Goal: Task Accomplishment & Management: Use online tool/utility

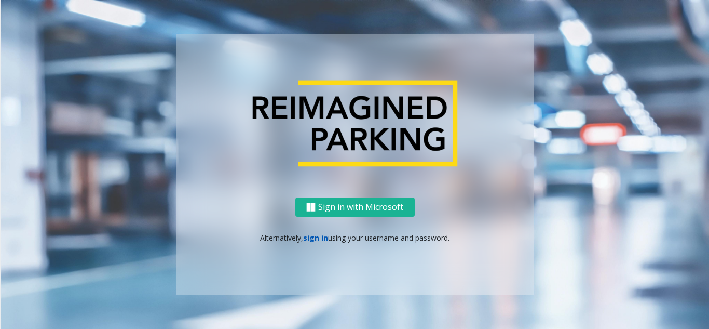
click at [322, 237] on link "sign in" at bounding box center [315, 238] width 25 height 10
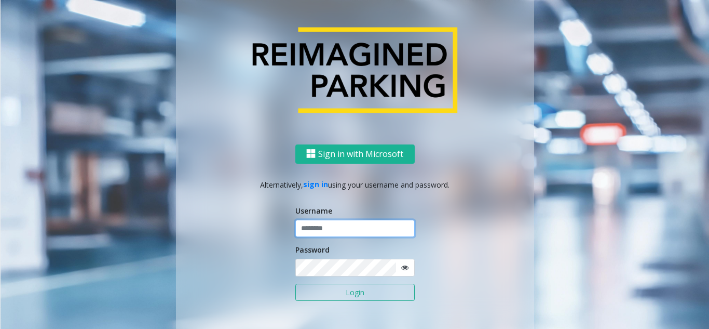
click at [325, 234] on input "text" at bounding box center [354, 229] width 119 height 18
type input "********"
click at [401, 266] on icon at bounding box center [404, 267] width 7 height 7
click at [368, 293] on button "Login" at bounding box center [354, 293] width 119 height 18
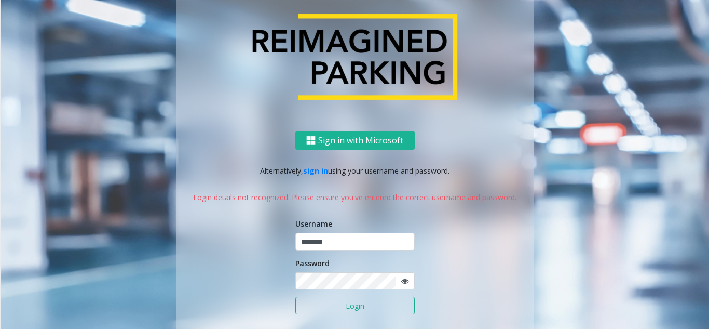
click at [402, 281] on icon at bounding box center [404, 280] width 7 height 7
click at [344, 307] on button "Login" at bounding box center [354, 306] width 119 height 18
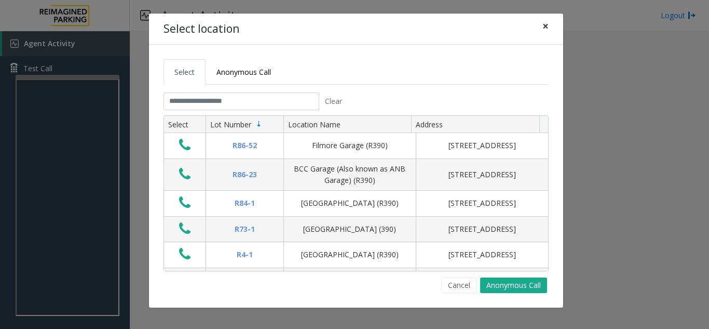
click at [544, 23] on span "×" at bounding box center [546, 26] width 6 height 15
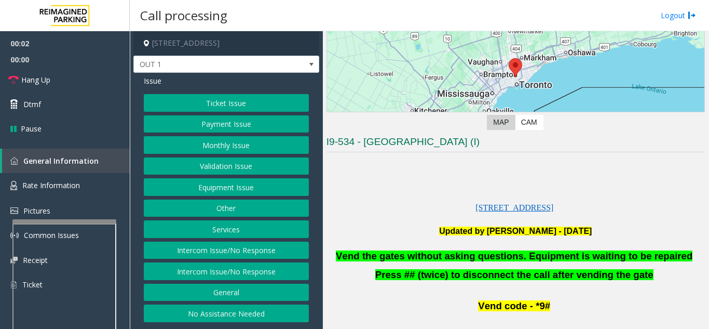
scroll to position [156, 0]
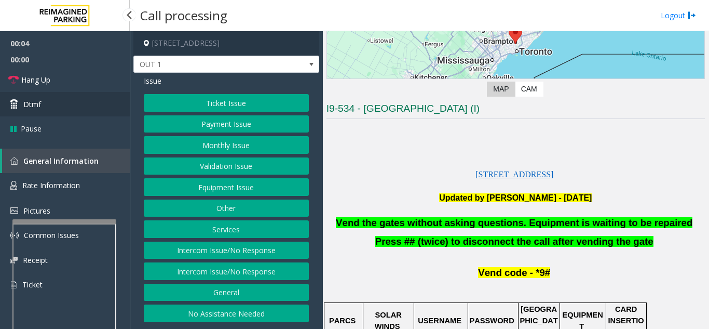
click at [57, 104] on link "Dtmf" at bounding box center [65, 104] width 130 height 24
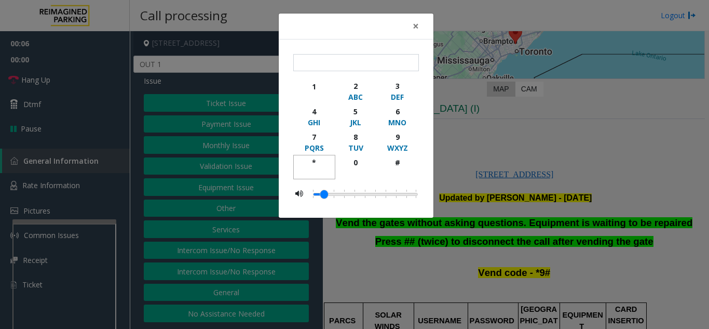
click at [308, 163] on div "*" at bounding box center [314, 162] width 29 height 11
click at [392, 138] on div "9" at bounding box center [397, 136] width 29 height 11
click at [395, 165] on div "#" at bounding box center [397, 162] width 29 height 11
type input "***"
click at [413, 29] on span "×" at bounding box center [416, 26] width 6 height 15
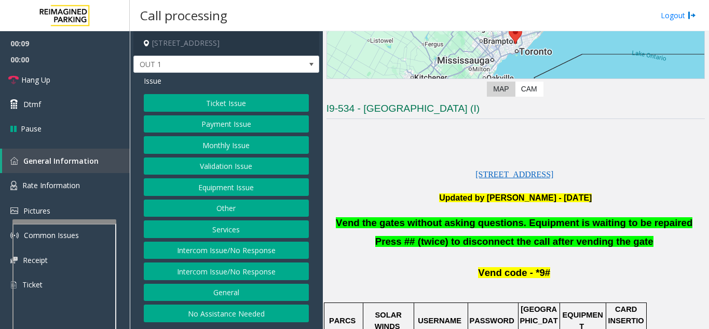
click at [243, 185] on button "Equipment Issue" at bounding box center [226, 187] width 165 height 18
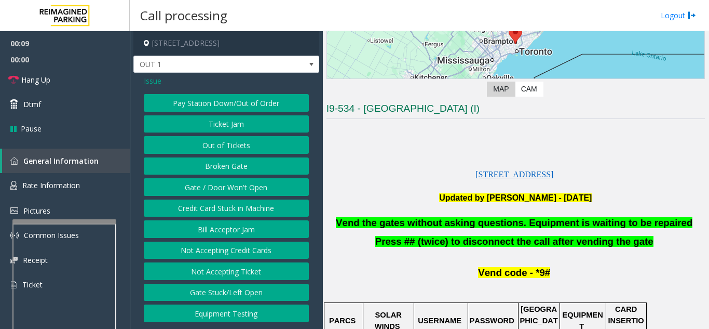
click at [243, 185] on button "Gate / Door Won't Open" at bounding box center [226, 187] width 165 height 18
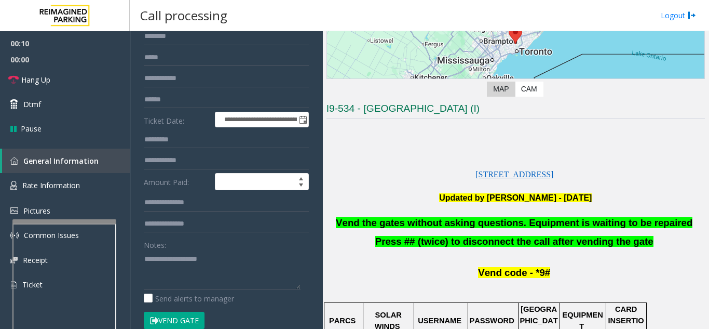
scroll to position [104, 0]
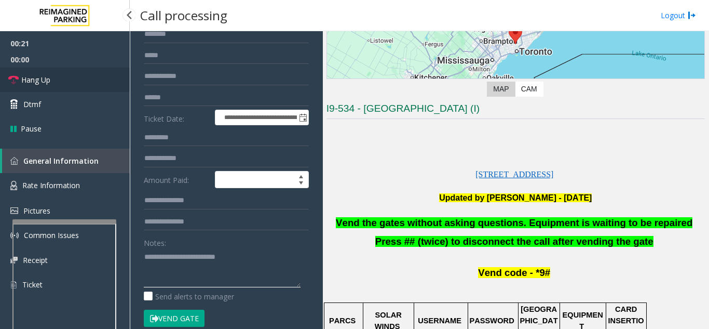
type textarea "**********"
click at [89, 82] on link "Hang Up" at bounding box center [65, 80] width 130 height 24
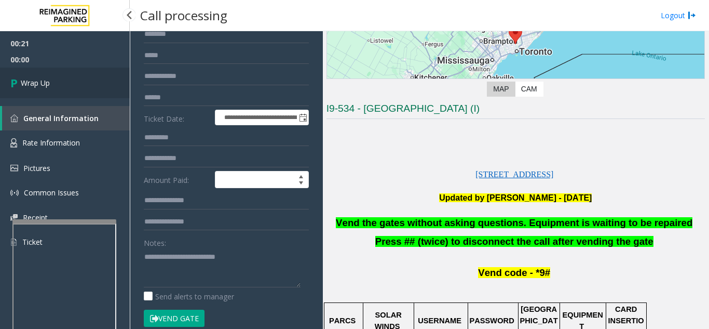
click at [56, 79] on link "Wrap Up" at bounding box center [65, 83] width 130 height 31
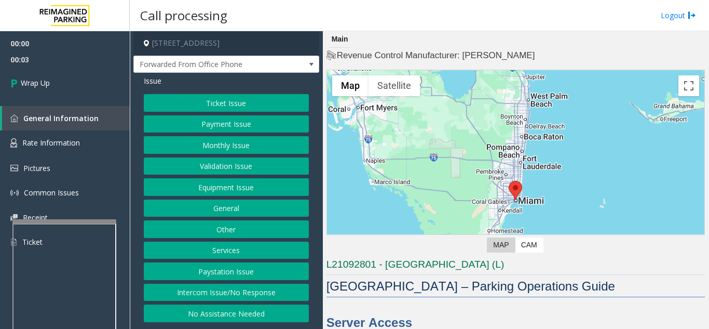
click at [290, 294] on button "Intercom Issue/No Response" at bounding box center [226, 293] width 165 height 18
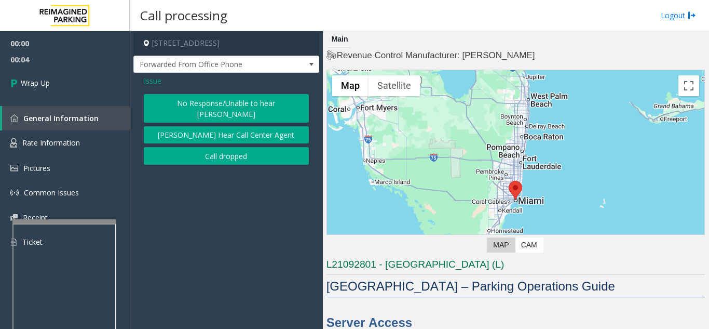
click at [245, 147] on button "Call dropped" at bounding box center [226, 156] width 165 height 18
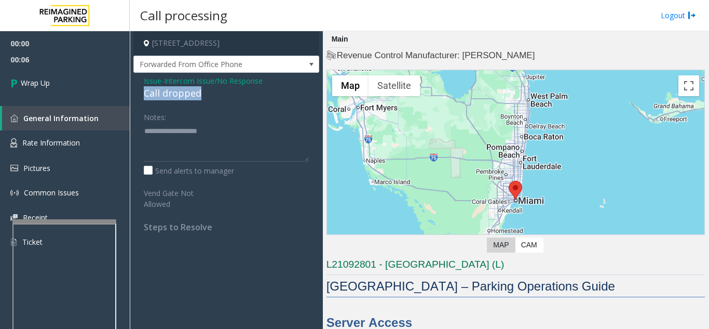
drag, startPoint x: 137, startPoint y: 97, endPoint x: 217, endPoint y: 91, distance: 80.7
click at [217, 91] on div "Issue - Intercom Issue/No Response Call dropped Notes: Send alerts to manager V…" at bounding box center [226, 158] width 186 height 170
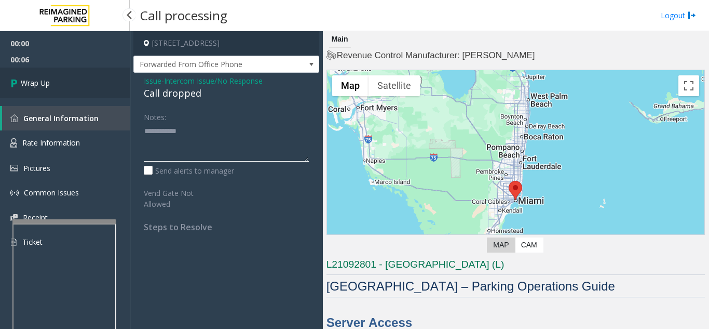
type textarea "**********"
click at [86, 89] on link "Wrap Up" at bounding box center [65, 83] width 130 height 31
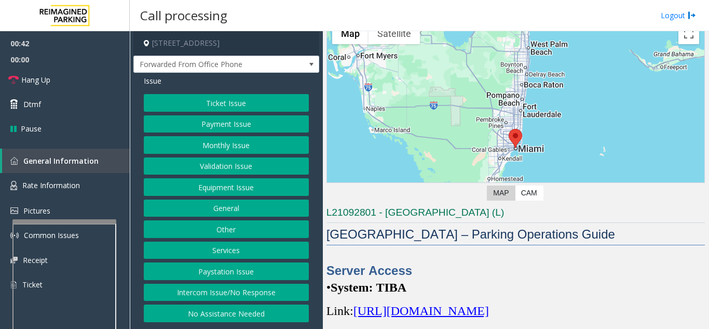
scroll to position [312, 0]
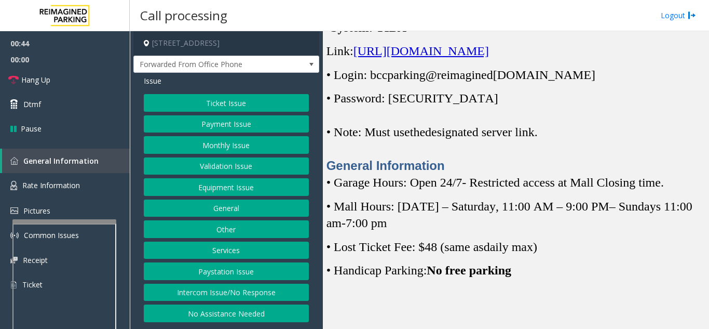
click at [483, 58] on span "[URL][DOMAIN_NAME]" at bounding box center [422, 51] width 136 height 14
click at [224, 150] on button "Monthly Issue" at bounding box center [226, 145] width 165 height 18
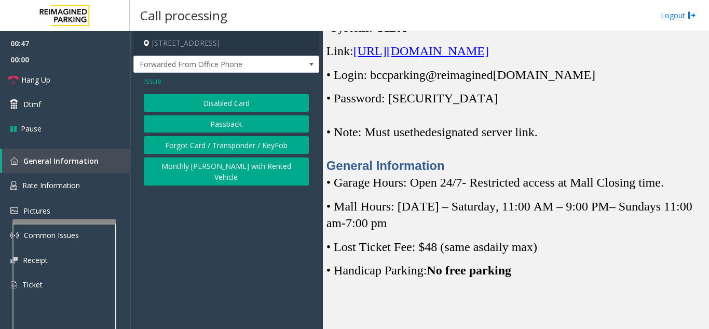
click at [214, 104] on button "Disabled Card" at bounding box center [226, 103] width 165 height 18
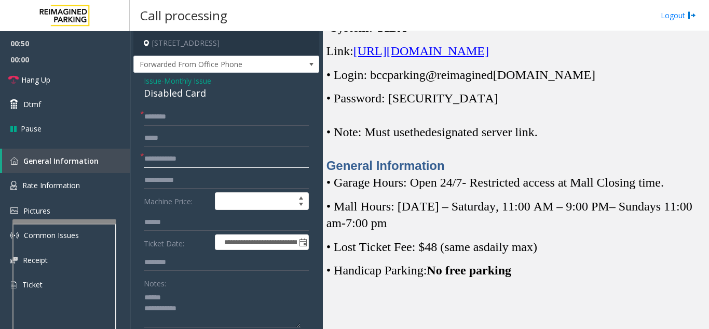
click at [200, 162] on input "text" at bounding box center [226, 159] width 165 height 18
drag, startPoint x: 142, startPoint y: 90, endPoint x: 213, endPoint y: 95, distance: 71.3
type textarea "**********"
click at [214, 163] on input "text" at bounding box center [226, 159] width 165 height 18
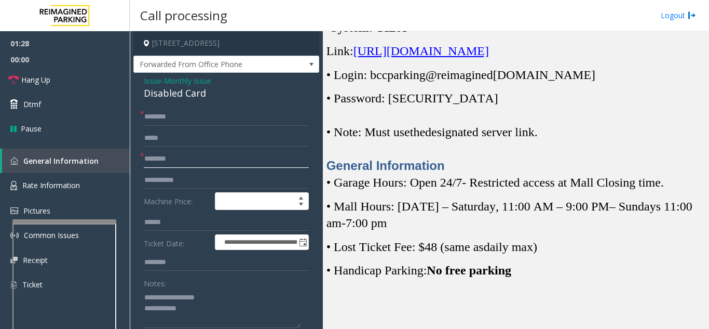
type input "********"
click at [210, 116] on input "text" at bounding box center [226, 117] width 165 height 18
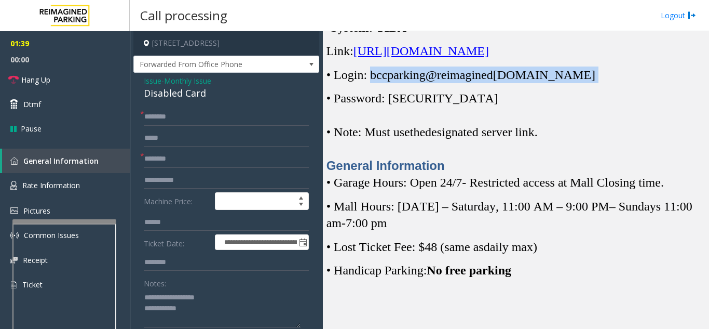
drag, startPoint x: 371, startPoint y: 94, endPoint x: 576, endPoint y: 98, distance: 205.2
click at [576, 83] on p "• Login: bccparking@re imagined [DOMAIN_NAME]" at bounding box center [516, 74] width 379 height 17
copy p "bccparking@re imagined [DOMAIN_NAME]"
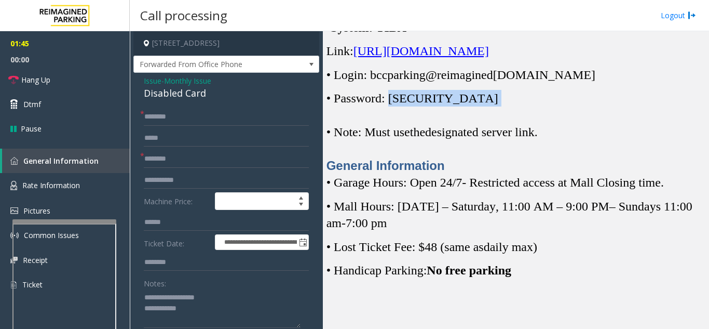
drag, startPoint x: 392, startPoint y: 113, endPoint x: 470, endPoint y: 122, distance: 78.4
click at [470, 106] on p "• Password: [SECURITY_DATA]" at bounding box center [516, 98] width 379 height 17
copy p "Parking1!"
click at [228, 116] on input "text" at bounding box center [226, 117] width 165 height 18
type input "*****"
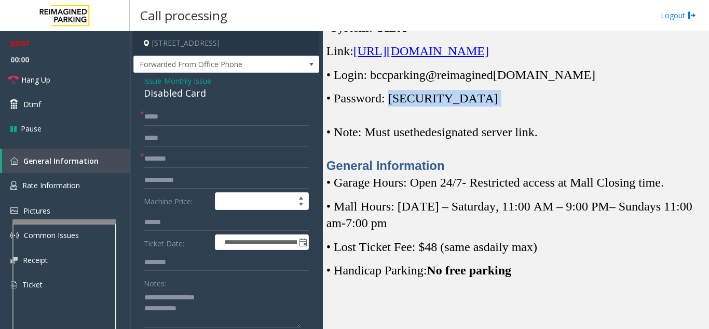
drag, startPoint x: 395, startPoint y: 116, endPoint x: 456, endPoint y: 117, distance: 60.8
click at [456, 106] on p "• Password: [SECURITY_DATA]" at bounding box center [516, 98] width 379 height 17
copy p "Parking1!"
click at [544, 126] on div "Server Access • System: TIBA Link: [URL][DOMAIN_NAME] • Login: bccparking@re im…" at bounding box center [516, 88] width 379 height 172
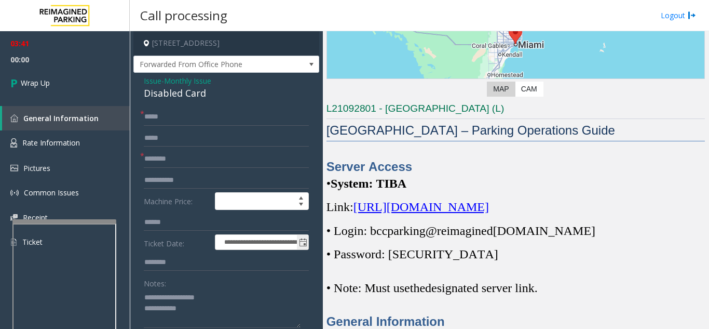
scroll to position [104, 0]
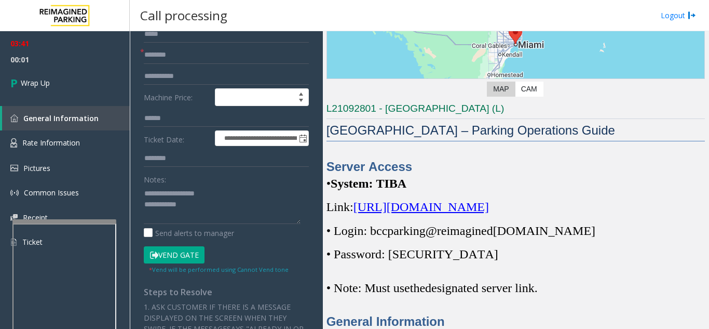
click at [184, 254] on button "Vend Gate" at bounding box center [174, 255] width 61 height 18
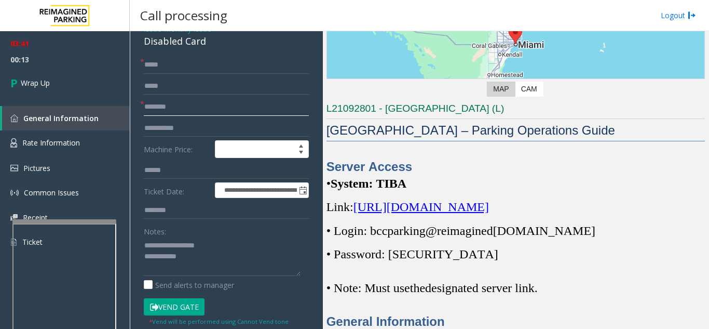
click at [155, 104] on input "********" at bounding box center [226, 107] width 165 height 18
type input "*********"
click at [230, 258] on textarea at bounding box center [222, 256] width 157 height 39
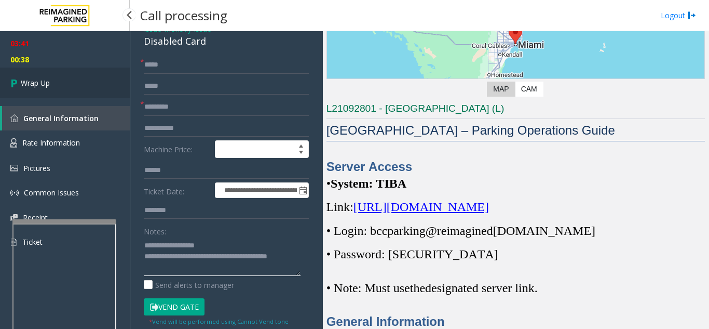
type textarea "**********"
click at [39, 76] on link "Wrap Up" at bounding box center [65, 83] width 130 height 31
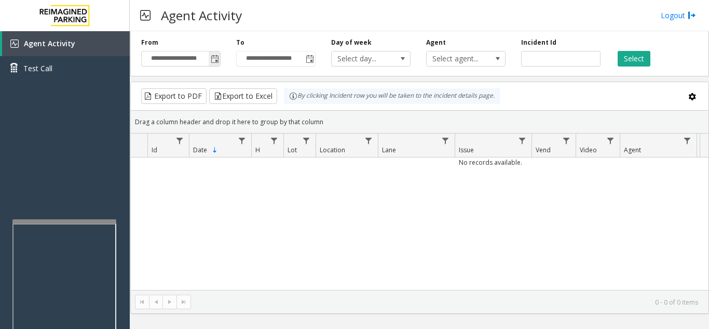
click at [217, 59] on span "Toggle popup" at bounding box center [215, 59] width 8 height 8
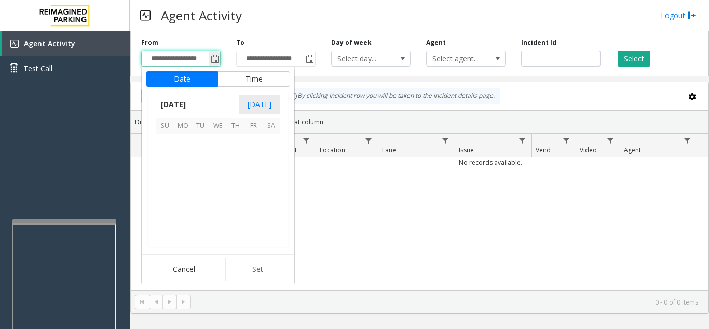
scroll to position [186495, 0]
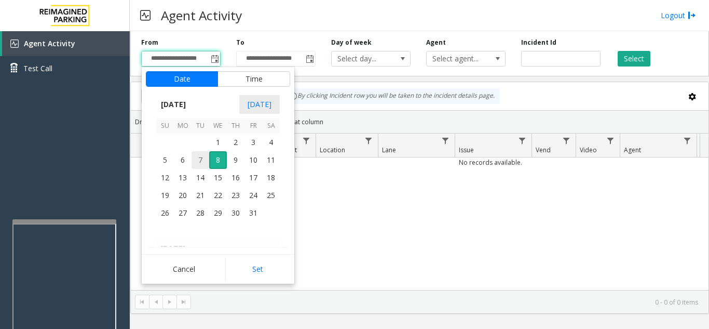
click at [205, 160] on span "7" at bounding box center [201, 160] width 18 height 18
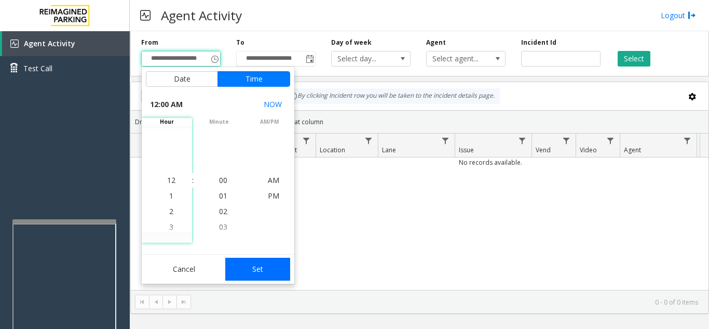
click at [268, 270] on button "Set" at bounding box center [257, 269] width 65 height 23
type input "**********"
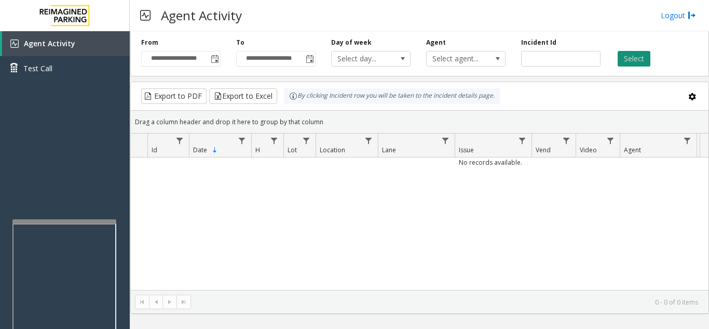
click at [626, 61] on button "Select" at bounding box center [634, 59] width 33 height 16
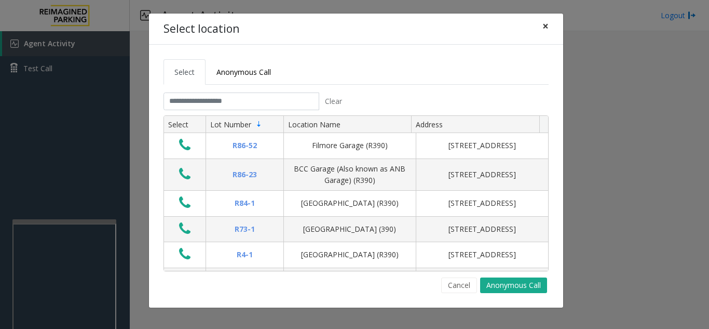
click at [541, 27] on button "×" at bounding box center [545, 26] width 21 height 25
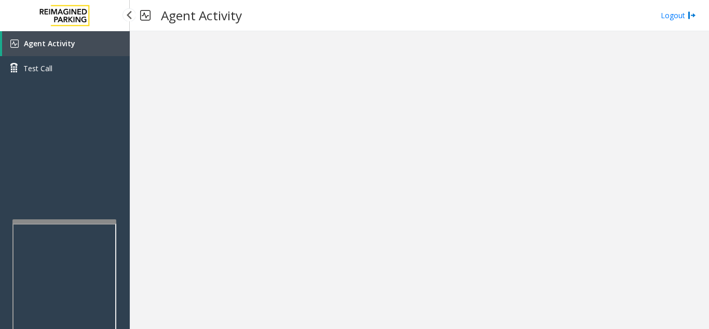
click at [107, 46] on link "Agent Activity" at bounding box center [66, 43] width 128 height 25
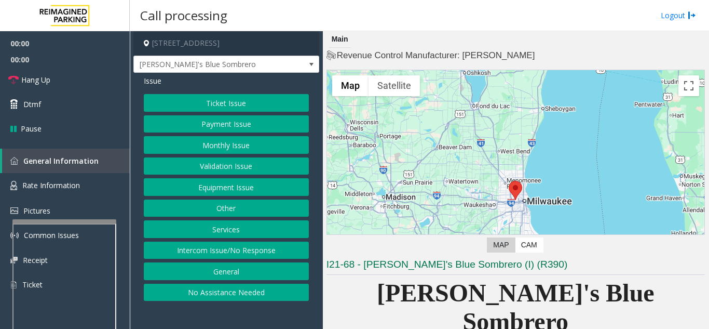
scroll to position [208, 0]
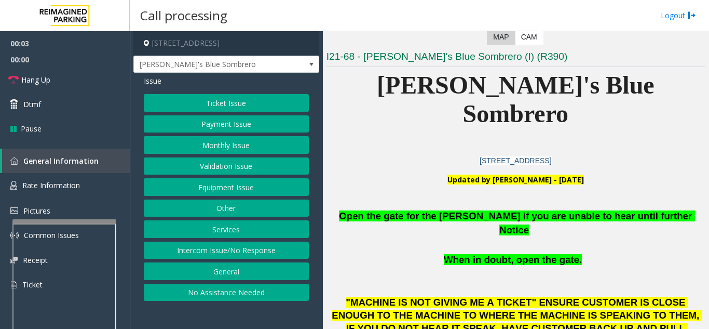
click at [232, 166] on button "Validation Issue" at bounding box center [226, 166] width 165 height 18
click at [231, 165] on app-call-processing-form "[STREET_ADDRESS] [PERSON_NAME]'s Blue Sombrero Issue Ticket Issue Payment Issue…" at bounding box center [226, 180] width 193 height 298
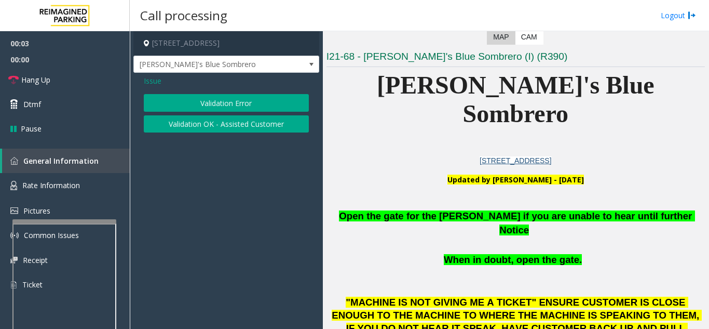
click at [234, 97] on button "Validation Error" at bounding box center [226, 103] width 165 height 18
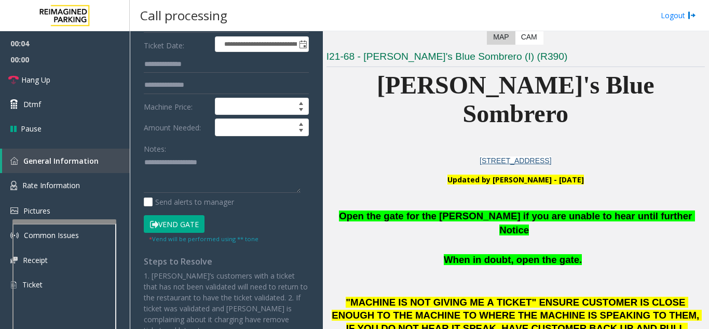
click at [181, 218] on button "Vend Gate" at bounding box center [174, 224] width 61 height 18
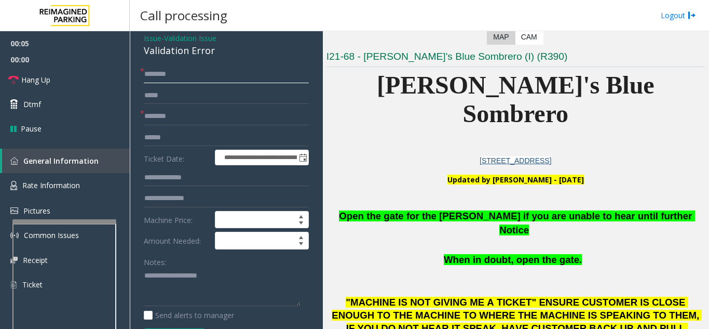
scroll to position [0, 0]
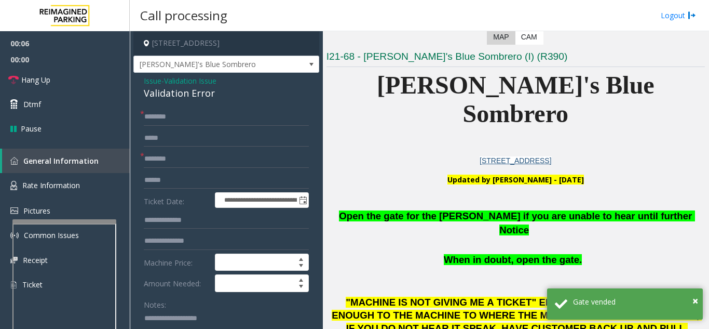
click at [157, 79] on span "Issue" at bounding box center [153, 80] width 18 height 11
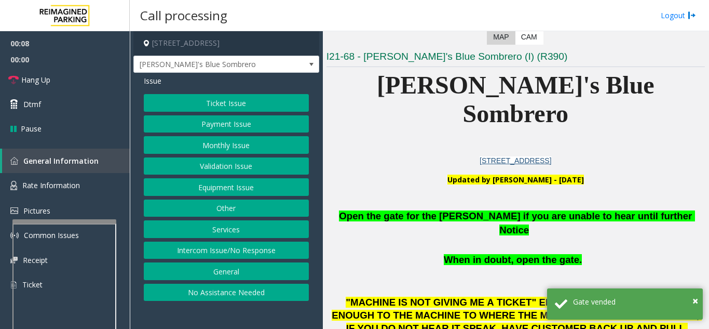
click at [226, 186] on button "Equipment Issue" at bounding box center [226, 187] width 165 height 18
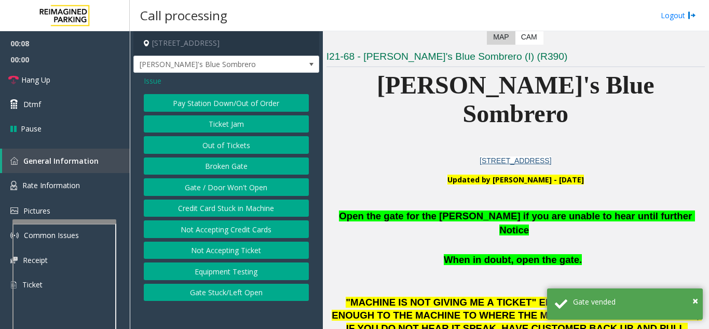
click at [226, 186] on button "Gate / Door Won't Open" at bounding box center [226, 187] width 165 height 18
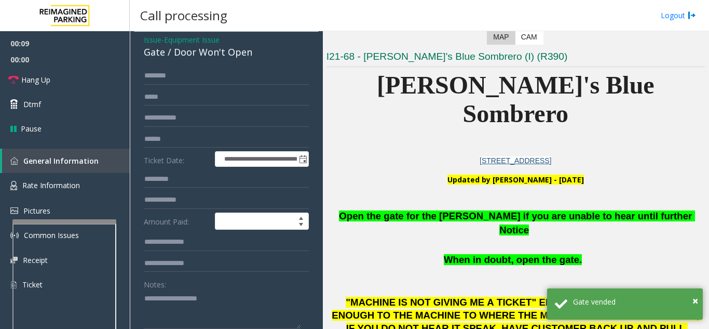
scroll to position [104, 0]
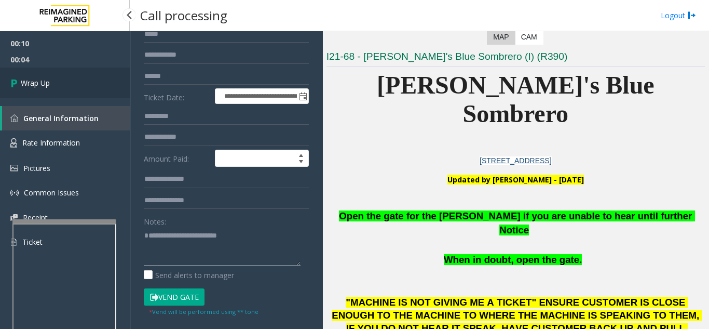
type textarea "**********"
click at [70, 91] on link "Wrap Up" at bounding box center [65, 83] width 130 height 31
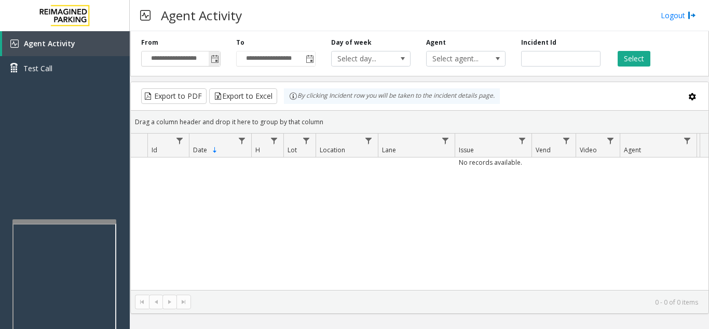
click at [214, 62] on span "Toggle popup" at bounding box center [215, 59] width 8 height 8
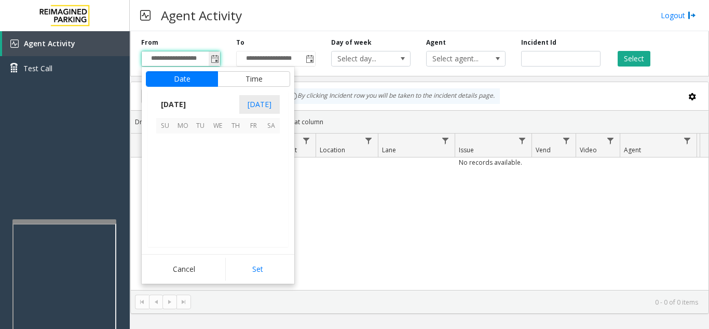
scroll to position [186495, 0]
click at [203, 163] on span "7" at bounding box center [201, 160] width 18 height 18
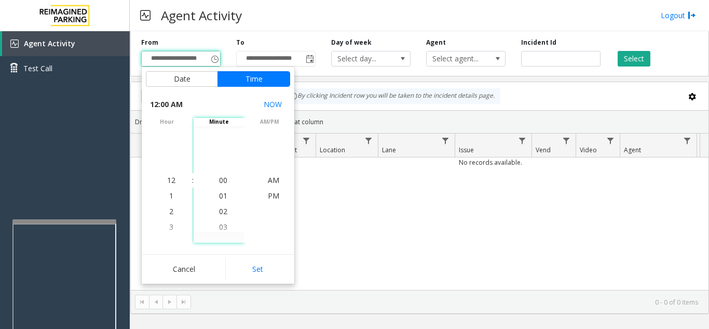
click at [248, 267] on button "Set" at bounding box center [257, 269] width 65 height 23
type input "**********"
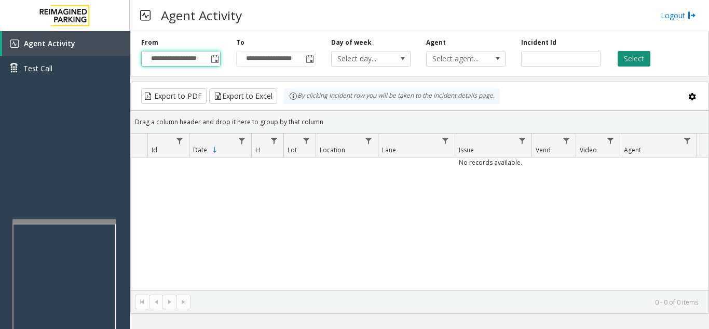
click at [634, 61] on button "Select" at bounding box center [634, 59] width 33 height 16
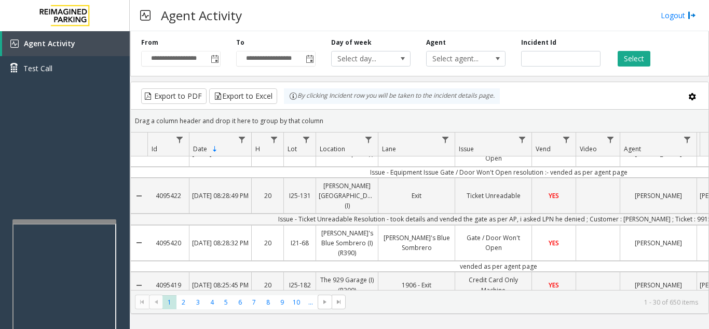
scroll to position [0, 0]
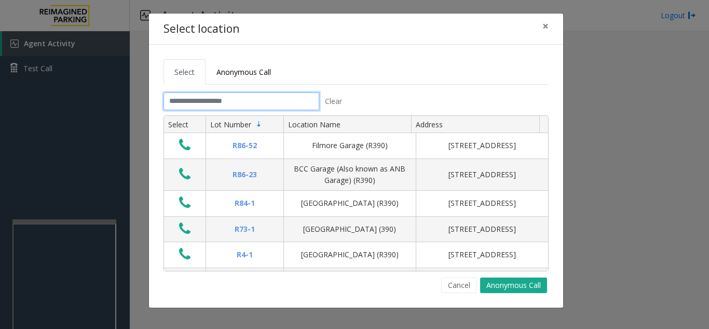
click at [180, 97] on input "text" at bounding box center [242, 101] width 156 height 18
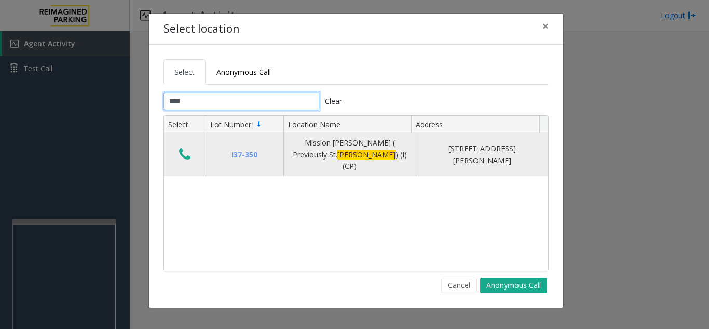
type input "****"
click at [182, 150] on icon "Data table" at bounding box center [184, 154] width 11 height 15
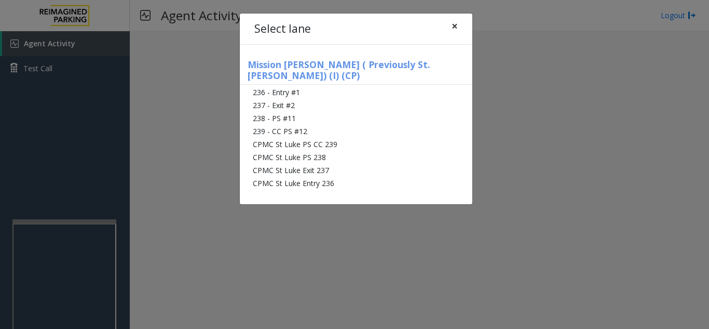
click at [457, 28] on span "×" at bounding box center [455, 26] width 6 height 15
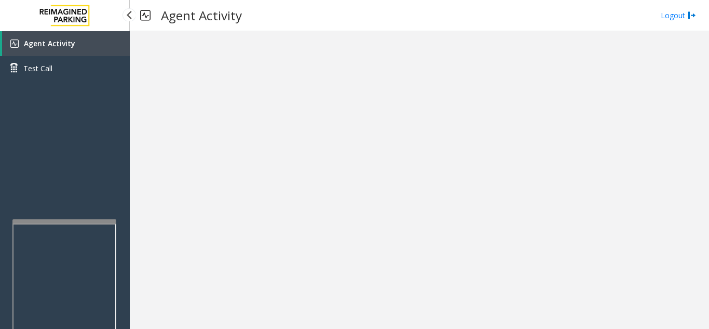
click at [89, 44] on link "Agent Activity" at bounding box center [66, 43] width 128 height 25
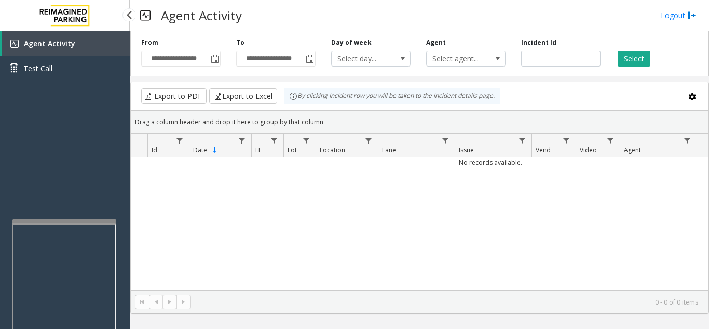
click at [75, 109] on div "Agent Activity Test Call" at bounding box center [65, 195] width 130 height 329
click at [253, 202] on div "No records available." at bounding box center [420, 223] width 578 height 132
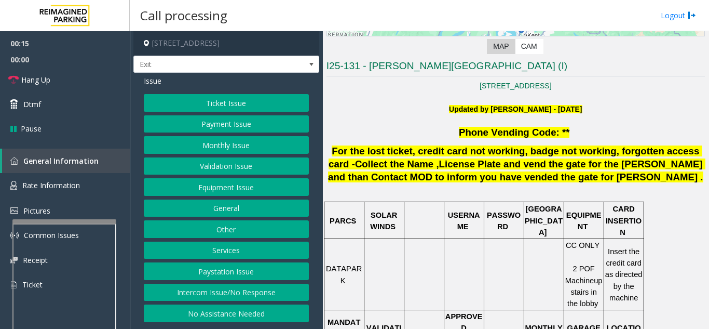
scroll to position [156, 0]
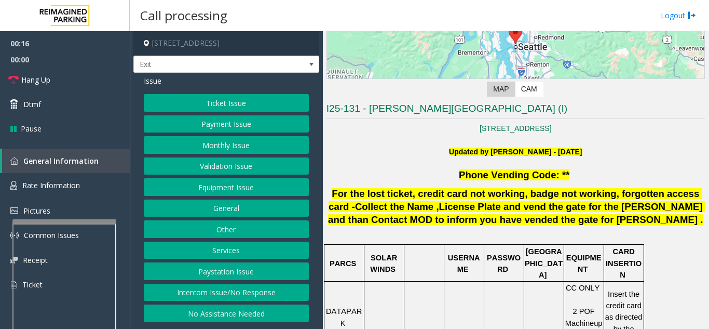
click at [221, 109] on button "Ticket Issue" at bounding box center [226, 103] width 165 height 18
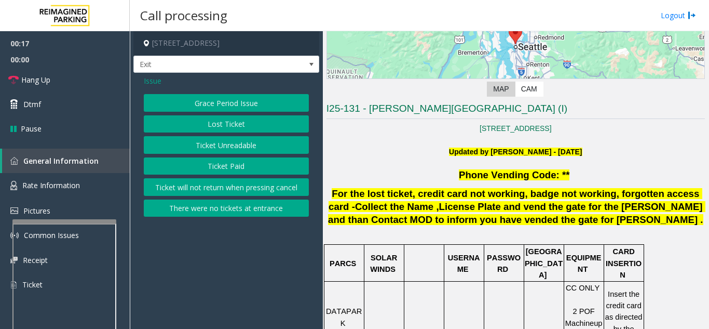
click at [225, 146] on button "Ticket Unreadable" at bounding box center [226, 145] width 165 height 18
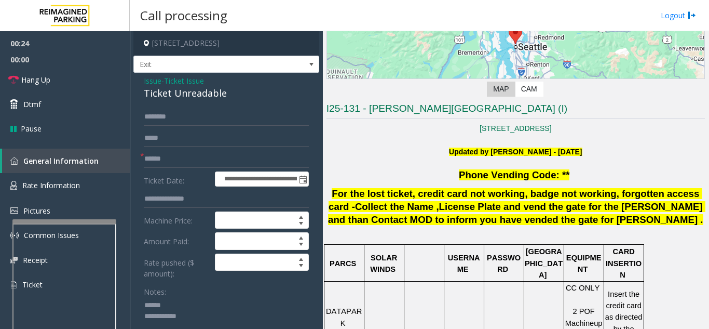
type textarea "**********"
click at [190, 168] on form "**********" at bounding box center [226, 247] width 165 height 278
click at [191, 161] on input "text" at bounding box center [226, 159] width 165 height 18
type input "******"
click at [177, 303] on textarea at bounding box center [222, 316] width 157 height 39
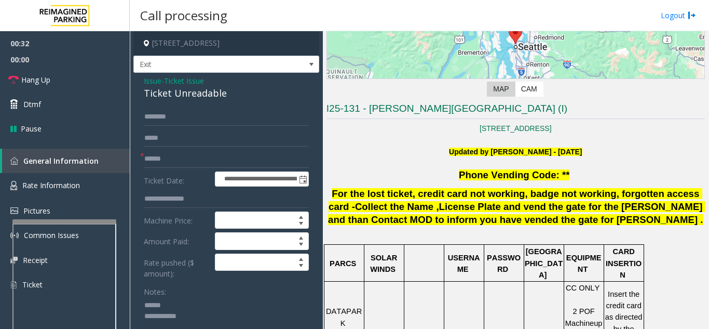
scroll to position [104, 0]
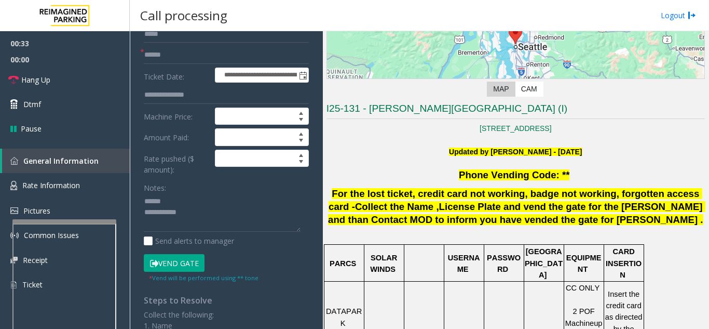
click at [185, 268] on button "Vend Gate" at bounding box center [174, 263] width 61 height 18
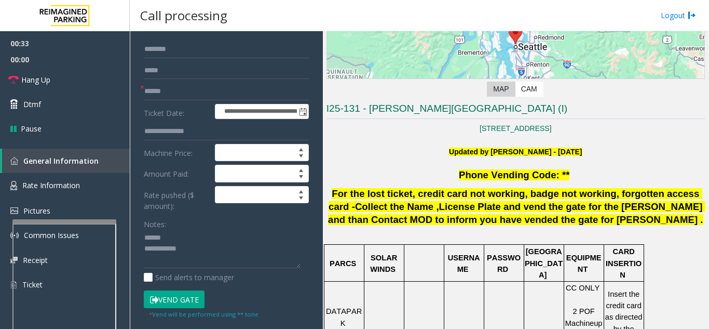
scroll to position [0, 0]
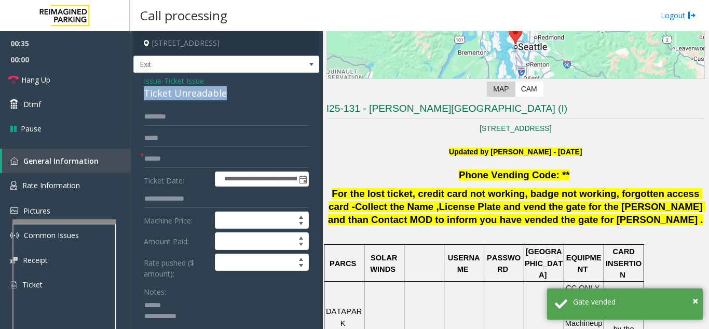
drag, startPoint x: 142, startPoint y: 91, endPoint x: 243, endPoint y: 93, distance: 100.8
click at [243, 93] on div "**********" at bounding box center [226, 301] width 186 height 456
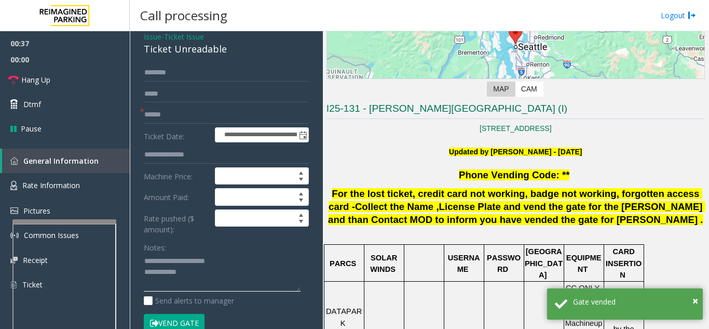
scroll to position [104, 0]
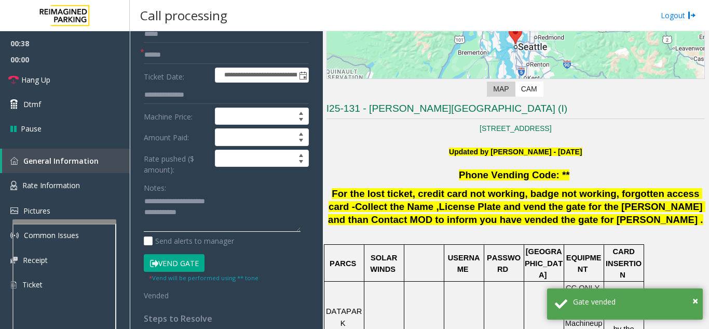
click at [207, 213] on textarea at bounding box center [222, 212] width 157 height 39
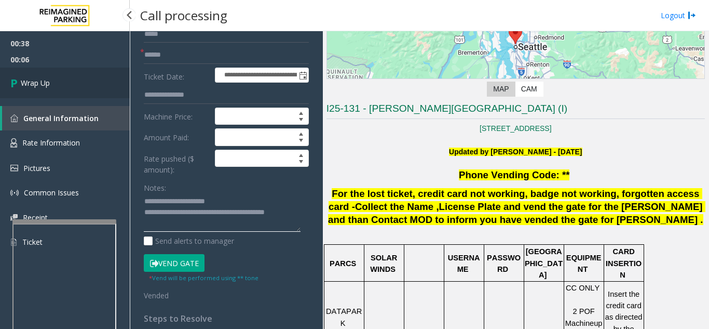
type textarea "**********"
click at [67, 83] on link "Wrap Up" at bounding box center [65, 83] width 130 height 31
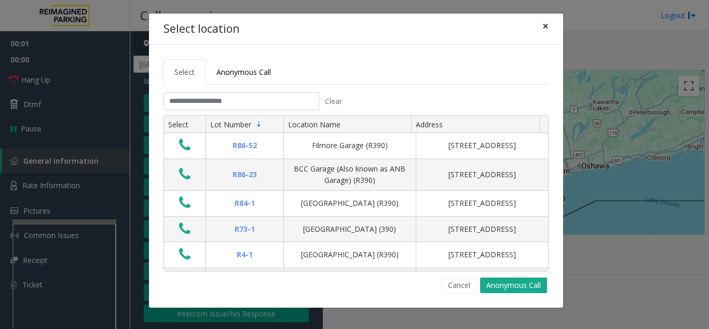
click at [548, 26] on span "×" at bounding box center [546, 26] width 6 height 15
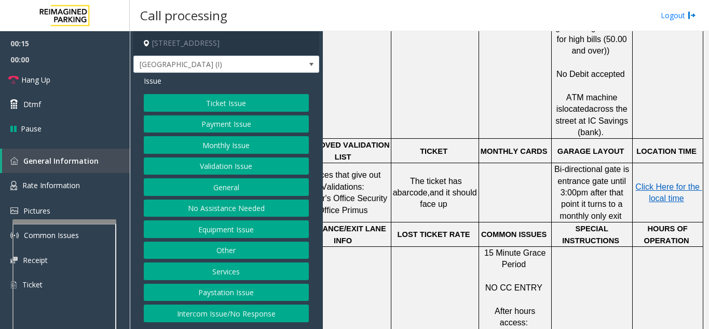
scroll to position [623, 192]
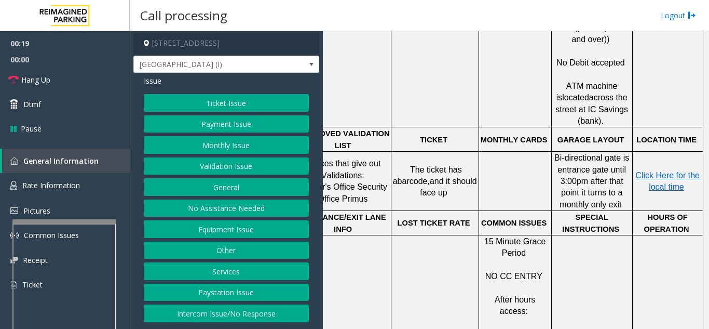
click at [208, 147] on button "Monthly Issue" at bounding box center [226, 145] width 165 height 18
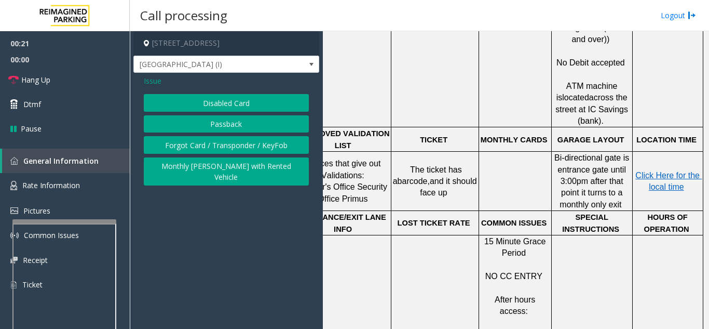
click at [182, 152] on button "Forgot Card / Transponder / KeyFob" at bounding box center [226, 145] width 165 height 18
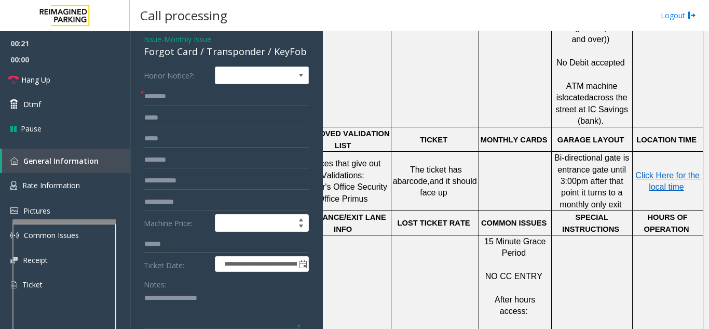
scroll to position [104, 0]
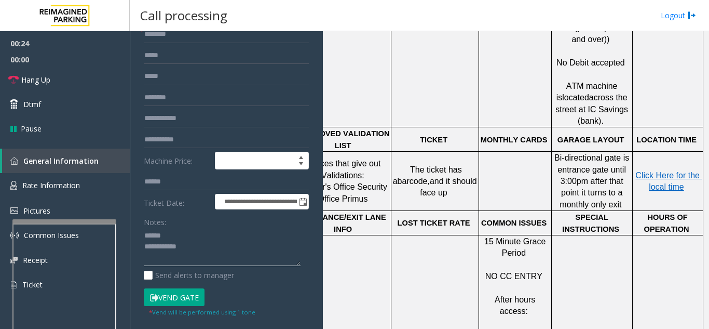
click at [180, 238] on textarea at bounding box center [222, 246] width 157 height 39
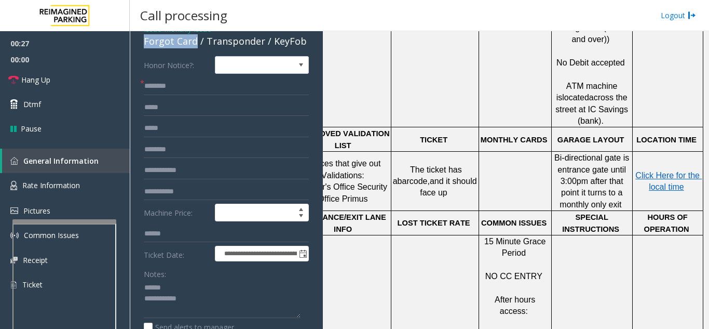
drag, startPoint x: 195, startPoint y: 43, endPoint x: 143, endPoint y: 43, distance: 52.4
click at [143, 43] on div "**********" at bounding box center [226, 295] width 186 height 548
click at [190, 299] on textarea at bounding box center [222, 298] width 157 height 39
type textarea "**********"
click at [202, 86] on input "text" at bounding box center [226, 86] width 165 height 18
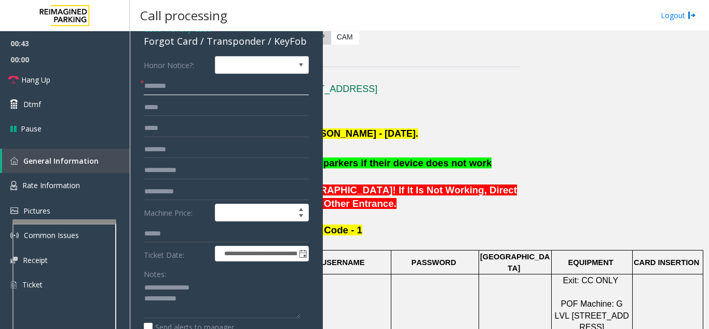
scroll to position [208, 0]
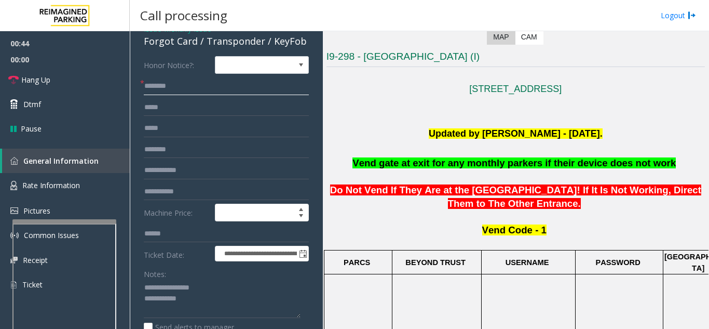
click at [187, 87] on input "text" at bounding box center [226, 86] width 165 height 18
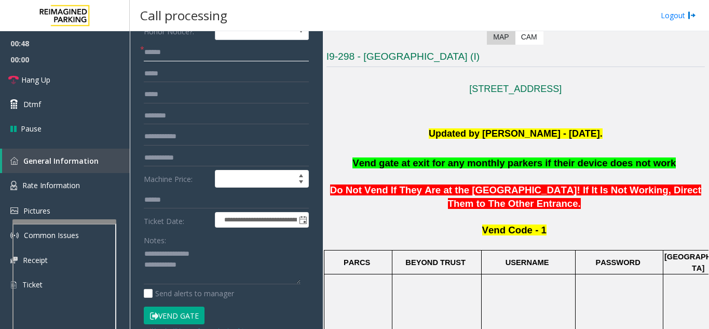
scroll to position [104, 0]
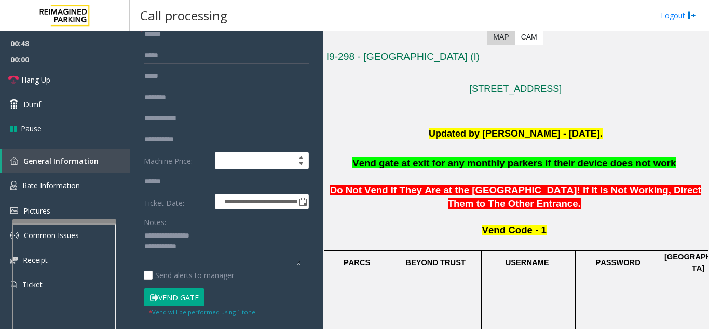
type input "*****"
click at [180, 289] on button "Vend Gate" at bounding box center [174, 297] width 61 height 18
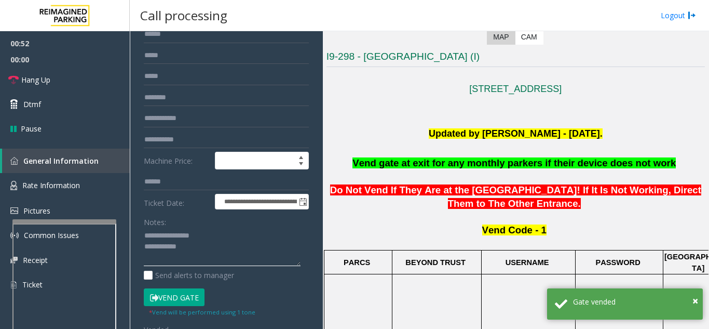
click at [195, 248] on textarea at bounding box center [222, 246] width 157 height 39
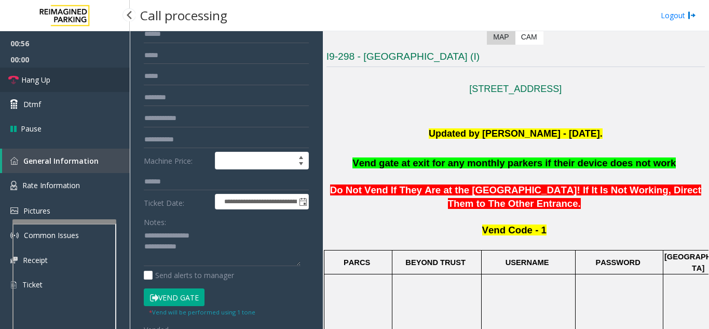
click at [112, 88] on link "Hang Up" at bounding box center [65, 80] width 130 height 24
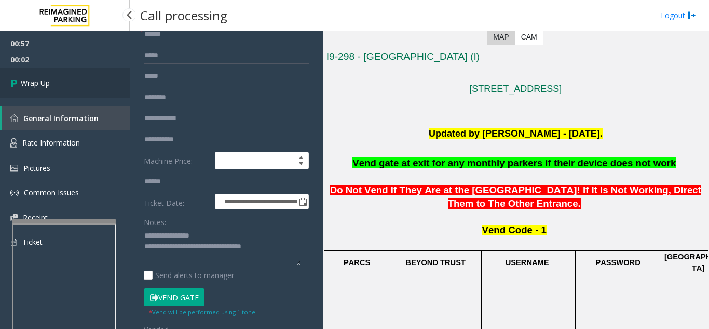
type textarea "**********"
click at [76, 75] on link "Wrap Up" at bounding box center [65, 83] width 130 height 31
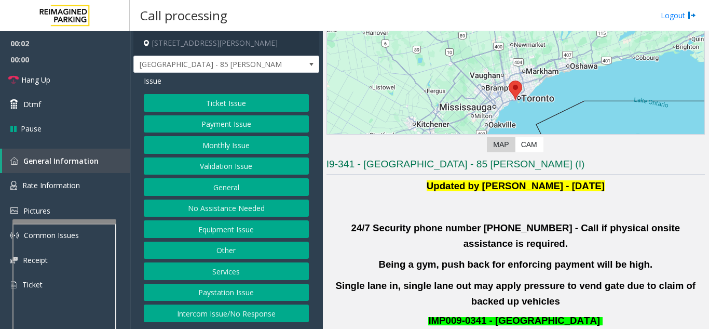
scroll to position [208, 0]
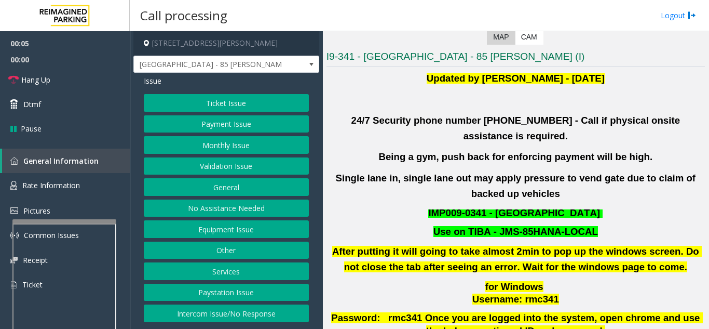
click at [204, 165] on button "Validation Issue" at bounding box center [226, 166] width 165 height 18
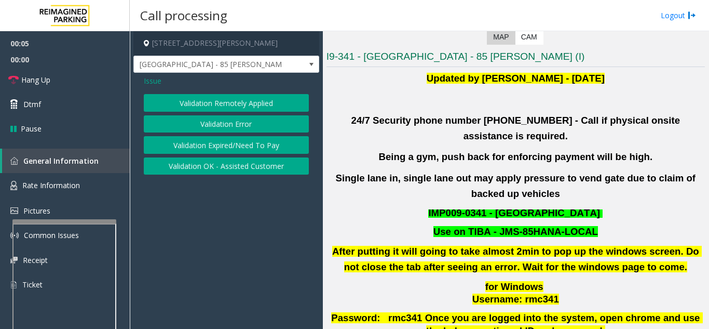
click at [218, 123] on button "Validation Error" at bounding box center [226, 124] width 165 height 18
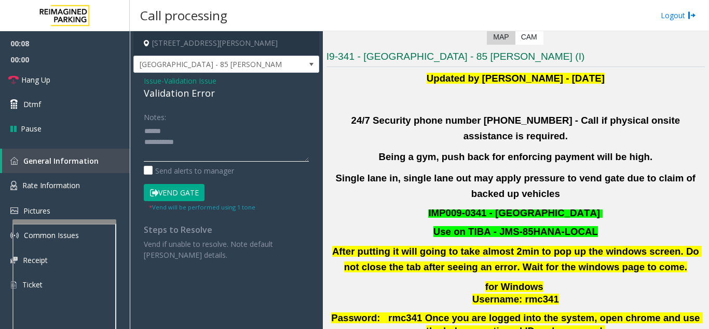
click at [185, 130] on textarea at bounding box center [226, 142] width 165 height 39
drag, startPoint x: 140, startPoint y: 94, endPoint x: 226, endPoint y: 89, distance: 85.8
click at [226, 89] on div "Issue - Validation Issue Validation Error Notes: Send alerts to manager Vend Ga…" at bounding box center [226, 172] width 186 height 198
click at [233, 127] on textarea at bounding box center [226, 142] width 165 height 39
click at [250, 129] on textarea at bounding box center [226, 142] width 165 height 39
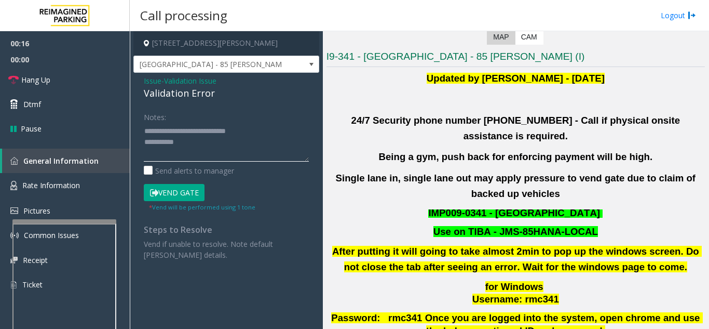
click at [229, 139] on textarea at bounding box center [226, 142] width 165 height 39
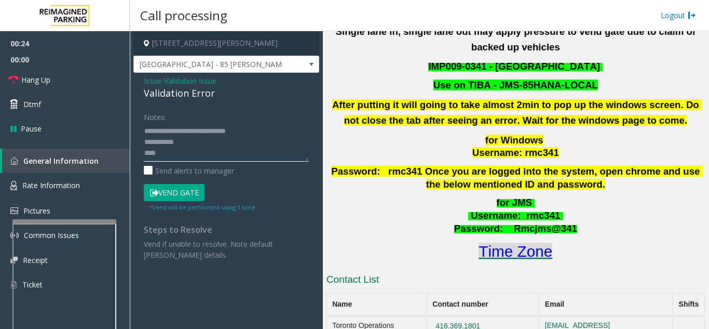
scroll to position [363, 0]
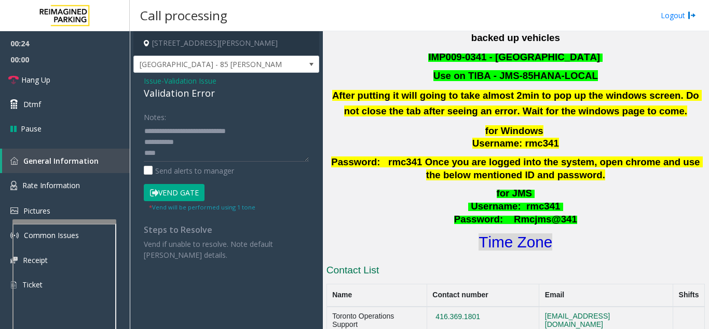
click at [523, 233] on font "Time Zone" at bounding box center [516, 241] width 74 height 17
click at [179, 151] on textarea at bounding box center [226, 142] width 165 height 39
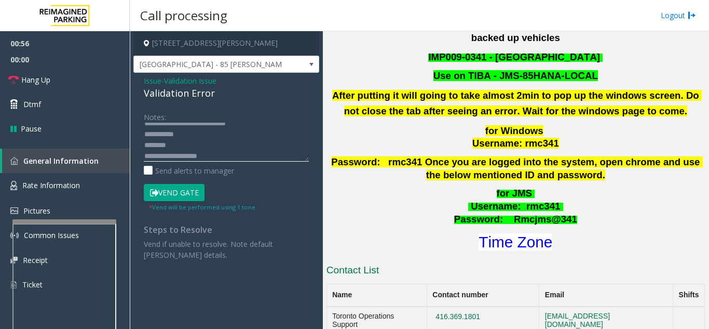
click at [194, 156] on textarea at bounding box center [226, 142] width 165 height 39
click at [181, 157] on textarea at bounding box center [226, 142] width 165 height 39
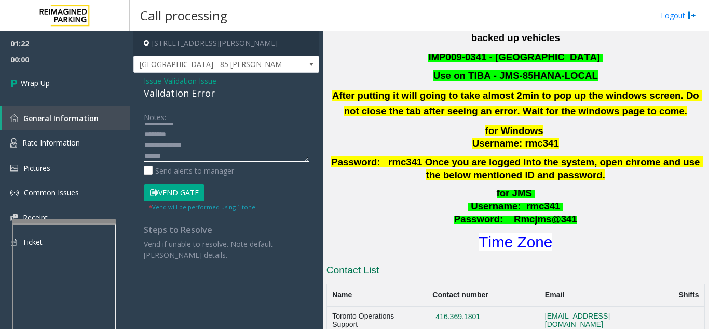
scroll to position [22, 0]
drag, startPoint x: 173, startPoint y: 160, endPoint x: 139, endPoint y: 160, distance: 34.3
click at [139, 160] on div "Notes: Send alerts to manager Vend Gate * Vend will be performed using 1 tone S…" at bounding box center [226, 184] width 181 height 152
click at [209, 144] on textarea at bounding box center [226, 142] width 165 height 39
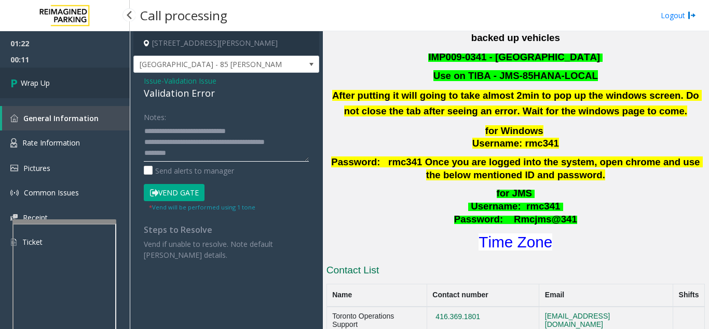
type textarea "**********"
click at [33, 86] on span "Wrap Up" at bounding box center [35, 82] width 29 height 11
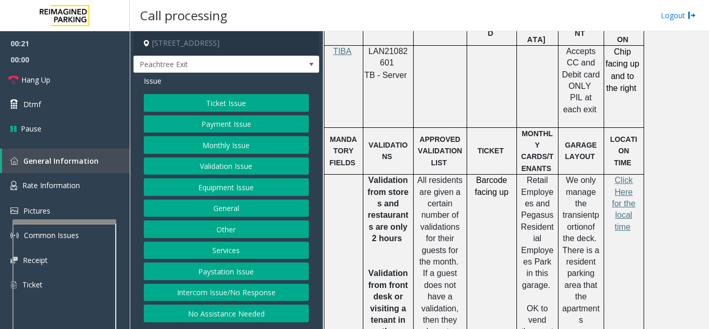
scroll to position [727, 0]
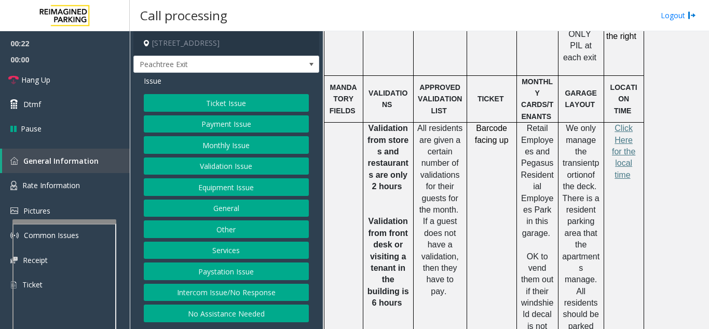
click at [238, 166] on button "Validation Issue" at bounding box center [226, 166] width 165 height 18
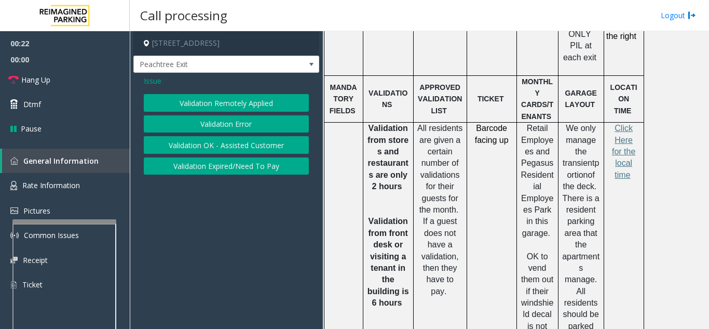
click at [219, 119] on button "Validation Error" at bounding box center [226, 124] width 165 height 18
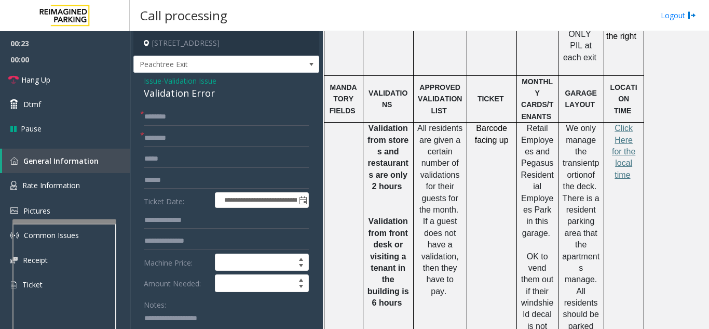
scroll to position [52, 0]
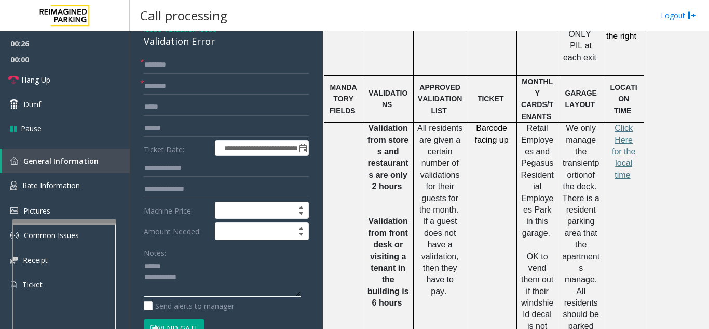
click at [169, 274] on textarea at bounding box center [222, 277] width 157 height 39
drag, startPoint x: 136, startPoint y: 49, endPoint x: 227, endPoint y: 59, distance: 91.4
drag, startPoint x: 223, startPoint y: 50, endPoint x: 144, endPoint y: 50, distance: 78.9
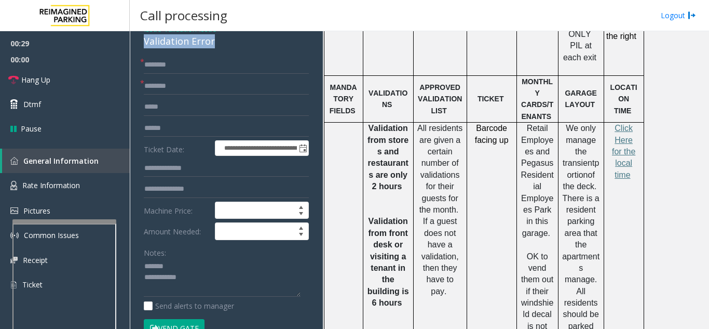
click at [144, 48] on div "Validation Error" at bounding box center [226, 41] width 165 height 14
click at [182, 286] on textarea at bounding box center [222, 277] width 157 height 39
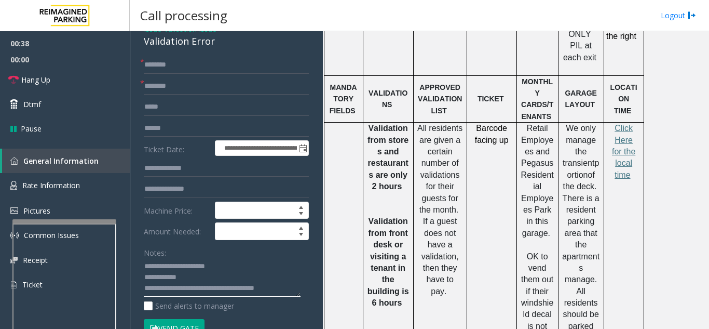
type textarea "**********"
click at [187, 259] on div "Notes:" at bounding box center [226, 270] width 165 height 53
click at [64, 78] on link "Hang Up" at bounding box center [65, 80] width 130 height 24
click at [169, 70] on input "text" at bounding box center [226, 65] width 165 height 18
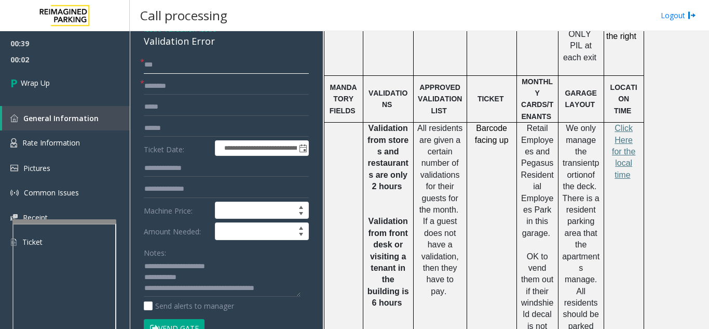
type input "**"
click at [169, 92] on input "text" at bounding box center [226, 86] width 165 height 18
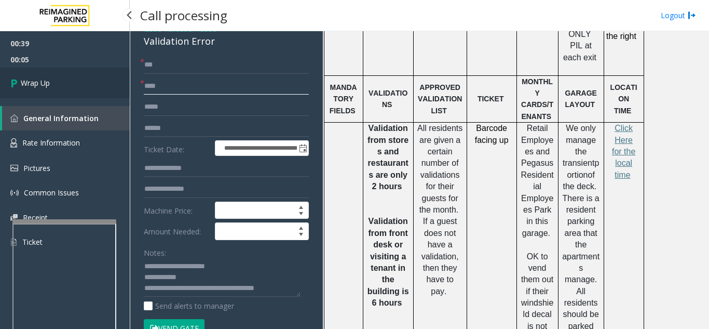
type input "**"
click at [72, 90] on link "Wrap Up" at bounding box center [65, 83] width 130 height 31
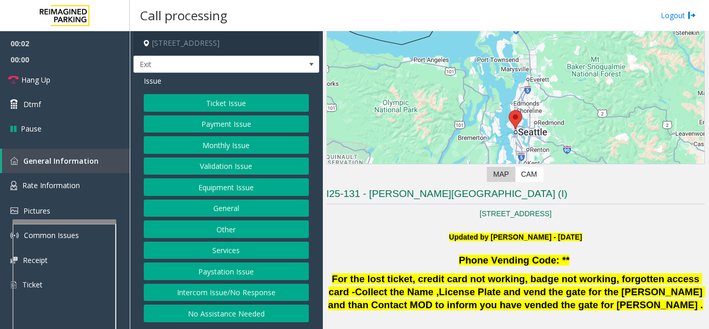
scroll to position [208, 0]
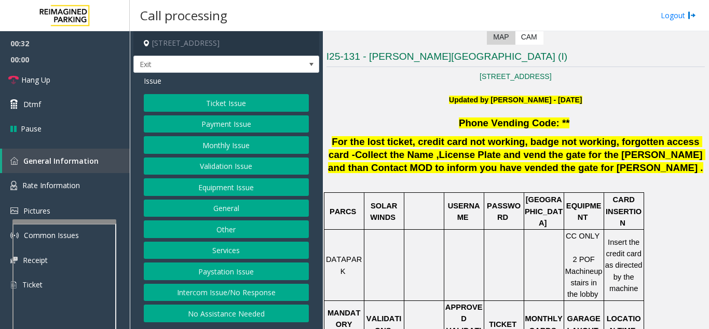
click at [213, 112] on div "Ticket Issue Payment Issue Monthly Issue Validation Issue Equipment Issue Gener…" at bounding box center [226, 208] width 165 height 228
click at [213, 106] on button "Ticket Issue" at bounding box center [226, 103] width 165 height 18
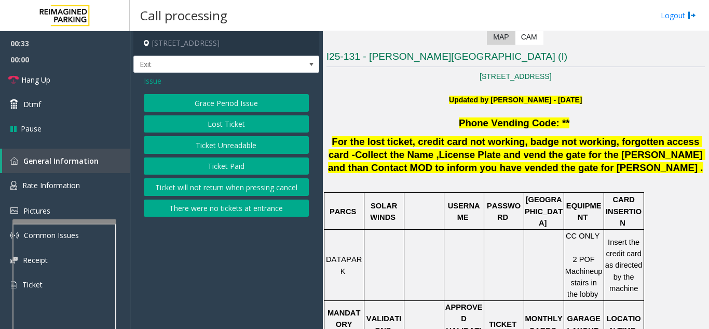
click at [225, 145] on button "Ticket Unreadable" at bounding box center [226, 145] width 165 height 18
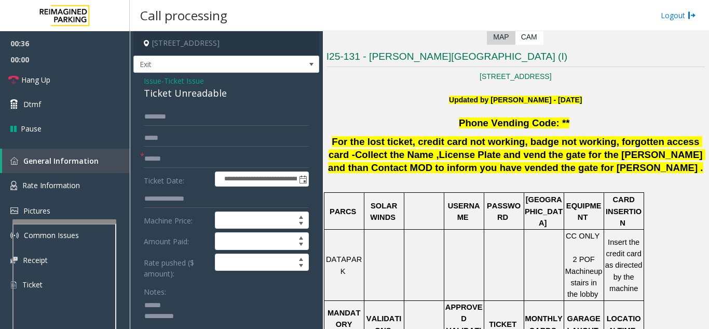
click at [181, 303] on textarea at bounding box center [222, 316] width 157 height 39
drag, startPoint x: 143, startPoint y: 95, endPoint x: 239, endPoint y: 93, distance: 96.6
click at [239, 93] on div "**********" at bounding box center [226, 292] width 186 height 438
type textarea "**********"
click at [208, 155] on input "text" at bounding box center [226, 159] width 165 height 18
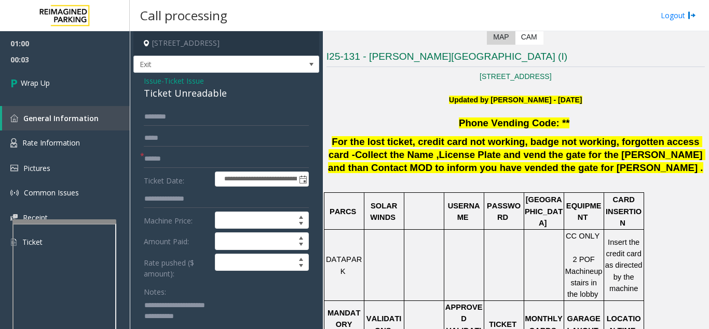
click at [153, 81] on span "Issue" at bounding box center [153, 80] width 18 height 11
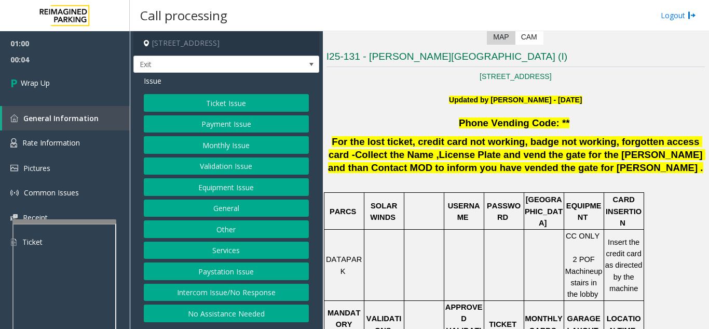
click at [239, 129] on button "Payment Issue" at bounding box center [226, 124] width 165 height 18
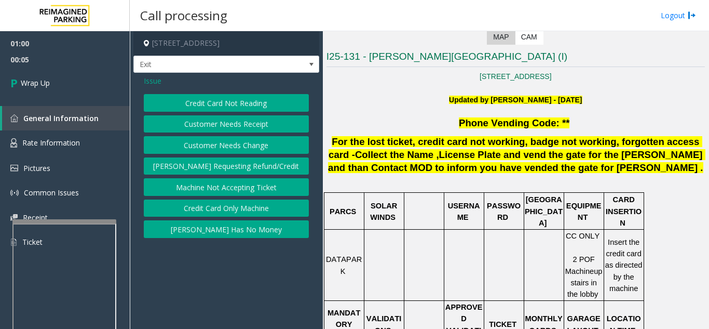
click at [234, 114] on div "Credit Card Not Reading Customer Needs Receipt Customer Needs Change [PERSON_NA…" at bounding box center [226, 166] width 165 height 144
click at [235, 107] on button "Credit Card Not Reading" at bounding box center [226, 103] width 165 height 18
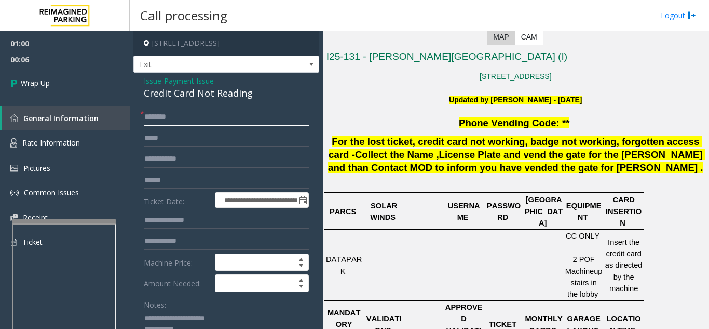
click at [158, 118] on input "text" at bounding box center [226, 117] width 165 height 18
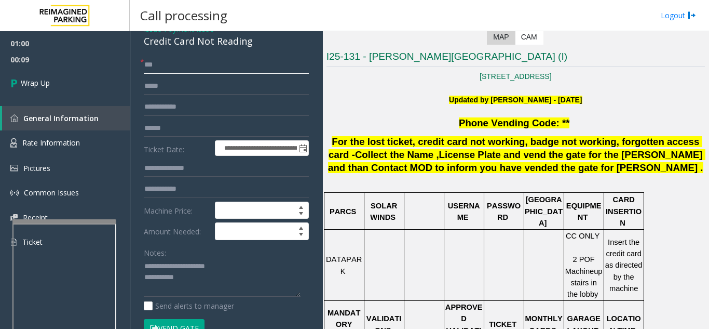
type input "**"
drag, startPoint x: 165, startPoint y: 267, endPoint x: 227, endPoint y: 271, distance: 62.4
click at [227, 271] on textarea at bounding box center [222, 277] width 157 height 39
drag, startPoint x: 262, startPoint y: 45, endPoint x: 144, endPoint y: 42, distance: 117.9
click at [144, 42] on div "Credit Card Not Reading" at bounding box center [226, 41] width 165 height 14
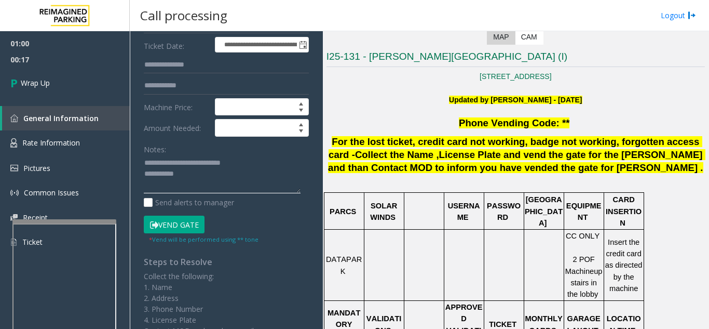
scroll to position [156, 0]
click at [205, 173] on textarea at bounding box center [222, 173] width 157 height 39
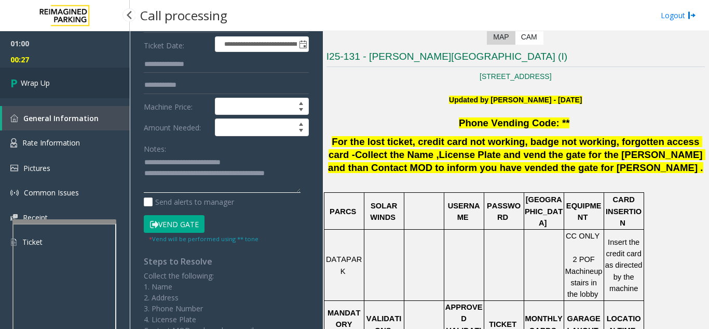
type textarea "**********"
click at [59, 84] on link "Wrap Up" at bounding box center [65, 83] width 130 height 31
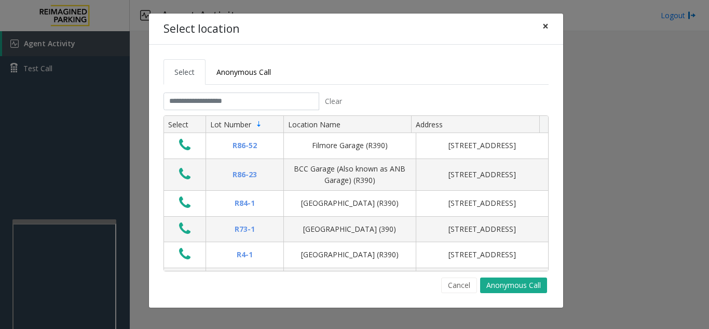
drag, startPoint x: 549, startPoint y: 26, endPoint x: 460, endPoint y: 20, distance: 89.5
click at [549, 26] on button "×" at bounding box center [545, 26] width 21 height 25
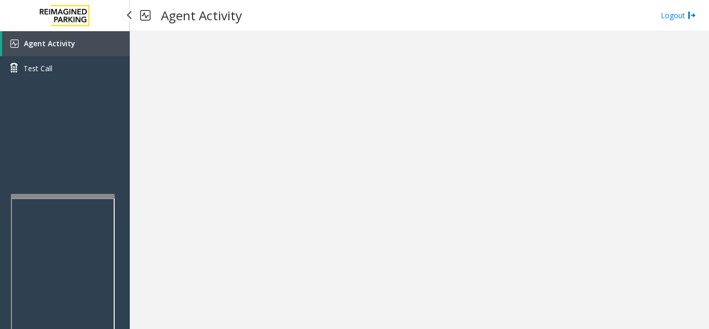
click at [66, 192] on app-root "Agent Activity Test Call × Close Powered by Umojo © 2025 Agent Activity Logout ×" at bounding box center [354, 164] width 709 height 329
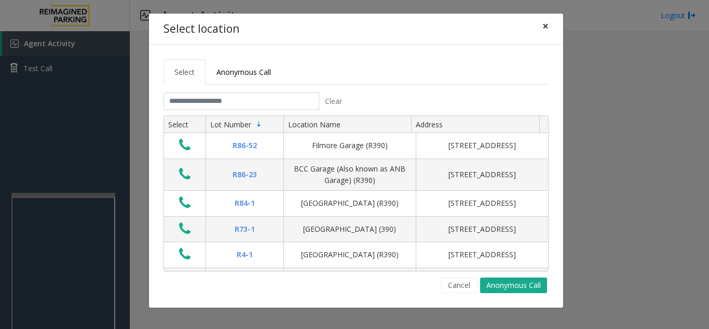
drag, startPoint x: 549, startPoint y: 24, endPoint x: 549, endPoint y: 32, distance: 7.8
click at [548, 24] on button "×" at bounding box center [545, 26] width 21 height 25
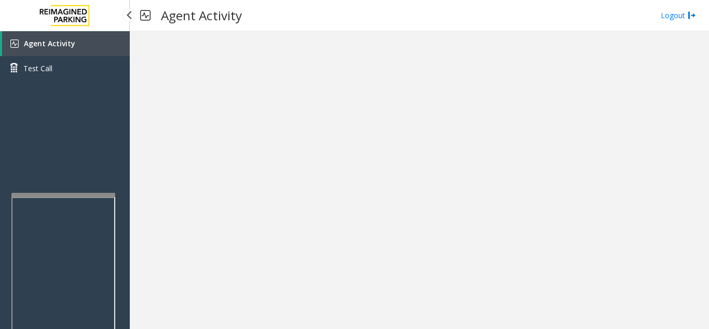
click at [64, 46] on span "Agent Activity" at bounding box center [49, 43] width 51 height 10
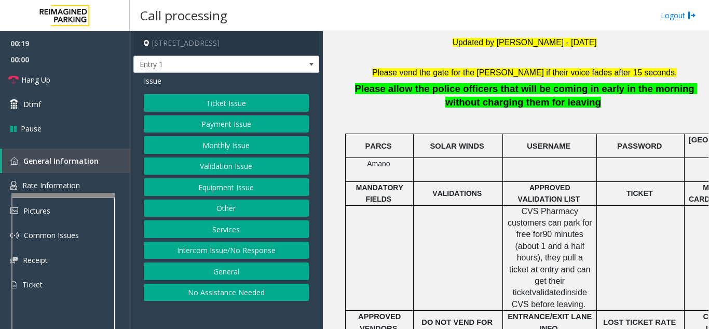
scroll to position [312, 0]
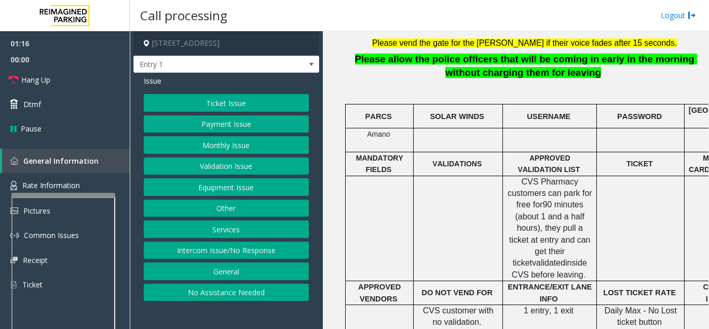
click at [206, 140] on button "Monthly Issue" at bounding box center [226, 145] width 165 height 18
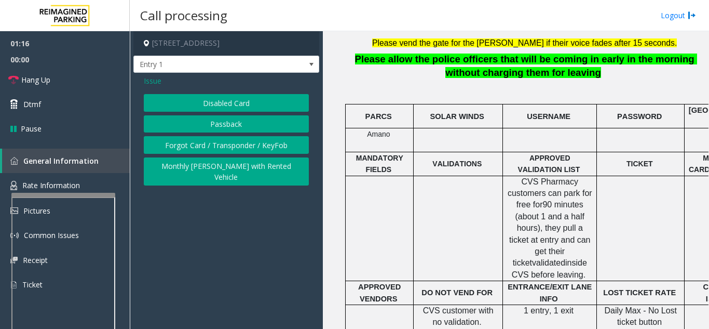
click at [210, 105] on button "Disabled Card" at bounding box center [226, 103] width 165 height 18
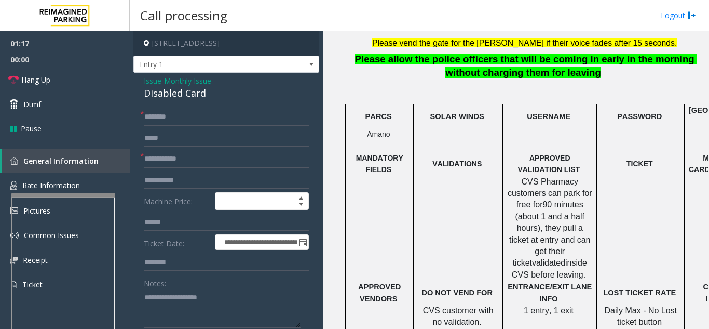
click at [189, 168] on form "**********" at bounding box center [226, 243] width 165 height 270
click at [196, 157] on input "text" at bounding box center [226, 159] width 165 height 18
type input "******"
type textarea "**********"
click at [209, 116] on input "text" at bounding box center [226, 117] width 165 height 18
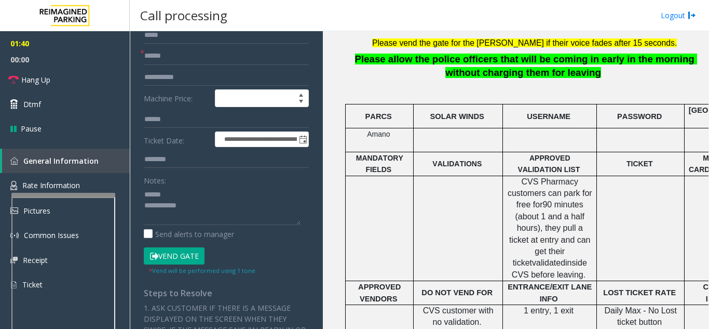
scroll to position [104, 0]
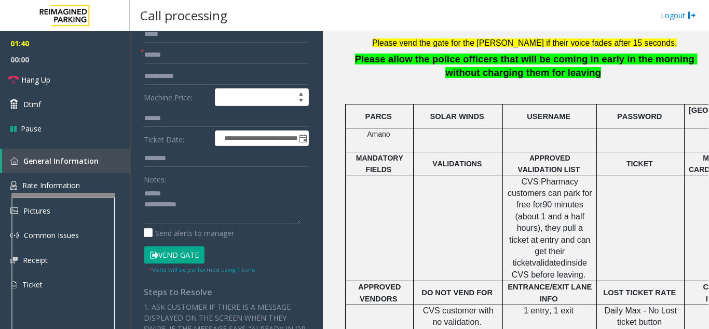
type input "******"
click at [165, 250] on button "Vend Gate" at bounding box center [174, 255] width 61 height 18
click at [196, 195] on textarea at bounding box center [222, 204] width 157 height 39
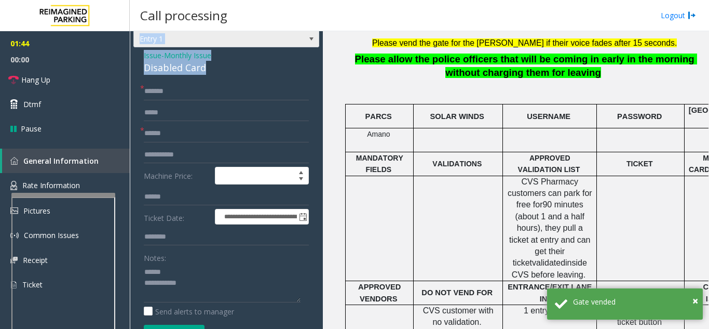
scroll to position [24, 0]
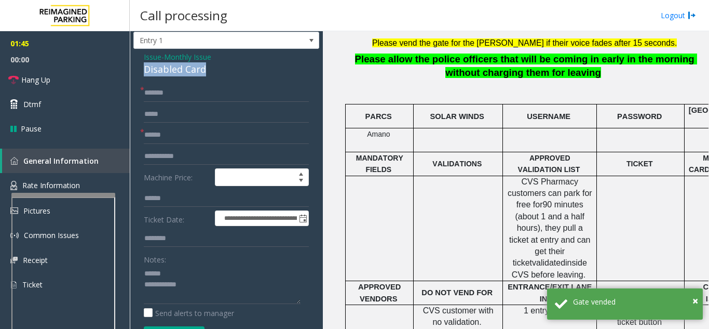
drag, startPoint x: 225, startPoint y: 41, endPoint x: 136, endPoint y: 68, distance: 93.0
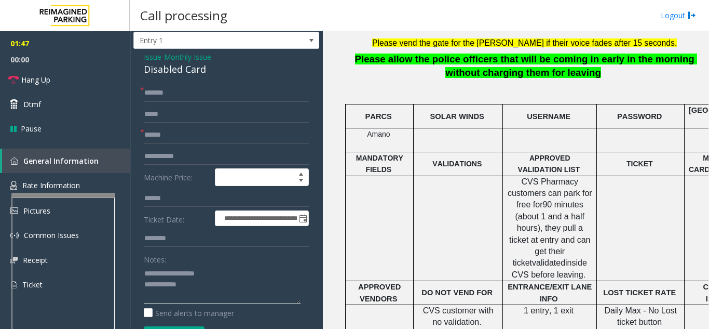
click at [203, 290] on textarea at bounding box center [222, 284] width 157 height 39
click at [203, 283] on textarea at bounding box center [222, 284] width 157 height 39
type textarea "**********"
click at [232, 259] on div "Notes:" at bounding box center [226, 276] width 165 height 53
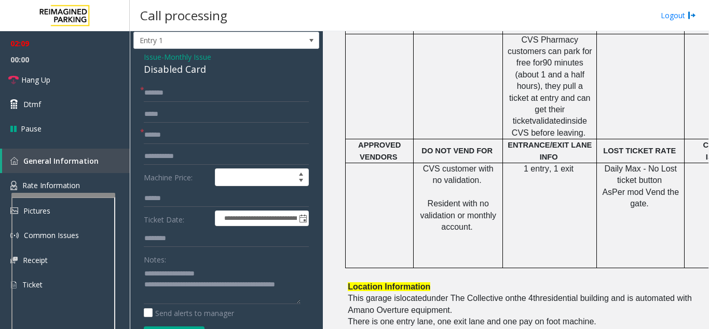
scroll to position [519, 0]
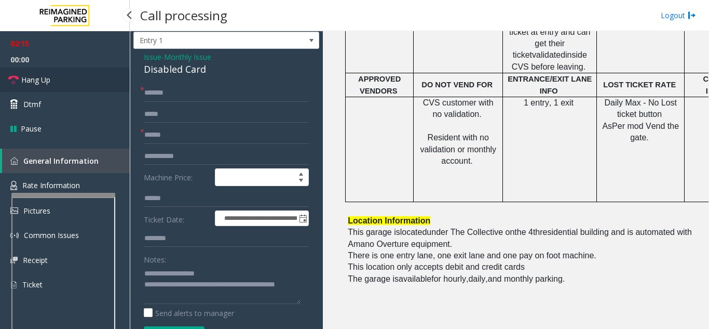
click at [66, 74] on link "Hang Up" at bounding box center [65, 80] width 130 height 24
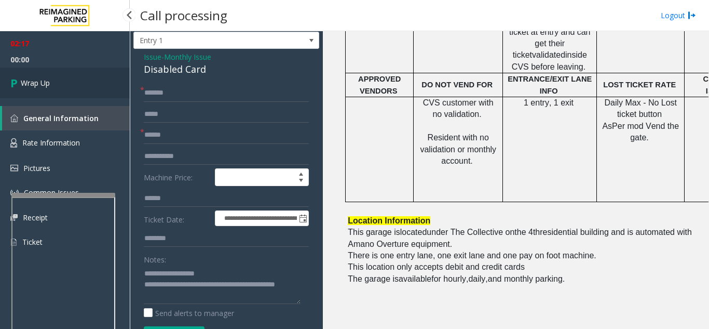
click at [83, 86] on link "Wrap Up" at bounding box center [65, 83] width 130 height 31
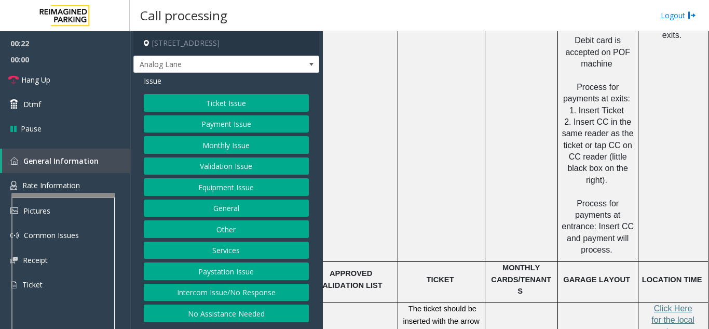
scroll to position [1506, 184]
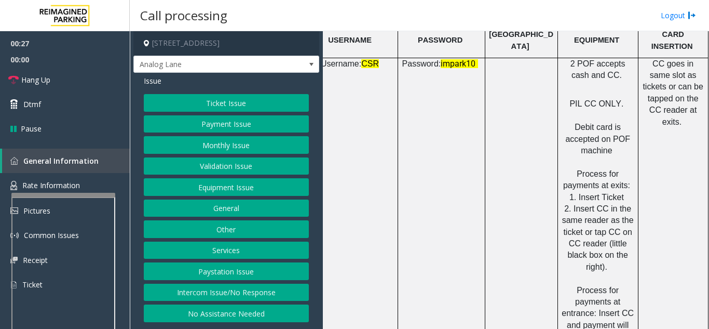
click at [235, 126] on button "Payment Issue" at bounding box center [226, 124] width 165 height 18
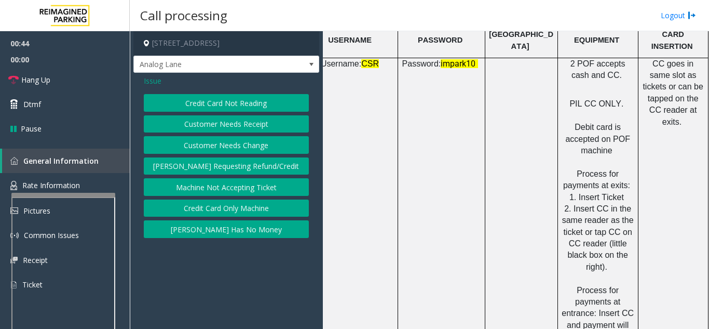
click at [232, 102] on button "Credit Card Not Reading" at bounding box center [226, 103] width 165 height 18
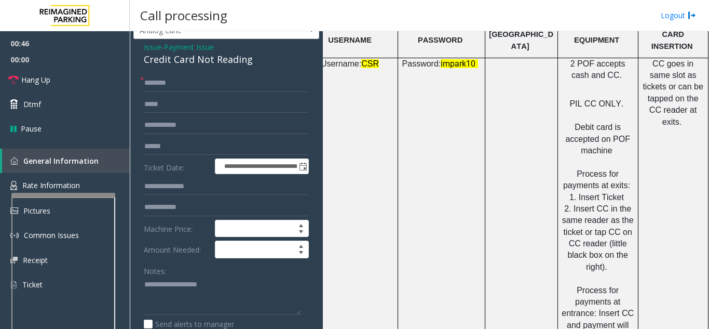
scroll to position [52, 0]
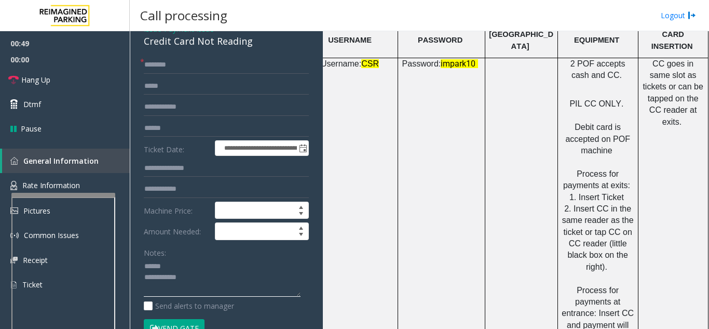
click at [186, 266] on textarea at bounding box center [222, 277] width 157 height 39
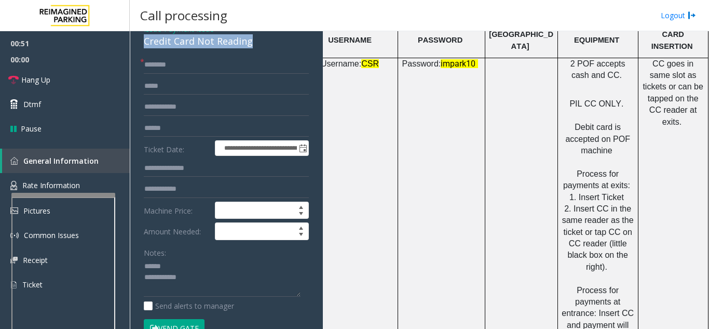
drag, startPoint x: 140, startPoint y: 41, endPoint x: 262, endPoint y: 46, distance: 122.7
click at [262, 46] on div "**********" at bounding box center [226, 284] width 186 height 527
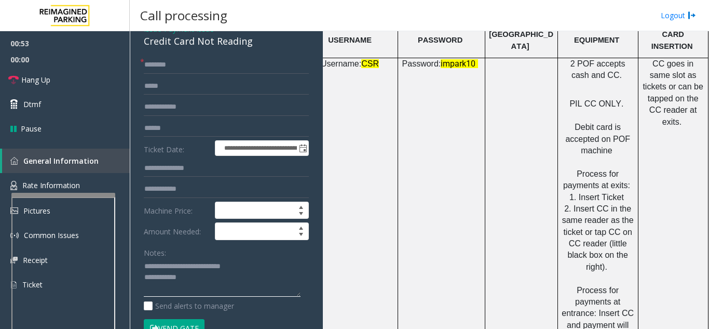
click at [206, 274] on textarea at bounding box center [222, 277] width 157 height 39
type textarea "**********"
click at [190, 59] on input "text" at bounding box center [226, 65] width 165 height 18
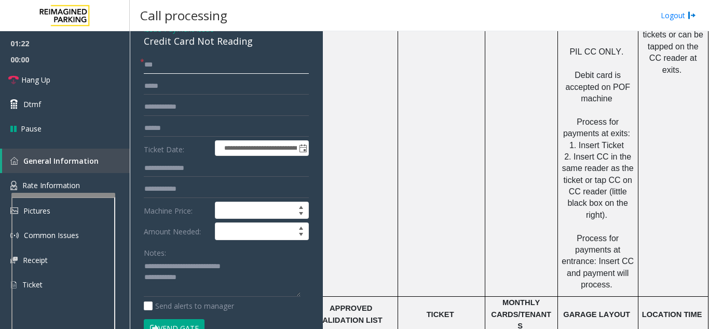
scroll to position [156, 0]
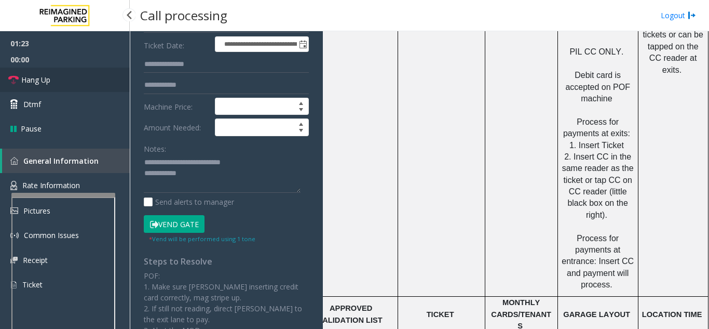
type input "**"
click at [75, 80] on link "Hang Up" at bounding box center [65, 80] width 130 height 24
click at [219, 183] on textarea at bounding box center [222, 173] width 157 height 39
click at [216, 178] on textarea at bounding box center [222, 173] width 157 height 39
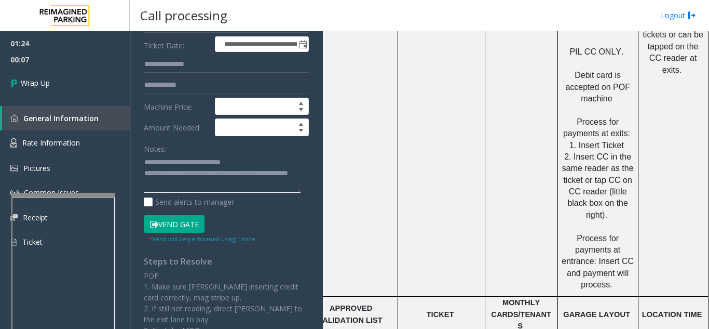
type textarea "**********"
click at [186, 142] on div "Notes:" at bounding box center [226, 166] width 165 height 53
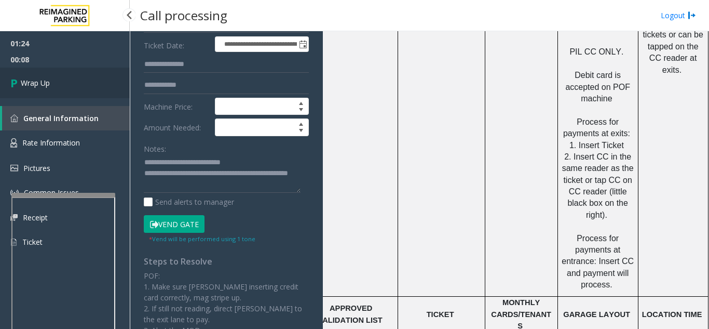
click at [90, 83] on link "Wrap Up" at bounding box center [65, 83] width 130 height 31
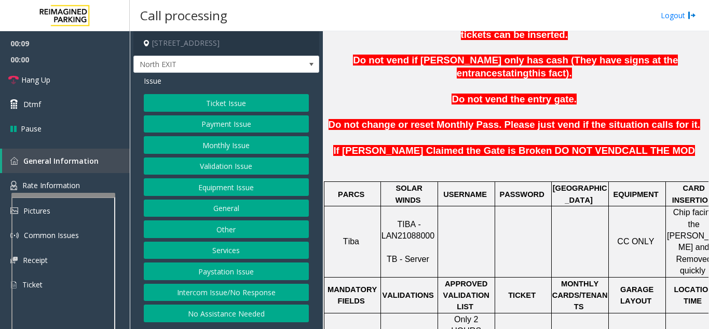
scroll to position [415, 0]
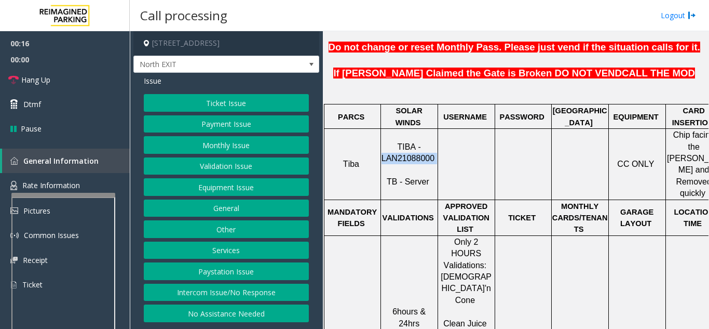
drag, startPoint x: 434, startPoint y: 118, endPoint x: 383, endPoint y: 120, distance: 50.4
click at [383, 141] on p "TIBA - LAN21088000 TB - Server" at bounding box center [410, 164] width 56 height 47
click at [246, 105] on button "Ticket Issue" at bounding box center [226, 103] width 165 height 18
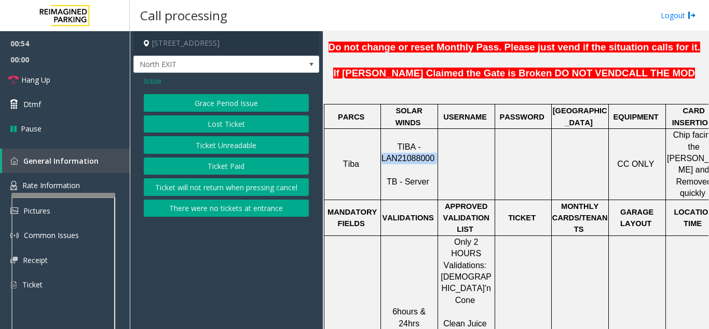
click at [234, 143] on button "Ticket Unreadable" at bounding box center [226, 145] width 165 height 18
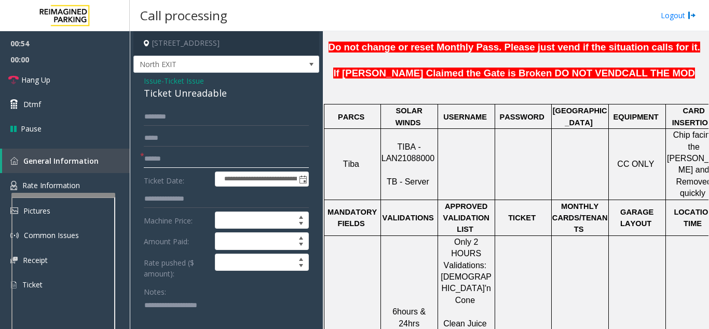
click at [223, 163] on input "text" at bounding box center [226, 159] width 165 height 18
type input "*******"
click at [171, 305] on textarea at bounding box center [222, 316] width 157 height 39
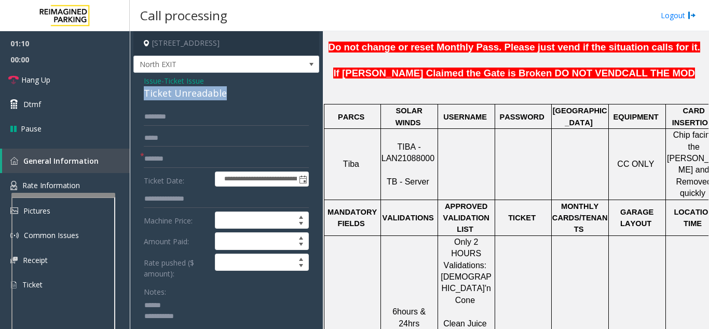
drag, startPoint x: 144, startPoint y: 95, endPoint x: 246, endPoint y: 97, distance: 102.3
click at [246, 97] on div "**********" at bounding box center [226, 292] width 186 height 438
click at [282, 307] on textarea at bounding box center [222, 316] width 157 height 39
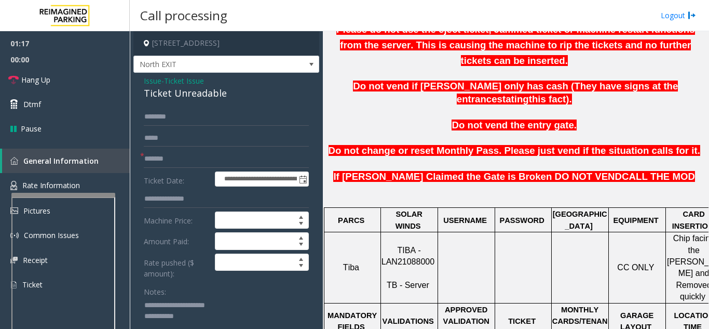
scroll to position [312, 0]
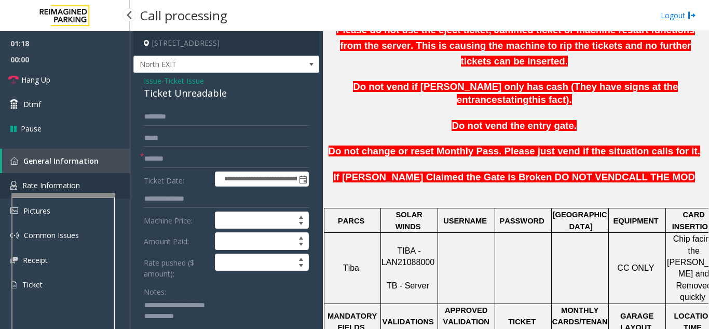
drag, startPoint x: 50, startPoint y: 188, endPoint x: 52, endPoint y: 183, distance: 5.6
click at [50, 188] on span "Rate Information" at bounding box center [51, 185] width 58 height 10
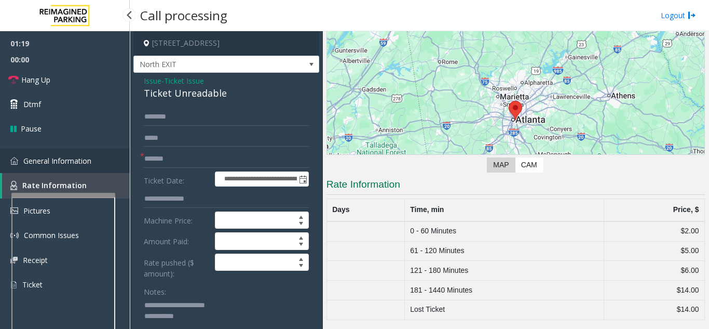
click at [73, 163] on span "General Information" at bounding box center [57, 161] width 68 height 10
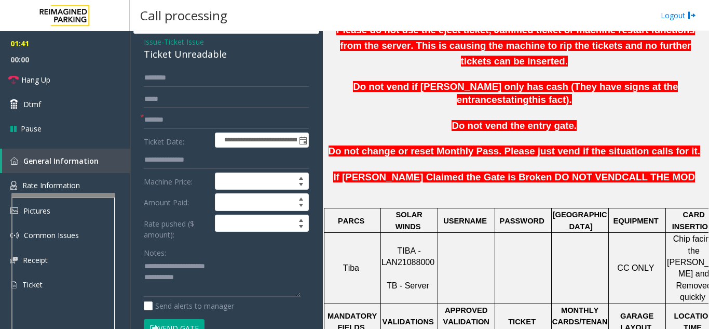
scroll to position [104, 0]
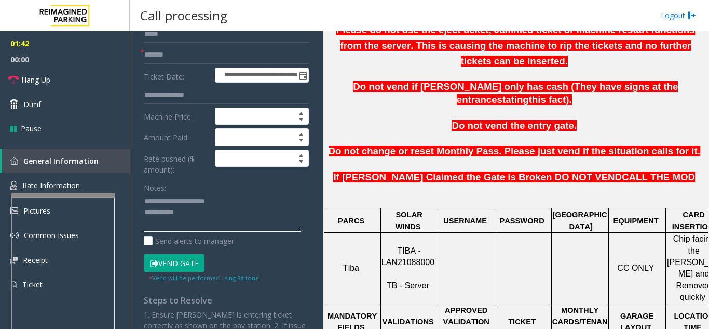
click at [240, 214] on textarea at bounding box center [222, 212] width 157 height 39
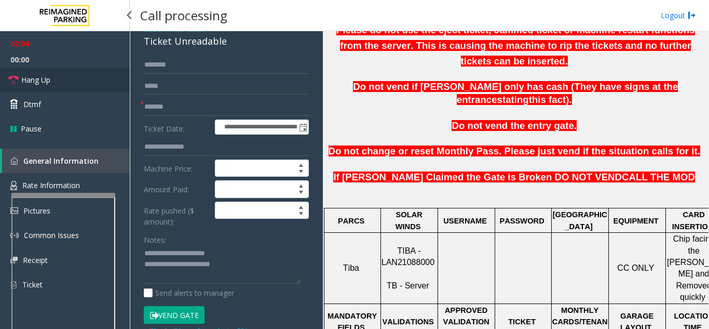
click at [77, 86] on link "Hang Up" at bounding box center [65, 80] width 130 height 24
click at [265, 266] on textarea at bounding box center [222, 264] width 157 height 39
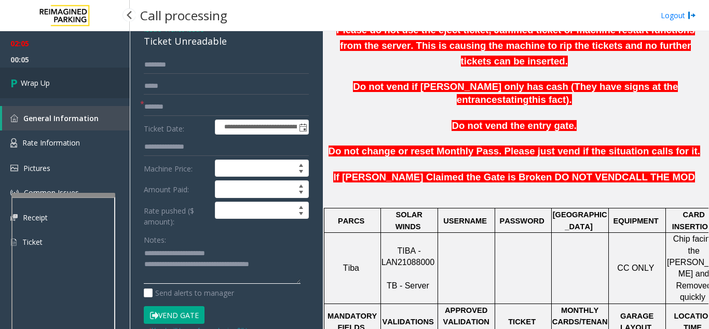
type textarea "**********"
click at [74, 87] on link "Wrap Up" at bounding box center [65, 83] width 130 height 31
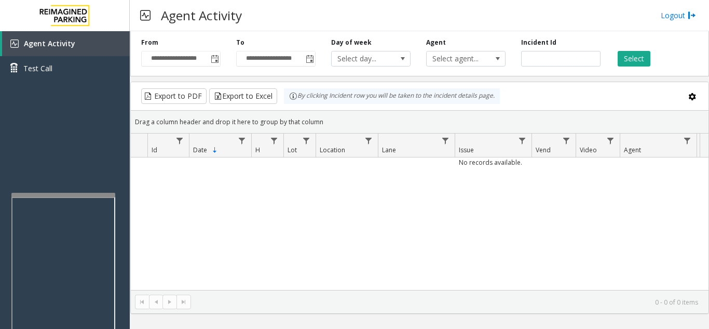
click at [227, 58] on div "**********" at bounding box center [180, 52] width 95 height 29
click at [216, 61] on span "Toggle popup" at bounding box center [215, 59] width 8 height 8
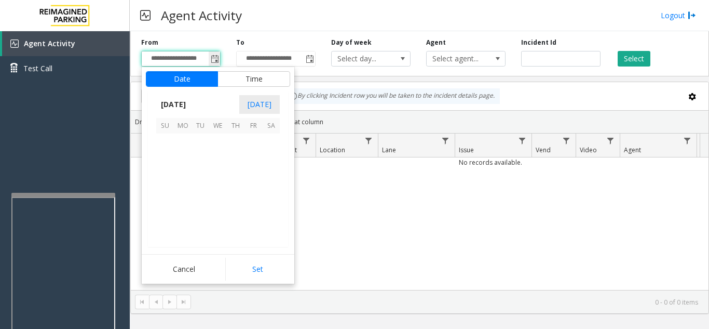
scroll to position [186495, 0]
click at [199, 161] on span "7" at bounding box center [201, 160] width 18 height 18
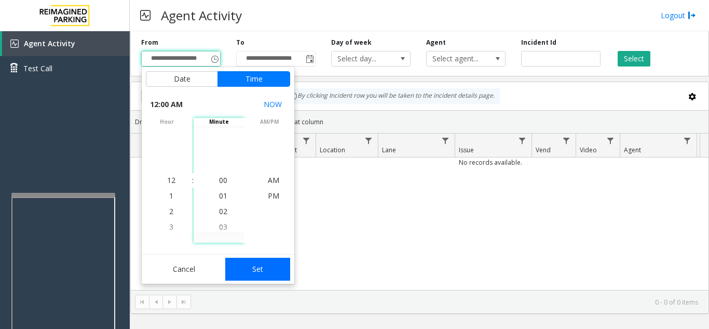
click at [252, 278] on button "Set" at bounding box center [257, 269] width 65 height 23
type input "**********"
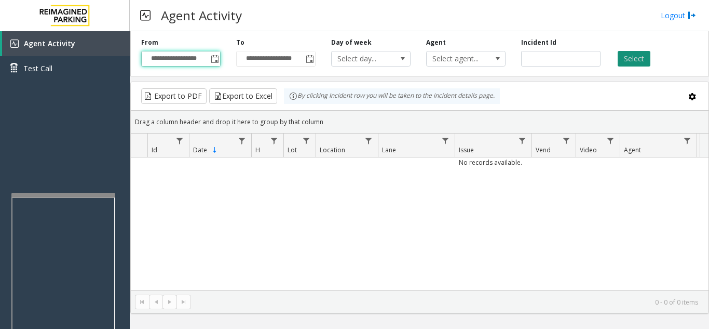
click at [628, 58] on button "Select" at bounding box center [634, 59] width 33 height 16
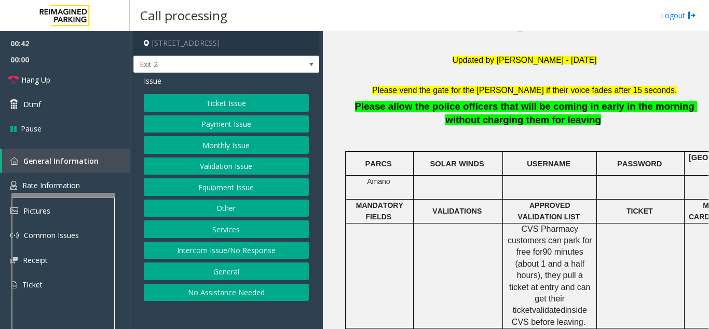
scroll to position [363, 0]
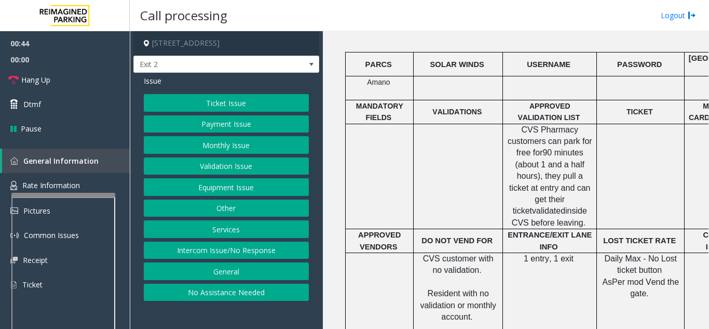
click at [249, 107] on button "Ticket Issue" at bounding box center [226, 103] width 165 height 18
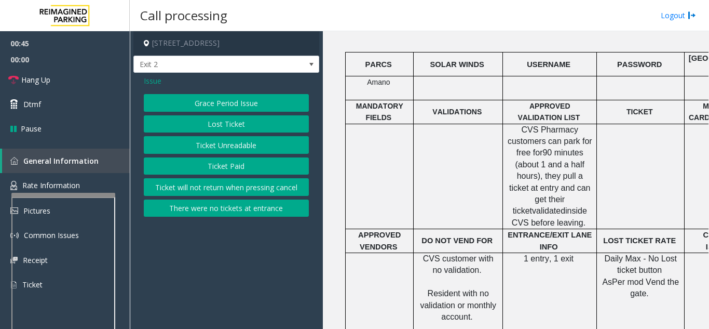
click at [216, 144] on button "Ticket Unreadable" at bounding box center [226, 145] width 165 height 18
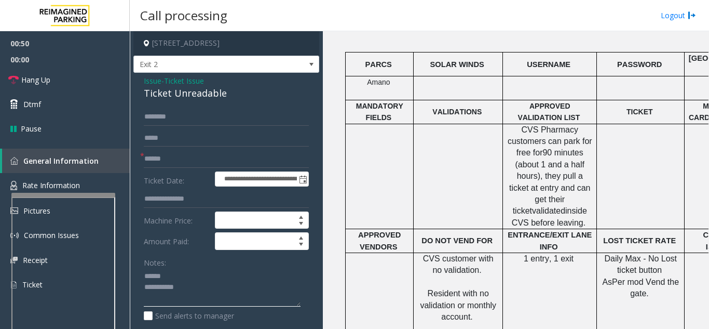
click at [198, 274] on textarea at bounding box center [222, 287] width 157 height 39
drag, startPoint x: 142, startPoint y: 96, endPoint x: 246, endPoint y: 93, distance: 103.9
click at [246, 93] on div "**********" at bounding box center [226, 332] width 186 height 518
type textarea "**********"
click at [170, 148] on form "**********" at bounding box center [226, 232] width 165 height 249
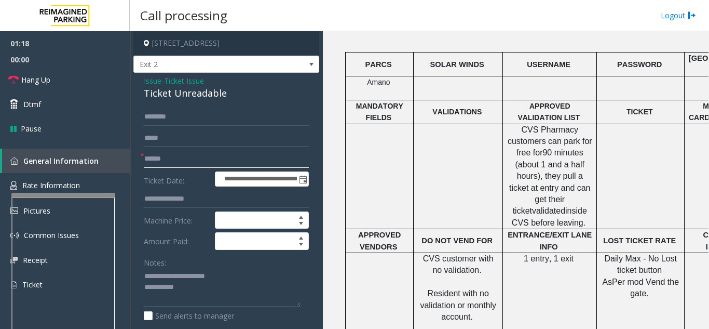
click at [169, 158] on input "text" at bounding box center [226, 159] width 165 height 18
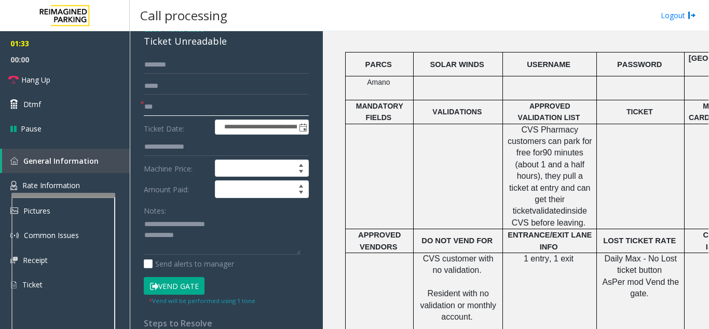
type input "**"
click at [226, 239] on textarea at bounding box center [222, 235] width 157 height 39
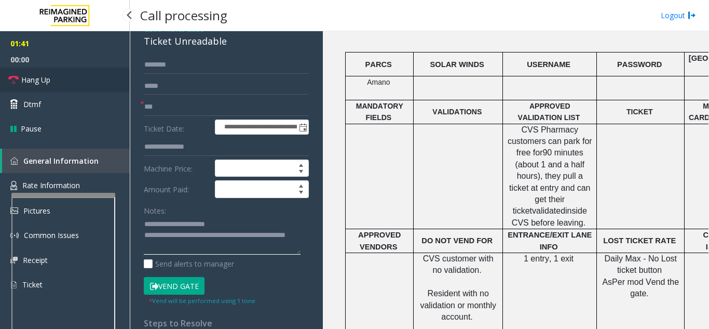
type textarea "**********"
click at [44, 79] on span "Hang Up" at bounding box center [35, 79] width 29 height 11
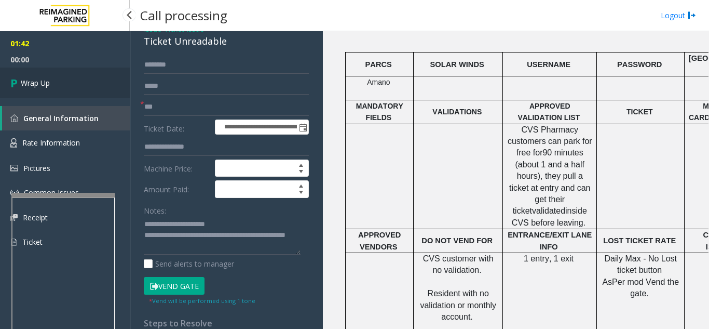
click at [76, 92] on link "Wrap Up" at bounding box center [65, 83] width 130 height 31
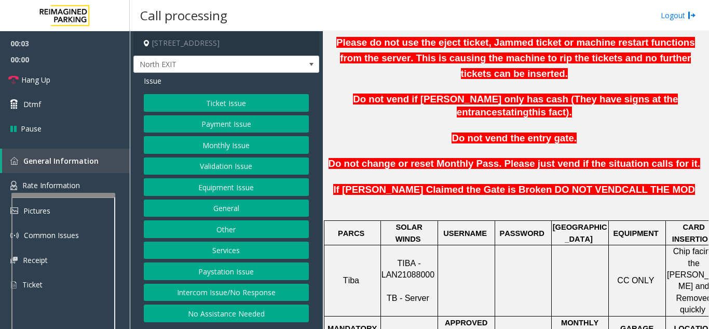
scroll to position [363, 0]
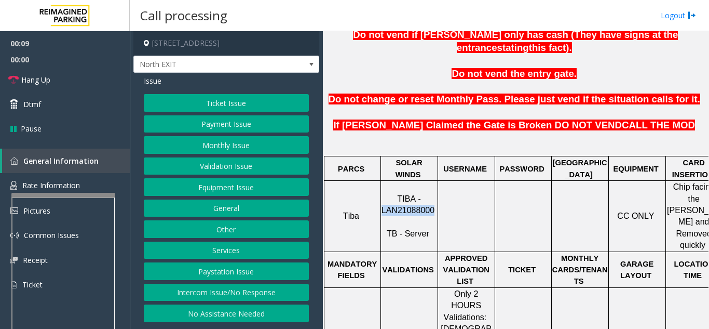
drag, startPoint x: 432, startPoint y: 169, endPoint x: 382, endPoint y: 173, distance: 50.0
click at [382, 193] on p "TIBA - LAN21088000 TB - Server" at bounding box center [410, 216] width 56 height 47
copy span "LAN21088000"
click at [221, 104] on button "Ticket Issue" at bounding box center [226, 103] width 165 height 18
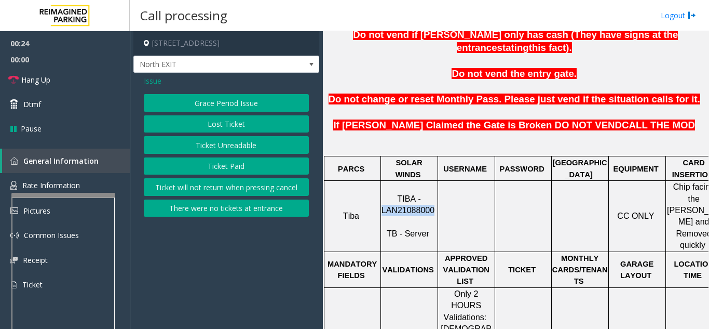
click at [222, 146] on button "Ticket Unreadable" at bounding box center [226, 145] width 165 height 18
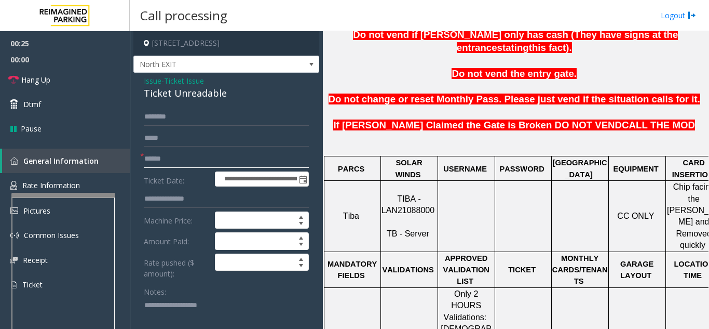
click at [214, 164] on input "text" at bounding box center [226, 159] width 165 height 18
type input "*******"
click at [175, 307] on textarea at bounding box center [222, 316] width 157 height 39
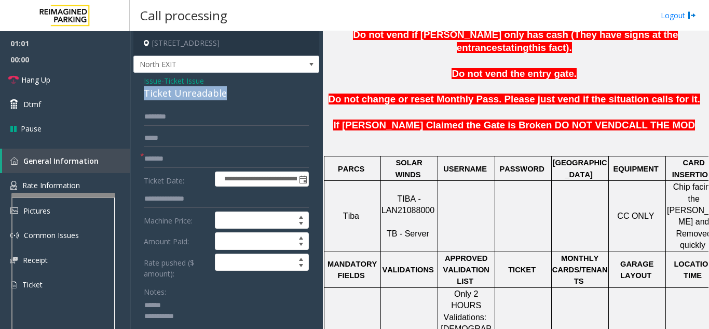
drag, startPoint x: 141, startPoint y: 96, endPoint x: 207, endPoint y: 94, distance: 66.5
click at [242, 90] on div "**********" at bounding box center [226, 292] width 186 height 438
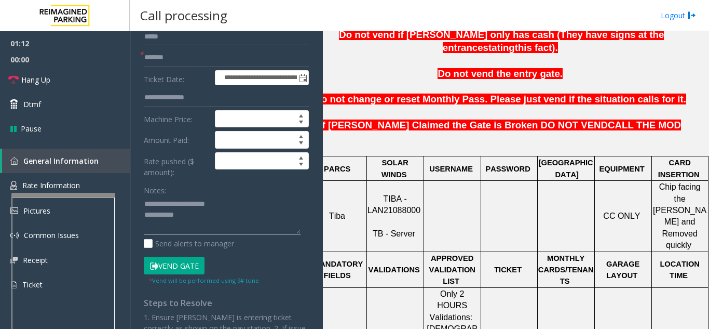
scroll to position [104, 0]
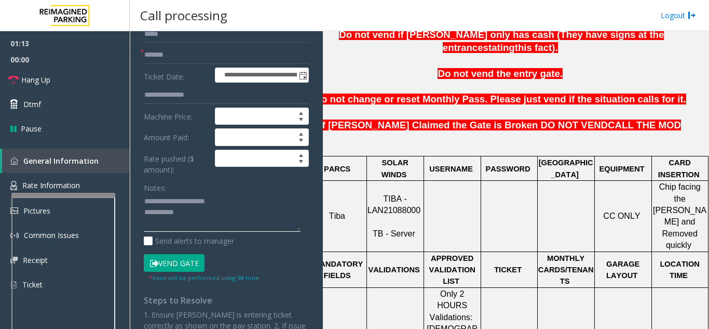
click at [234, 215] on textarea at bounding box center [222, 212] width 157 height 39
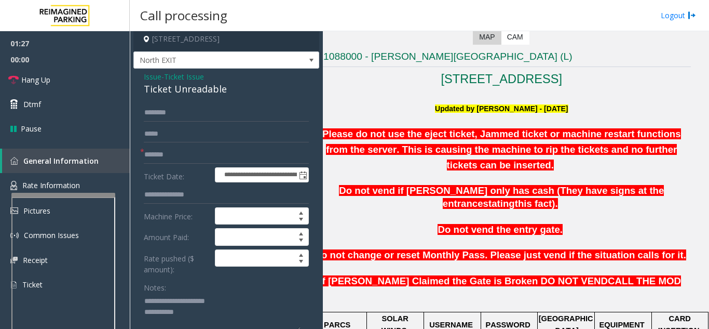
scroll to position [0, 0]
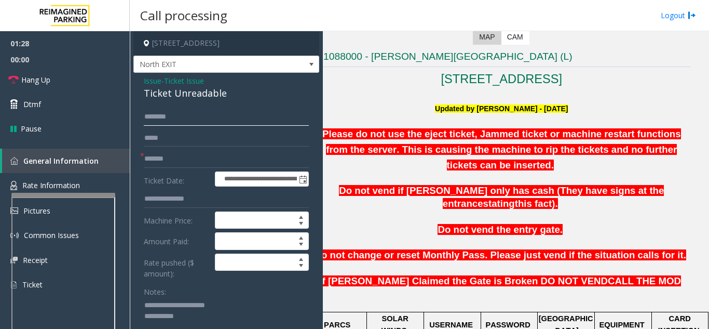
click at [195, 114] on input "text" at bounding box center [226, 117] width 165 height 18
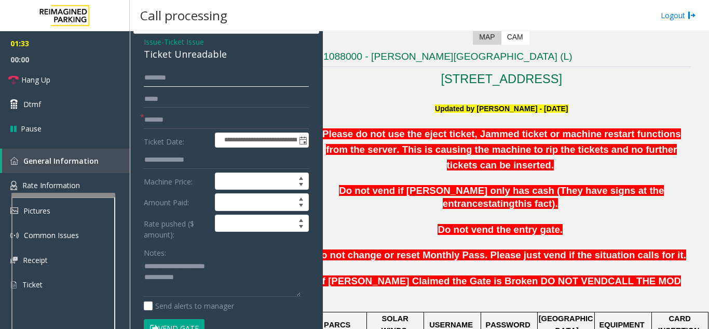
scroll to position [104, 0]
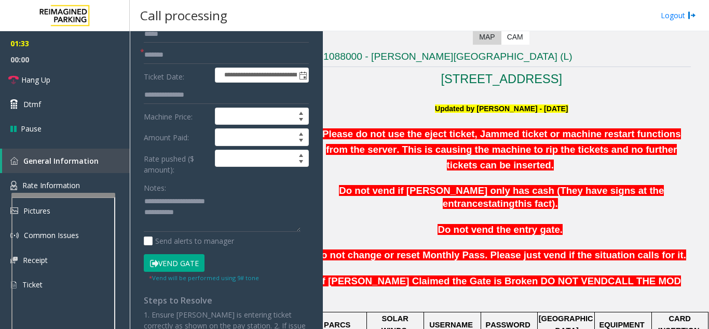
drag, startPoint x: 192, startPoint y: 263, endPoint x: 196, endPoint y: 257, distance: 7.5
click at [192, 263] on button "Vend Gate" at bounding box center [174, 263] width 61 height 18
click at [214, 211] on textarea at bounding box center [222, 212] width 157 height 39
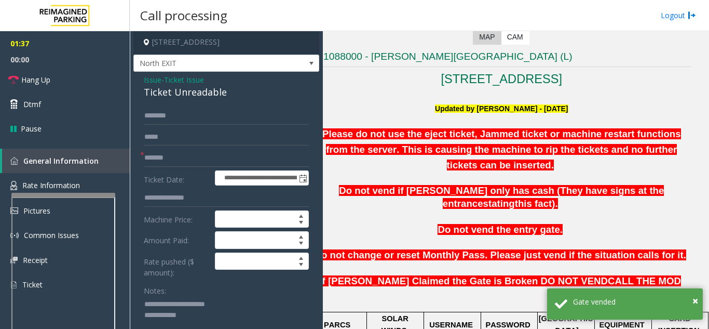
scroll to position [0, 0]
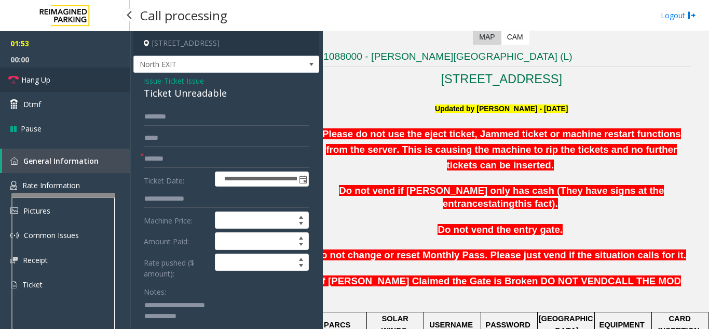
click at [57, 73] on link "Hang Up" at bounding box center [65, 80] width 130 height 24
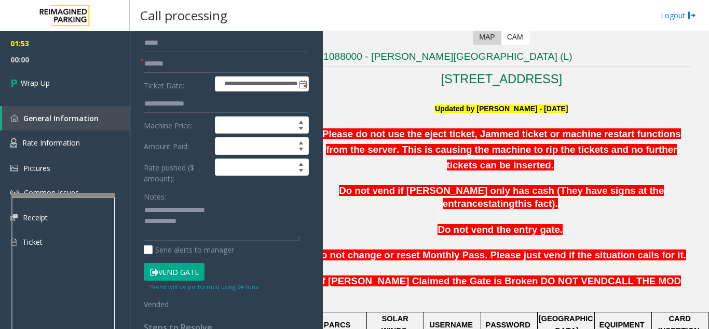
scroll to position [104, 0]
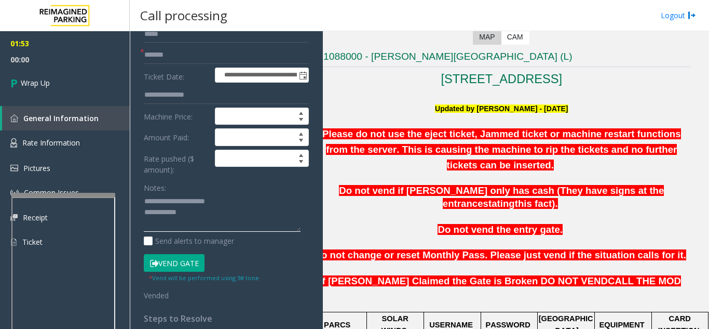
click at [224, 219] on textarea at bounding box center [222, 212] width 157 height 39
click at [231, 224] on textarea at bounding box center [222, 212] width 157 height 39
click at [234, 223] on textarea at bounding box center [222, 212] width 157 height 39
click at [255, 224] on textarea at bounding box center [222, 212] width 157 height 39
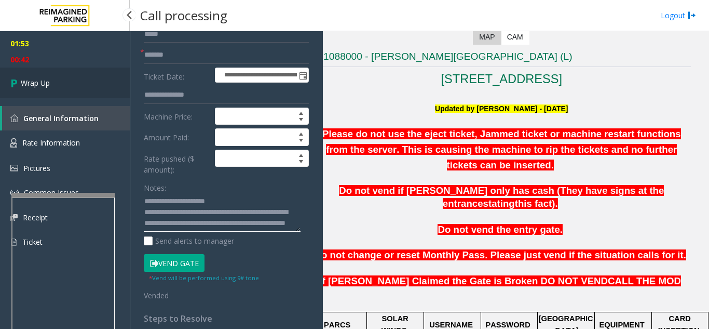
type textarea "**********"
click at [41, 75] on link "Wrap Up" at bounding box center [65, 83] width 130 height 31
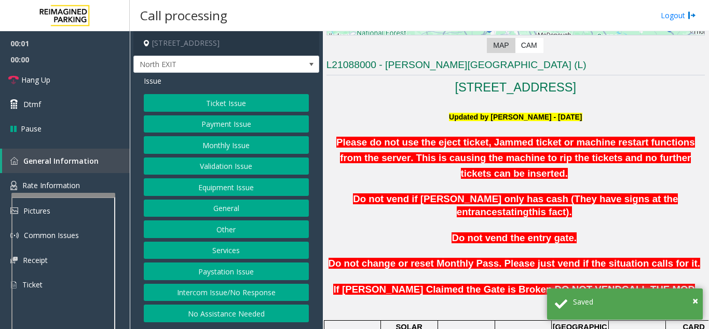
scroll to position [208, 0]
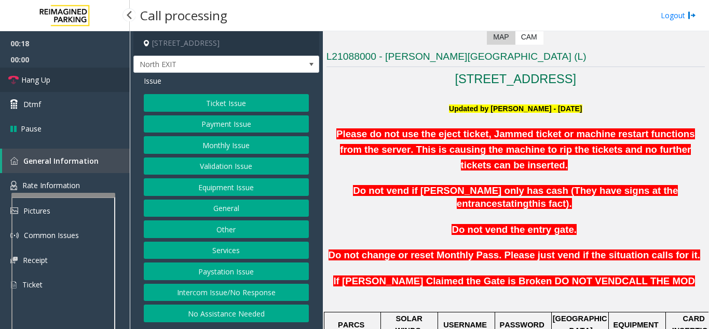
click at [71, 88] on link "Hang Up" at bounding box center [65, 80] width 130 height 24
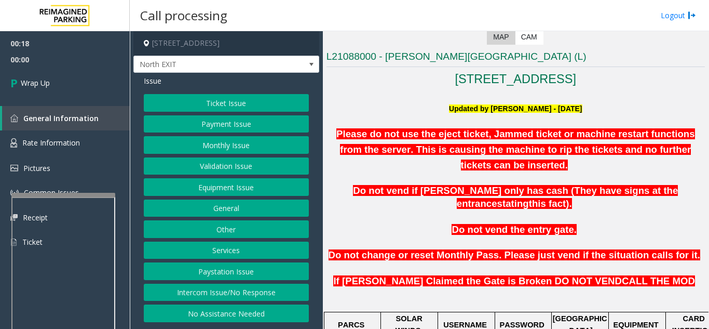
click at [225, 292] on button "Intercom Issue/No Response" at bounding box center [226, 293] width 165 height 18
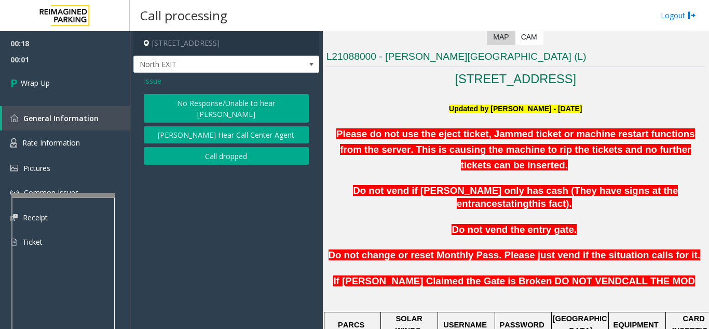
click at [229, 111] on button "No Response/Unable to hear [PERSON_NAME]" at bounding box center [226, 108] width 165 height 29
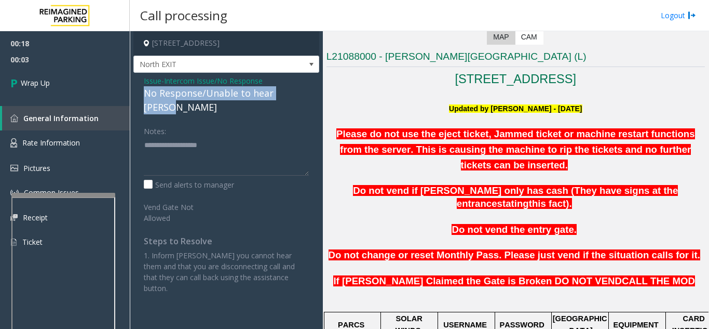
drag, startPoint x: 138, startPoint y: 94, endPoint x: 305, endPoint y: 93, distance: 167.2
click at [305, 93] on div "Issue - Intercom Issue/No Response No Response/Unable to hear [PERSON_NAME] Not…" at bounding box center [226, 188] width 186 height 231
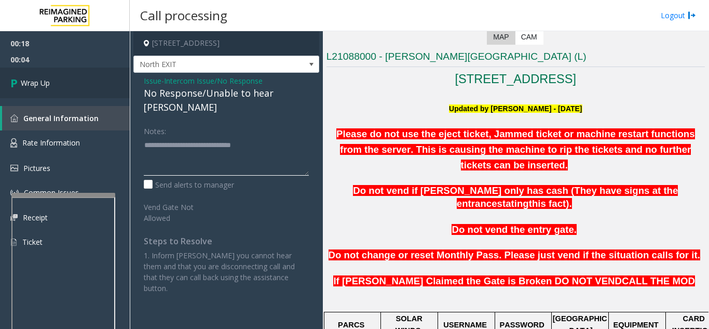
type textarea "**********"
click at [87, 81] on link "Wrap Up" at bounding box center [65, 83] width 130 height 31
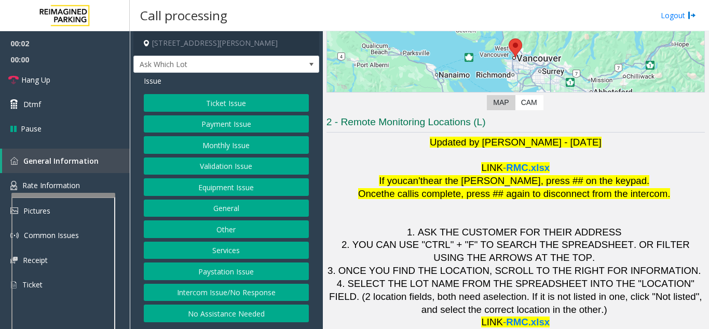
scroll to position [153, 0]
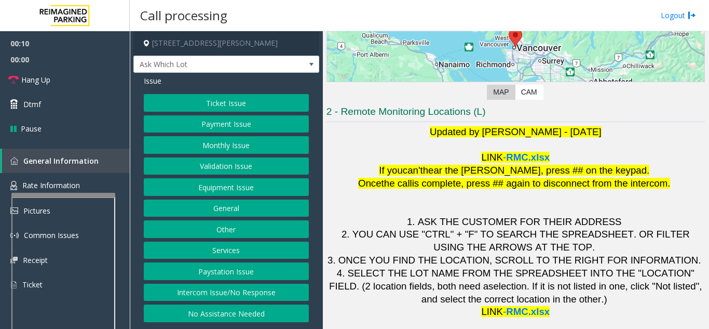
click at [214, 131] on button "Payment Issue" at bounding box center [226, 124] width 165 height 18
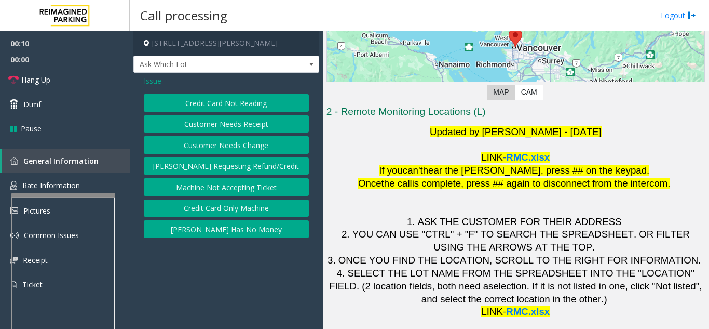
click at [220, 106] on button "Credit Card Not Reading" at bounding box center [226, 103] width 165 height 18
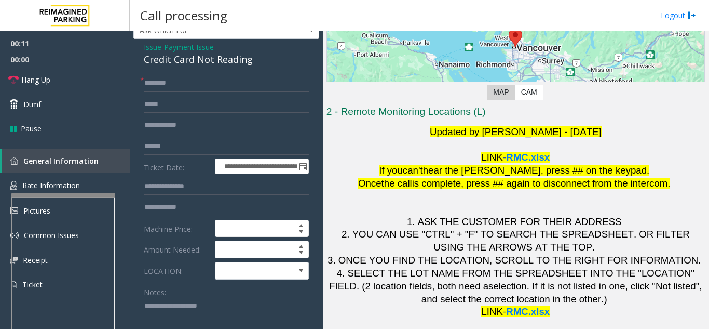
scroll to position [52, 0]
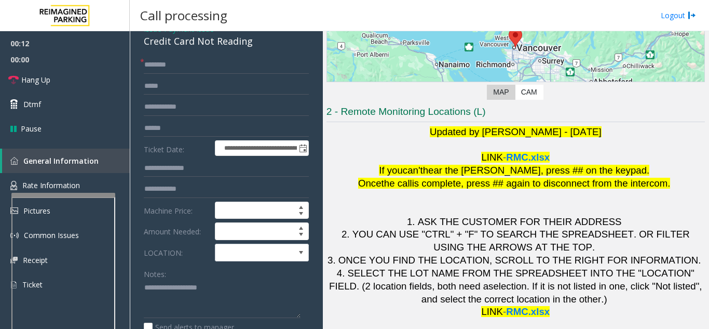
click at [261, 262] on form "**********" at bounding box center [226, 218] width 165 height 324
click at [254, 254] on span at bounding box center [253, 252] width 74 height 17
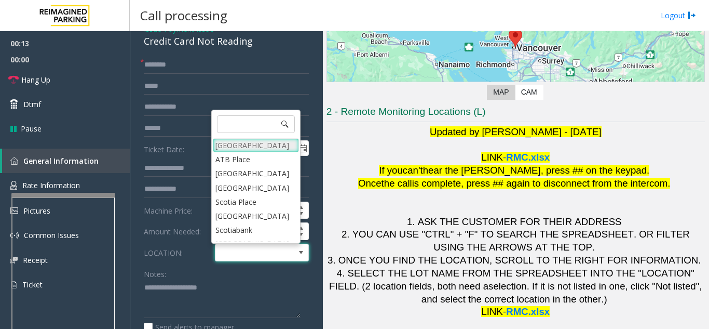
click at [250, 151] on Village "[GEOGRAPHIC_DATA]" at bounding box center [256, 145] width 86 height 14
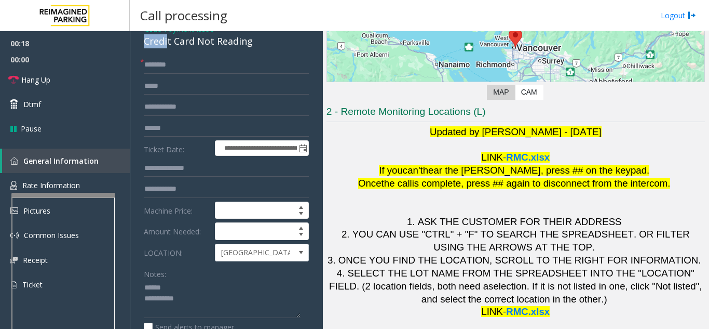
scroll to position [51, 0]
drag, startPoint x: 141, startPoint y: 38, endPoint x: 236, endPoint y: 43, distance: 95.7
click at [265, 47] on div "**********" at bounding box center [226, 273] width 186 height 505
type textarea "**********"
click at [218, 63] on input "text" at bounding box center [226, 66] width 165 height 18
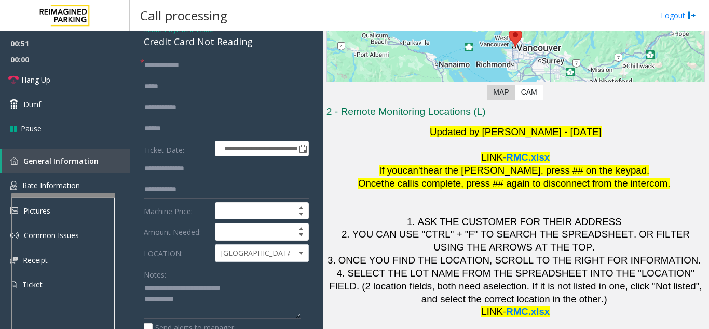
click at [176, 134] on input "text" at bounding box center [226, 129] width 165 height 18
drag, startPoint x: 163, startPoint y: 65, endPoint x: 142, endPoint y: 68, distance: 20.9
click at [142, 68] on div "**********" at bounding box center [226, 286] width 181 height 459
type input "******"
click at [226, 308] on textarea at bounding box center [222, 299] width 157 height 39
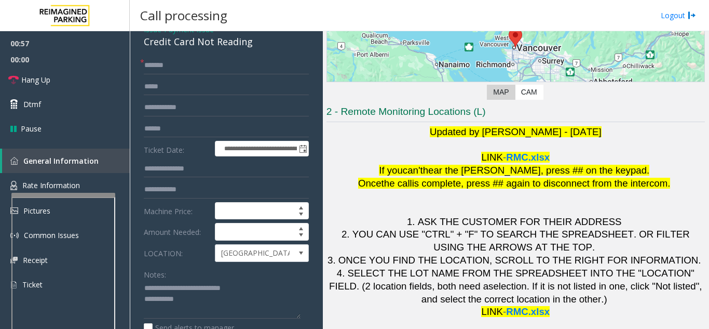
click at [184, 138] on form "**********" at bounding box center [226, 219] width 165 height 324
click at [194, 125] on input "text" at bounding box center [226, 129] width 165 height 18
click at [54, 109] on link "Dtmf" at bounding box center [65, 104] width 130 height 24
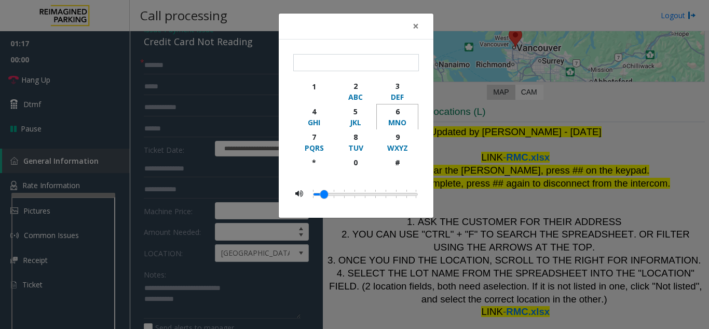
click at [402, 111] on div "6" at bounding box center [397, 111] width 29 height 11
type input "*"
click at [411, 28] on button "×" at bounding box center [416, 26] width 21 height 25
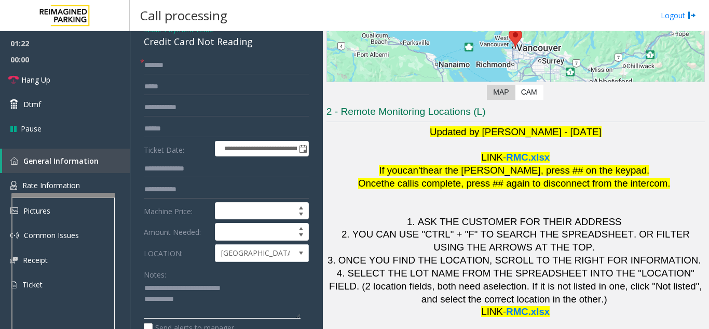
click at [215, 296] on textarea at bounding box center [222, 299] width 157 height 39
type textarea "**********"
click at [187, 274] on div "Notes:" at bounding box center [226, 291] width 165 height 53
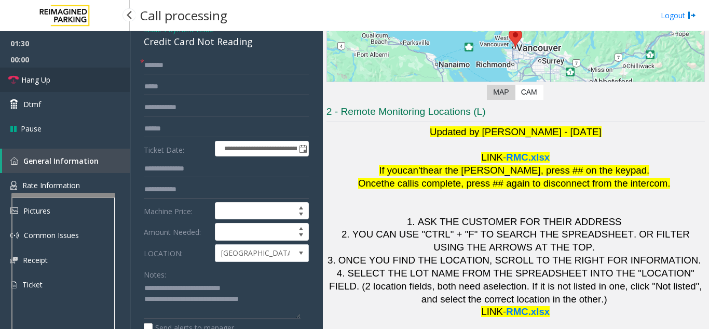
click at [66, 80] on link "Hang Up" at bounding box center [65, 80] width 130 height 24
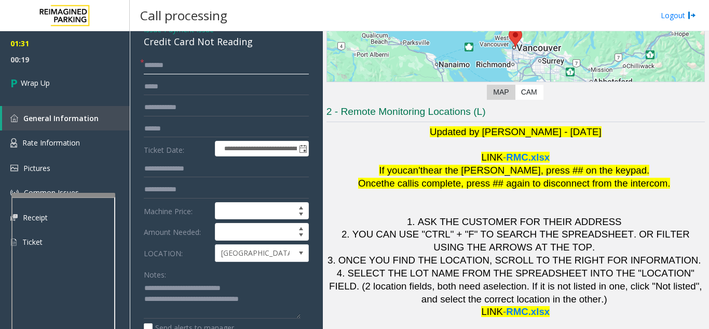
click at [175, 62] on input "******" at bounding box center [226, 66] width 165 height 18
type input "*****"
click at [57, 83] on link "Wrap Up" at bounding box center [65, 83] width 130 height 31
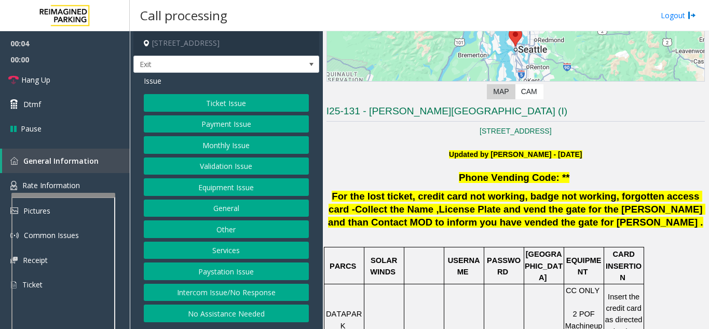
scroll to position [208, 0]
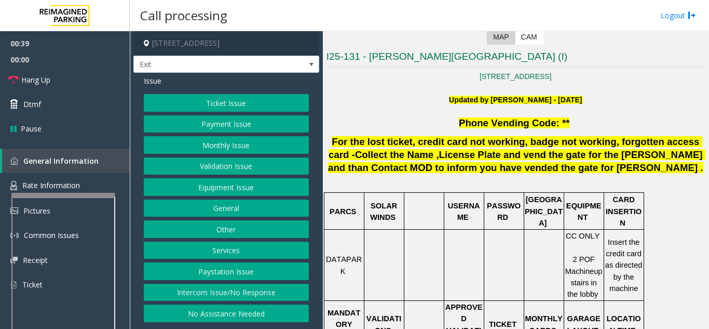
click at [225, 117] on button "Payment Issue" at bounding box center [226, 124] width 165 height 18
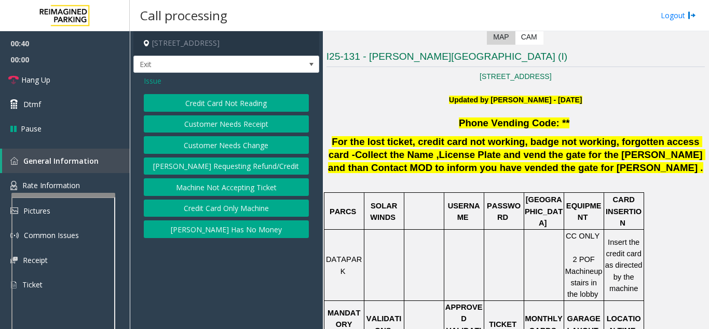
click at [235, 104] on button "Credit Card Not Reading" at bounding box center [226, 103] width 165 height 18
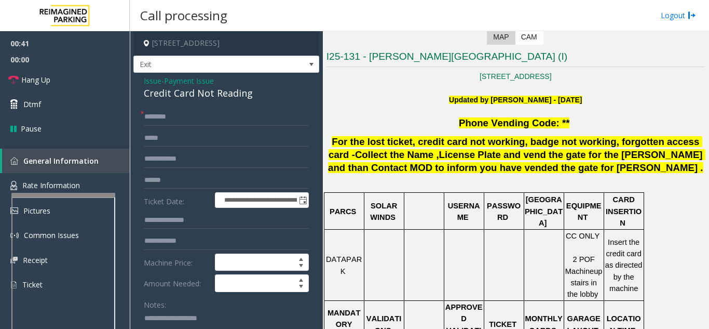
scroll to position [52, 0]
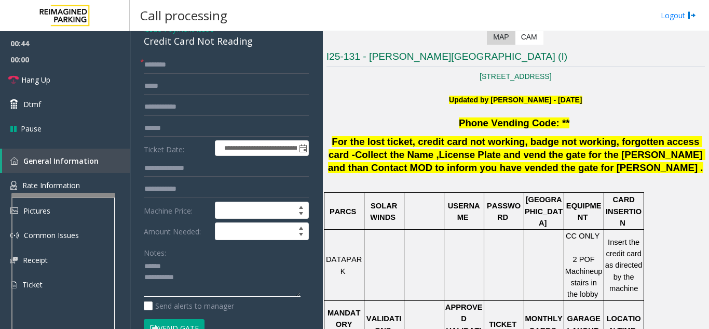
click at [193, 264] on textarea at bounding box center [222, 277] width 157 height 39
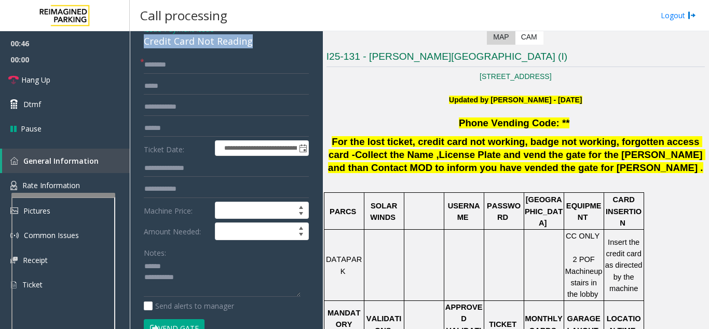
drag, startPoint x: 138, startPoint y: 41, endPoint x: 276, endPoint y: 46, distance: 138.2
click at [276, 46] on div "**********" at bounding box center [226, 241] width 186 height 440
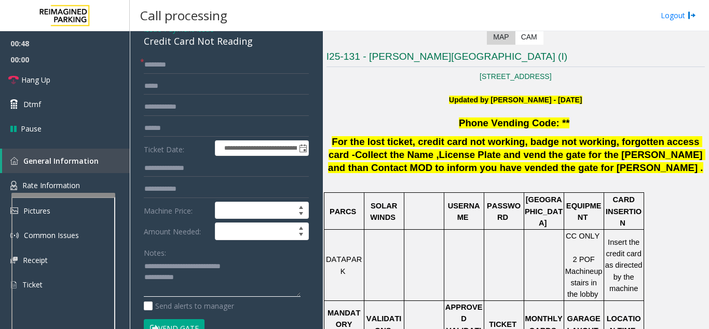
type textarea "**********"
click at [219, 60] on input "text" at bounding box center [226, 65] width 165 height 18
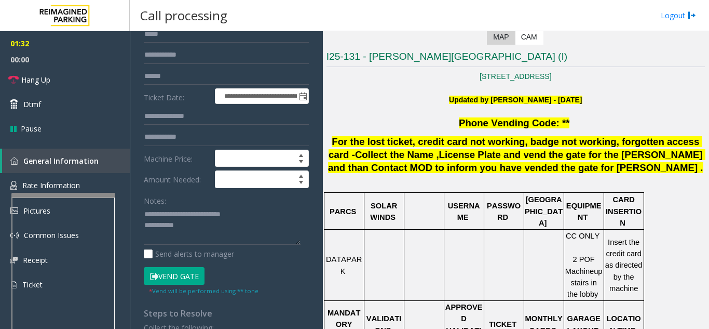
type input "*****"
click at [184, 279] on button "Vend Gate" at bounding box center [174, 276] width 61 height 18
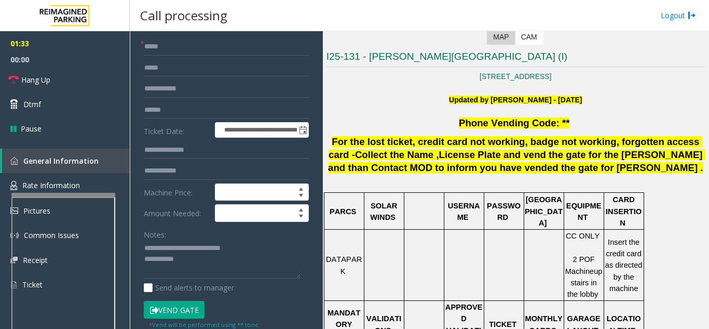
scroll to position [52, 0]
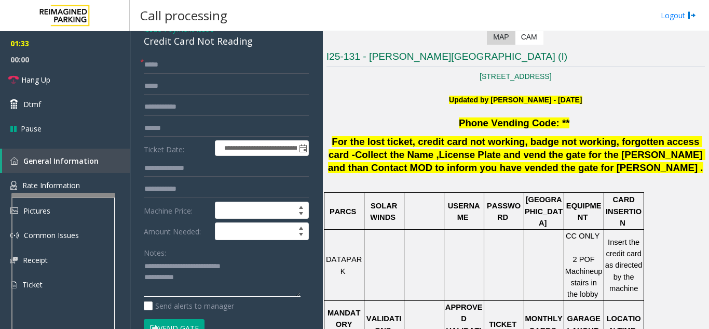
click at [212, 276] on textarea at bounding box center [222, 277] width 157 height 39
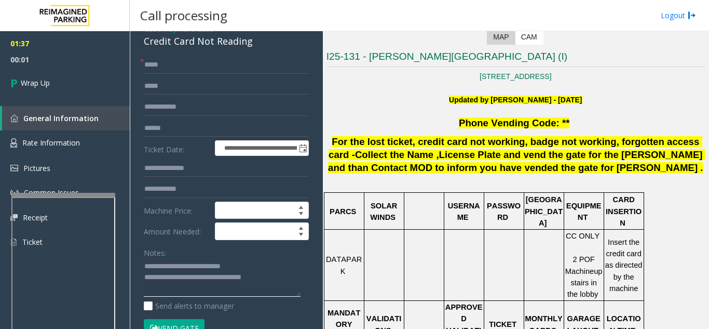
type textarea "**********"
click at [183, 256] on div "Notes:" at bounding box center [226, 270] width 165 height 53
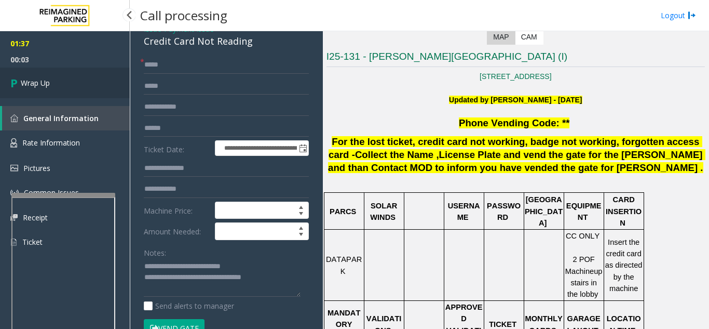
click at [59, 85] on link "Wrap Up" at bounding box center [65, 83] width 130 height 31
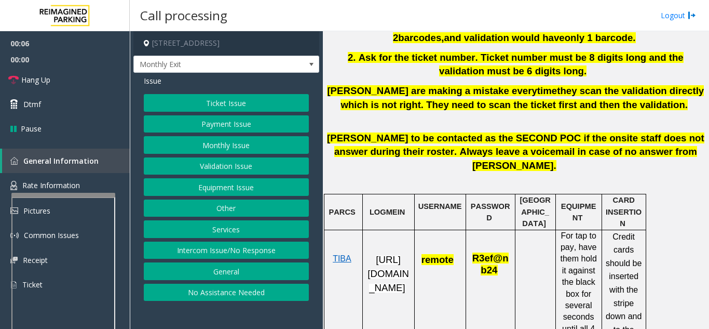
scroll to position [415, 0]
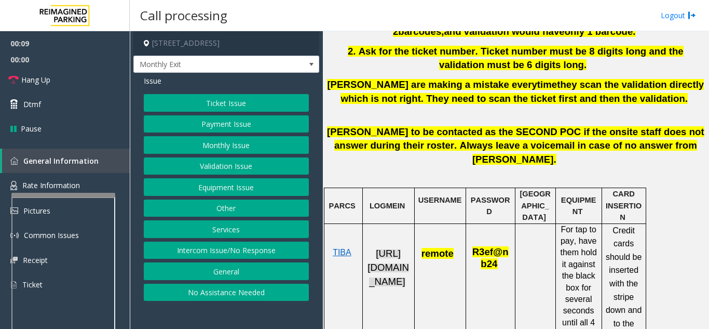
click at [397, 282] on span "[URL][DOMAIN_NAME]" at bounding box center [389, 267] width 42 height 38
click at [215, 146] on button "Monthly Issue" at bounding box center [226, 145] width 165 height 18
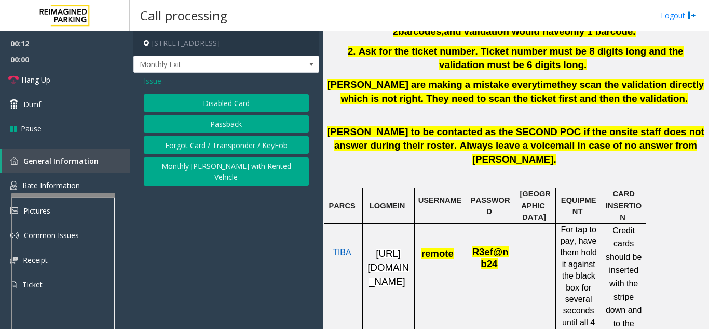
click at [213, 123] on button "Passback" at bounding box center [226, 124] width 165 height 18
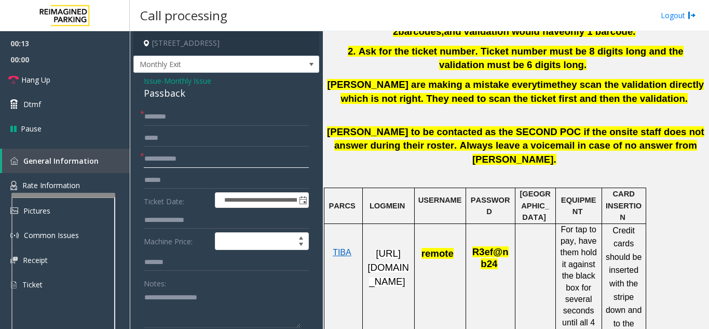
click at [191, 160] on input "text" at bounding box center [226, 159] width 165 height 18
type textarea "**********"
click at [216, 155] on input "text" at bounding box center [226, 159] width 165 height 18
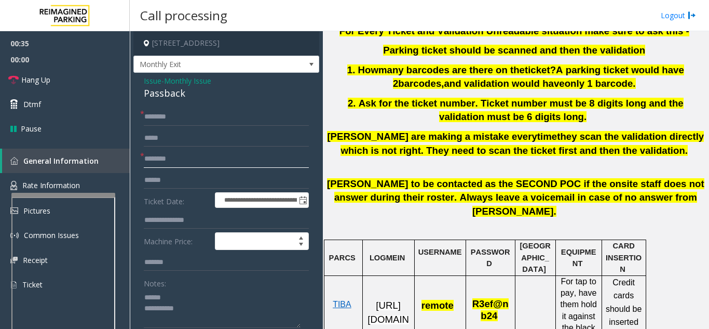
scroll to position [312, 0]
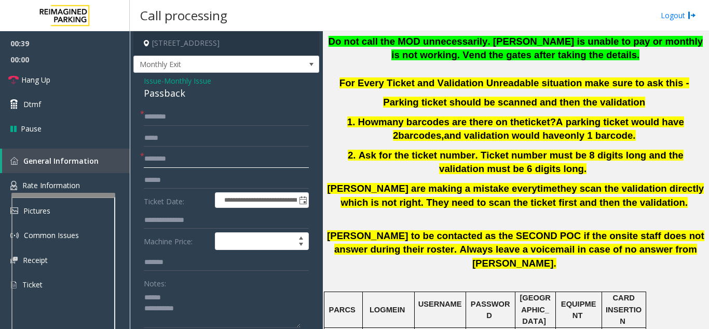
type input "********"
click at [185, 117] on input "text" at bounding box center [226, 117] width 165 height 18
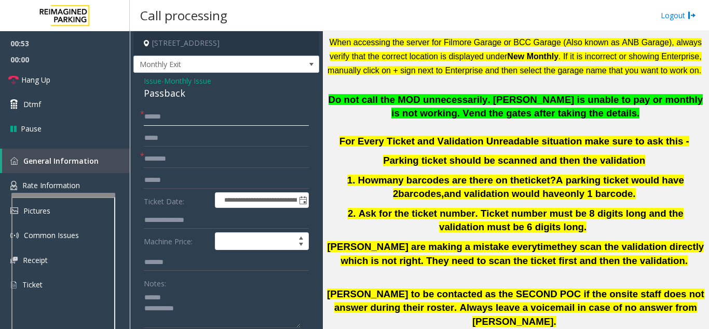
scroll to position [208, 0]
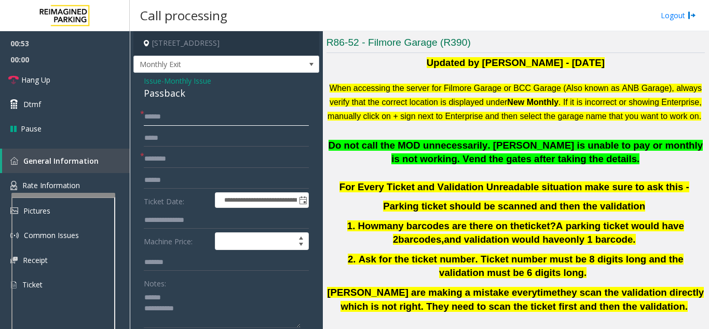
type input "******"
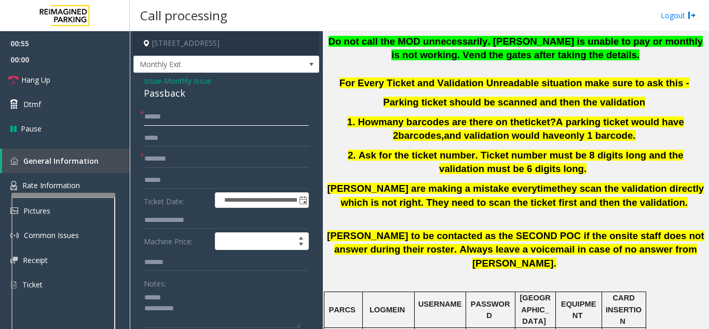
scroll to position [467, 0]
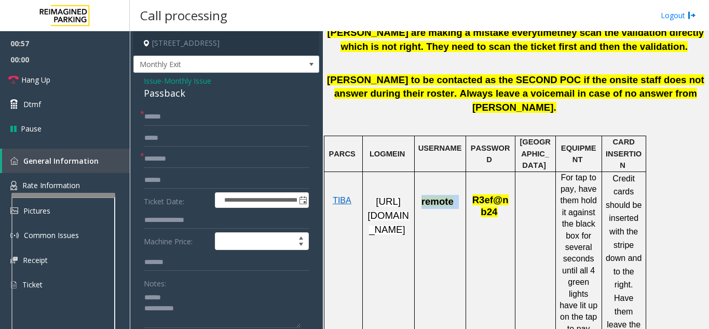
drag, startPoint x: 457, startPoint y: 191, endPoint x: 422, endPoint y: 190, distance: 35.3
click at [422, 190] on p "remote" at bounding box center [441, 195] width 44 height 25
copy span "remote"
drag, startPoint x: 499, startPoint y: 202, endPoint x: 470, endPoint y: 189, distance: 31.4
click at [470, 189] on p "R3ef@nb24" at bounding box center [491, 200] width 42 height 35
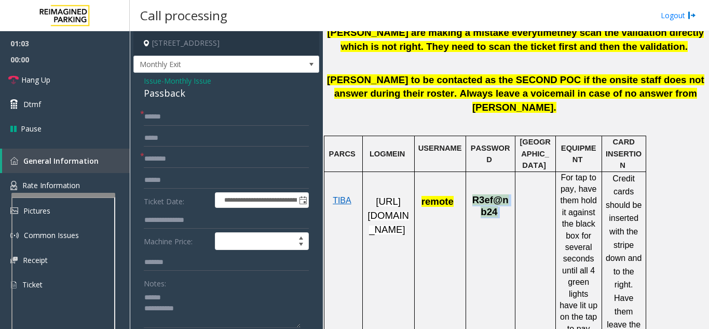
copy span "R3ef@nb24"
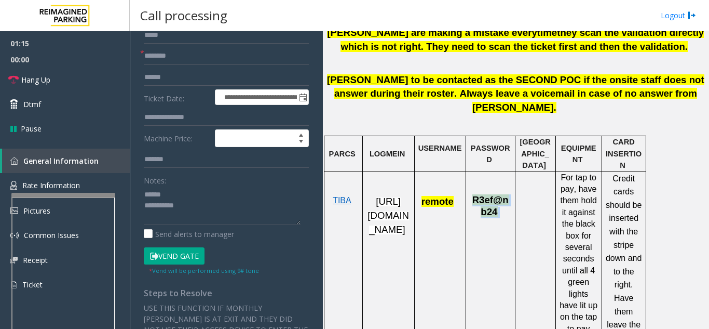
scroll to position [104, 0]
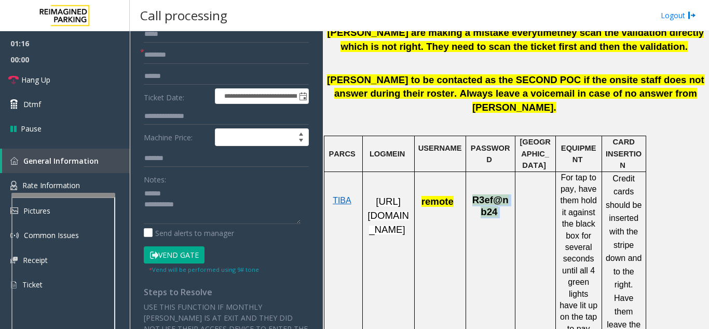
click at [171, 252] on button "Vend Gate" at bounding box center [174, 255] width 61 height 18
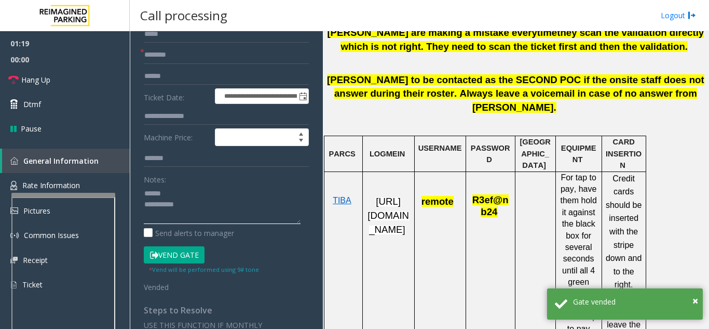
click at [200, 193] on textarea at bounding box center [222, 204] width 157 height 39
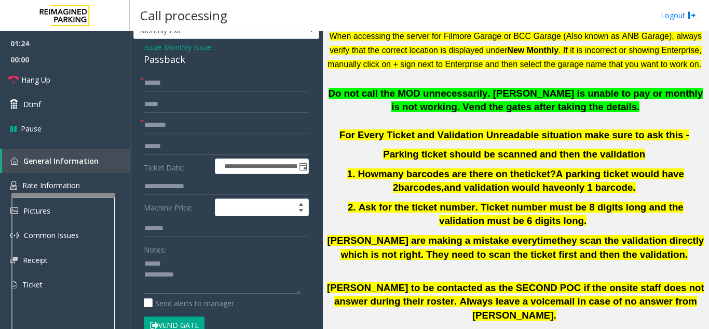
scroll to position [52, 0]
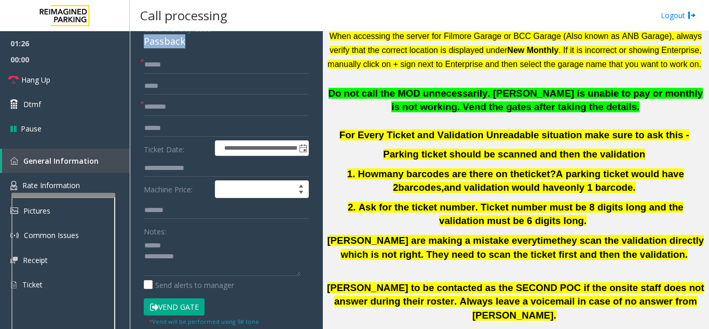
drag, startPoint x: 191, startPoint y: 42, endPoint x: 143, endPoint y: 42, distance: 48.3
click at [143, 42] on div "**********" at bounding box center [226, 294] width 186 height 546
click at [195, 253] on textarea at bounding box center [222, 256] width 157 height 39
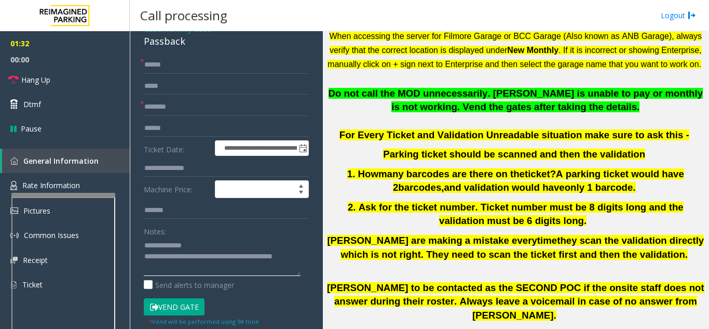
click at [228, 244] on textarea at bounding box center [222, 256] width 157 height 39
type textarea "**********"
click at [59, 77] on link "Hang Up" at bounding box center [65, 80] width 130 height 24
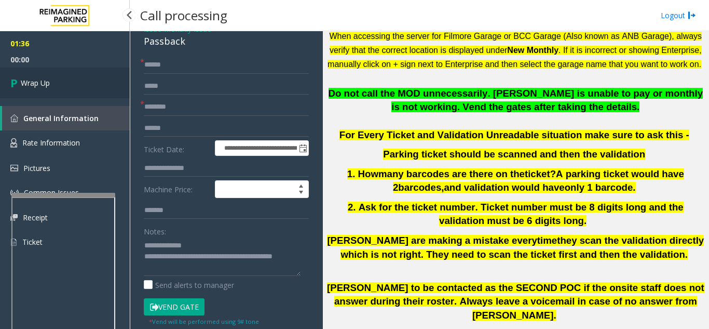
click at [69, 89] on link "Wrap Up" at bounding box center [65, 83] width 130 height 31
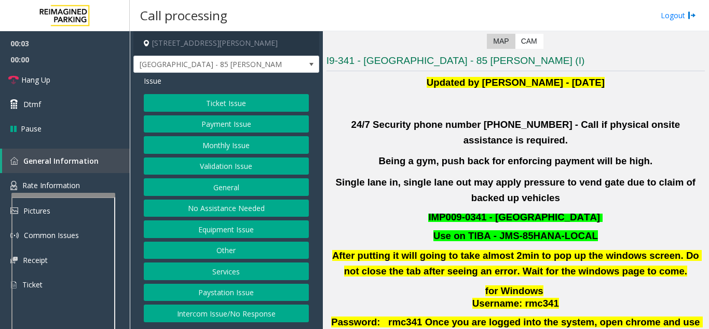
scroll to position [208, 0]
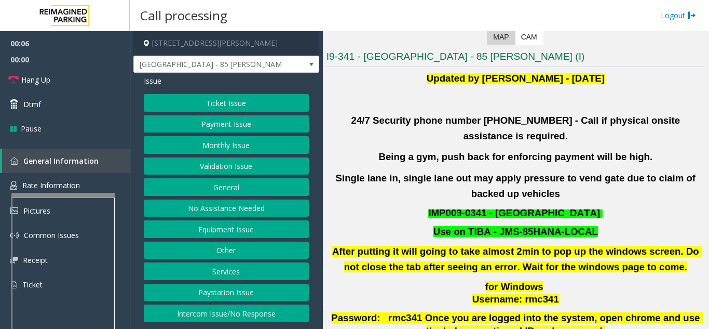
click at [240, 168] on button "Validation Issue" at bounding box center [226, 166] width 165 height 18
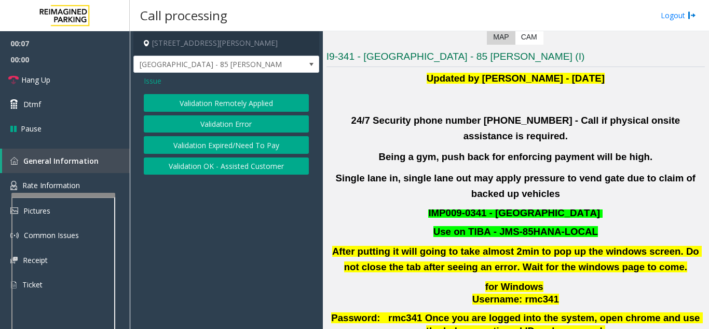
click at [223, 122] on button "Validation Error" at bounding box center [226, 124] width 165 height 18
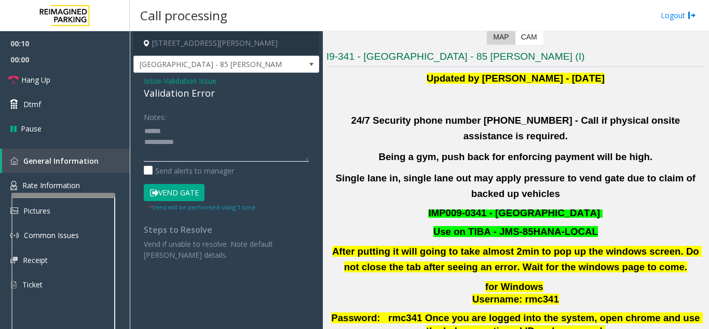
click at [177, 130] on textarea at bounding box center [226, 142] width 165 height 39
drag, startPoint x: 138, startPoint y: 90, endPoint x: 214, endPoint y: 91, distance: 76.3
click at [214, 91] on div "Issue - Validation Issue Validation Error Notes: Send alerts to manager Vend Ga…" at bounding box center [226, 172] width 186 height 198
click at [214, 145] on textarea at bounding box center [226, 142] width 165 height 39
click at [262, 131] on textarea at bounding box center [226, 142] width 165 height 39
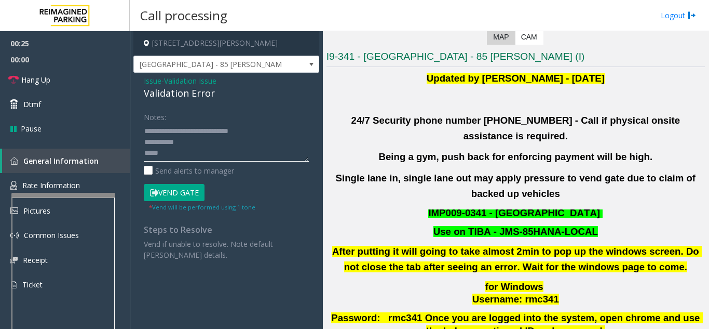
click at [191, 154] on textarea at bounding box center [226, 142] width 165 height 39
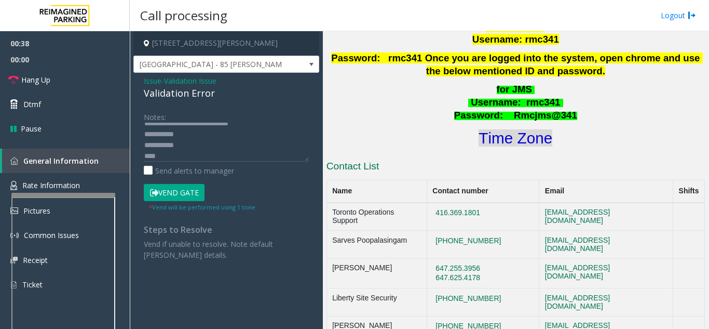
click at [500, 131] on font "Time Zone" at bounding box center [516, 137] width 74 height 17
click at [167, 163] on div "Notes: Send alerts to manager" at bounding box center [226, 142] width 165 height 68
click at [170, 154] on textarea at bounding box center [226, 142] width 165 height 39
click at [157, 194] on icon at bounding box center [154, 192] width 8 height 7
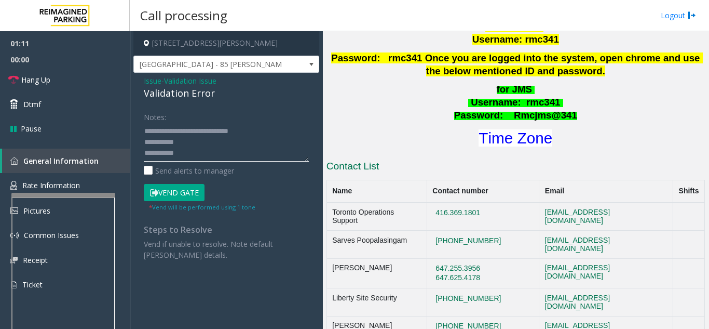
click at [201, 140] on textarea at bounding box center [226, 142] width 165 height 39
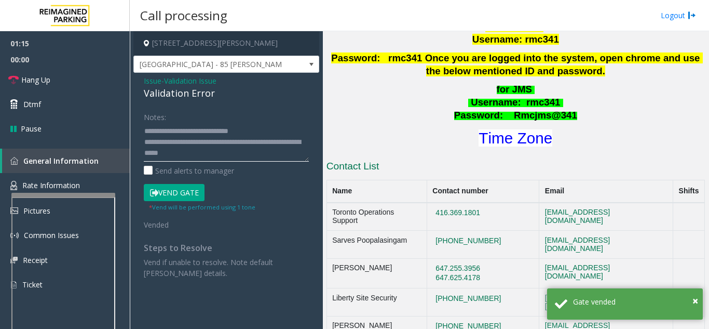
type textarea "**********"
click at [211, 116] on div "Notes:" at bounding box center [226, 134] width 165 height 53
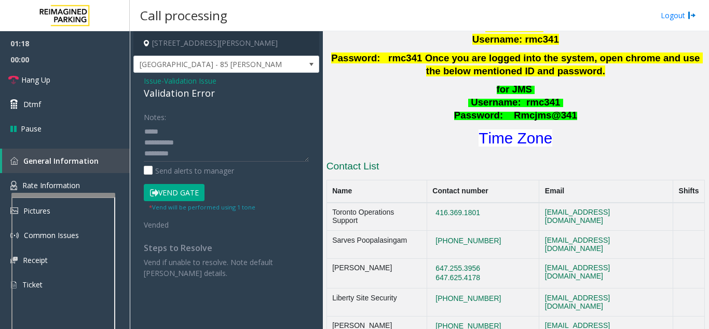
scroll to position [33, 0]
click at [61, 87] on link "Hang Up" at bounding box center [65, 80] width 130 height 24
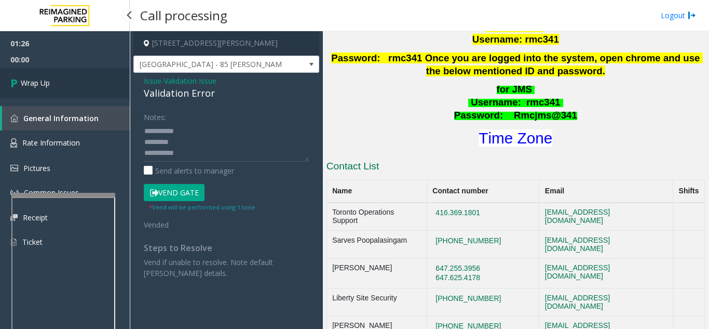
click at [74, 80] on link "Wrap Up" at bounding box center [65, 83] width 130 height 31
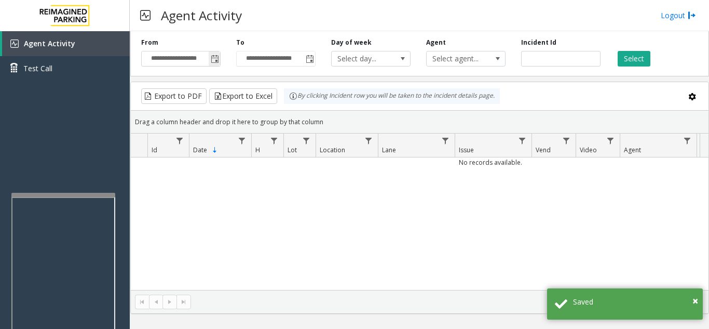
click at [214, 58] on span "Toggle popup" at bounding box center [215, 59] width 8 height 8
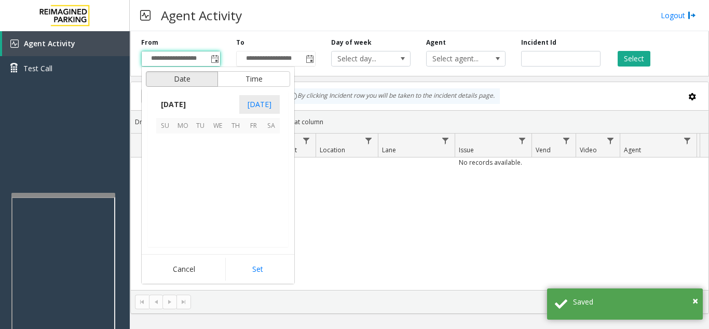
scroll to position [186495, 0]
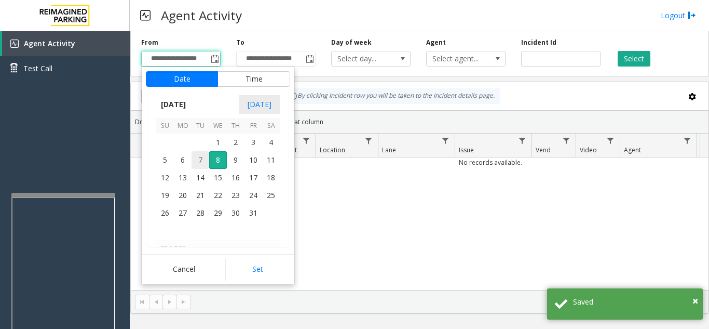
click at [200, 161] on span "7" at bounding box center [201, 160] width 18 height 18
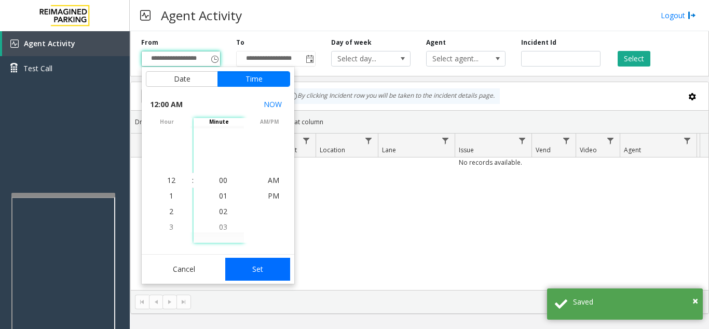
click at [265, 272] on button "Set" at bounding box center [257, 269] width 65 height 23
type input "**********"
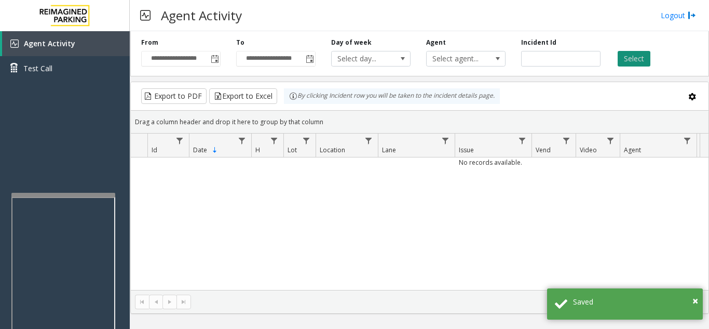
click at [632, 63] on button "Select" at bounding box center [634, 59] width 33 height 16
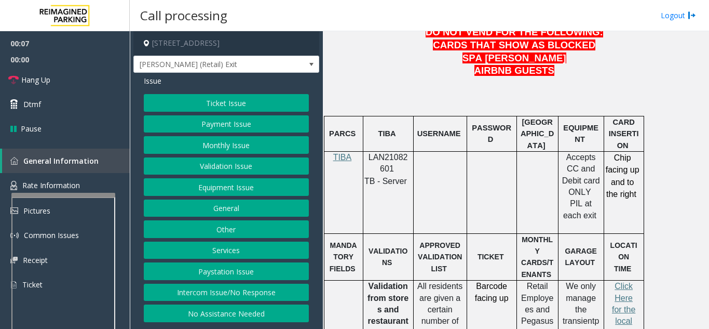
scroll to position [571, 0]
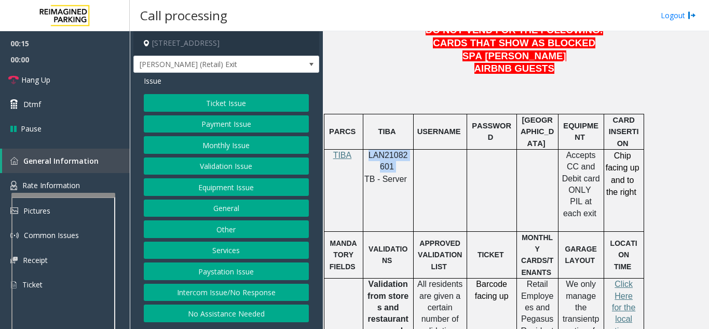
drag, startPoint x: 397, startPoint y: 144, endPoint x: 369, endPoint y: 131, distance: 30.2
click at [369, 150] on p "LAN21082601" at bounding box center [388, 161] width 43 height 23
copy p "LAN21082601"
click at [224, 115] on button "Payment Issue" at bounding box center [226, 124] width 165 height 18
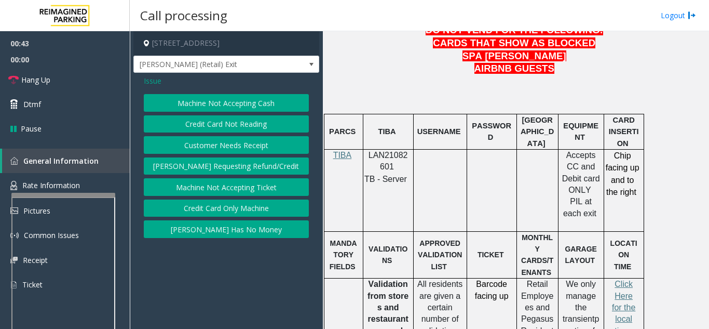
click at [160, 82] on span "Issue" at bounding box center [153, 80] width 18 height 11
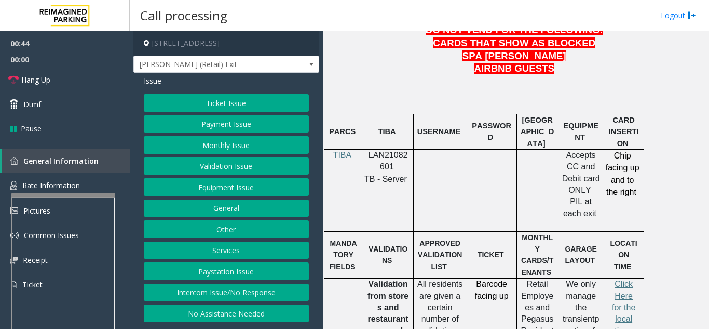
click at [211, 103] on button "Ticket Issue" at bounding box center [226, 103] width 165 height 18
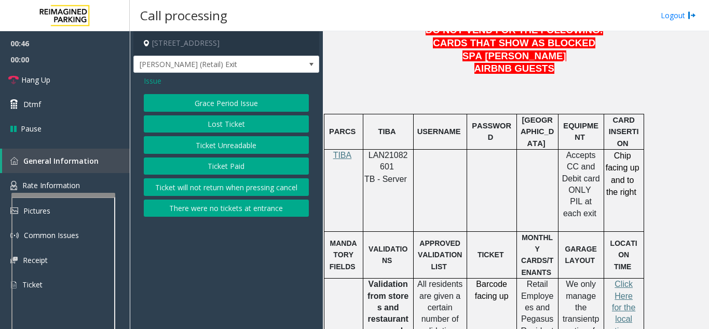
click at [225, 144] on button "Ticket Unreadable" at bounding box center [226, 145] width 165 height 18
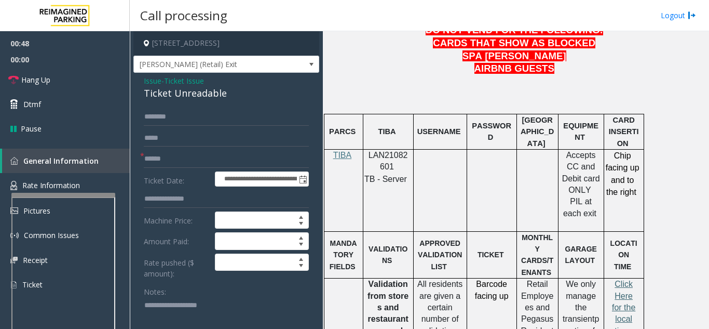
click at [620, 279] on span "Click Here for the local time" at bounding box center [623, 307] width 23 height 56
click at [70, 193] on div at bounding box center [63, 195] width 104 height 4
click at [72, 186] on span "Rate Information" at bounding box center [51, 185] width 58 height 10
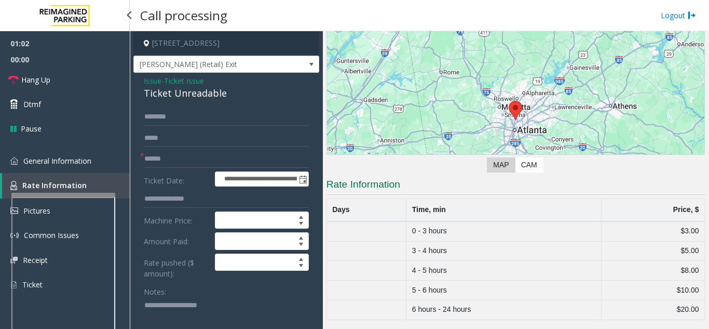
scroll to position [80, 0]
drag, startPoint x: 82, startPoint y: 163, endPoint x: 91, endPoint y: 162, distance: 9.4
click at [82, 163] on span "General Information" at bounding box center [57, 161] width 68 height 10
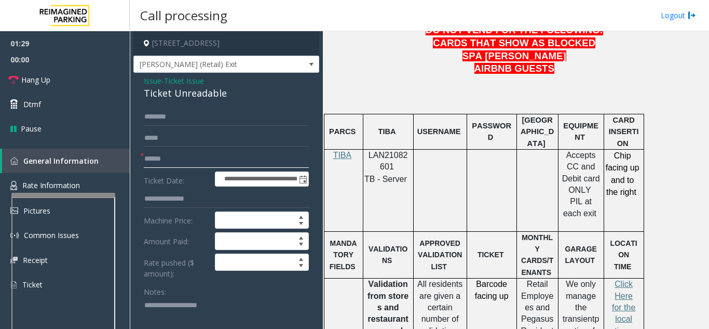
click at [203, 166] on input "text" at bounding box center [226, 159] width 165 height 18
type input "**"
click at [160, 307] on textarea at bounding box center [222, 316] width 157 height 39
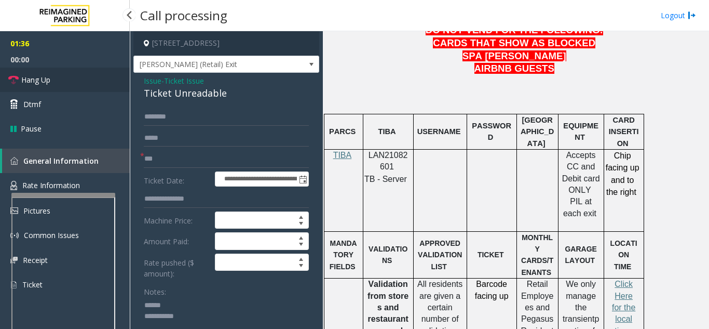
click at [73, 73] on link "Hang Up" at bounding box center [65, 80] width 130 height 24
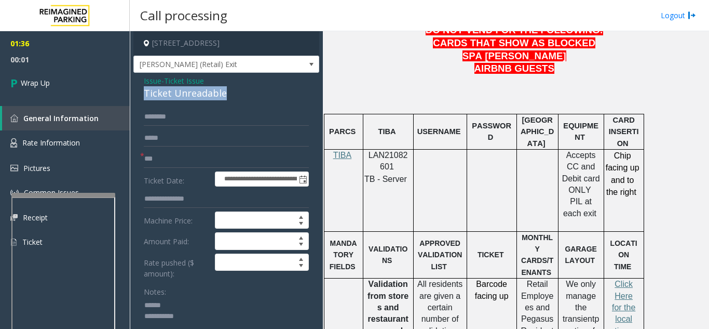
drag, startPoint x: 238, startPoint y: 107, endPoint x: 141, endPoint y: 103, distance: 96.7
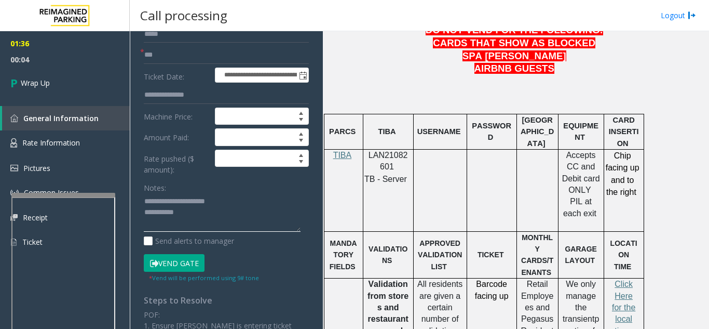
click at [214, 225] on textarea at bounding box center [222, 212] width 157 height 39
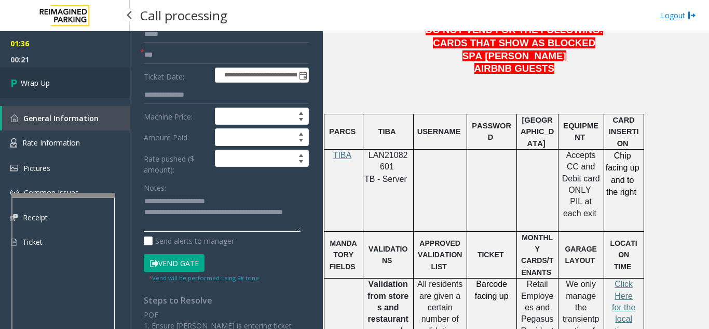
type textarea "**********"
click at [80, 89] on link "Wrap Up" at bounding box center [65, 83] width 130 height 31
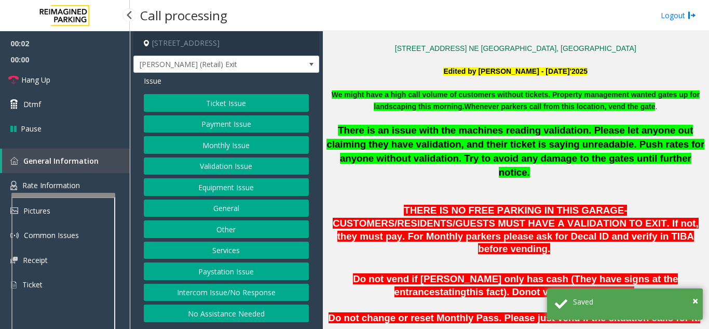
scroll to position [260, 0]
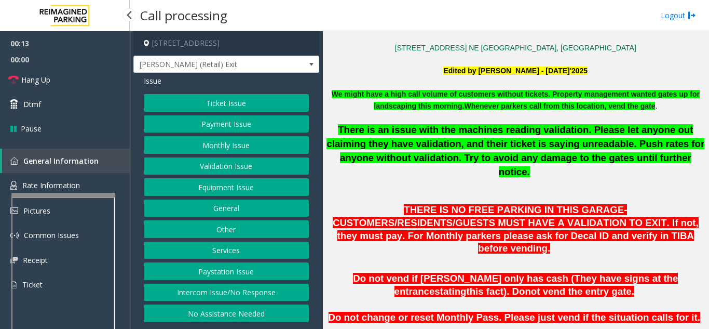
drag, startPoint x: 281, startPoint y: 292, endPoint x: 280, endPoint y: 287, distance: 5.8
click at [281, 292] on button "Intercom Issue/No Response" at bounding box center [226, 293] width 165 height 18
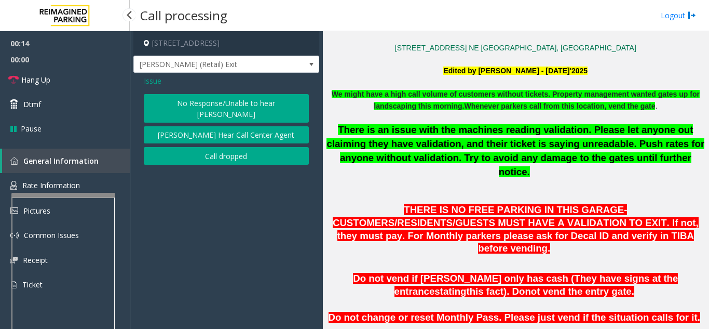
click at [246, 103] on button "No Response/Unable to hear [PERSON_NAME]" at bounding box center [226, 108] width 165 height 29
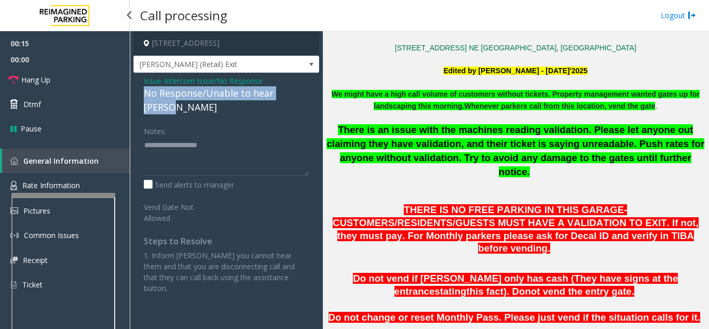
drag, startPoint x: 183, startPoint y: 94, endPoint x: 285, endPoint y: 95, distance: 102.3
click at [306, 96] on div "Issue - Intercom Issue/No Response No Response/Unable to hear [PERSON_NAME] Not…" at bounding box center [226, 188] width 186 height 231
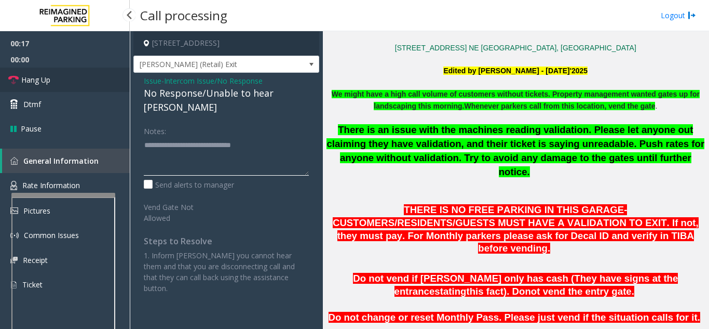
type textarea "**********"
click at [82, 83] on link "Hang Up" at bounding box center [65, 80] width 130 height 24
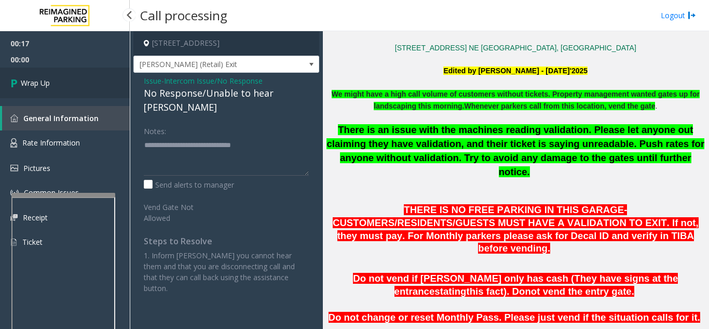
click at [83, 88] on link "Wrap Up" at bounding box center [65, 83] width 130 height 31
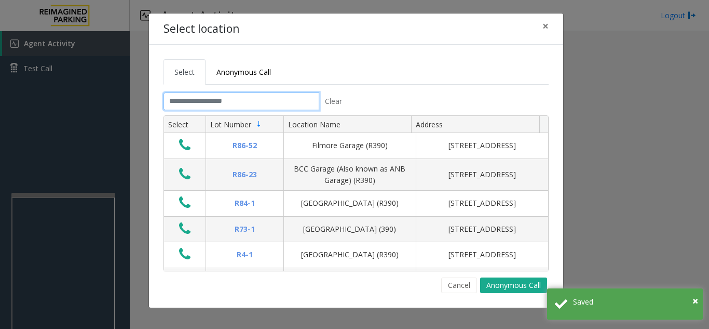
click at [248, 94] on input "text" at bounding box center [242, 101] width 156 height 18
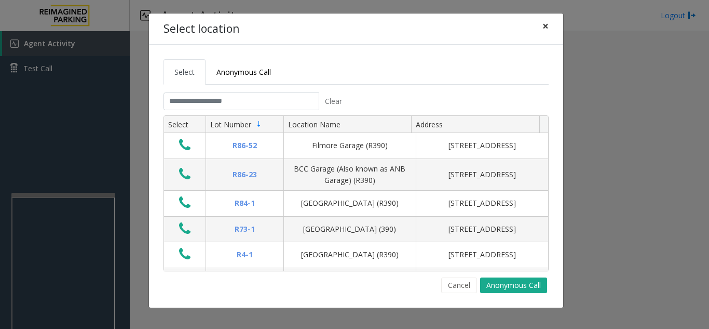
click at [549, 26] on button "×" at bounding box center [545, 26] width 21 height 25
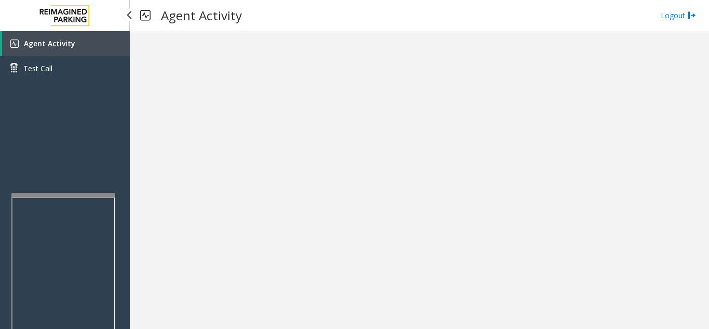
click at [101, 47] on link "Agent Activity" at bounding box center [66, 43] width 128 height 25
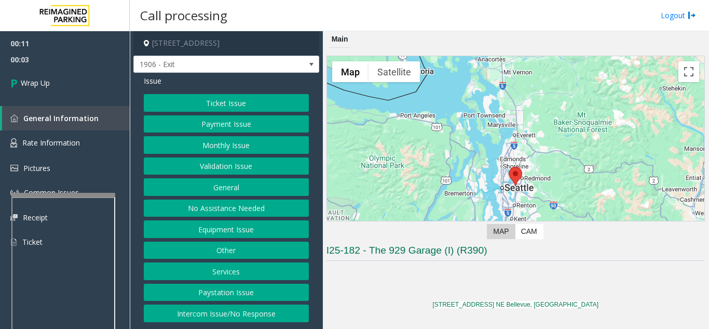
click at [228, 313] on button "Intercom Issue/No Response" at bounding box center [226, 313] width 165 height 18
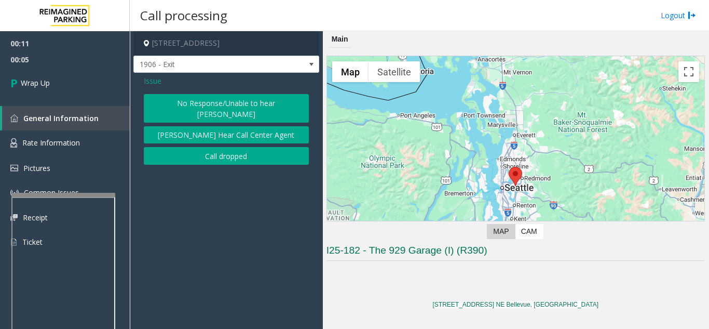
click at [226, 147] on button "Call dropped" at bounding box center [226, 156] width 165 height 18
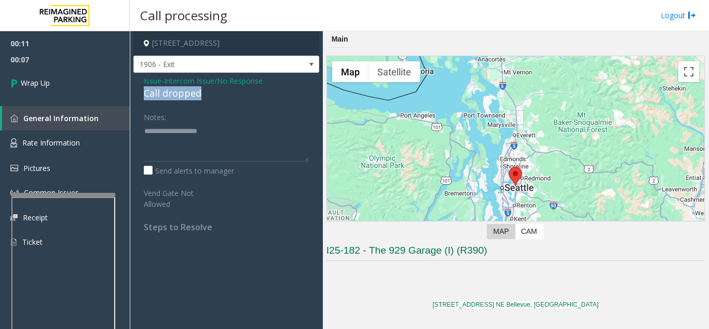
drag, startPoint x: 207, startPoint y: 93, endPoint x: 140, endPoint y: 89, distance: 66.6
click at [140, 89] on div "Issue - Intercom Issue/No Response Call dropped Notes: Send alerts to manager V…" at bounding box center [226, 158] width 186 height 170
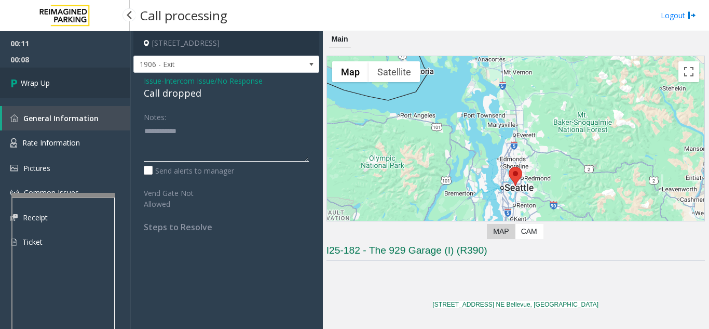
type textarea "**********"
click at [71, 82] on link "Wrap Up" at bounding box center [65, 83] width 130 height 31
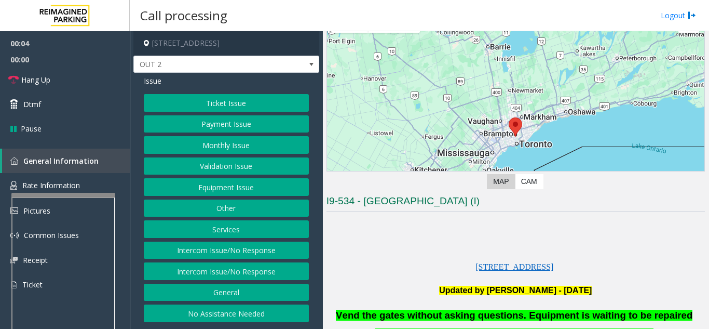
scroll to position [156, 0]
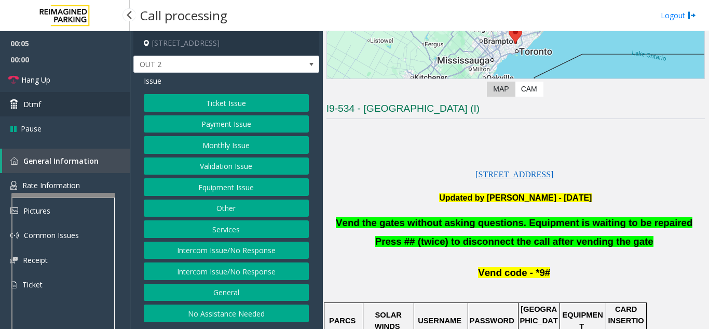
click at [31, 102] on span "Dtmf" at bounding box center [32, 104] width 18 height 11
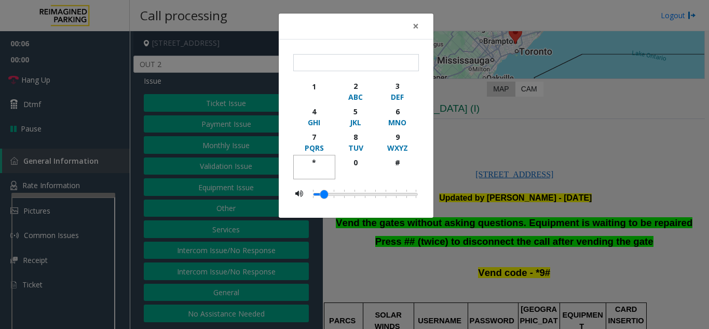
drag, startPoint x: 318, startPoint y: 161, endPoint x: 363, endPoint y: 156, distance: 45.0
click at [319, 161] on div "*" at bounding box center [314, 162] width 29 height 11
click at [385, 139] on div "9" at bounding box center [397, 136] width 29 height 11
click at [396, 164] on div "#" at bounding box center [397, 162] width 29 height 11
type input "***"
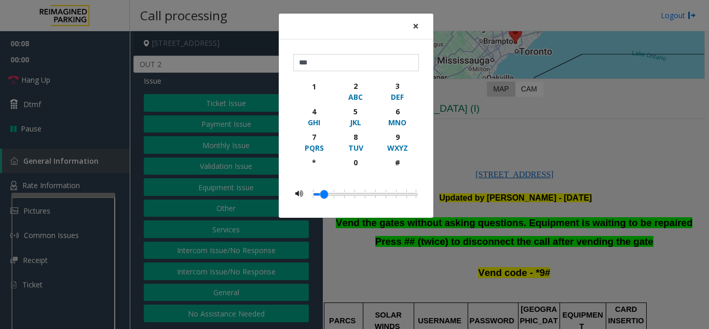
click at [415, 24] on span "×" at bounding box center [416, 26] width 6 height 15
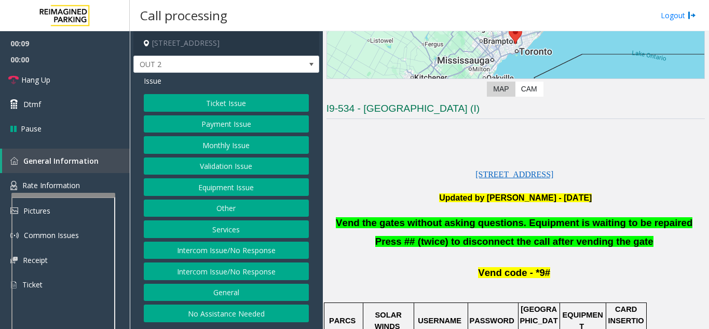
click at [254, 103] on button "Ticket Issue" at bounding box center [226, 103] width 165 height 18
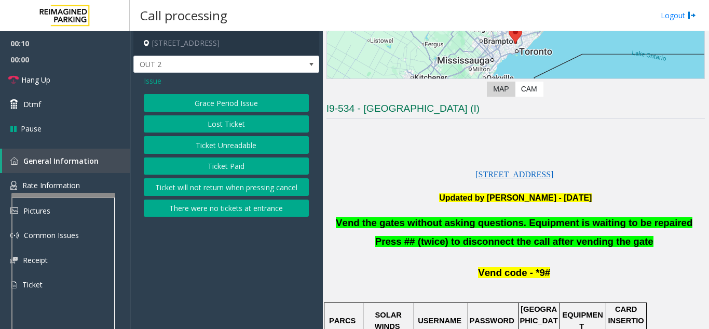
click at [257, 152] on button "Ticket Unreadable" at bounding box center [226, 145] width 165 height 18
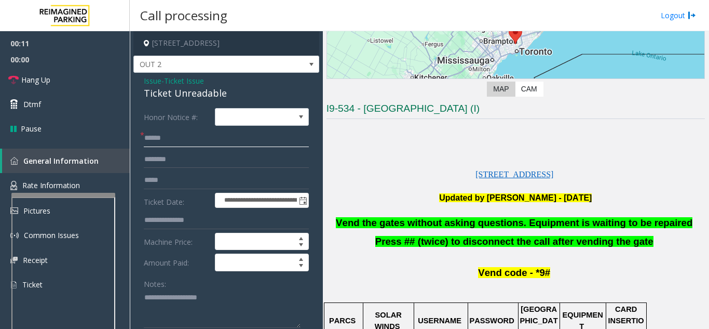
click at [224, 144] on input "text" at bounding box center [226, 138] width 165 height 18
type input "**"
click at [247, 295] on textarea at bounding box center [222, 308] width 157 height 39
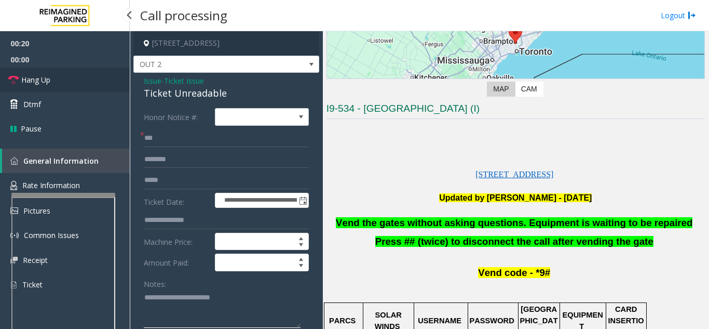
type textarea "**********"
click at [50, 82] on span "Hang Up" at bounding box center [35, 79] width 29 height 11
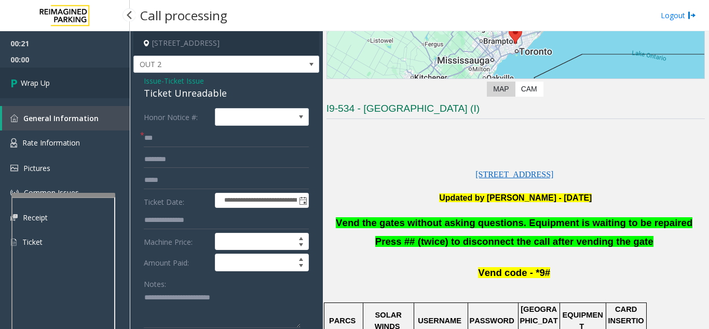
click at [54, 91] on link "Wrap Up" at bounding box center [65, 83] width 130 height 31
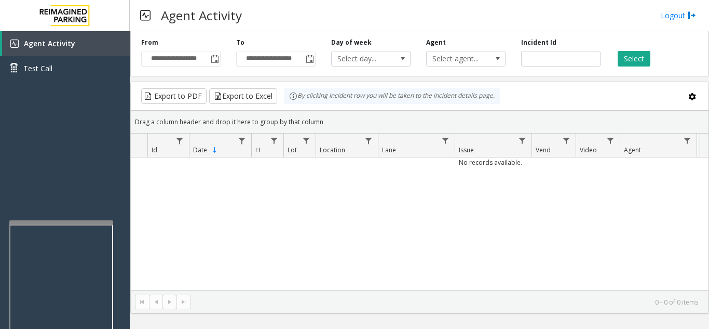
click at [60, 223] on div at bounding box center [61, 222] width 104 height 4
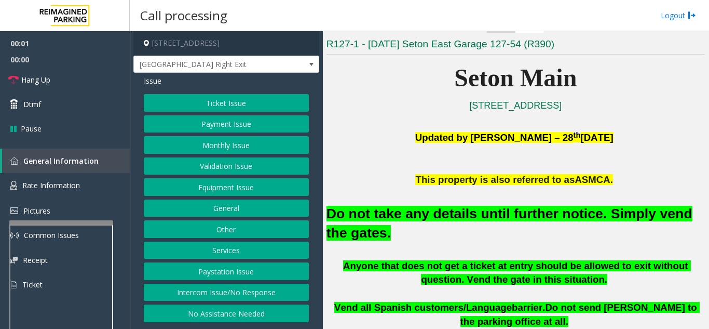
scroll to position [208, 0]
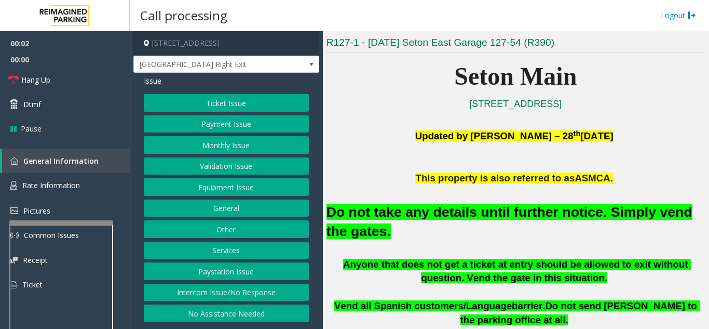
click at [235, 183] on button "Equipment Issue" at bounding box center [226, 187] width 165 height 18
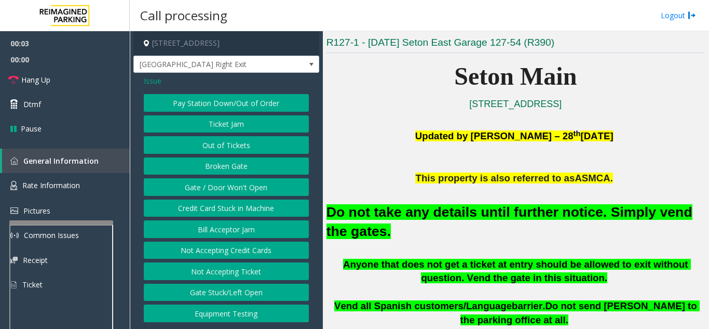
click at [235, 183] on button "Gate / Door Won't Open" at bounding box center [226, 187] width 165 height 18
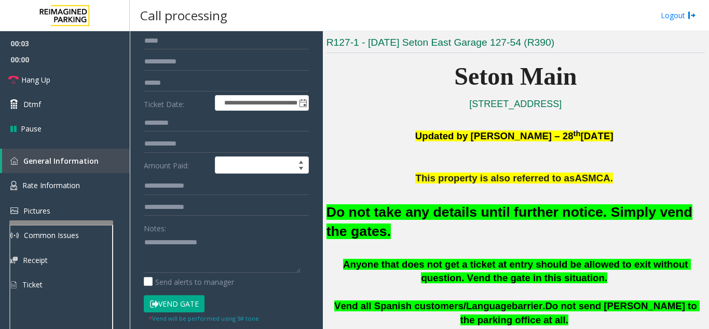
scroll to position [104, 0]
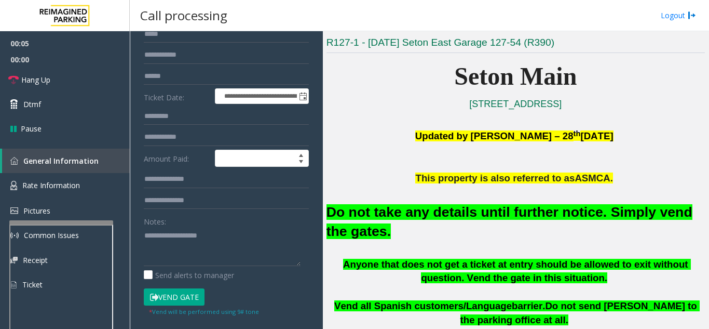
click at [173, 299] on button "Vend Gate" at bounding box center [174, 297] width 61 height 18
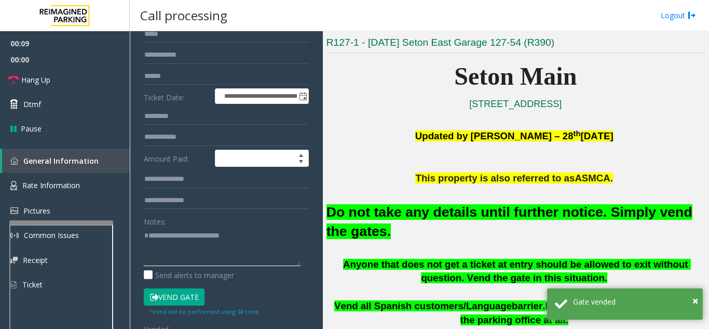
click at [270, 232] on textarea at bounding box center [222, 246] width 157 height 39
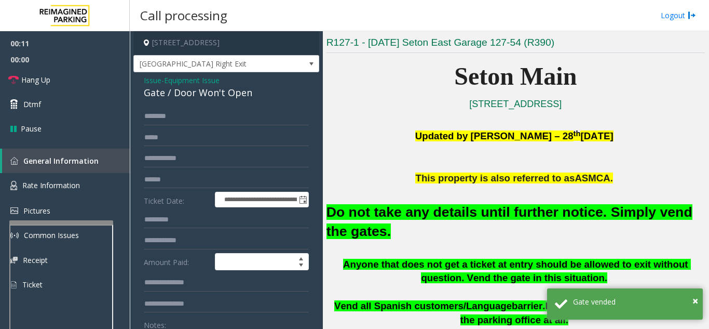
scroll to position [0, 0]
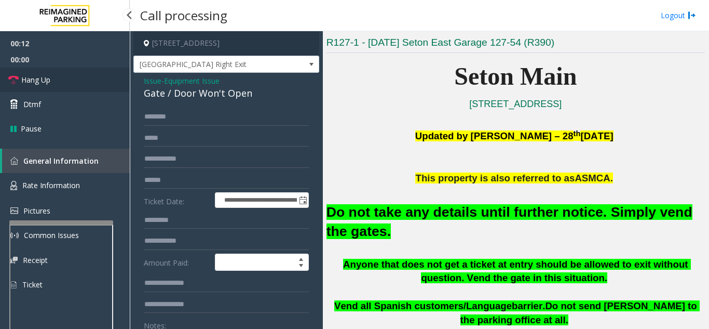
type textarea "**********"
click at [99, 88] on link "Hang Up" at bounding box center [65, 80] width 130 height 24
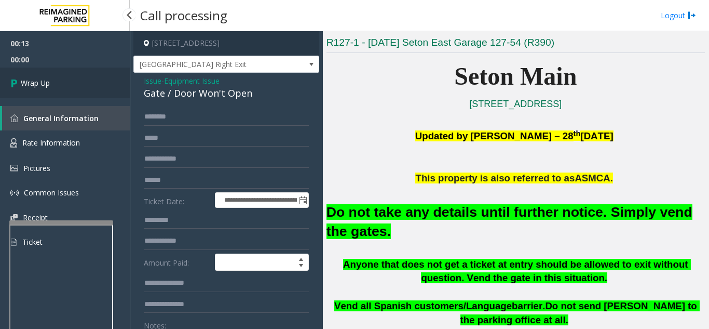
click at [99, 88] on link "Wrap Up" at bounding box center [65, 83] width 130 height 31
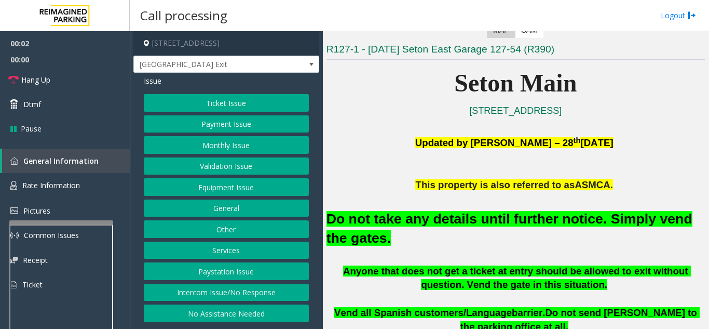
scroll to position [208, 0]
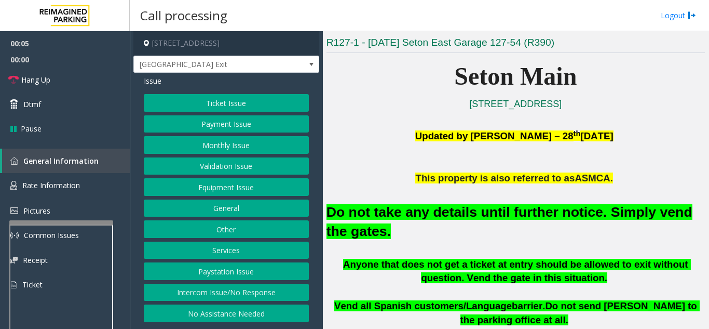
click at [203, 188] on button "Equipment Issue" at bounding box center [226, 187] width 165 height 18
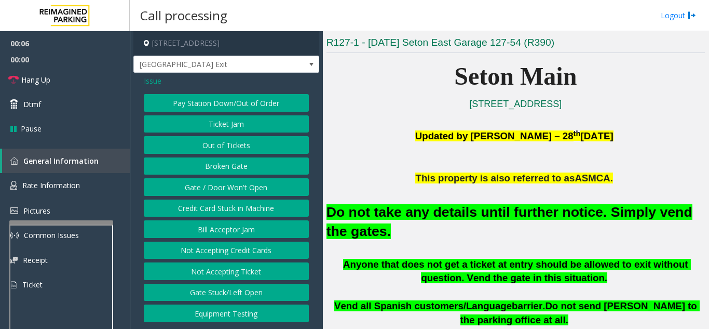
click at [203, 188] on button "Gate / Door Won't Open" at bounding box center [226, 187] width 165 height 18
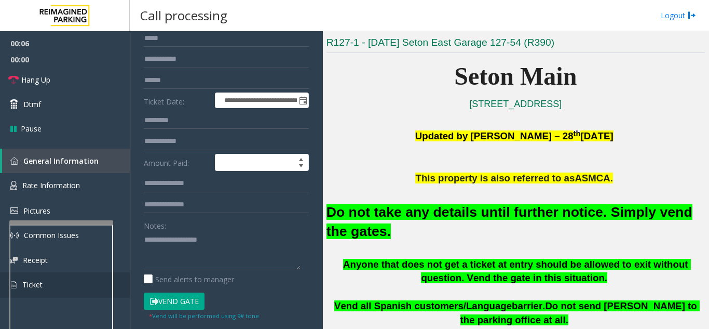
scroll to position [104, 0]
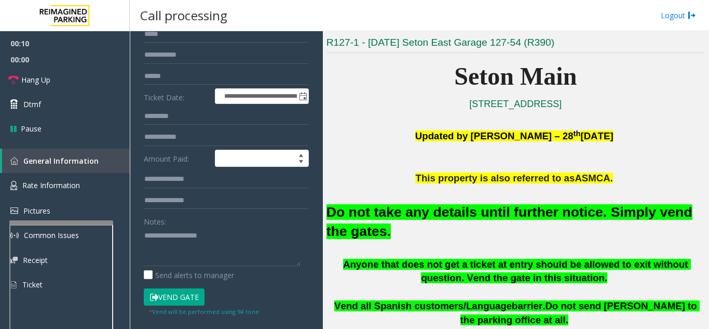
click at [180, 302] on button "Vend Gate" at bounding box center [174, 297] width 61 height 18
click at [240, 232] on textarea at bounding box center [222, 246] width 157 height 39
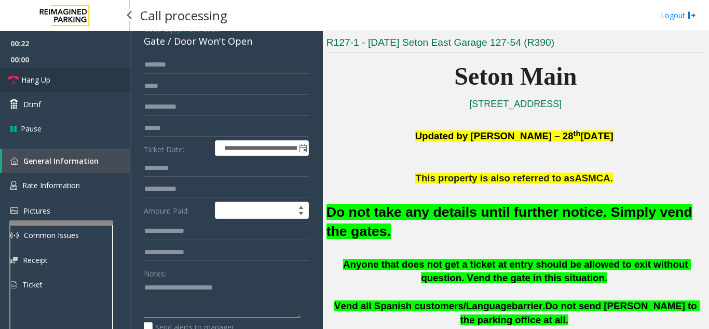
type textarea "**********"
click at [60, 80] on link "Hang Up" at bounding box center [65, 80] width 130 height 24
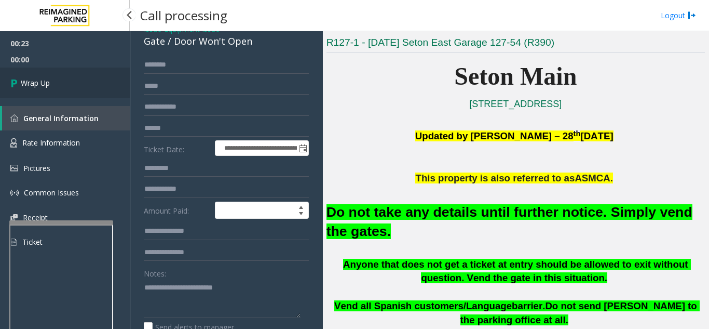
click at [60, 80] on link "Wrap Up" at bounding box center [65, 83] width 130 height 31
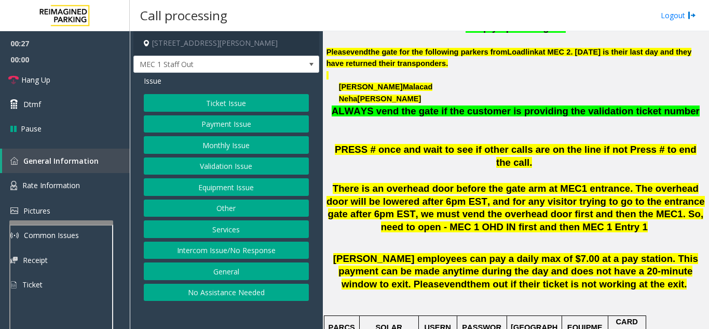
scroll to position [415, 0]
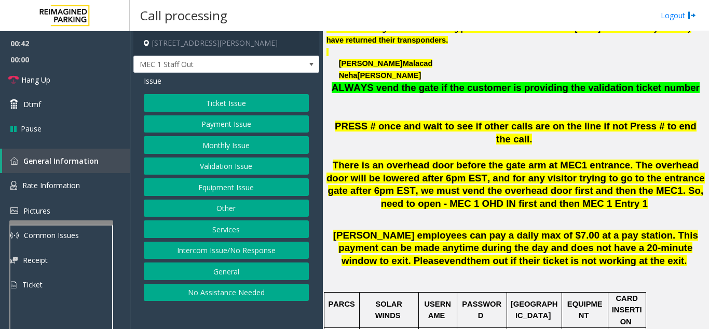
click at [223, 105] on button "Ticket Issue" at bounding box center [226, 103] width 165 height 18
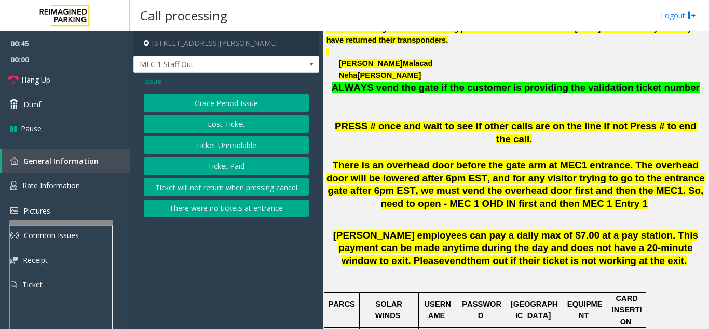
click at [152, 82] on span "Issue" at bounding box center [153, 80] width 18 height 11
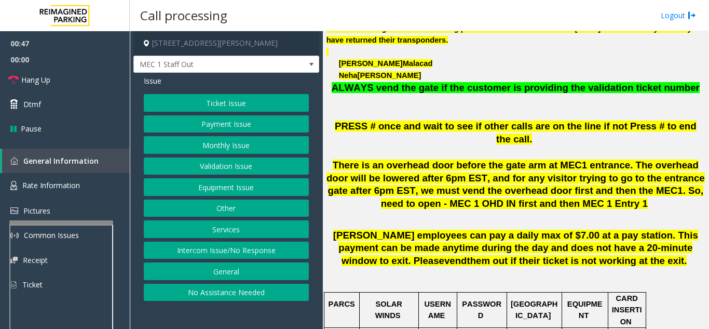
click at [215, 191] on button "Equipment Issue" at bounding box center [226, 187] width 165 height 18
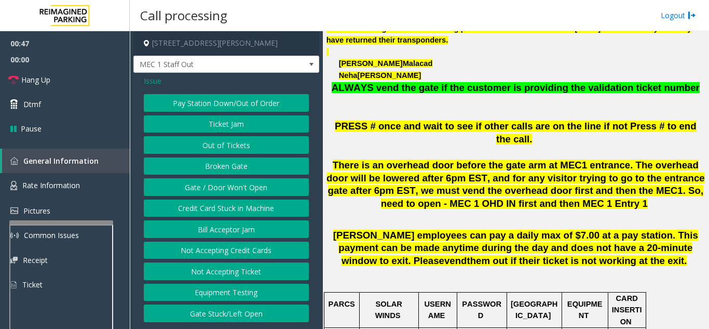
click at [215, 191] on button "Gate / Door Won't Open" at bounding box center [226, 187] width 165 height 18
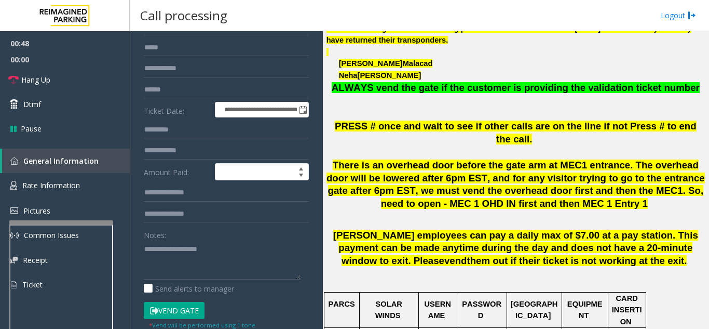
scroll to position [104, 0]
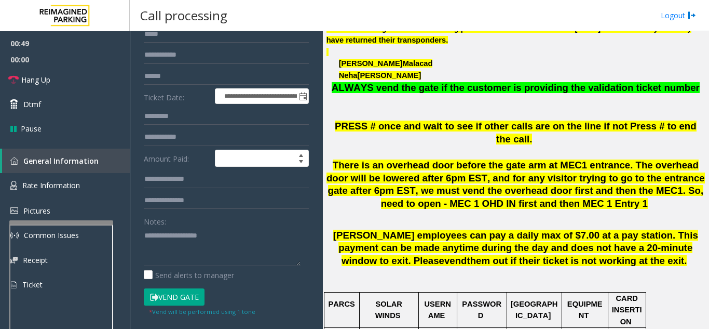
click at [184, 299] on button "Vend Gate" at bounding box center [174, 297] width 61 height 18
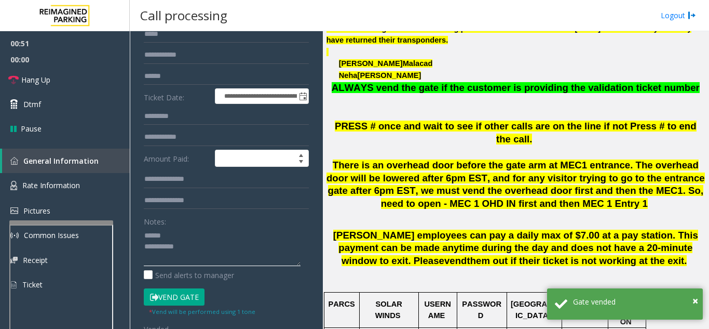
click at [170, 234] on textarea at bounding box center [222, 246] width 157 height 39
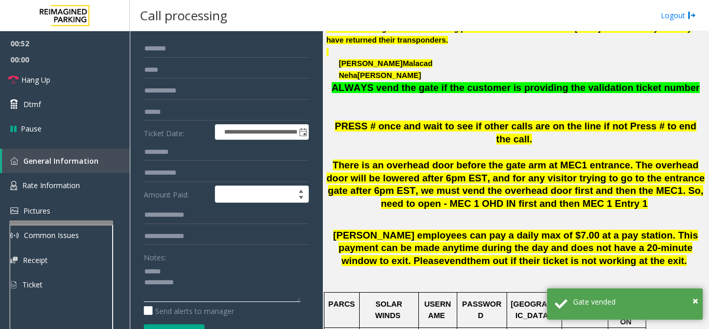
scroll to position [0, 0]
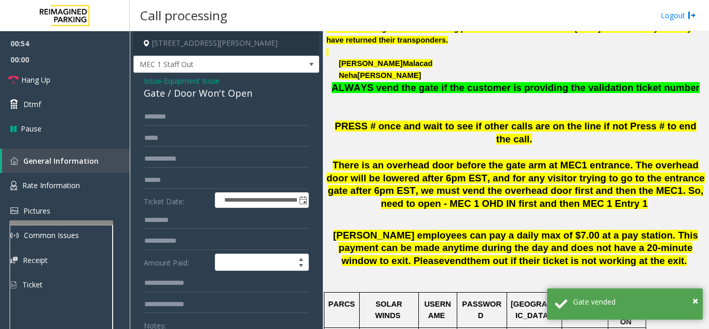
type textarea "**********"
click at [156, 116] on input "text" at bounding box center [226, 117] width 165 height 18
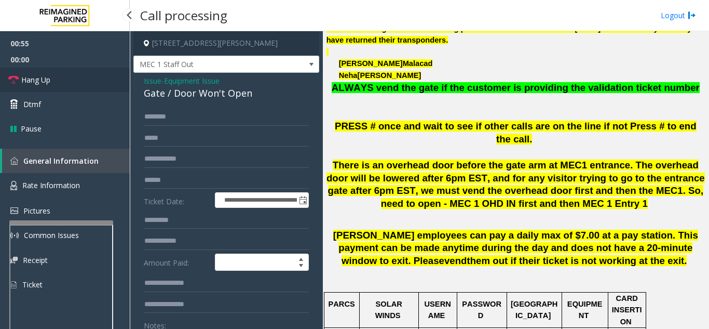
click at [76, 85] on link "Hang Up" at bounding box center [65, 80] width 130 height 24
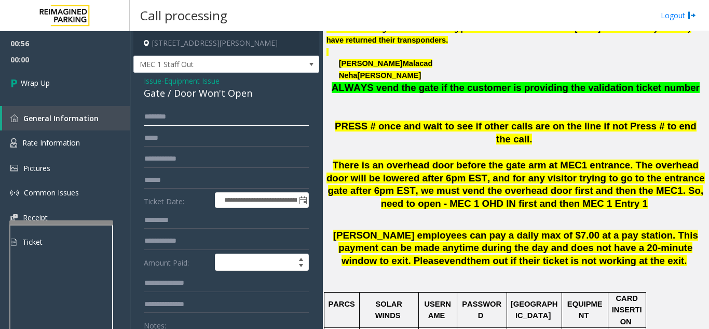
click at [237, 122] on input "text" at bounding box center [226, 117] width 165 height 18
type input "*"
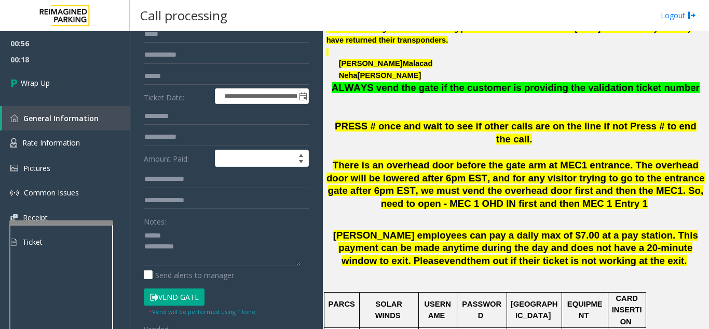
scroll to position [52, 0]
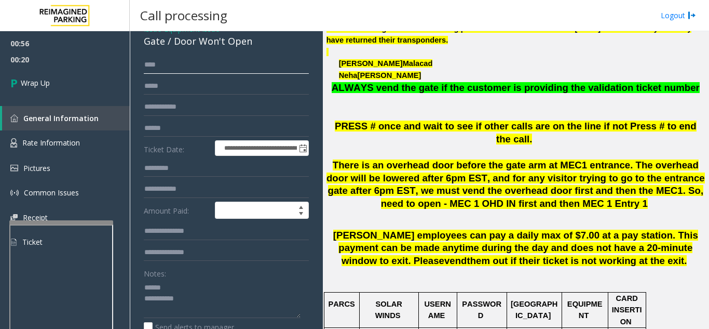
type input "****"
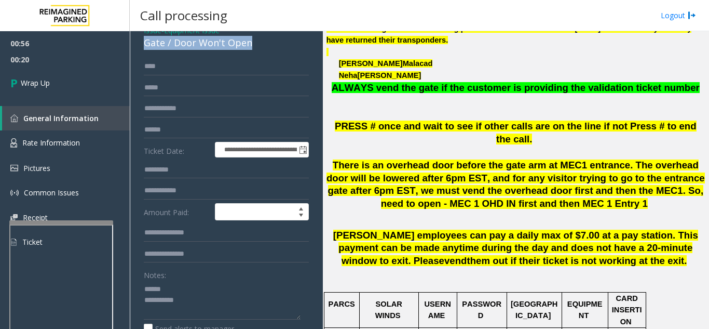
drag, startPoint x: 140, startPoint y: 41, endPoint x: 271, endPoint y: 47, distance: 131.0
click at [271, 47] on div "**********" at bounding box center [226, 299] width 186 height 555
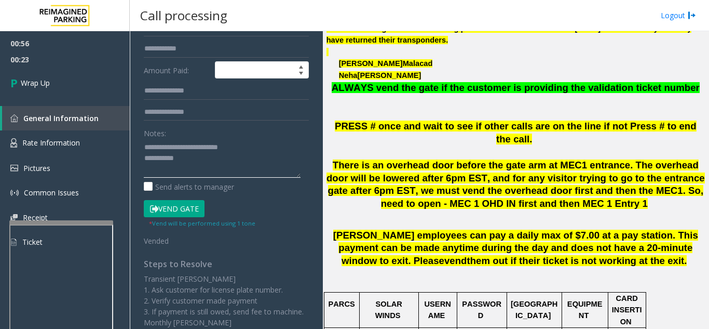
scroll to position [206, 0]
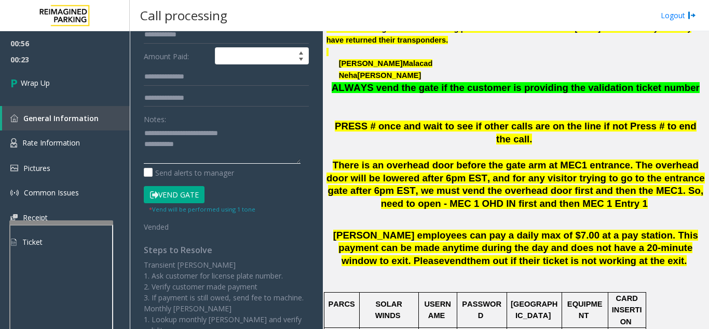
click at [211, 140] on textarea at bounding box center [222, 144] width 157 height 39
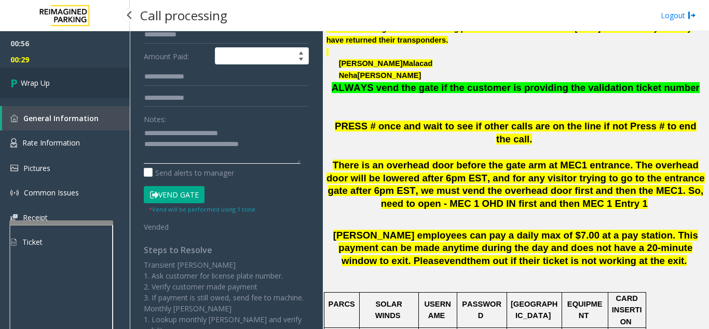
type textarea "**********"
click at [89, 86] on link "Wrap Up" at bounding box center [65, 83] width 130 height 31
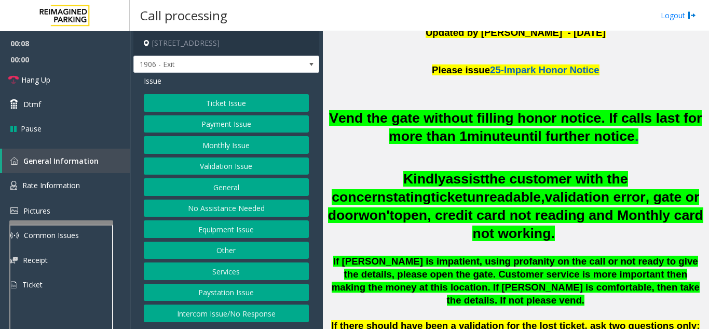
scroll to position [312, 0]
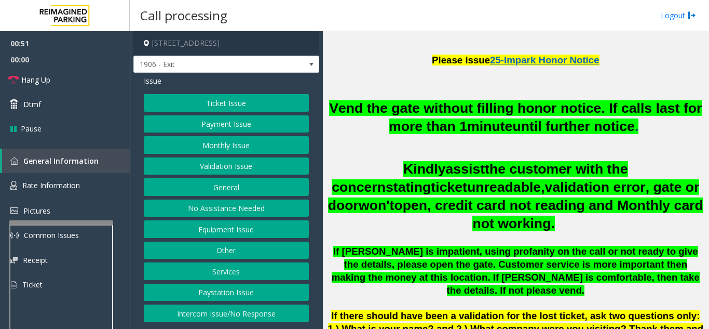
click at [221, 223] on button "Equipment Issue" at bounding box center [226, 229] width 165 height 18
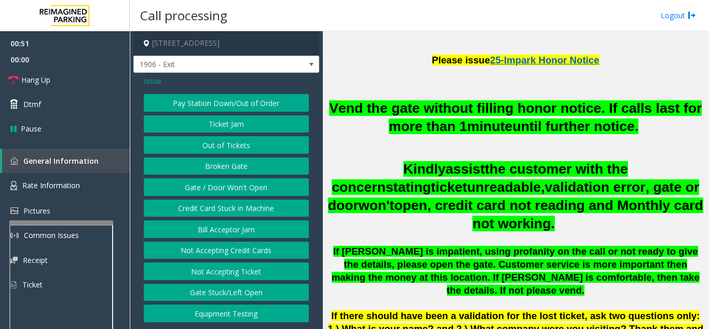
click at [216, 193] on button "Gate / Door Won't Open" at bounding box center [226, 187] width 165 height 18
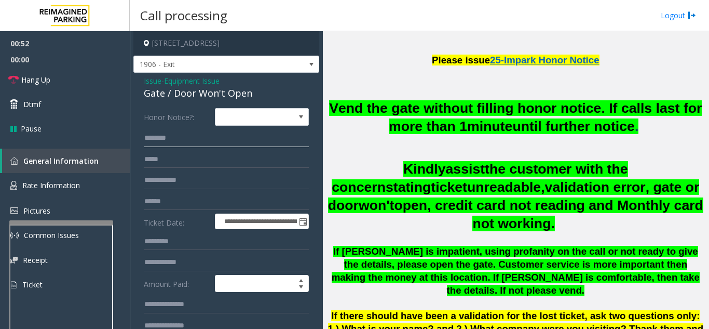
click at [197, 142] on input "text" at bounding box center [226, 138] width 165 height 18
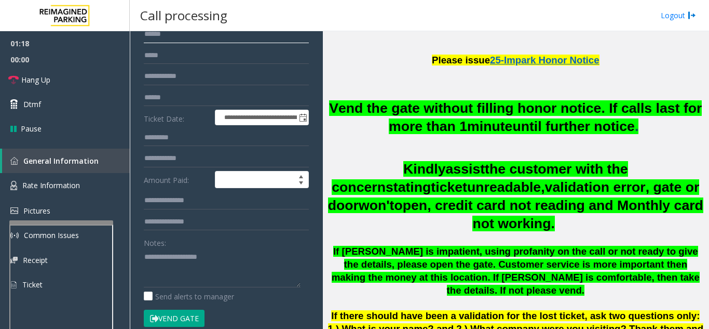
type input "******"
click at [182, 316] on button "Vend Gate" at bounding box center [174, 318] width 61 height 18
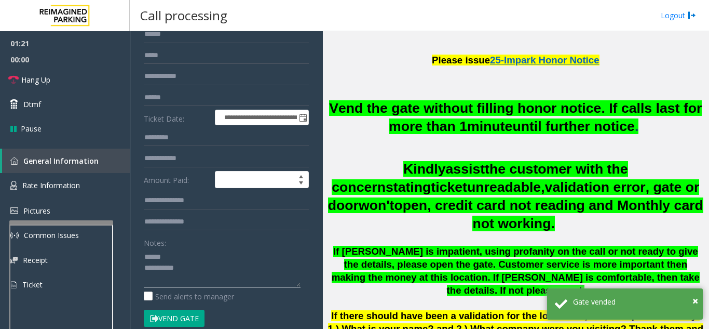
click at [170, 260] on textarea at bounding box center [222, 267] width 157 height 39
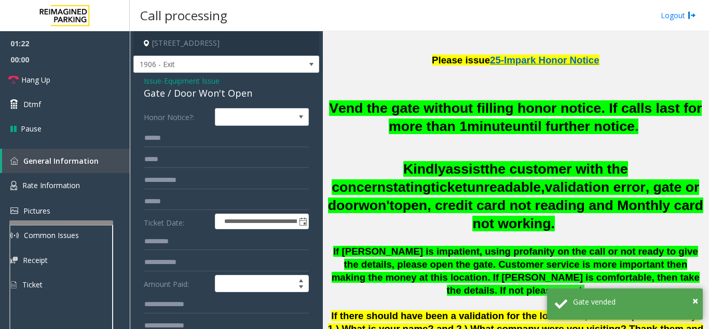
scroll to position [52, 0]
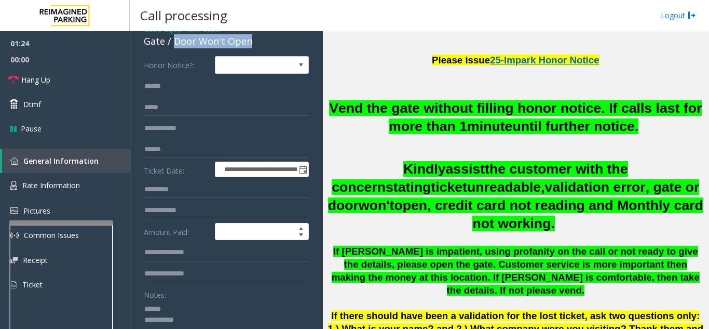
drag, startPoint x: 172, startPoint y: 41, endPoint x: 272, endPoint y: 47, distance: 99.9
click at [272, 47] on div "Gate / Door Won't Open" at bounding box center [226, 41] width 165 height 14
click at [213, 320] on textarea at bounding box center [222, 319] width 157 height 39
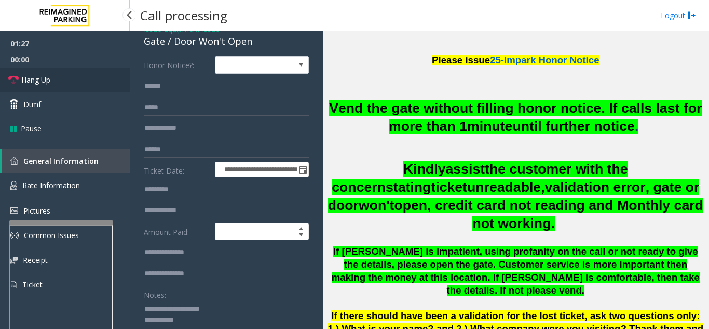
click at [70, 77] on link "Hang Up" at bounding box center [65, 80] width 130 height 24
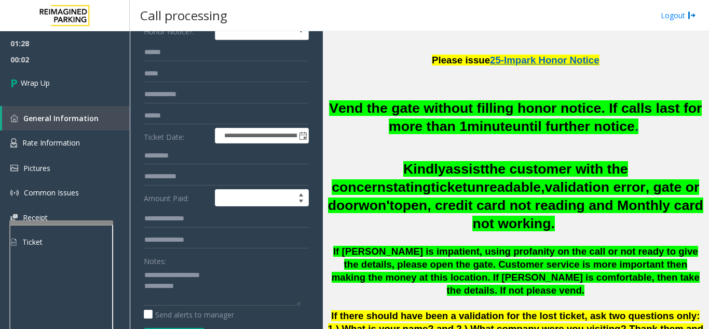
scroll to position [104, 0]
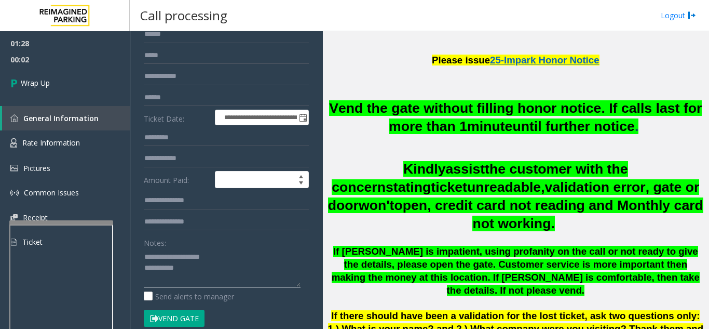
click at [210, 272] on textarea at bounding box center [222, 267] width 157 height 39
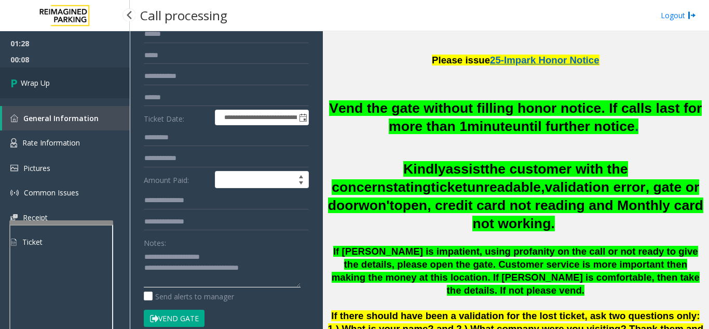
type textarea "**********"
click at [67, 69] on link "Wrap Up" at bounding box center [65, 83] width 130 height 31
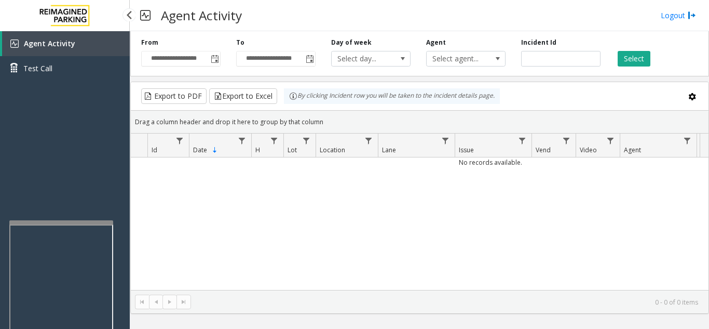
click at [98, 42] on link "Agent Activity" at bounding box center [66, 43] width 128 height 25
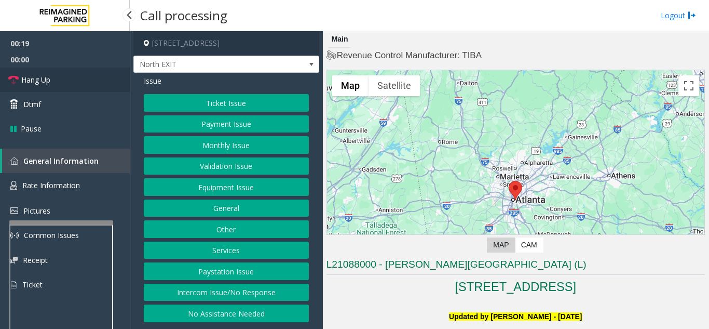
click at [65, 85] on link "Hang Up" at bounding box center [65, 80] width 130 height 24
click at [240, 293] on button "Intercom Issue/No Response" at bounding box center [226, 293] width 165 height 18
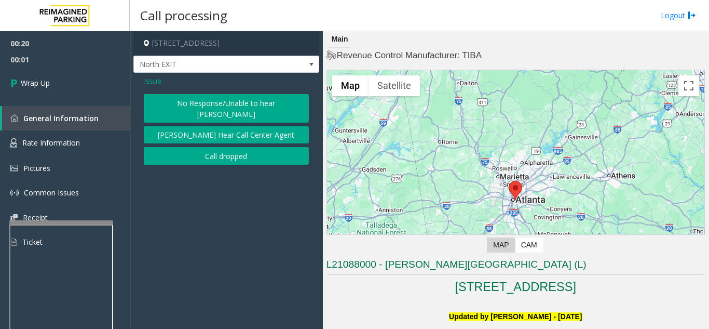
click at [198, 106] on button "No Response/Unable to hear [PERSON_NAME]" at bounding box center [226, 108] width 165 height 29
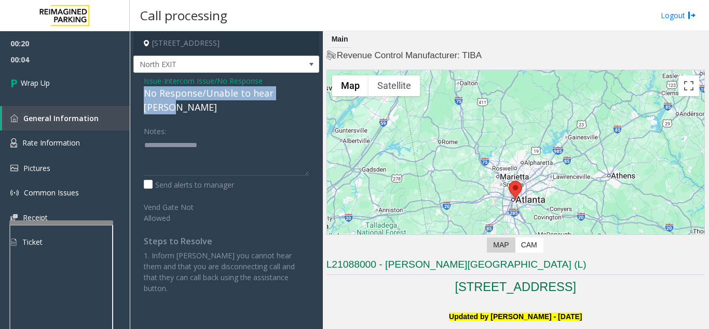
drag, startPoint x: 145, startPoint y: 93, endPoint x: 308, endPoint y: 98, distance: 163.6
click at [311, 98] on div "Issue - Intercom Issue/No Response No Response/Unable to hear [PERSON_NAME] Not…" at bounding box center [226, 188] width 186 height 231
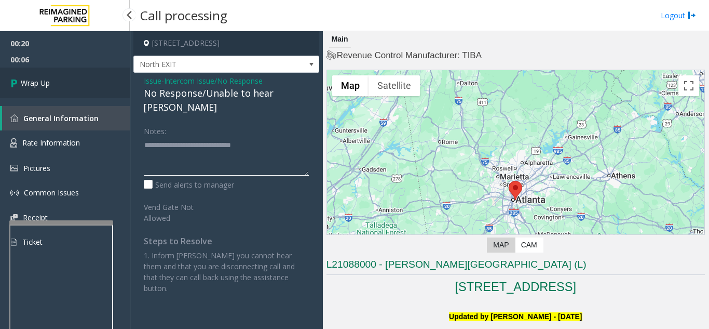
type textarea "**********"
click at [40, 82] on span "Wrap Up" at bounding box center [35, 82] width 29 height 11
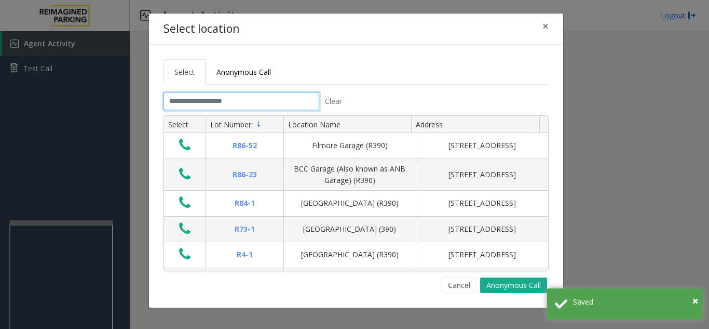
click at [245, 104] on input "text" at bounding box center [242, 101] width 156 height 18
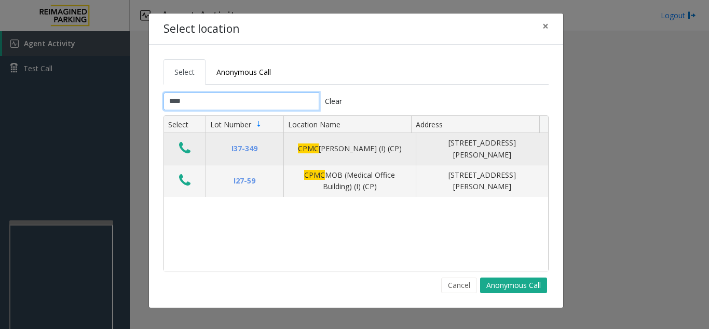
type input "****"
click at [188, 150] on icon "Data table" at bounding box center [184, 148] width 11 height 15
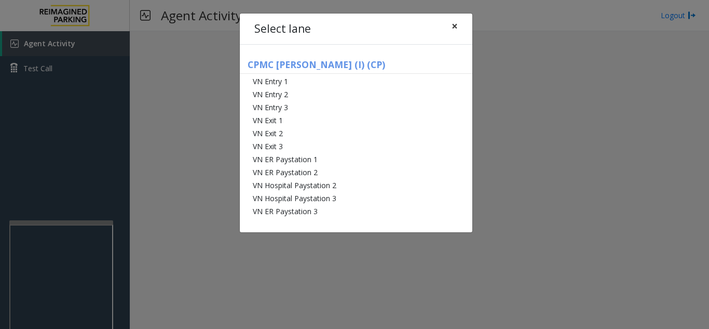
click at [454, 31] on span "×" at bounding box center [455, 26] width 6 height 15
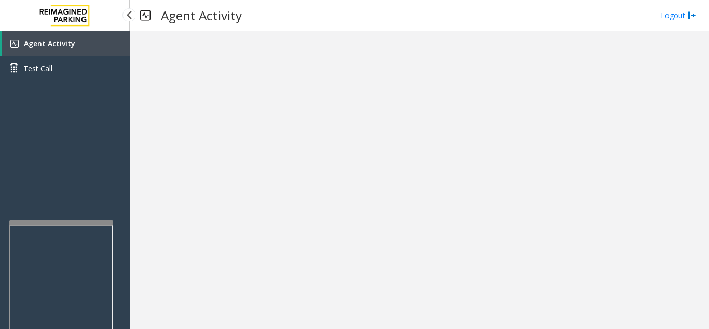
click at [106, 48] on link "Agent Activity" at bounding box center [66, 43] width 128 height 25
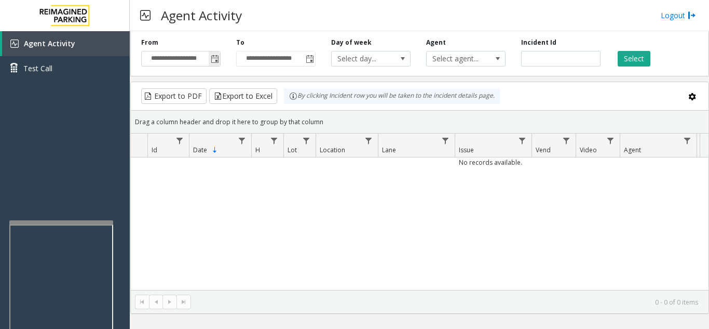
click at [218, 55] on span "Toggle popup" at bounding box center [214, 58] width 11 height 17
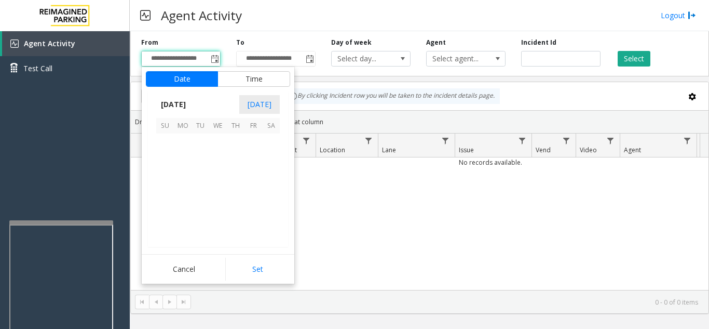
scroll to position [186495, 0]
click at [204, 161] on span "7" at bounding box center [201, 160] width 18 height 18
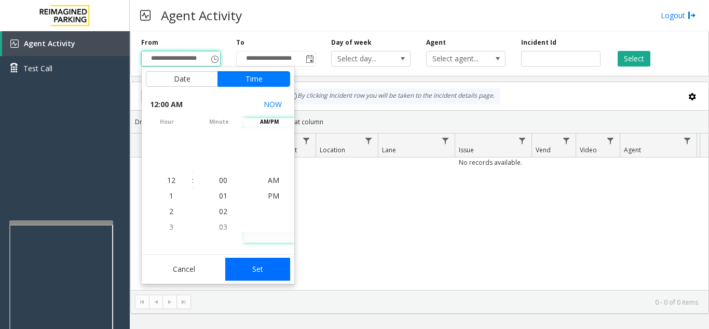
click at [264, 266] on button "Set" at bounding box center [257, 269] width 65 height 23
type input "**********"
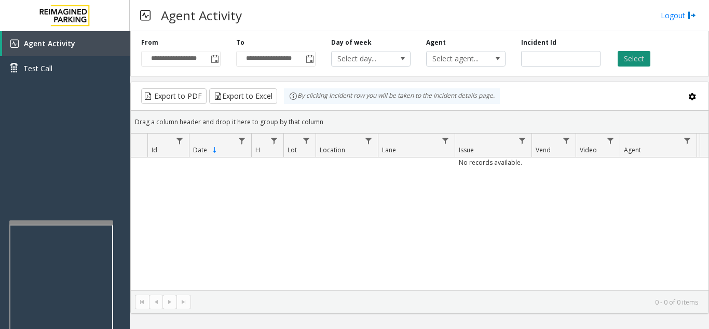
click at [632, 59] on button "Select" at bounding box center [634, 59] width 33 height 16
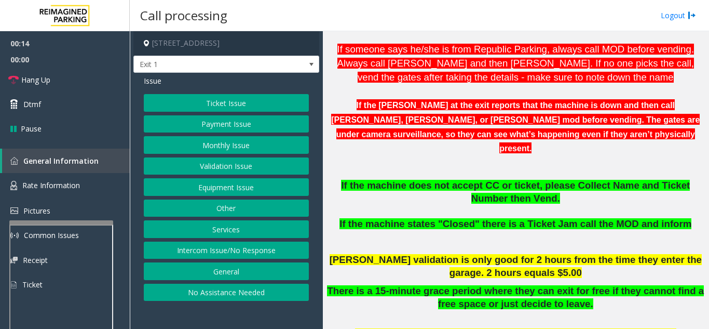
scroll to position [415, 0]
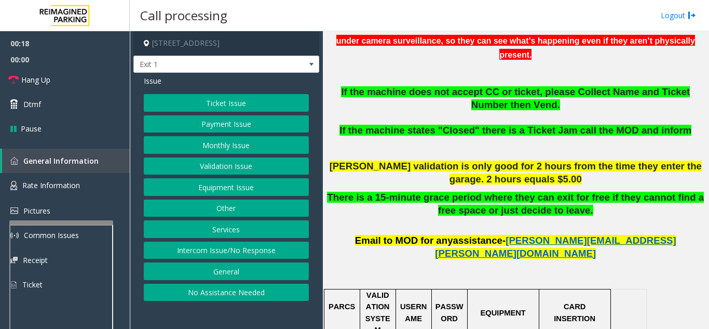
click at [207, 151] on button "Monthly Issue" at bounding box center [226, 145] width 165 height 18
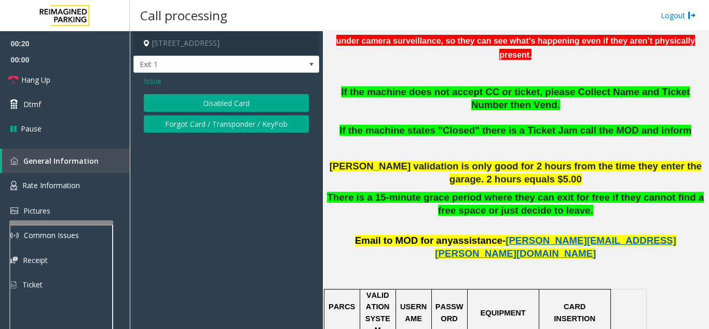
click at [211, 107] on button "Disabled Card" at bounding box center [226, 103] width 165 height 18
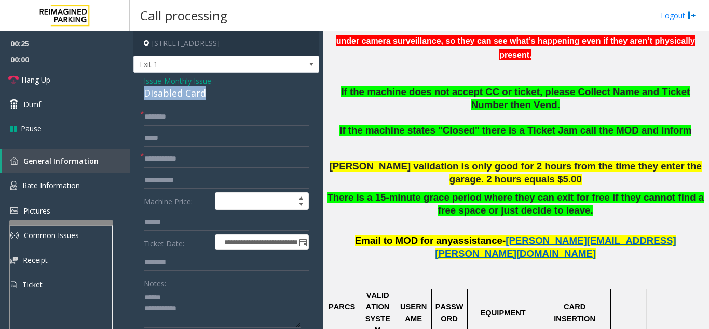
drag, startPoint x: 137, startPoint y: 93, endPoint x: 219, endPoint y: 93, distance: 82.6
click at [219, 93] on div "**********" at bounding box center [226, 315] width 186 height 484
type textarea "**********"
click at [210, 165] on input "text" at bounding box center [226, 159] width 165 height 18
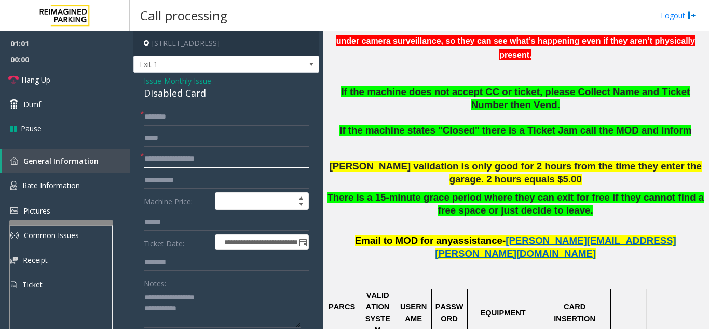
drag, startPoint x: 163, startPoint y: 158, endPoint x: 138, endPoint y: 159, distance: 24.9
click at [138, 159] on div "**********" at bounding box center [226, 327] width 181 height 438
type input "**********"
click at [186, 115] on input "text" at bounding box center [226, 117] width 165 height 18
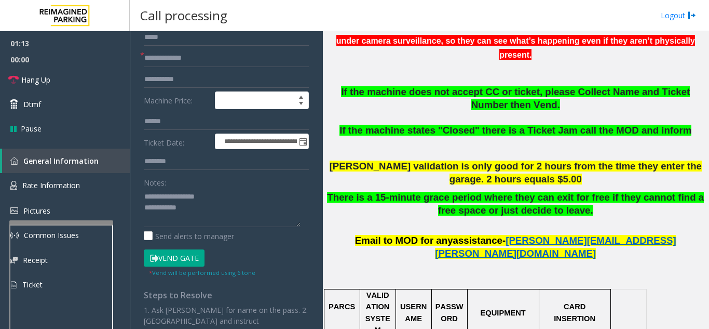
scroll to position [104, 0]
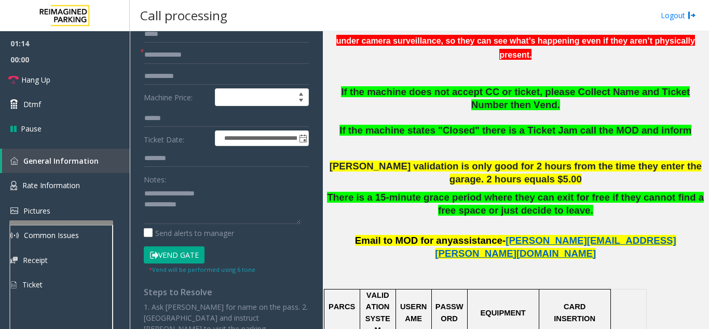
click at [179, 258] on button "Vend Gate" at bounding box center [174, 255] width 61 height 18
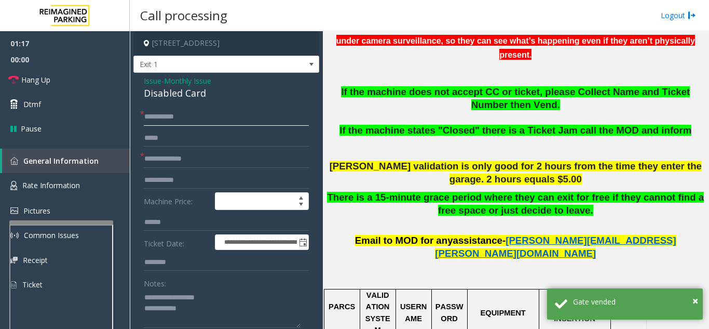
drag, startPoint x: 153, startPoint y: 116, endPoint x: 141, endPoint y: 116, distance: 11.9
click at [144, 116] on div "**********" at bounding box center [226, 117] width 165 height 18
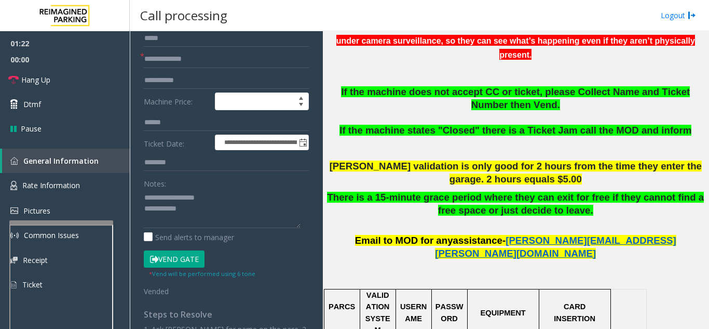
scroll to position [104, 0]
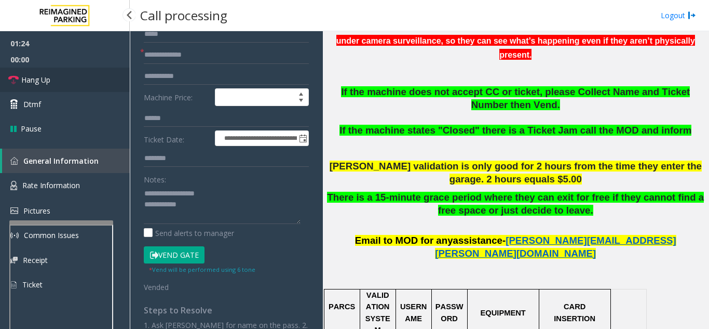
type input "******"
click at [69, 86] on link "Hang Up" at bounding box center [65, 80] width 130 height 24
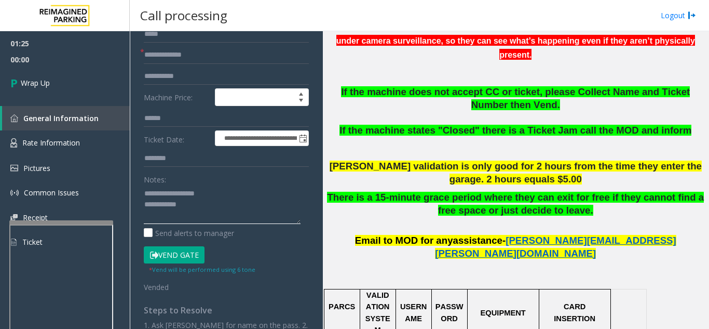
click at [229, 207] on textarea at bounding box center [222, 204] width 157 height 39
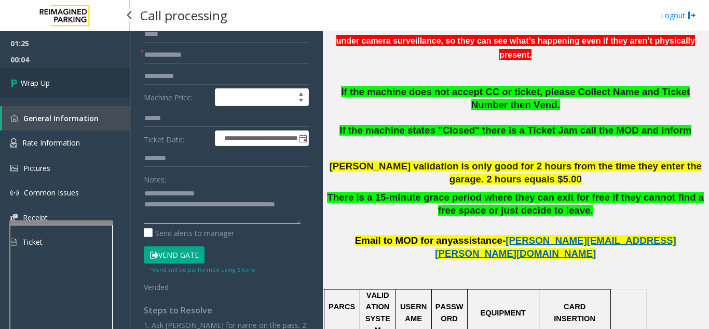
type textarea "**********"
click at [50, 82] on span "Wrap Up" at bounding box center [35, 82] width 29 height 11
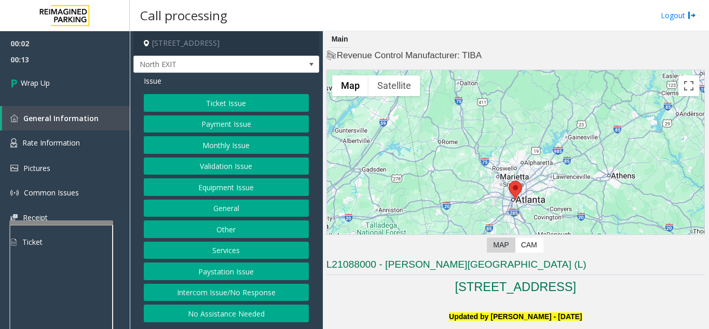
click at [242, 298] on button "Intercom Issue/No Response" at bounding box center [226, 293] width 165 height 18
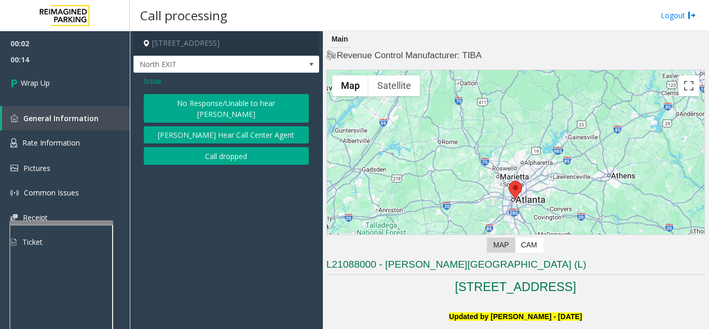
click at [228, 150] on button "Call dropped" at bounding box center [226, 156] width 165 height 18
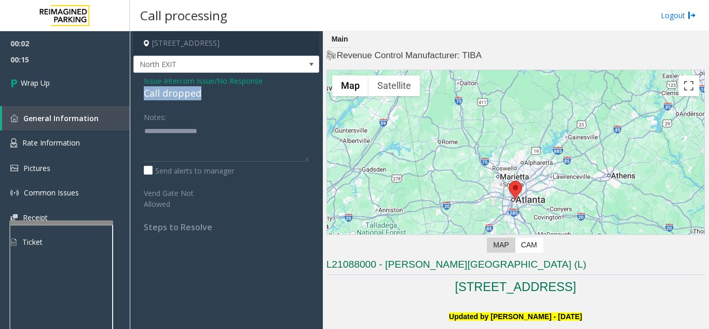
drag, startPoint x: 158, startPoint y: 91, endPoint x: 170, endPoint y: 94, distance: 12.7
click at [228, 98] on div "Issue - Intercom Issue/No Response Call dropped Notes: Send alerts to manager V…" at bounding box center [226, 158] width 186 height 170
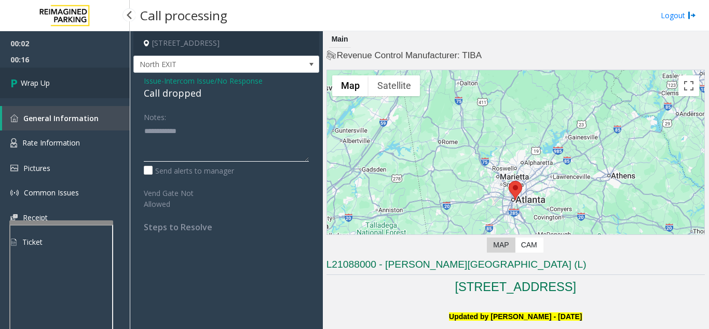
type textarea "**********"
click at [72, 78] on link "Wrap Up" at bounding box center [65, 83] width 130 height 31
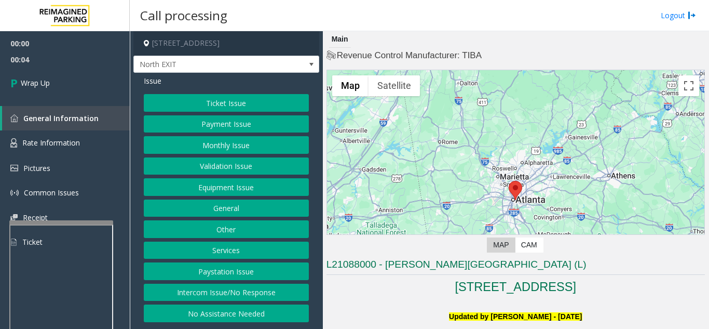
click at [233, 292] on button "Intercom Issue/No Response" at bounding box center [226, 293] width 165 height 18
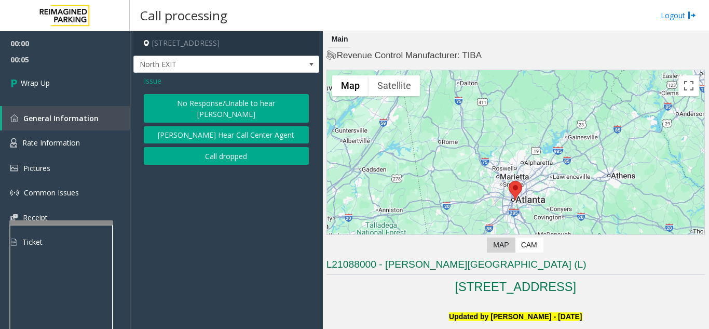
click at [233, 147] on button "Call dropped" at bounding box center [226, 156] width 165 height 18
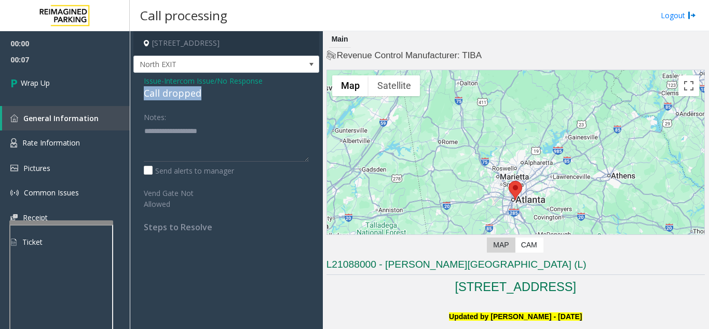
drag, startPoint x: 206, startPoint y: 97, endPoint x: 140, endPoint y: 93, distance: 66.6
click at [139, 93] on div "Issue - Intercom Issue/No Response Call dropped Notes: Send alerts to manager V…" at bounding box center [226, 158] width 186 height 170
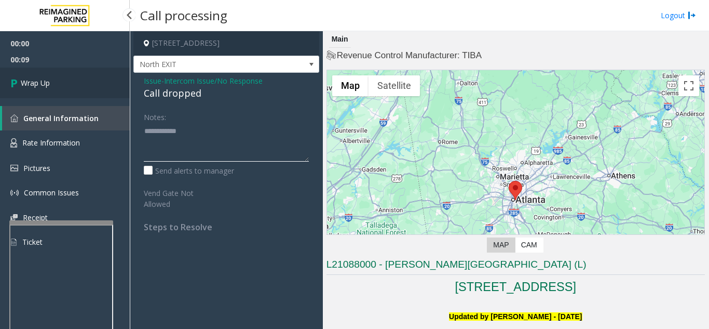
type textarea "**********"
click at [79, 89] on link "Wrap Up" at bounding box center [65, 83] width 130 height 31
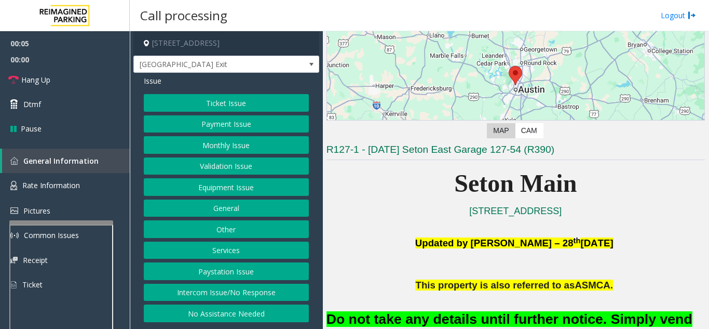
scroll to position [260, 0]
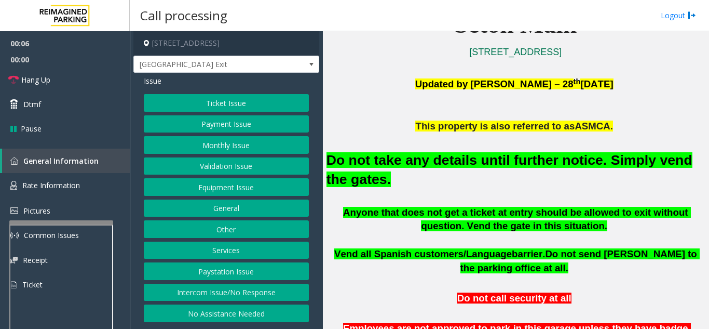
click at [219, 171] on button "Validation Issue" at bounding box center [226, 166] width 165 height 18
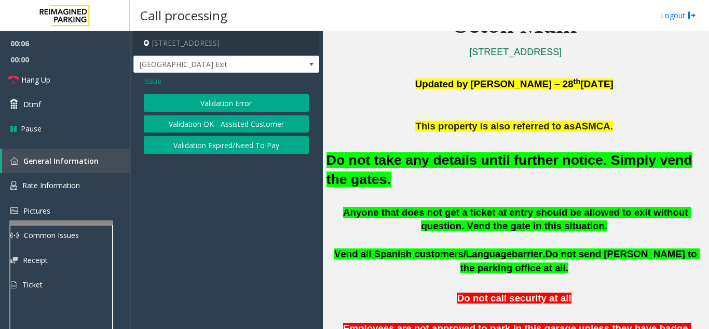
click at [218, 101] on button "Validation Error" at bounding box center [226, 103] width 165 height 18
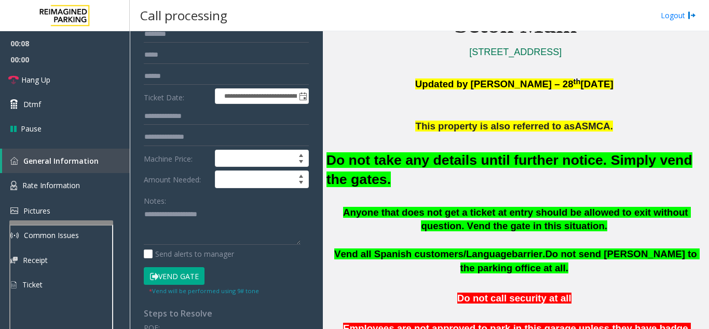
click at [180, 276] on button "Vend Gate" at bounding box center [174, 276] width 61 height 18
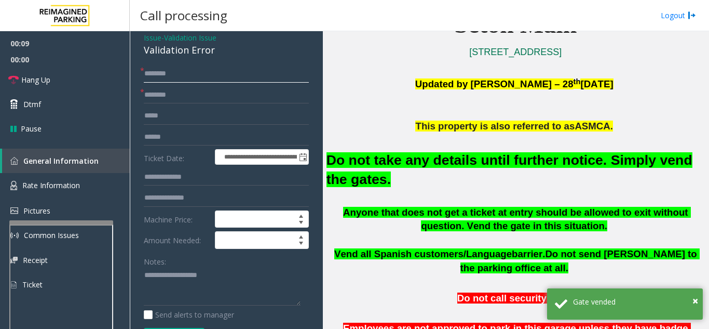
scroll to position [25, 0]
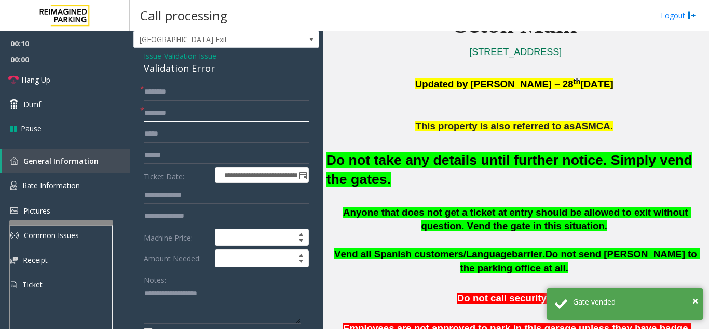
click at [169, 113] on input "text" at bounding box center [226, 113] width 165 height 18
type input "**"
click at [183, 95] on input "text" at bounding box center [226, 92] width 165 height 18
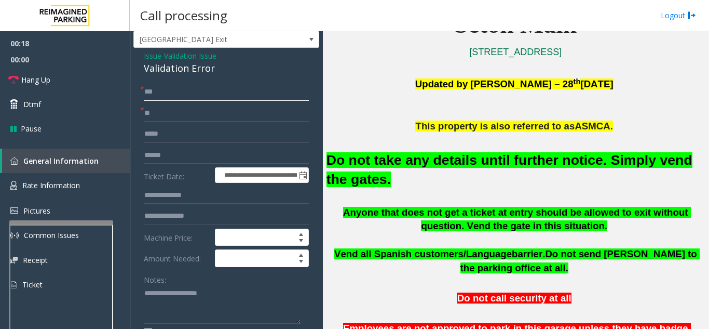
type input "**"
type textarea "**********"
click at [50, 85] on span "Hang Up" at bounding box center [35, 79] width 29 height 11
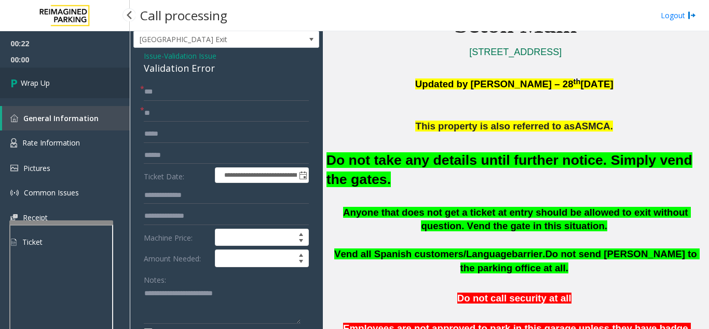
click at [61, 91] on link "Wrap Up" at bounding box center [65, 83] width 130 height 31
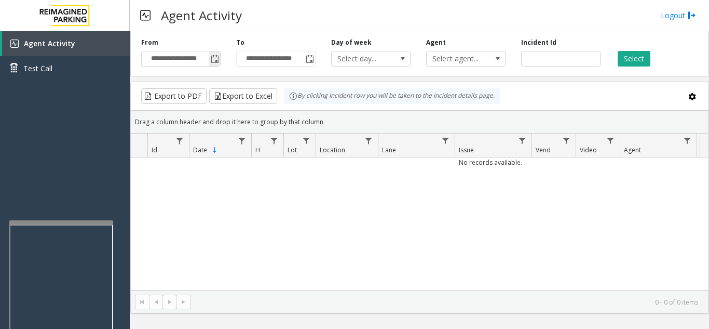
click at [217, 56] on span "Toggle popup" at bounding box center [215, 59] width 8 height 8
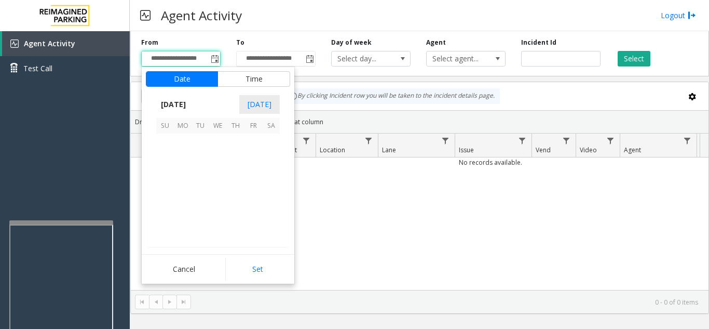
scroll to position [186495, 0]
click at [199, 162] on span "7" at bounding box center [201, 160] width 18 height 18
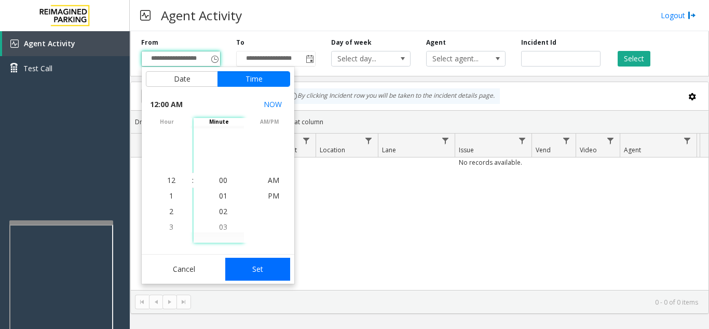
click at [264, 276] on button "Set" at bounding box center [257, 269] width 65 height 23
type input "**********"
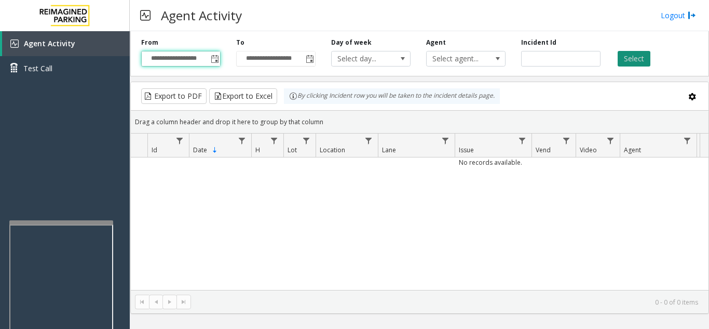
click at [632, 60] on button "Select" at bounding box center [634, 59] width 33 height 16
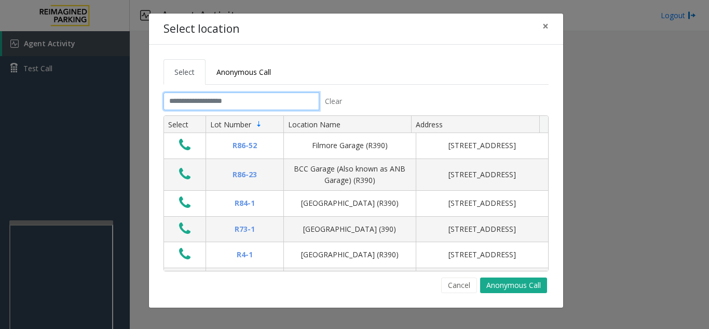
click at [244, 106] on input "text" at bounding box center [242, 101] width 156 height 18
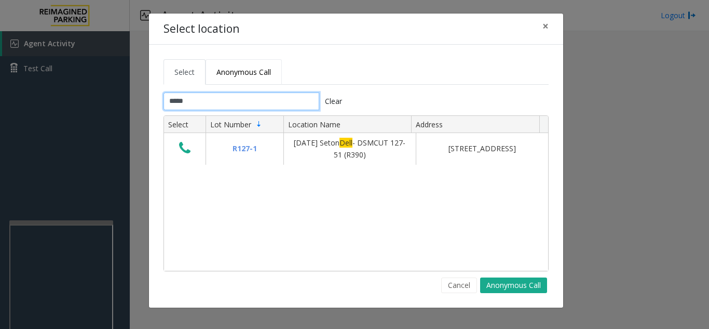
type input "****"
click at [241, 74] on span "Anonymous Call" at bounding box center [244, 72] width 55 height 10
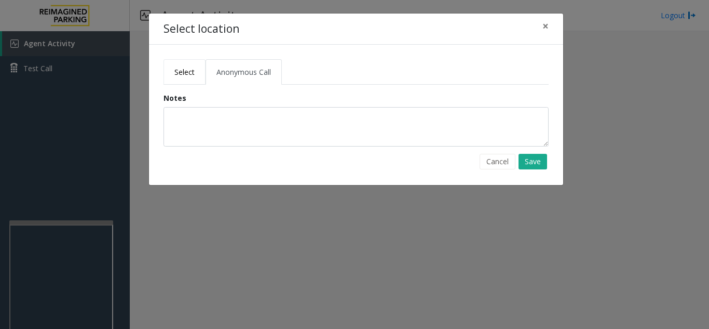
click at [190, 76] on span "Select" at bounding box center [184, 72] width 20 height 10
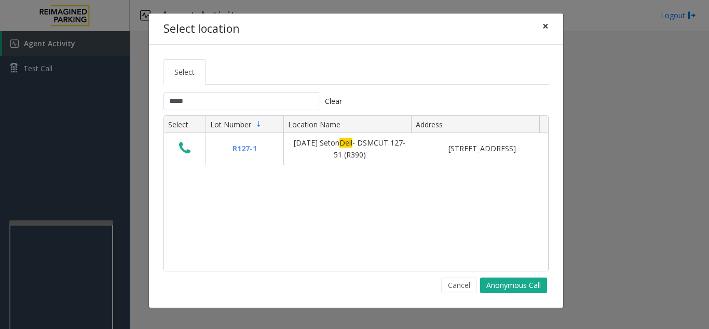
click at [545, 25] on span "×" at bounding box center [546, 26] width 6 height 15
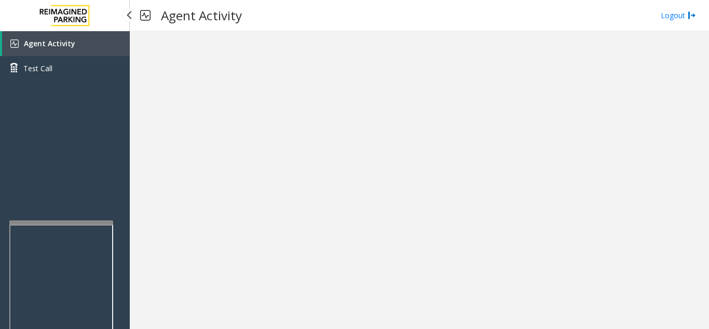
click at [24, 42] on span "Agent Activity" at bounding box center [49, 43] width 51 height 10
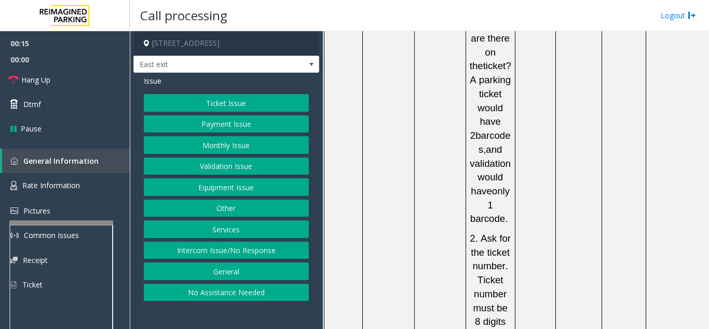
scroll to position [1298, 0]
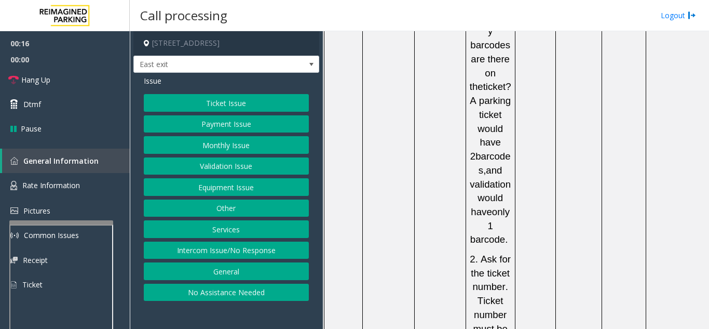
click at [201, 95] on button "Ticket Issue" at bounding box center [226, 103] width 165 height 18
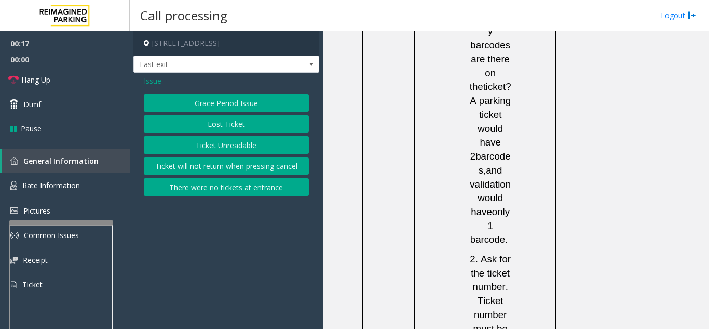
click at [204, 146] on button "Ticket Unreadable" at bounding box center [226, 145] width 165 height 18
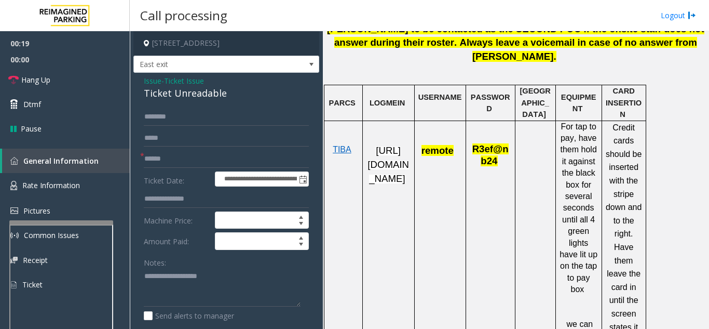
scroll to position [519, 0]
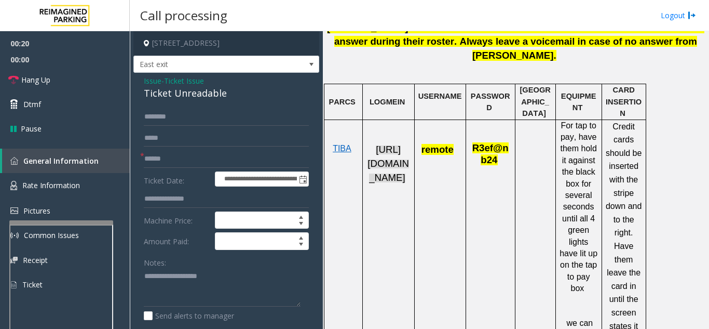
click at [391, 182] on span "[URL][DOMAIN_NAME]" at bounding box center [389, 163] width 42 height 38
drag, startPoint x: 458, startPoint y: 141, endPoint x: 421, endPoint y: 138, distance: 37.0
click at [421, 138] on p "remote" at bounding box center [441, 143] width 44 height 25
type textarea "**********"
click at [428, 183] on td "remote" at bounding box center [439, 256] width 51 height 274
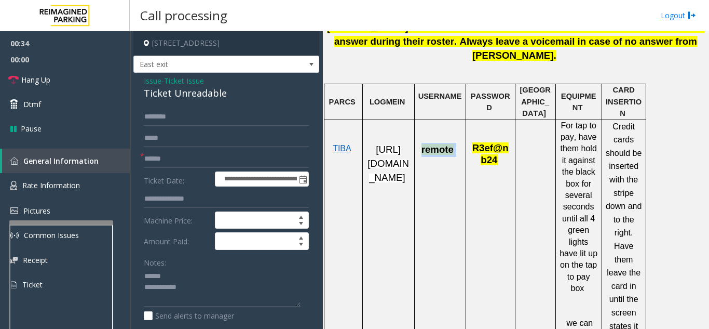
drag, startPoint x: 454, startPoint y: 140, endPoint x: 420, endPoint y: 138, distance: 34.9
click at [420, 138] on p "remote" at bounding box center [441, 143] width 44 height 25
copy span "remote"
drag, startPoint x: 497, startPoint y: 153, endPoint x: 472, endPoint y: 142, distance: 27.4
click at [472, 142] on p "R3ef@nb24" at bounding box center [491, 148] width 42 height 35
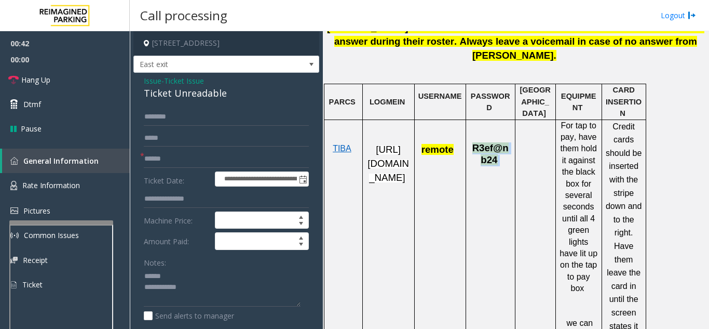
copy span "R3ef@nb24"
click at [55, 78] on link "Hang Up" at bounding box center [65, 80] width 130 height 24
click at [148, 83] on span "Issue" at bounding box center [153, 80] width 18 height 11
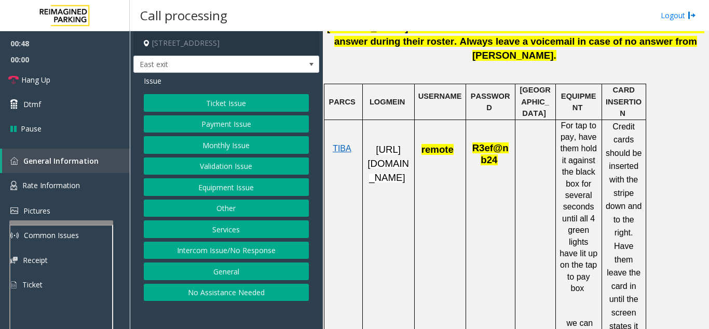
drag, startPoint x: 238, startPoint y: 297, endPoint x: 230, endPoint y: 217, distance: 80.4
click at [238, 293] on button "No Assistance Needed" at bounding box center [226, 293] width 165 height 18
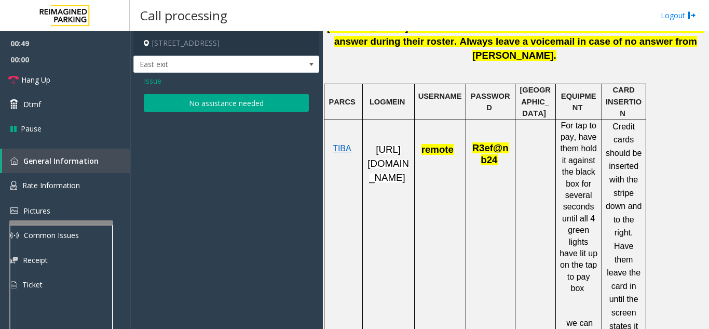
click at [211, 107] on button "No assistance needed" at bounding box center [226, 103] width 165 height 18
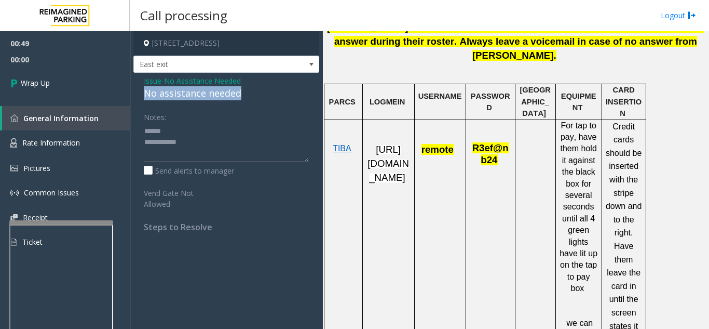
drag, startPoint x: 133, startPoint y: 93, endPoint x: 267, endPoint y: 95, distance: 133.5
click at [267, 95] on div "Issue - No Assistance Needed No assistance needed Notes: Send alerts to manager…" at bounding box center [226, 158] width 186 height 170
drag, startPoint x: 200, startPoint y: 150, endPoint x: 132, endPoint y: 131, distance: 71.0
click at [132, 131] on app-call-processing-form "[STREET_ADDRESS] exit Issue - No Assistance Needed No assistance needed Notes: …" at bounding box center [226, 180] width 193 height 298
drag, startPoint x: 261, startPoint y: 91, endPoint x: 143, endPoint y: 92, distance: 118.4
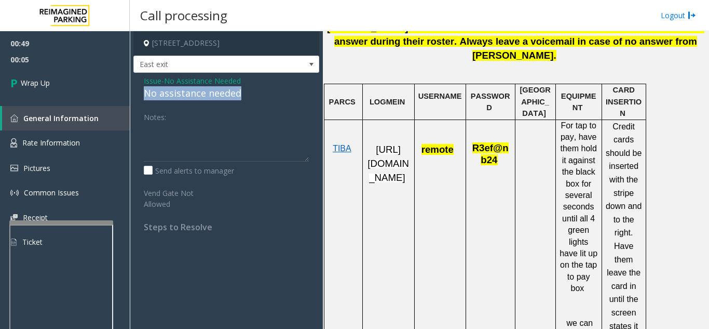
click at [143, 92] on div "Issue - No Assistance Needed No assistance needed Notes: Send alerts to manager…" at bounding box center [226, 158] width 186 height 170
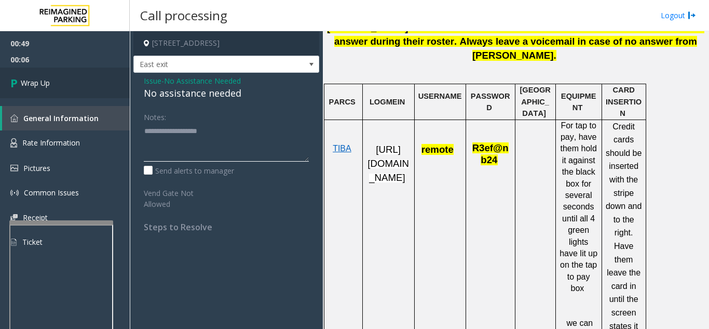
type textarea "**********"
click at [92, 96] on link "Wrap Up" at bounding box center [65, 83] width 130 height 31
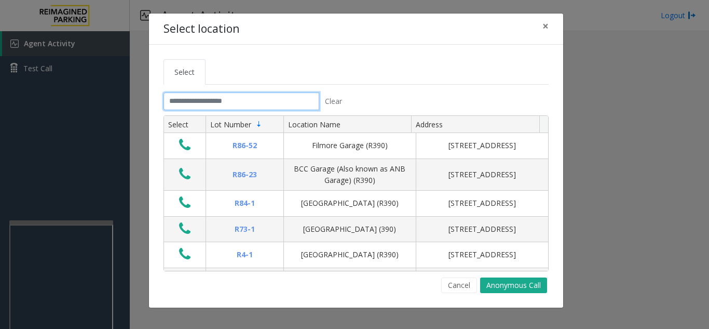
click at [240, 98] on input "text" at bounding box center [242, 101] width 156 height 18
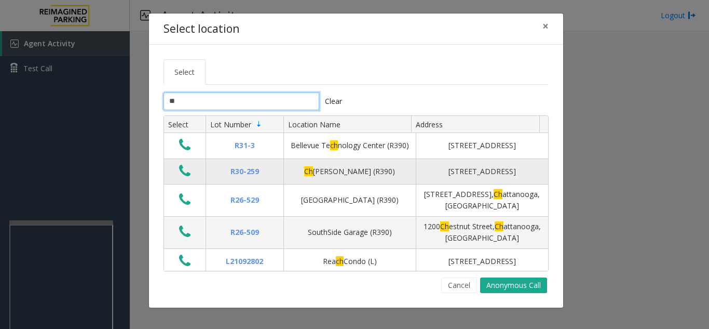
type input "**"
click at [188, 172] on icon "Data table" at bounding box center [184, 171] width 11 height 15
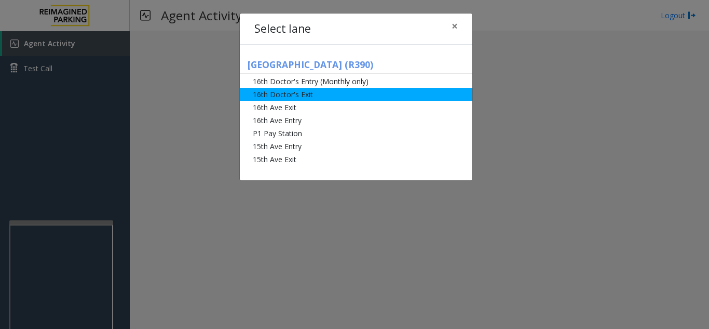
click at [294, 97] on li "16th Doctor's Exit" at bounding box center [356, 94] width 233 height 13
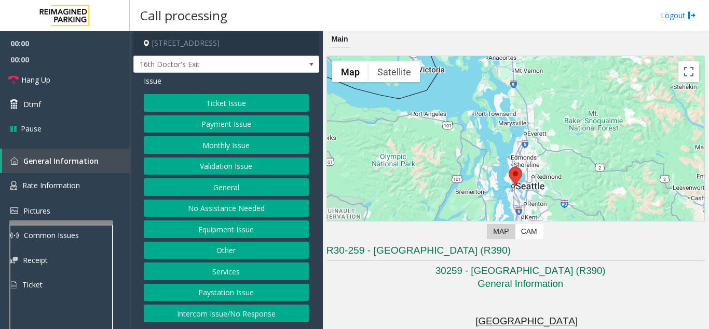
click at [235, 148] on button "Monthly Issue" at bounding box center [226, 145] width 165 height 18
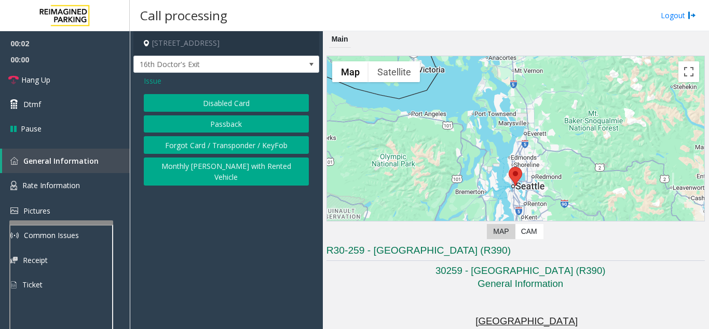
click at [222, 106] on button "Disabled Card" at bounding box center [226, 103] width 165 height 18
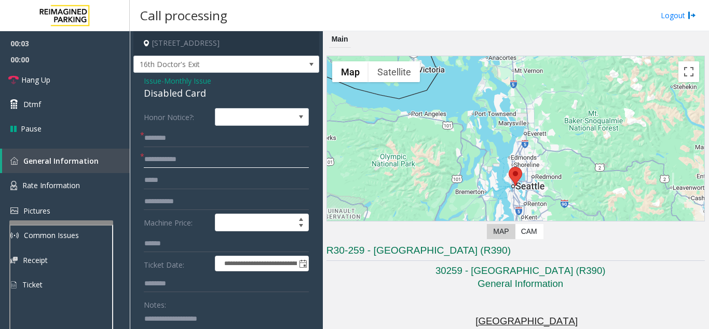
click at [210, 158] on input "text" at bounding box center [226, 160] width 165 height 18
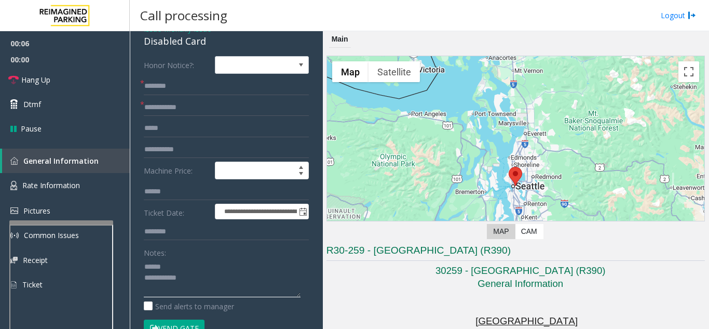
type textarea "**********"
click at [238, 111] on input "text" at bounding box center [226, 108] width 165 height 18
type input "******"
click at [192, 266] on textarea at bounding box center [222, 277] width 157 height 39
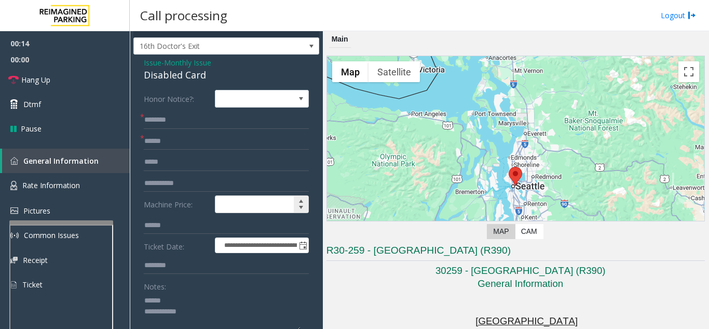
scroll to position [0, 0]
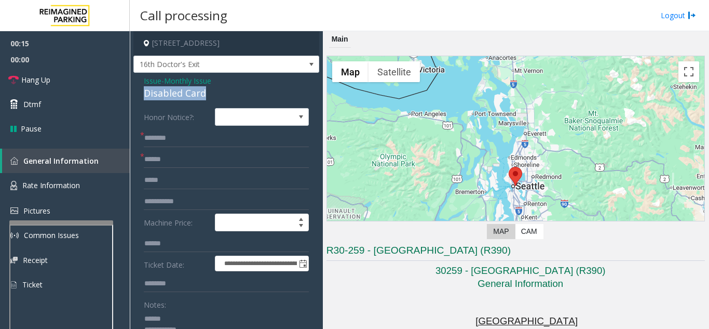
drag, startPoint x: 210, startPoint y: 95, endPoint x: 167, endPoint y: 95, distance: 43.1
type textarea "**********"
click at [186, 134] on input "text" at bounding box center [226, 138] width 165 height 18
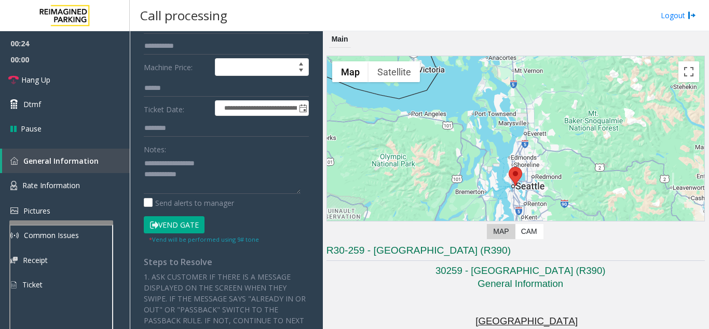
scroll to position [156, 0]
type input "****"
click at [182, 224] on button "Vend Gate" at bounding box center [174, 225] width 61 height 18
click at [210, 164] on textarea at bounding box center [222, 173] width 157 height 39
click at [207, 172] on textarea at bounding box center [222, 173] width 157 height 39
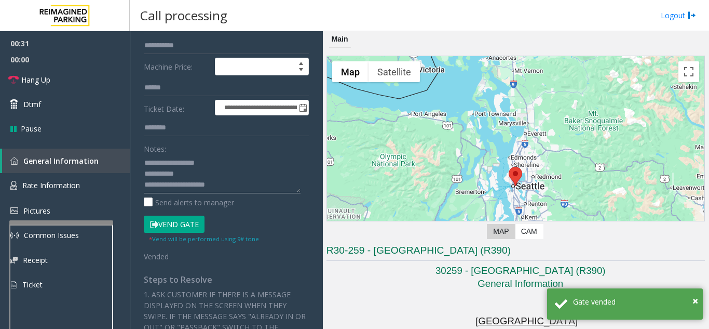
click at [239, 169] on textarea at bounding box center [222, 173] width 157 height 39
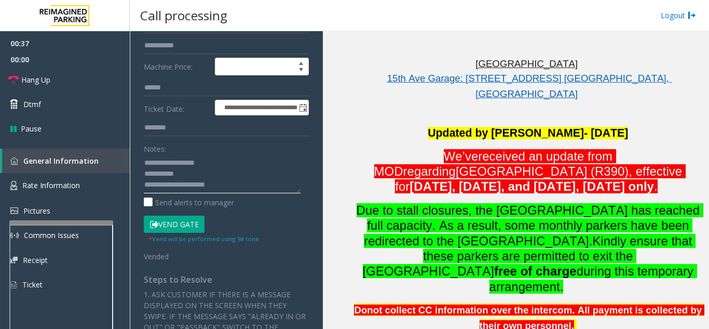
scroll to position [260, 0]
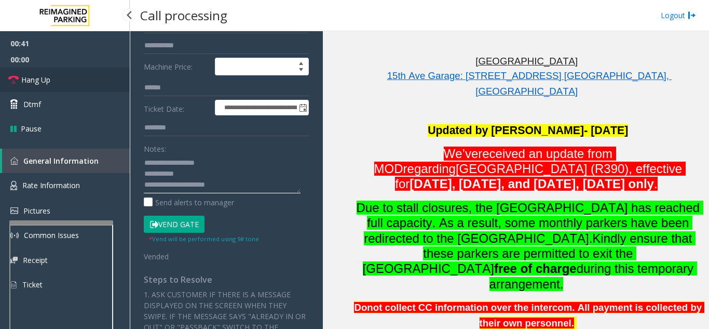
type textarea "**********"
click at [70, 84] on link "Hang Up" at bounding box center [65, 80] width 130 height 24
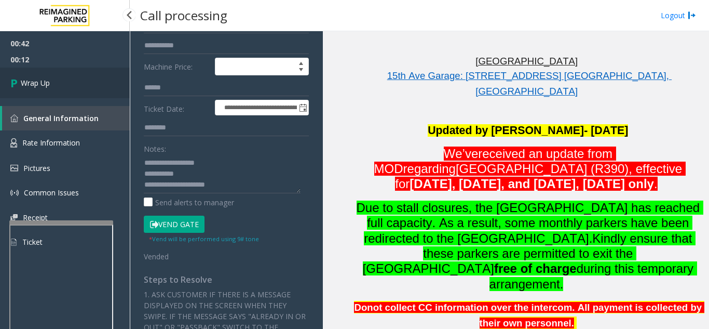
click at [64, 84] on link "Wrap Up" at bounding box center [65, 83] width 130 height 31
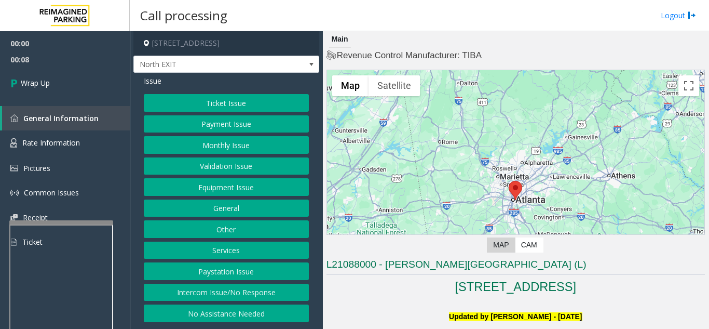
drag, startPoint x: 258, startPoint y: 294, endPoint x: 260, endPoint y: 264, distance: 29.7
click at [259, 294] on button "Intercom Issue/No Response" at bounding box center [226, 293] width 165 height 18
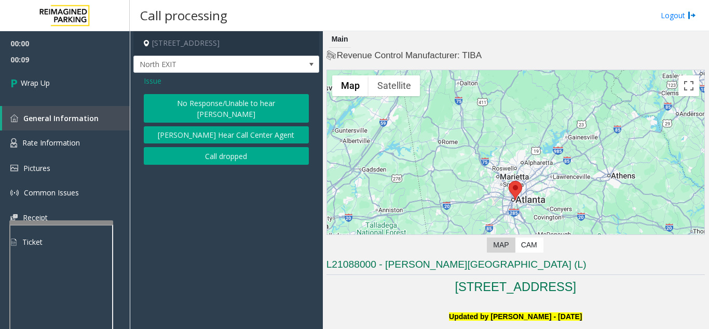
click at [227, 147] on button "Call dropped" at bounding box center [226, 156] width 165 height 18
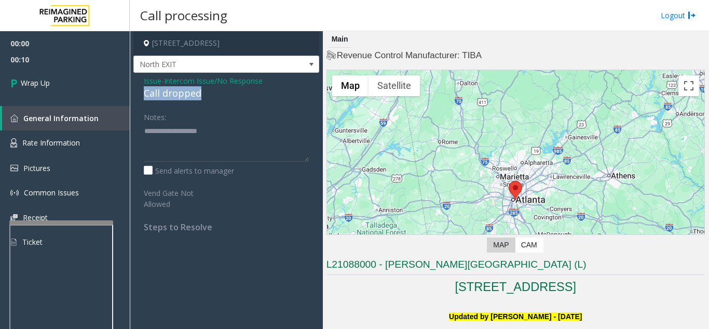
drag, startPoint x: 139, startPoint y: 96, endPoint x: 193, endPoint y: 98, distance: 53.5
click at [237, 93] on div "Issue - Intercom Issue/No Response Call dropped Notes: Send alerts to manager V…" at bounding box center [226, 158] width 186 height 170
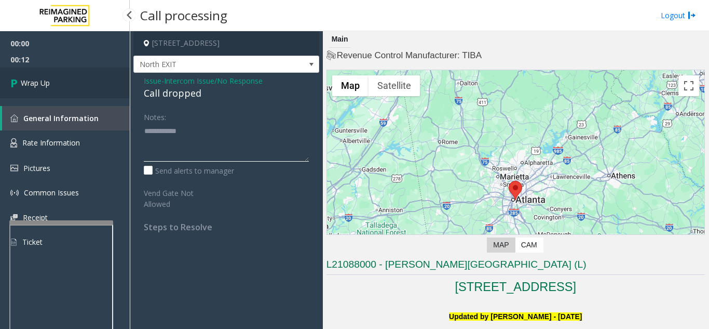
type textarea "**********"
click at [66, 88] on link "Wrap Up" at bounding box center [65, 83] width 130 height 31
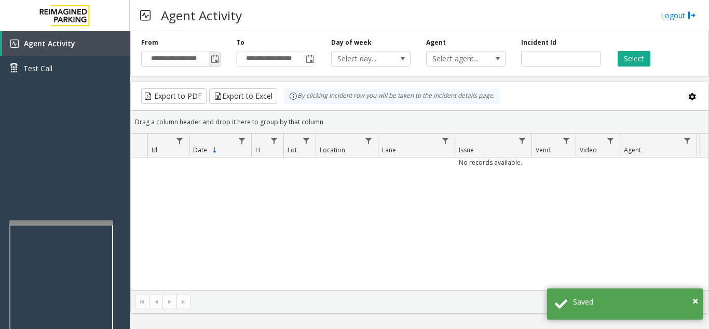
click at [212, 62] on span "Toggle popup" at bounding box center [215, 59] width 8 height 8
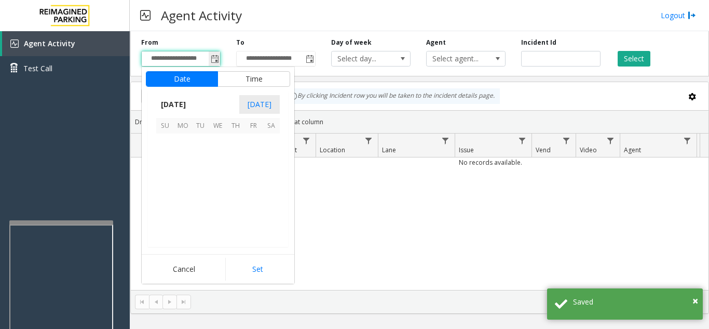
scroll to position [186495, 0]
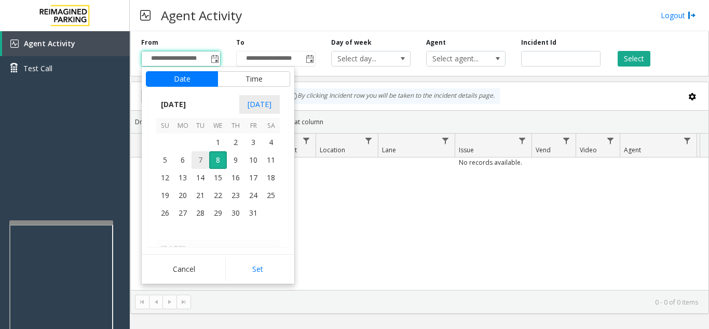
click at [199, 164] on span "7" at bounding box center [201, 160] width 18 height 18
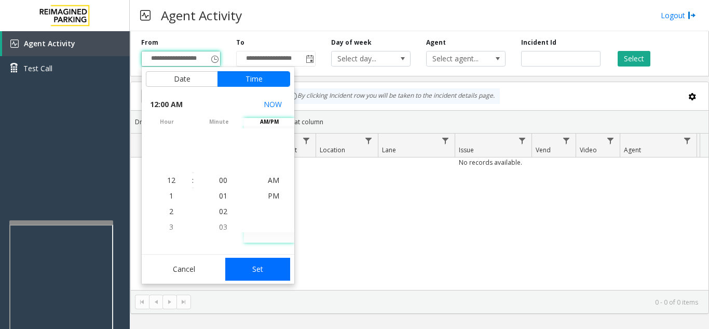
click at [262, 265] on button "Set" at bounding box center [257, 269] width 65 height 23
type input "**********"
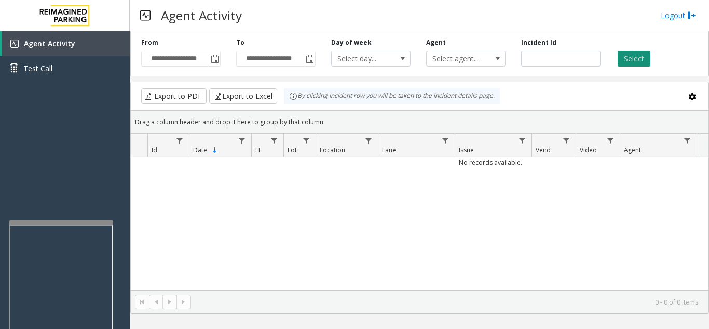
click at [627, 57] on button "Select" at bounding box center [634, 59] width 33 height 16
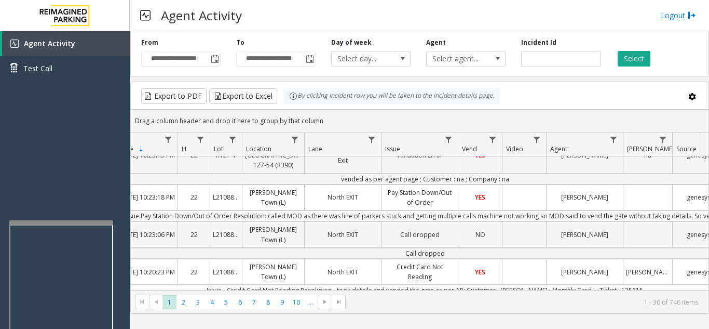
scroll to position [0, 0]
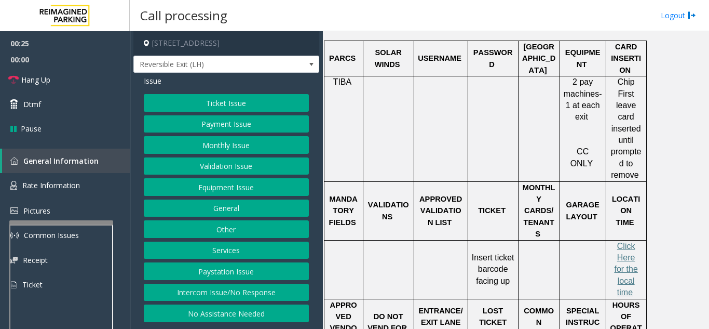
click at [201, 110] on button "Ticket Issue" at bounding box center [226, 103] width 165 height 18
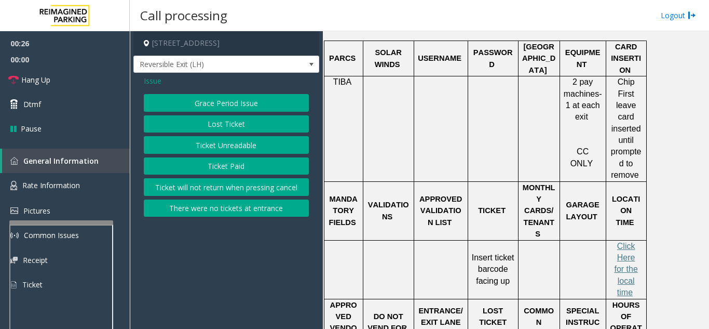
click at [202, 152] on button "Ticket Unreadable" at bounding box center [226, 145] width 165 height 18
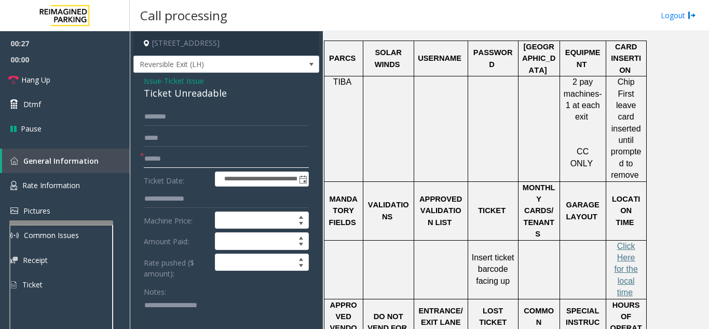
click at [194, 167] on input "text" at bounding box center [226, 159] width 165 height 18
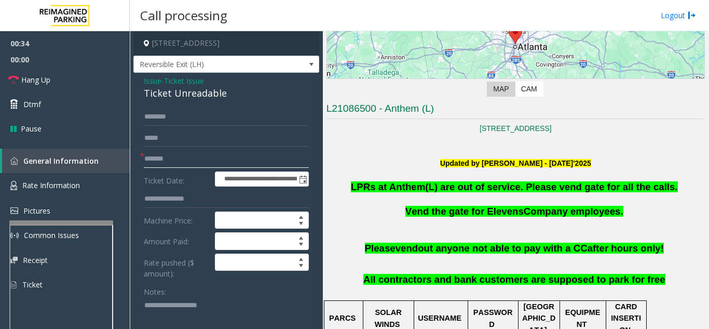
type input "*******"
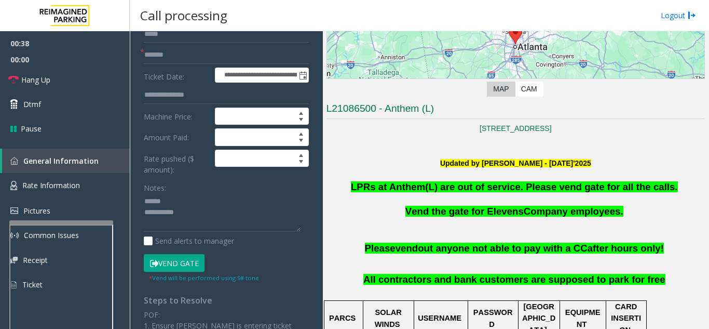
drag, startPoint x: 177, startPoint y: 274, endPoint x: 192, endPoint y: 228, distance: 48.0
click at [177, 272] on button "Vend Gate" at bounding box center [174, 263] width 61 height 18
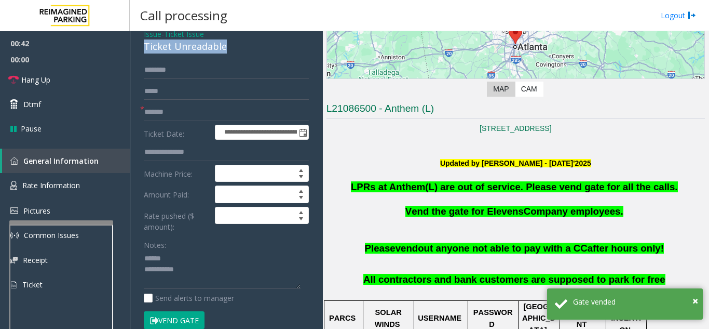
drag, startPoint x: 139, startPoint y: 55, endPoint x: 237, endPoint y: 61, distance: 98.3
click at [237, 61] on div "**********" at bounding box center [226, 314] width 186 height 576
click at [218, 278] on textarea at bounding box center [222, 269] width 157 height 39
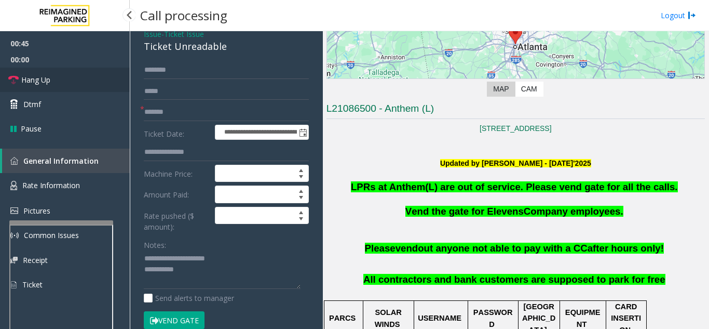
click at [92, 86] on link "Hang Up" at bounding box center [65, 80] width 130 height 24
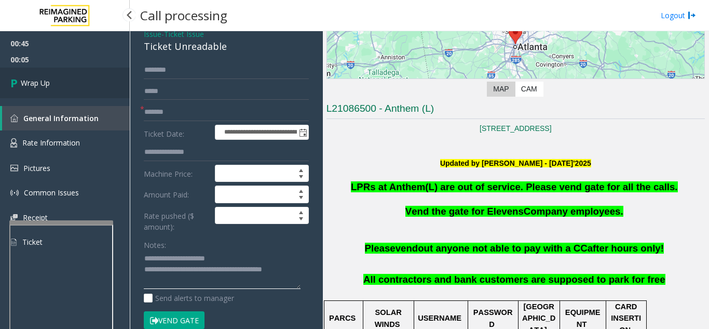
type textarea "**********"
click at [72, 85] on link "Wrap Up" at bounding box center [65, 83] width 130 height 31
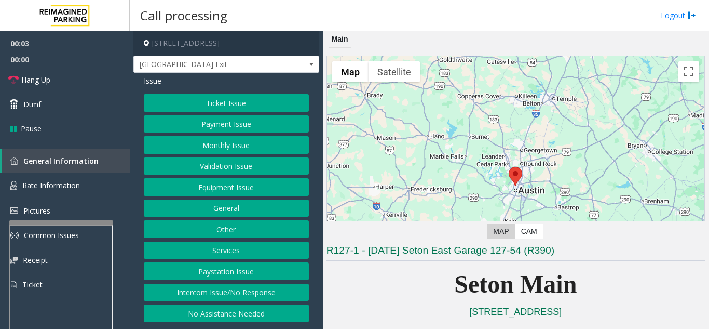
scroll to position [208, 0]
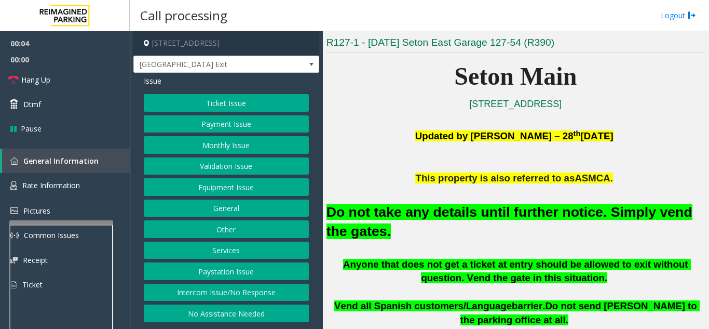
click at [264, 191] on button "Equipment Issue" at bounding box center [226, 187] width 165 height 18
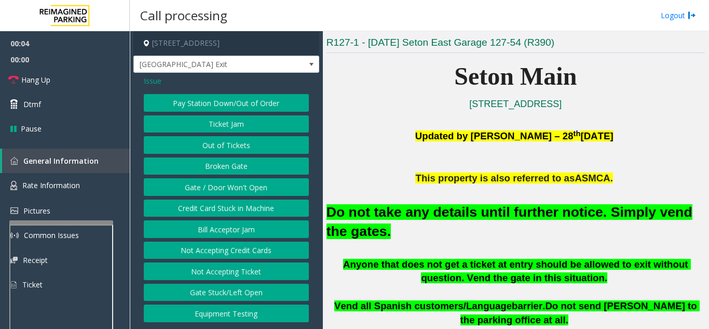
click at [264, 191] on button "Gate / Door Won't Open" at bounding box center [226, 187] width 165 height 18
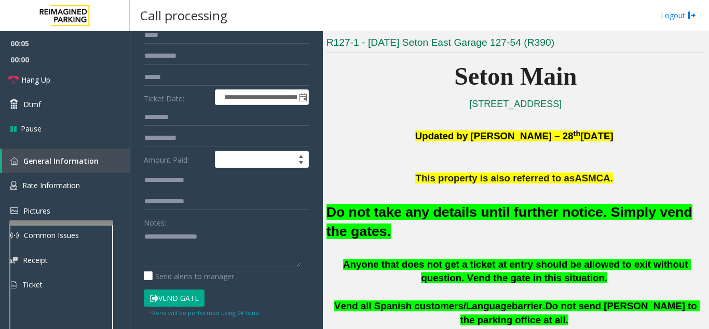
scroll to position [104, 0]
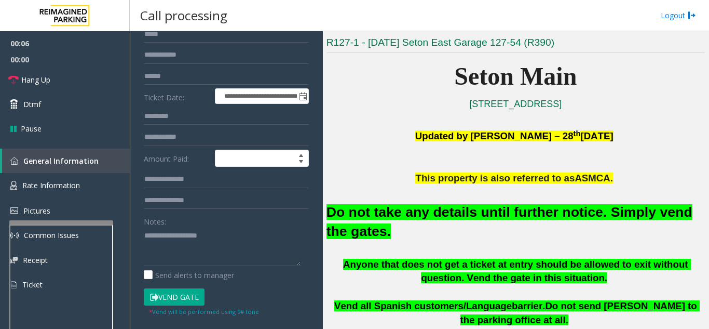
click at [173, 295] on button "Vend Gate" at bounding box center [174, 297] width 61 height 18
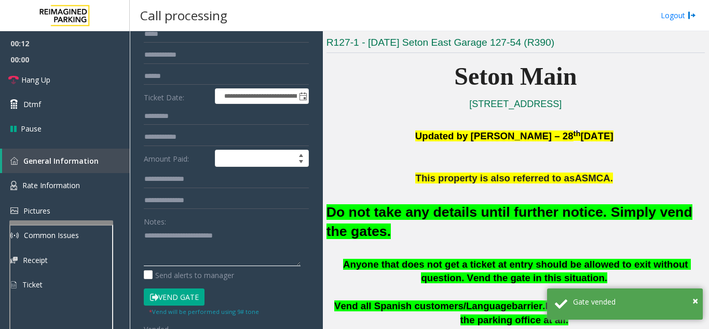
click at [257, 237] on textarea at bounding box center [222, 246] width 157 height 39
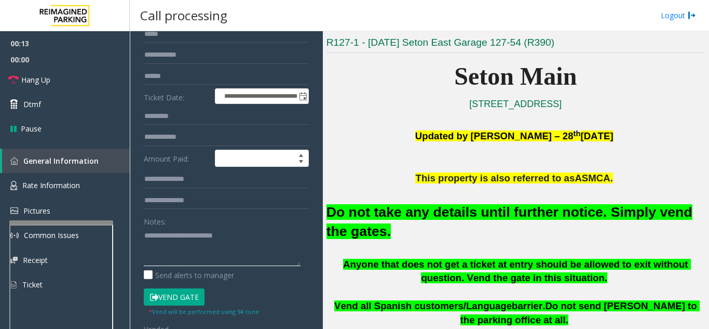
type textarea "**********"
click at [93, 85] on link "Hang Up" at bounding box center [65, 80] width 130 height 24
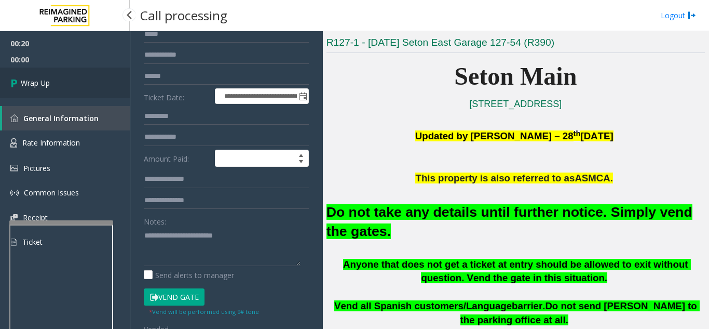
click at [93, 85] on link "Wrap Up" at bounding box center [65, 83] width 130 height 31
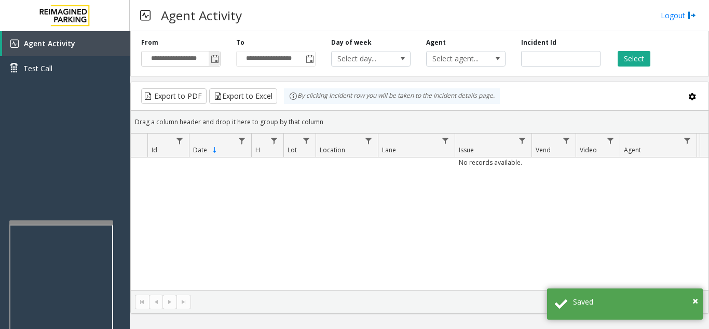
click at [213, 60] on span "Toggle popup" at bounding box center [215, 59] width 8 height 8
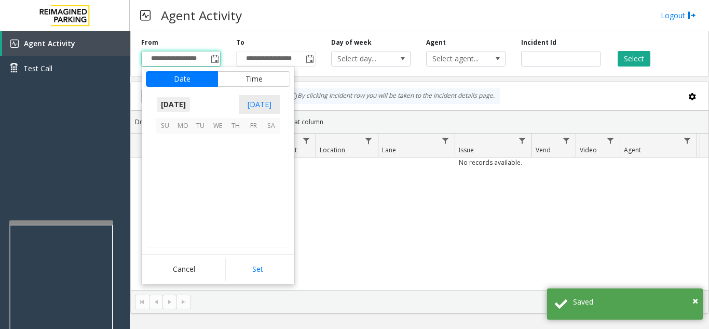
scroll to position [186495, 0]
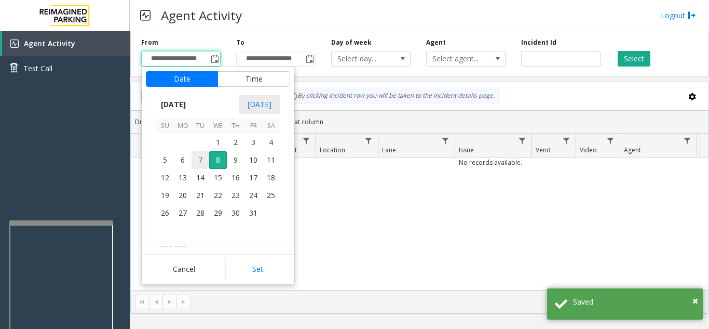
click at [202, 155] on span "7" at bounding box center [201, 160] width 18 height 18
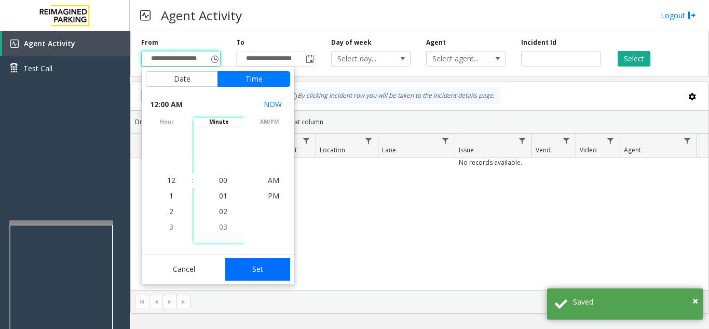
click at [267, 274] on button "Set" at bounding box center [257, 269] width 65 height 23
type input "**********"
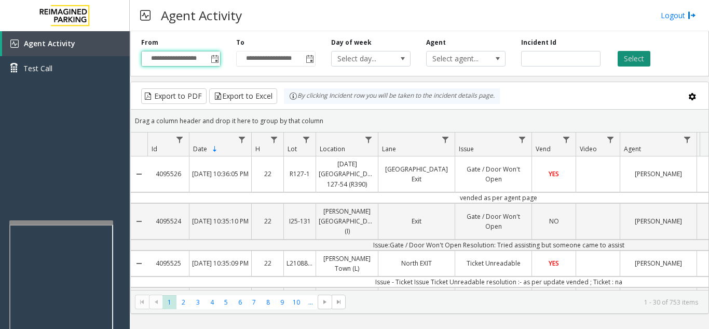
click at [637, 62] on button "Select" at bounding box center [634, 59] width 33 height 16
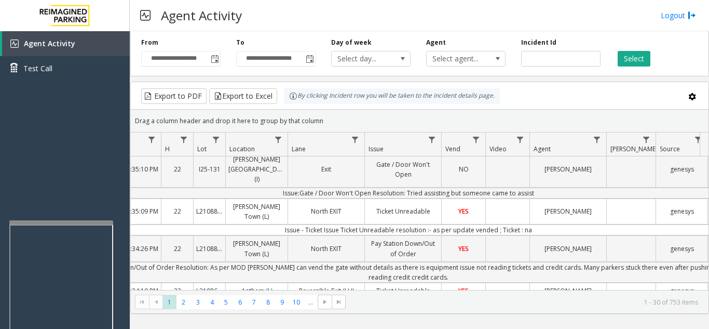
scroll to position [0, 0]
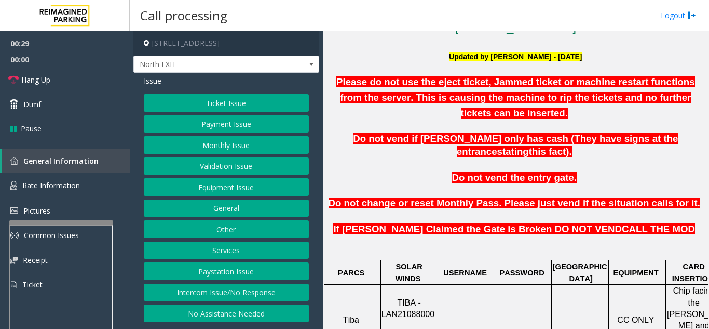
click at [198, 103] on button "Ticket Issue" at bounding box center [226, 103] width 165 height 18
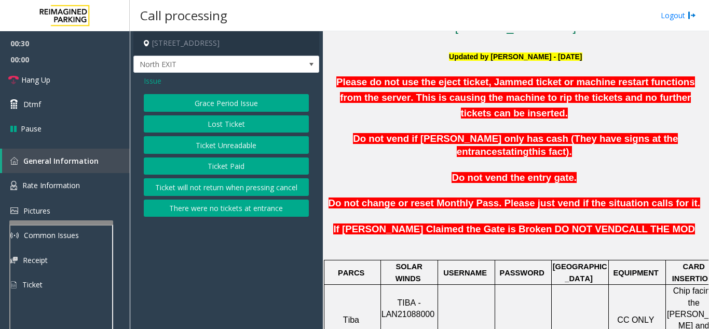
click at [227, 145] on button "Ticket Unreadable" at bounding box center [226, 145] width 165 height 18
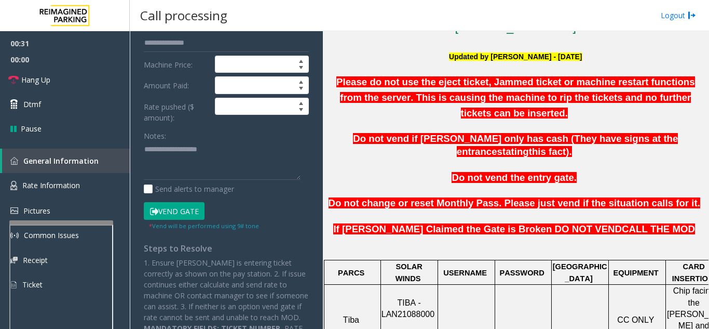
click at [183, 211] on button "Vend Gate" at bounding box center [174, 211] width 61 height 18
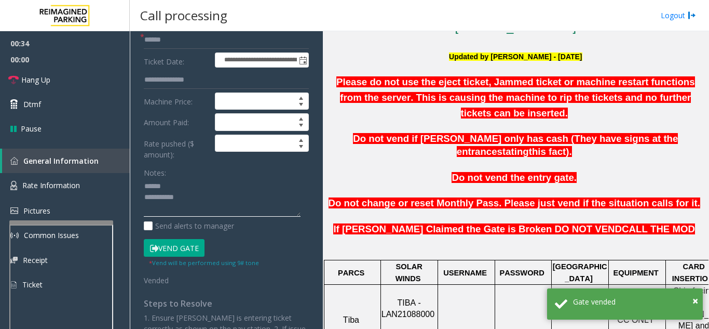
click at [185, 183] on textarea at bounding box center [222, 197] width 157 height 39
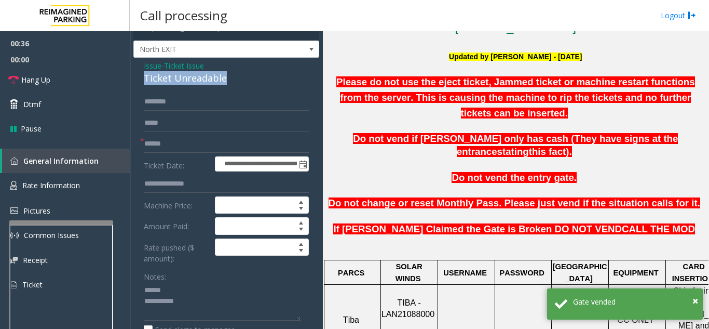
drag, startPoint x: 230, startPoint y: 82, endPoint x: 142, endPoint y: 82, distance: 87.2
click at [142, 82] on div "**********" at bounding box center [226, 286] width 186 height 456
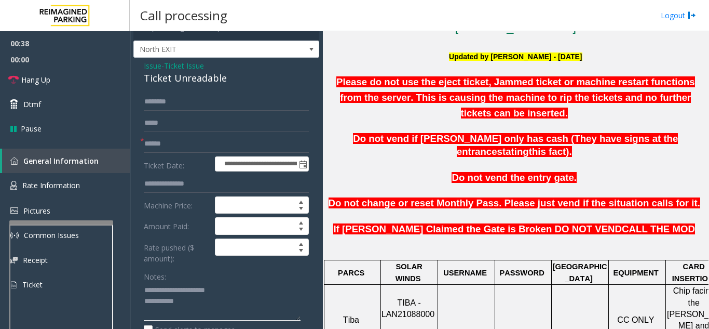
type textarea "**********"
click at [178, 138] on input "text" at bounding box center [226, 144] width 165 height 18
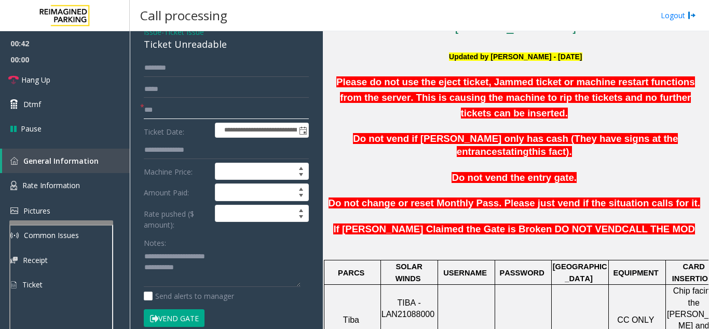
scroll to position [67, 0]
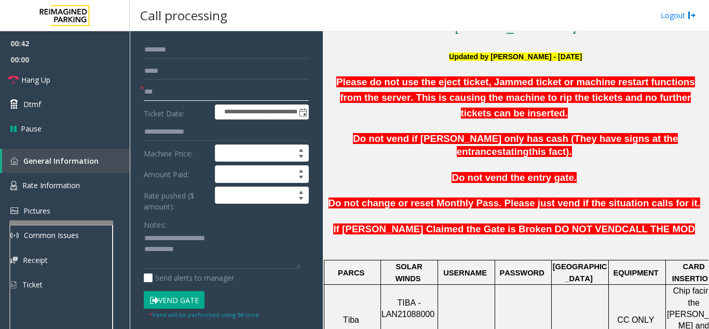
type input "**"
drag, startPoint x: 169, startPoint y: 298, endPoint x: 101, endPoint y: 159, distance: 154.0
click at [169, 295] on button "Vend Gate" at bounding box center [174, 300] width 61 height 18
click at [69, 72] on link "Hang Up" at bounding box center [65, 80] width 130 height 24
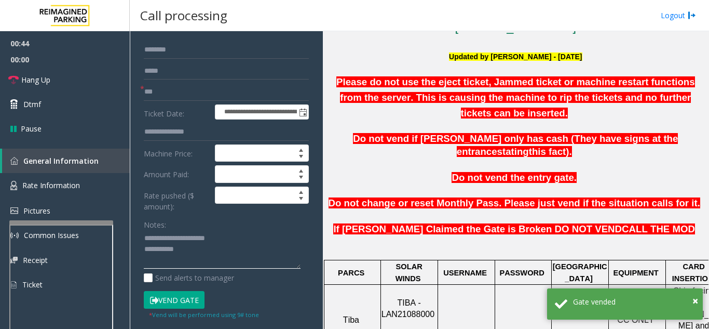
click at [224, 260] on textarea at bounding box center [222, 249] width 157 height 39
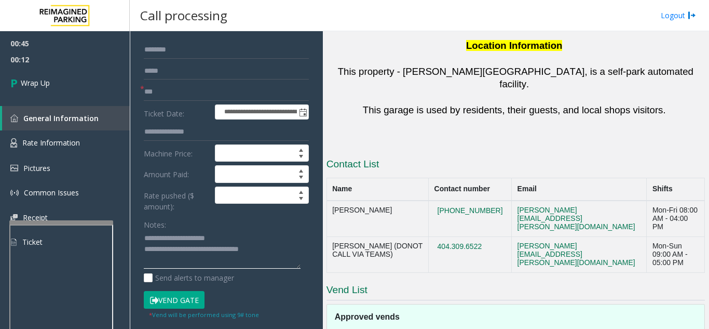
scroll to position [987, 0]
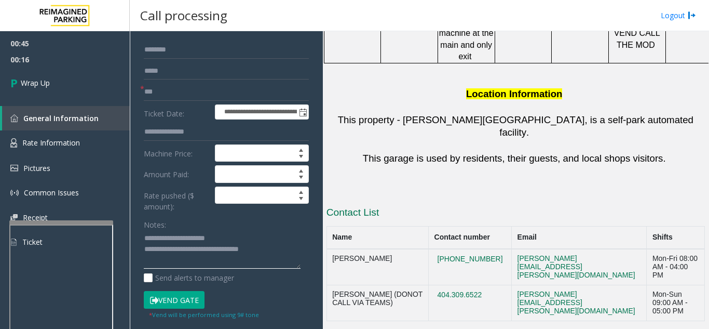
drag, startPoint x: 260, startPoint y: 251, endPoint x: 271, endPoint y: 250, distance: 11.4
click at [271, 250] on textarea at bounding box center [222, 249] width 157 height 39
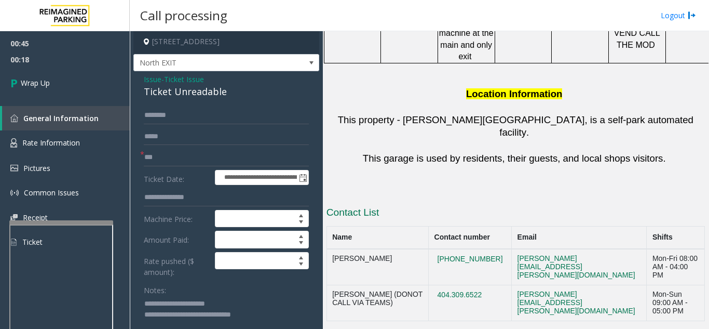
scroll to position [0, 0]
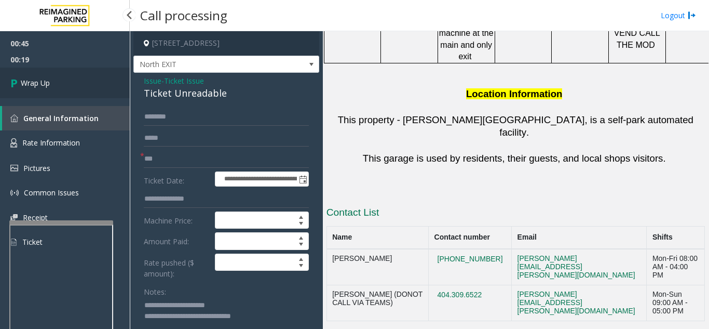
type textarea "**********"
click at [73, 94] on link "Wrap Up" at bounding box center [65, 83] width 130 height 31
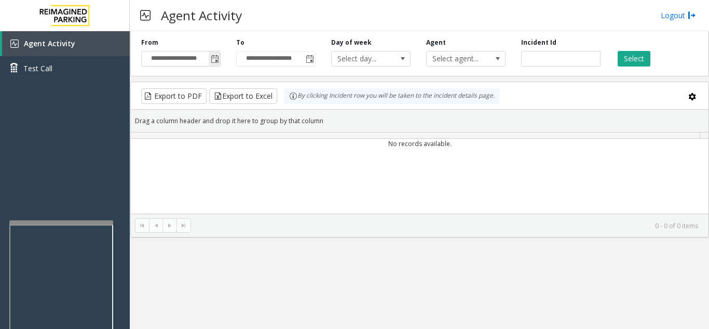
click at [218, 60] on span "Toggle popup" at bounding box center [215, 59] width 8 height 8
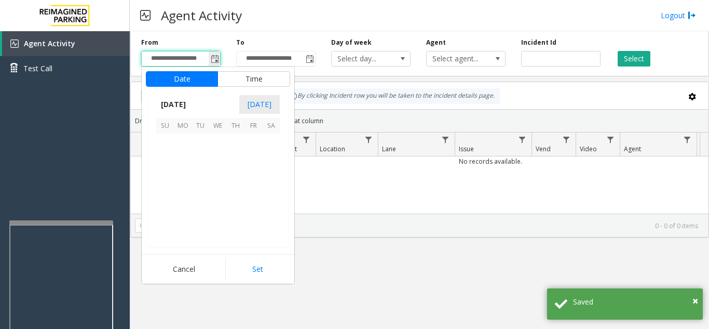
scroll to position [186495, 0]
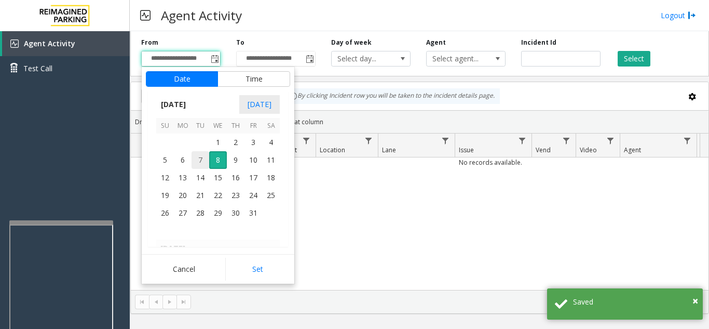
click at [198, 160] on span "7" at bounding box center [201, 160] width 18 height 18
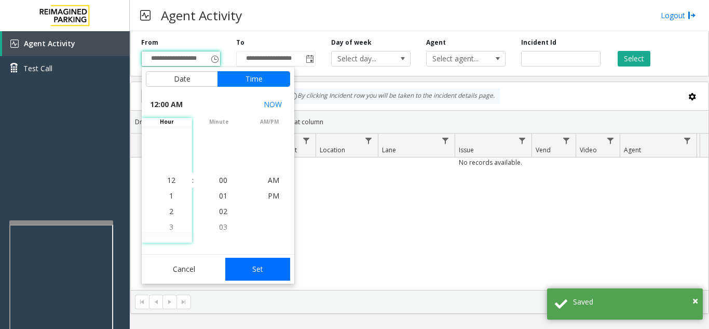
click at [270, 274] on button "Set" at bounding box center [257, 269] width 65 height 23
type input "**********"
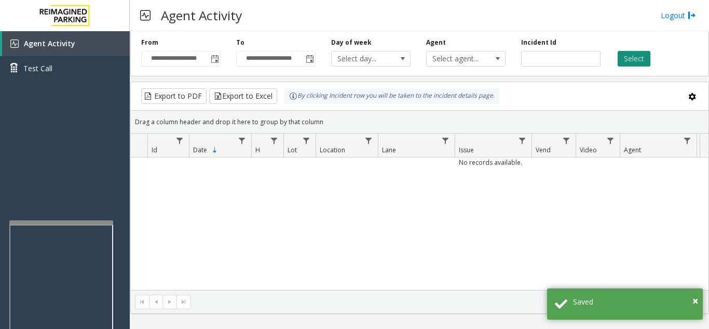
click at [634, 58] on button "Select" at bounding box center [634, 59] width 33 height 16
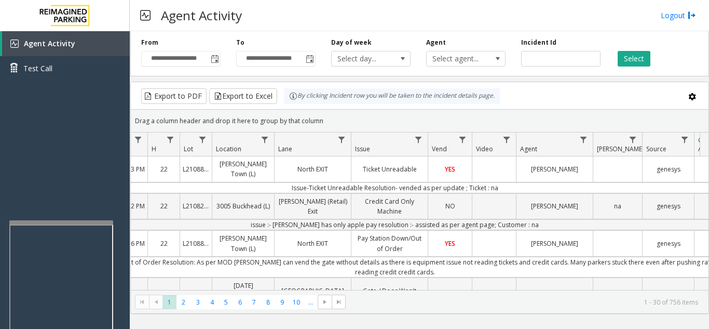
scroll to position [0, 85]
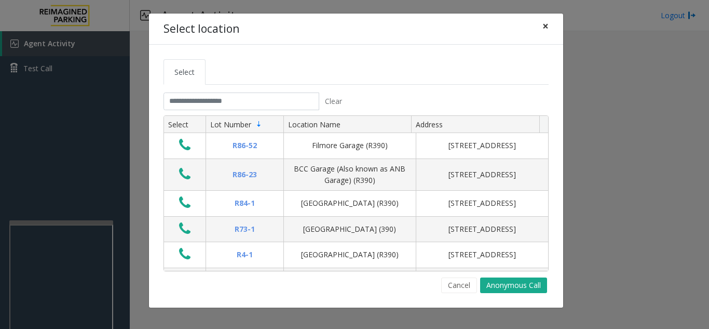
click at [545, 25] on span "×" at bounding box center [546, 26] width 6 height 15
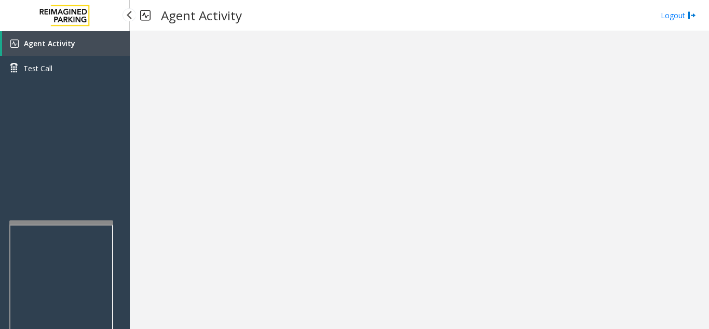
drag, startPoint x: 74, startPoint y: 37, endPoint x: 83, endPoint y: 53, distance: 18.6
click at [74, 37] on link "Agent Activity" at bounding box center [66, 43] width 128 height 25
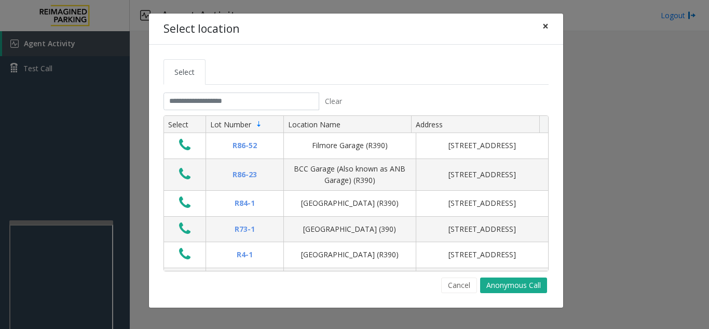
click at [546, 21] on span "×" at bounding box center [546, 26] width 6 height 15
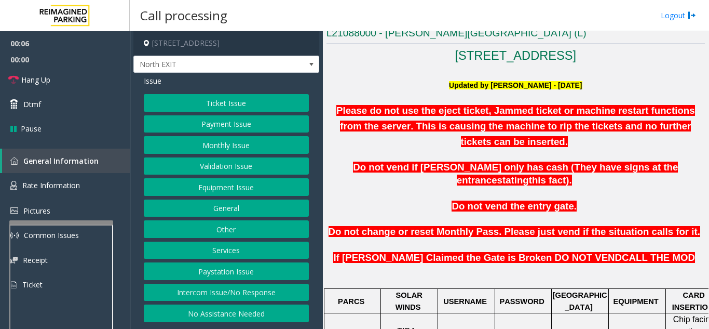
scroll to position [260, 0]
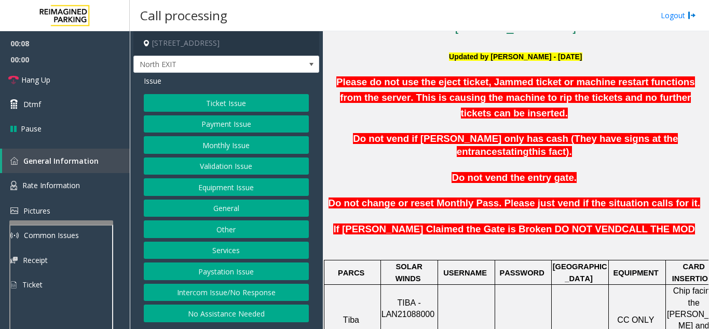
click at [259, 108] on button "Ticket Issue" at bounding box center [226, 103] width 165 height 18
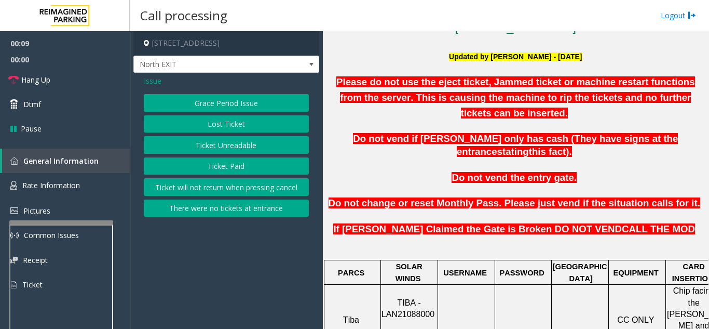
click at [238, 155] on div "Grace Period Issue Lost Ticket Ticket Unreadable Ticket Paid Ticket will not re…" at bounding box center [226, 155] width 165 height 123
click at [239, 148] on button "Ticket Unreadable" at bounding box center [226, 145] width 165 height 18
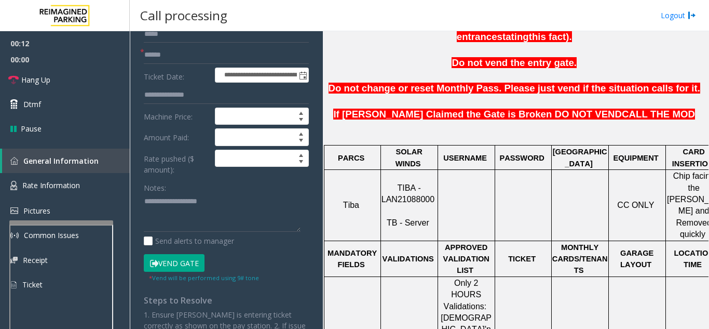
scroll to position [415, 0]
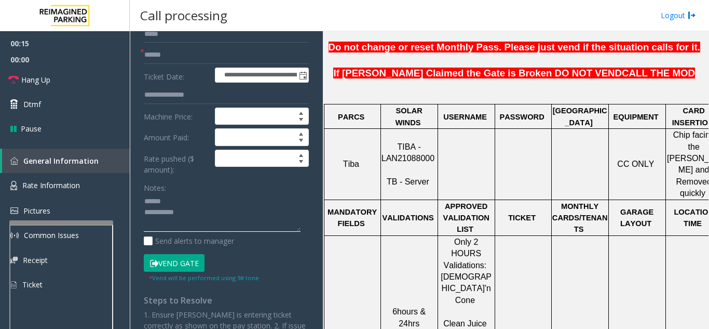
click at [168, 198] on textarea at bounding box center [222, 212] width 157 height 39
click at [168, 263] on button "Vend Gate" at bounding box center [174, 263] width 61 height 18
click at [186, 198] on textarea at bounding box center [222, 212] width 157 height 39
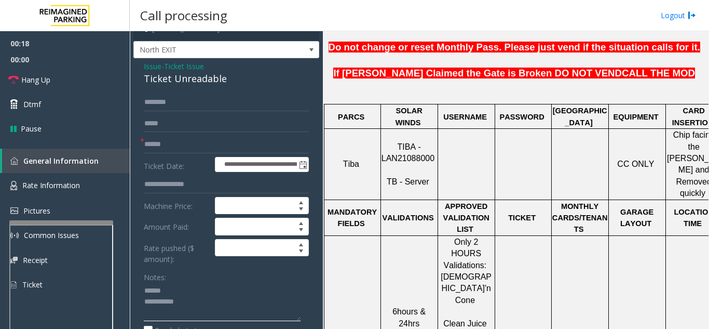
scroll to position [0, 0]
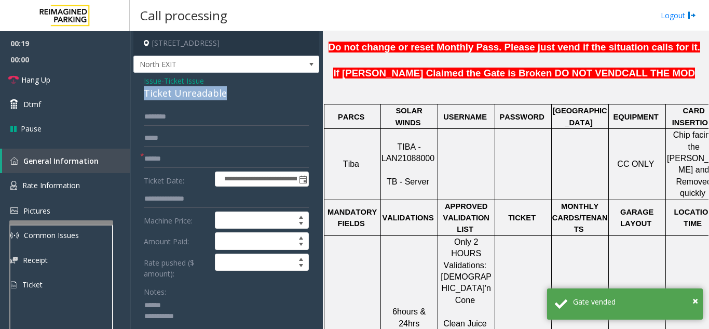
drag, startPoint x: 138, startPoint y: 93, endPoint x: 233, endPoint y: 98, distance: 95.1
click at [233, 98] on div "**********" at bounding box center [226, 301] width 186 height 456
type textarea "**********"
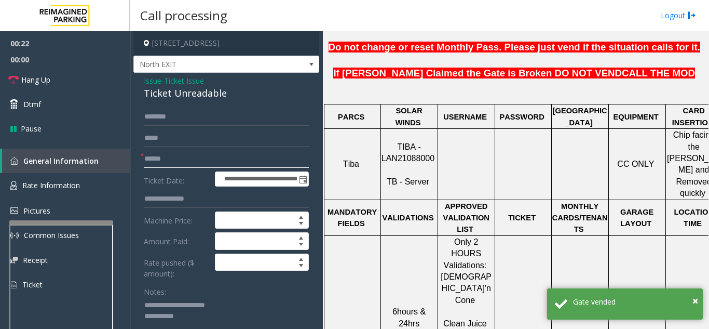
click at [168, 160] on input "text" at bounding box center [226, 159] width 165 height 18
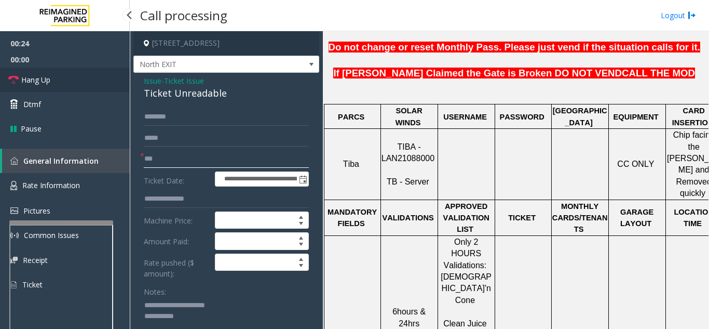
type input "**"
click at [73, 73] on link "Hang Up" at bounding box center [65, 80] width 130 height 24
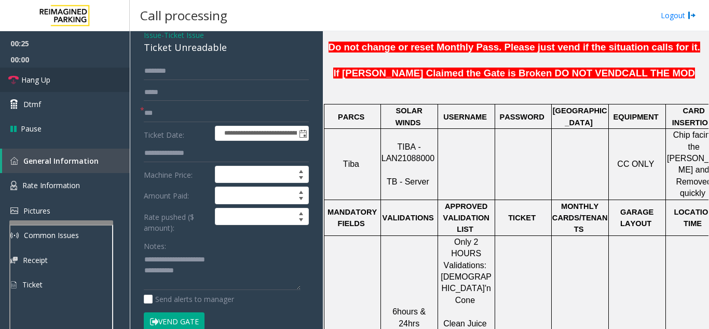
scroll to position [104, 0]
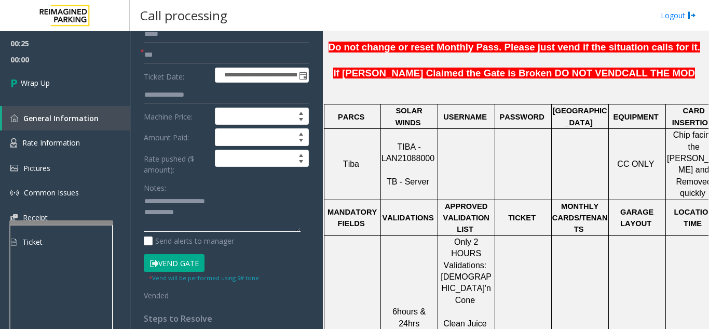
click at [251, 222] on textarea at bounding box center [222, 212] width 157 height 39
type textarea "**********"
click at [74, 79] on link "Wrap Up" at bounding box center [65, 83] width 130 height 31
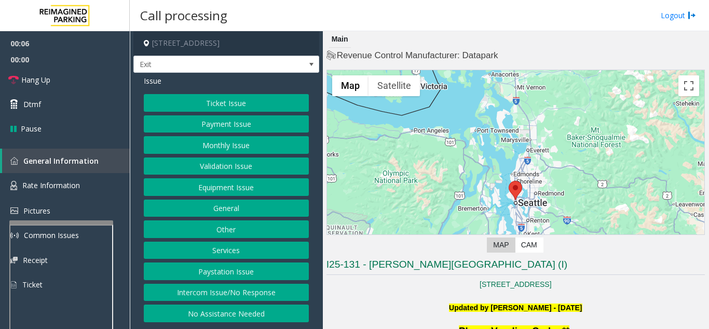
click at [247, 311] on button "No Assistance Needed" at bounding box center [226, 313] width 165 height 18
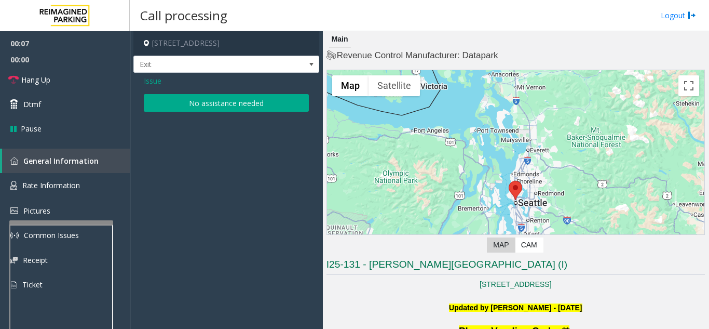
click at [232, 100] on button "No assistance needed" at bounding box center [226, 103] width 165 height 18
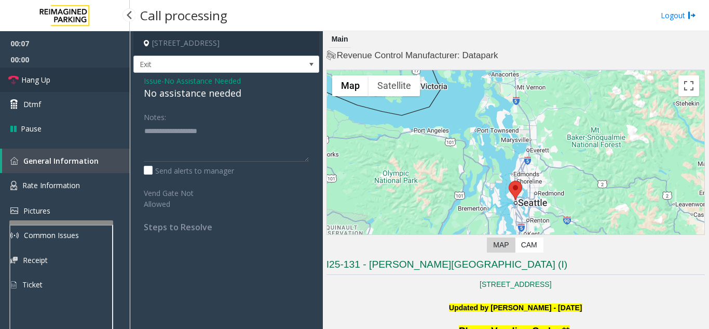
click at [82, 79] on link "Hang Up" at bounding box center [65, 80] width 130 height 24
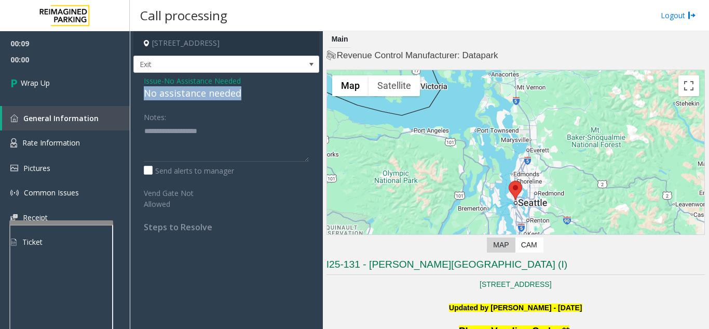
drag, startPoint x: 143, startPoint y: 93, endPoint x: 244, endPoint y: 93, distance: 100.7
click at [248, 94] on div "Issue - No Assistance Needed No assistance needed Notes: Send alerts to manager…" at bounding box center [226, 158] width 186 height 170
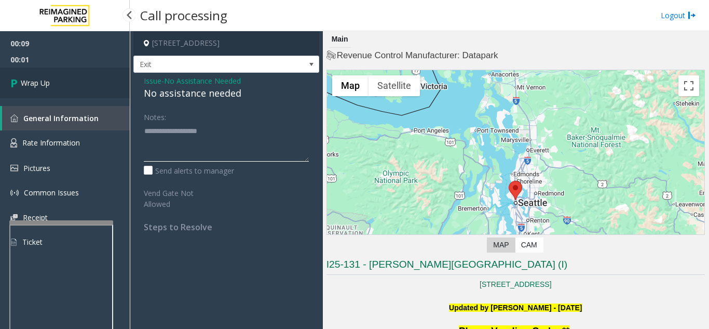
type textarea "**********"
click at [50, 83] on span "Wrap Up" at bounding box center [35, 82] width 29 height 11
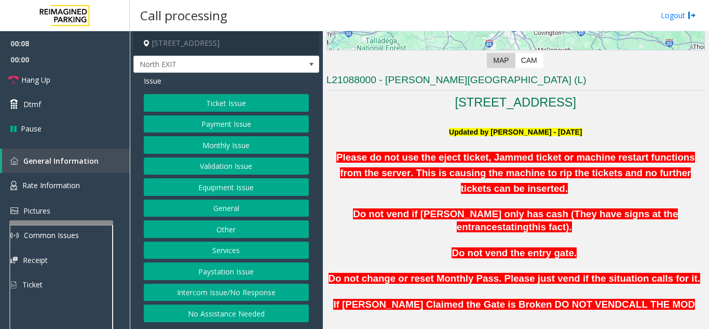
scroll to position [208, 0]
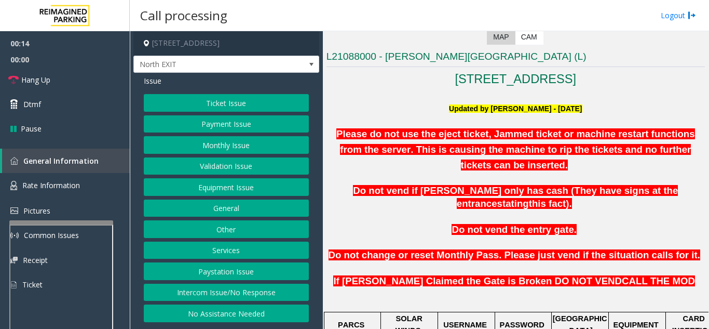
click at [239, 102] on button "Ticket Issue" at bounding box center [226, 103] width 165 height 18
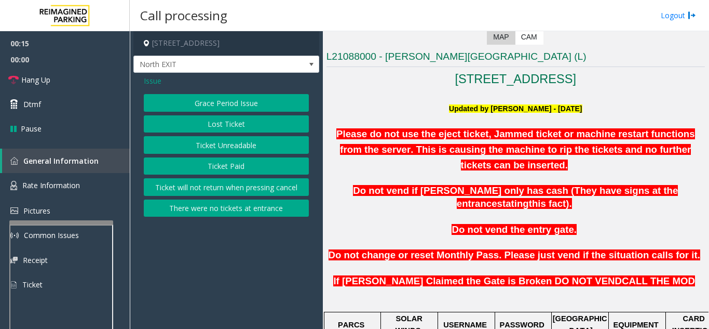
click at [226, 142] on button "Ticket Unreadable" at bounding box center [226, 145] width 165 height 18
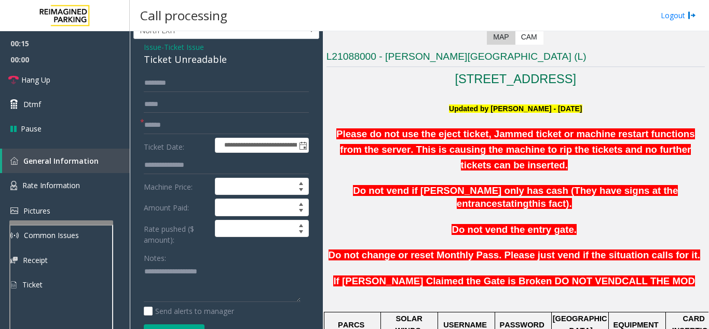
scroll to position [52, 0]
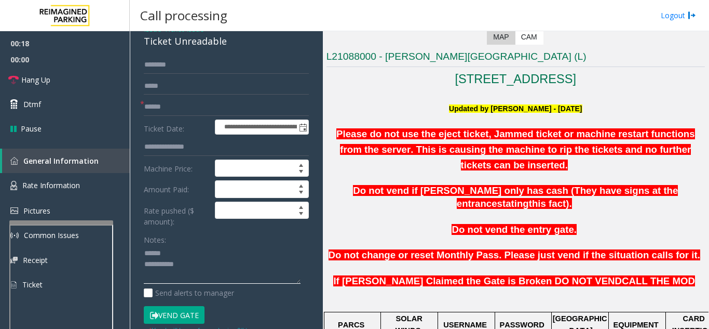
type textarea "**********"
click at [174, 102] on input "text" at bounding box center [226, 107] width 165 height 18
type input "**"
drag, startPoint x: 146, startPoint y: 43, endPoint x: 231, endPoint y: 43, distance: 84.6
click at [231, 43] on div "**********" at bounding box center [226, 240] width 186 height 438
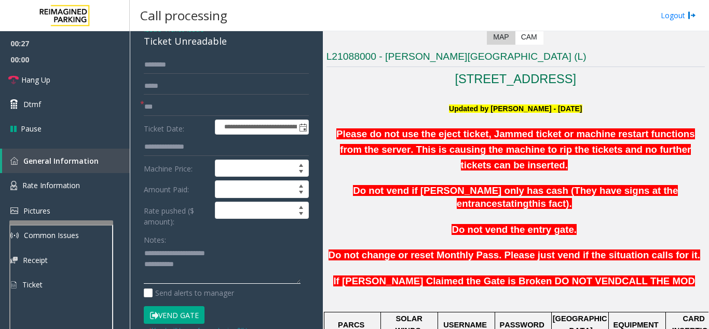
click at [206, 267] on textarea at bounding box center [222, 264] width 157 height 39
click at [171, 316] on button "Vend Gate" at bounding box center [174, 315] width 61 height 18
click at [204, 270] on textarea at bounding box center [222, 264] width 157 height 39
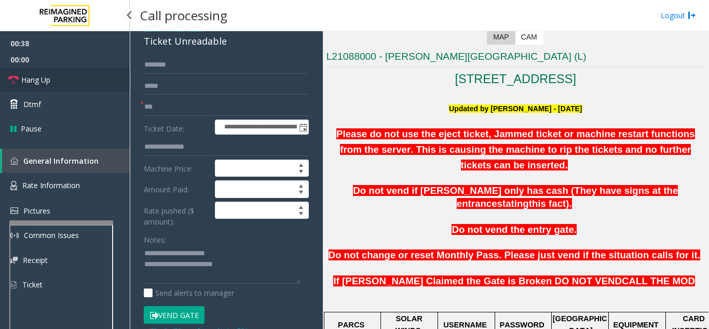
click at [60, 86] on link "Hang Up" at bounding box center [65, 80] width 130 height 24
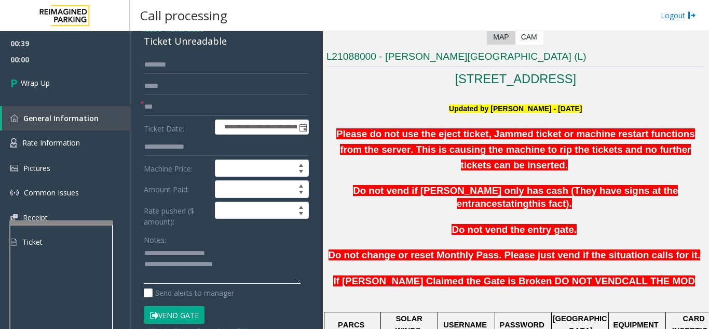
click at [283, 270] on textarea at bounding box center [222, 264] width 157 height 39
type textarea "**********"
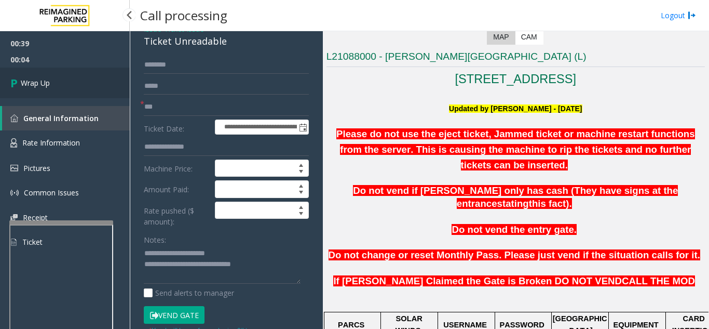
click at [66, 97] on link "Wrap Up" at bounding box center [65, 83] width 130 height 31
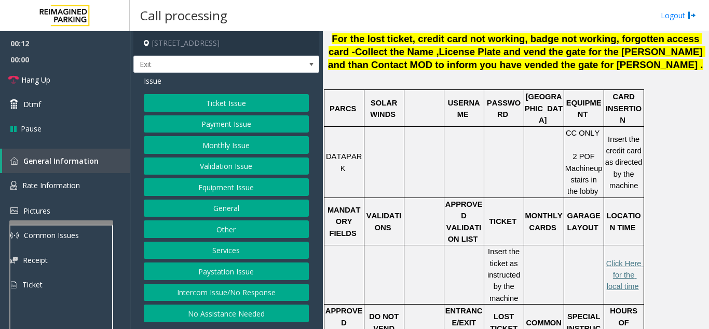
scroll to position [312, 0]
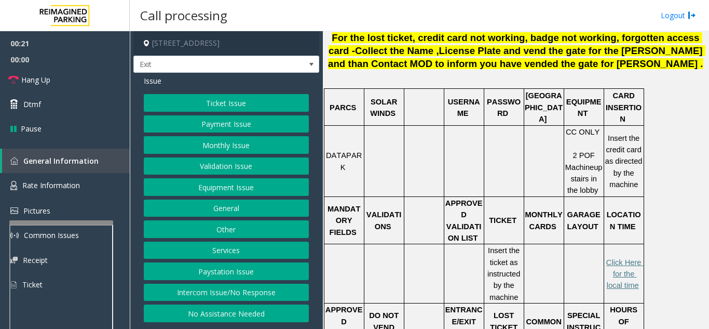
click at [220, 123] on button "Payment Issue" at bounding box center [226, 124] width 165 height 18
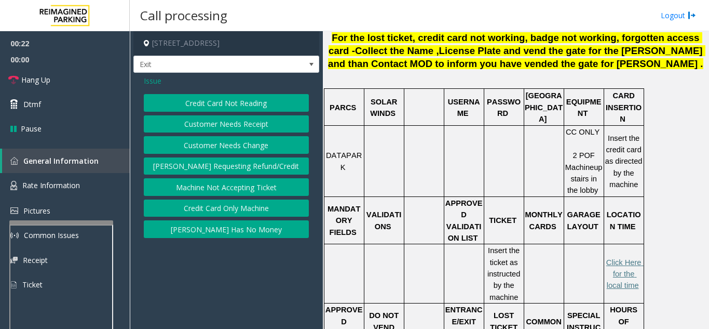
click at [227, 103] on button "Credit Card Not Reading" at bounding box center [226, 103] width 165 height 18
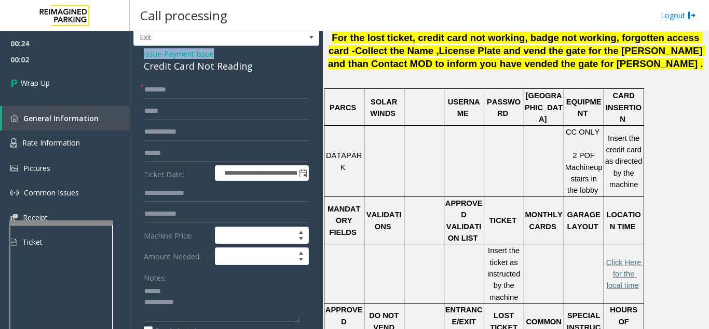
scroll to position [26, 0]
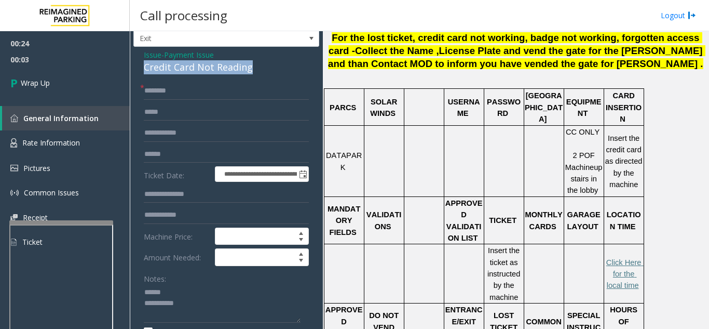
drag, startPoint x: 143, startPoint y: 36, endPoint x: 256, endPoint y: 69, distance: 117.3
click at [256, 69] on div "**********" at bounding box center [226, 267] width 186 height 440
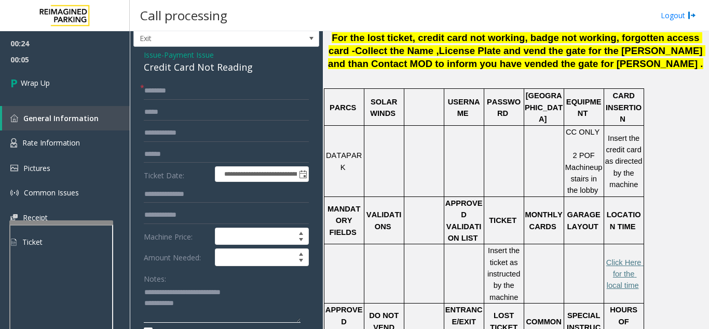
type textarea "**********"
click at [207, 88] on input "text" at bounding box center [226, 91] width 165 height 18
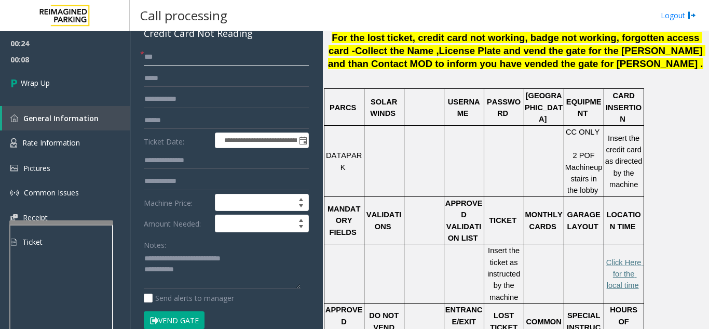
scroll to position [78, 0]
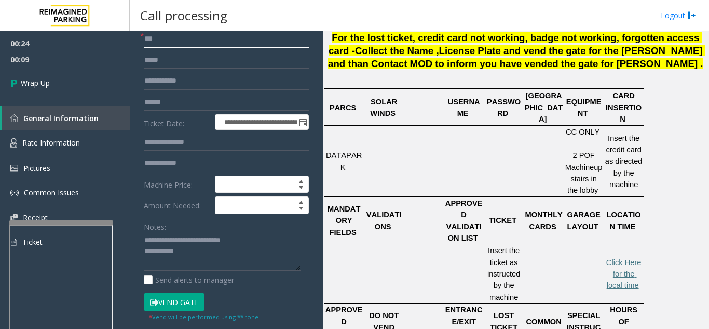
type input "**"
click at [225, 254] on textarea at bounding box center [222, 251] width 157 height 39
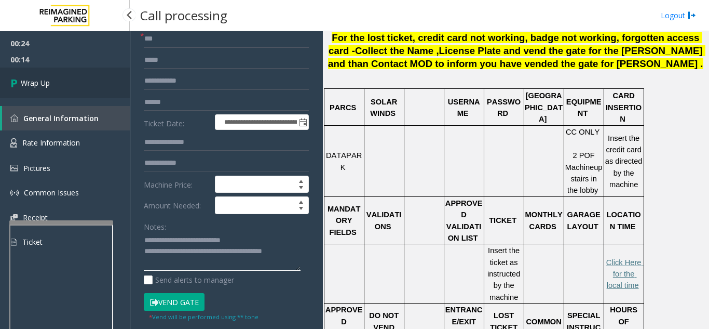
type textarea "**********"
click at [70, 86] on link "Wrap Up" at bounding box center [65, 83] width 130 height 31
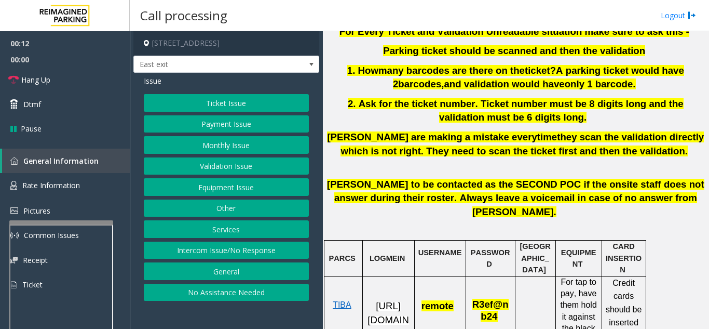
scroll to position [363, 0]
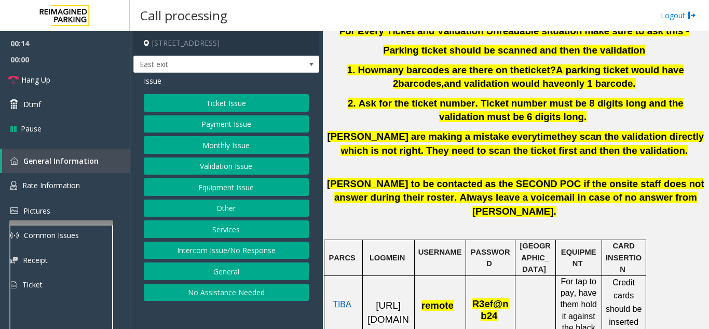
click at [234, 235] on button "Services" at bounding box center [226, 229] width 165 height 18
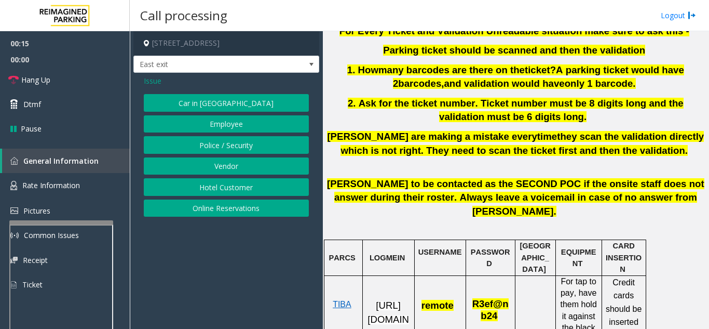
click at [233, 210] on button "Online Reservations" at bounding box center [226, 208] width 165 height 18
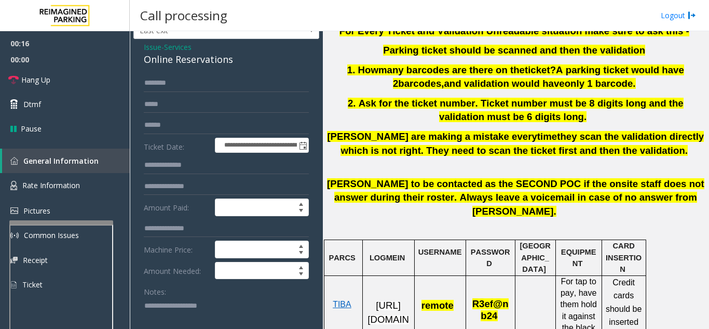
scroll to position [52, 0]
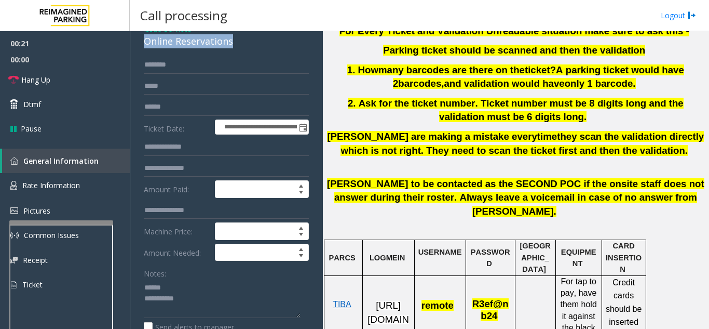
drag, startPoint x: 143, startPoint y: 45, endPoint x: 212, endPoint y: 45, distance: 68.5
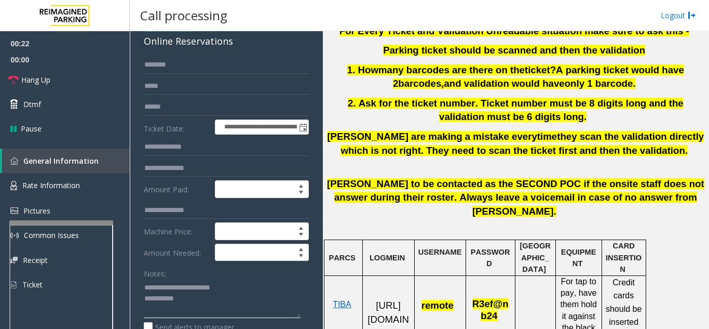
type textarea "**********"
click at [227, 105] on input "text" at bounding box center [226, 107] width 165 height 18
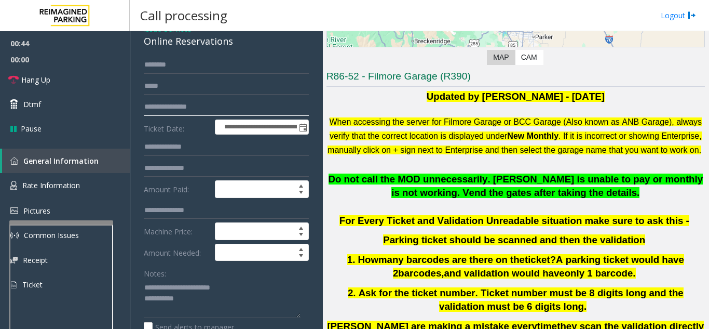
scroll to position [156, 0]
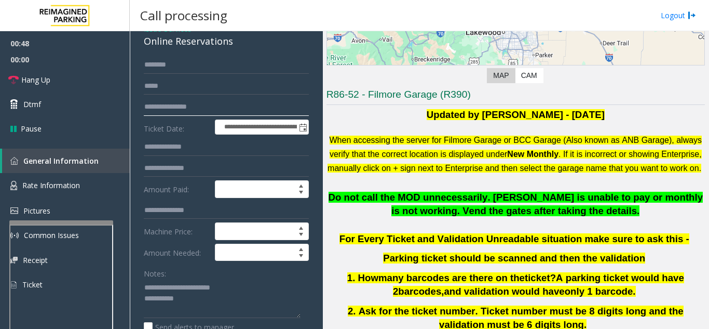
type input "**********"
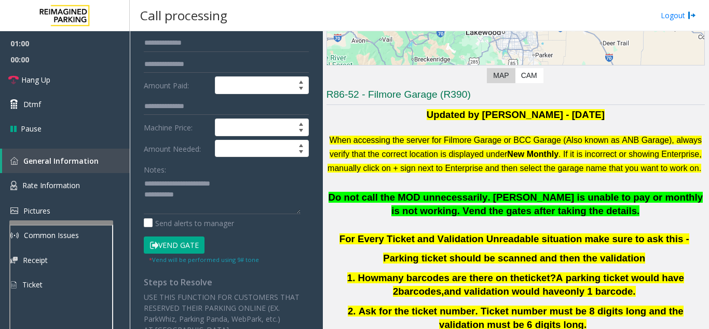
click at [179, 249] on button "Vend Gate" at bounding box center [174, 245] width 61 height 18
click at [212, 193] on textarea at bounding box center [222, 194] width 157 height 39
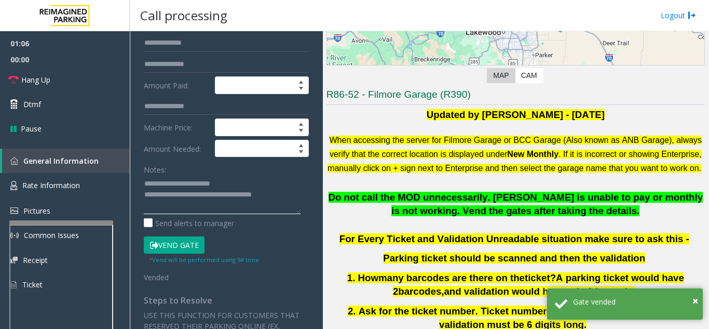
click at [244, 185] on textarea at bounding box center [222, 194] width 157 height 39
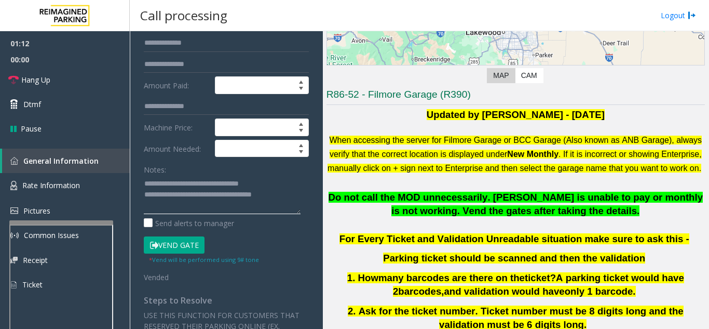
type textarea "**********"
click at [48, 82] on span "Hang Up" at bounding box center [35, 79] width 29 height 11
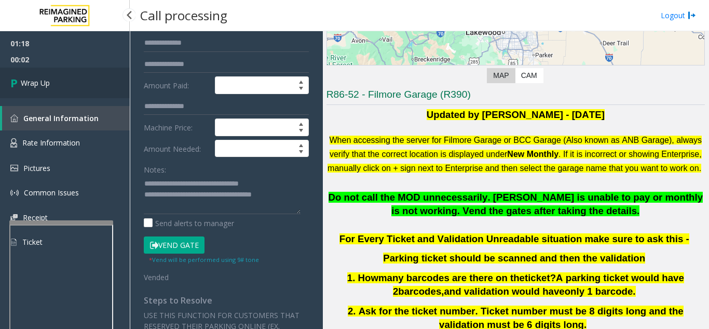
click at [60, 86] on link "Wrap Up" at bounding box center [65, 83] width 130 height 31
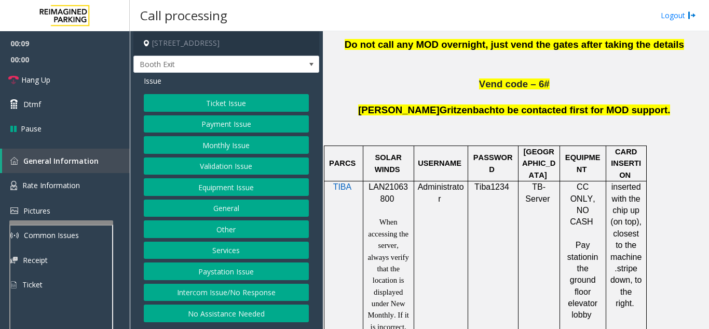
scroll to position [623, 0]
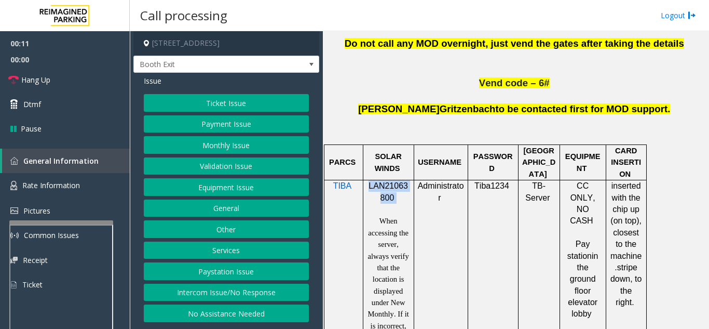
drag, startPoint x: 394, startPoint y: 147, endPoint x: 369, endPoint y: 134, distance: 28.3
click at [369, 180] on p "LAN21063800" at bounding box center [388, 191] width 43 height 23
click at [238, 167] on button "Validation Issue" at bounding box center [226, 166] width 165 height 18
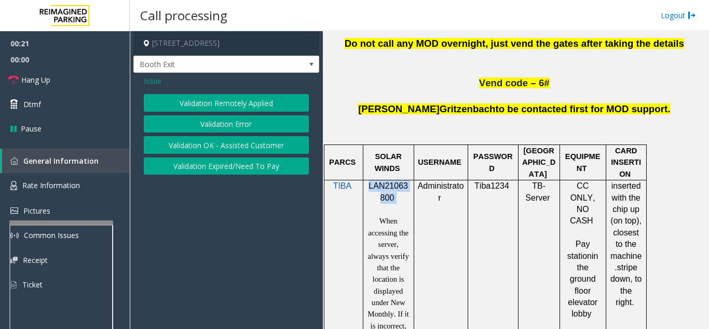
click at [235, 126] on button "Validation Error" at bounding box center [226, 124] width 165 height 18
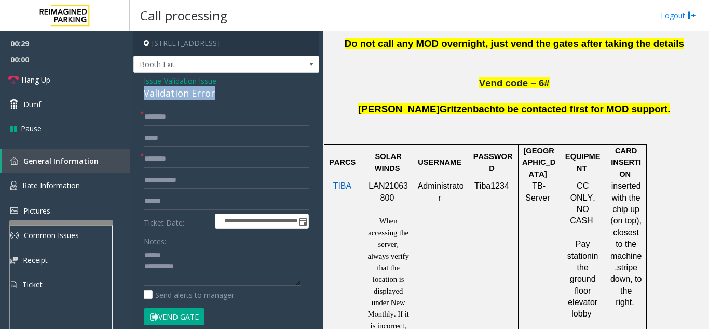
drag, startPoint x: 226, startPoint y: 95, endPoint x: 136, endPoint y: 92, distance: 89.9
click at [136, 92] on div "**********" at bounding box center [226, 294] width 186 height 442
type textarea "**********"
click at [347, 201] on td "TIBA" at bounding box center [343, 285] width 39 height 210
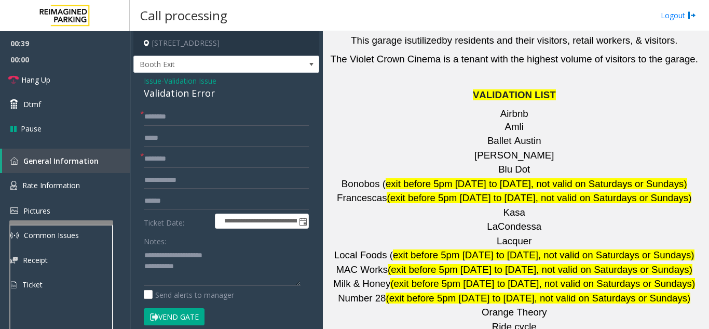
scroll to position [1506, 0]
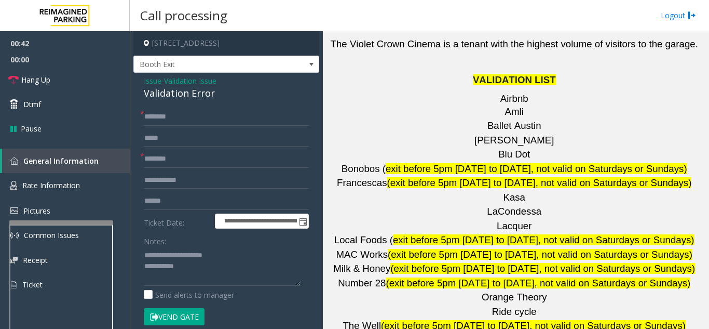
drag, startPoint x: 498, startPoint y: 233, endPoint x: 448, endPoint y: 232, distance: 49.9
type input "**********"
click at [201, 199] on input "text" at bounding box center [226, 201] width 165 height 18
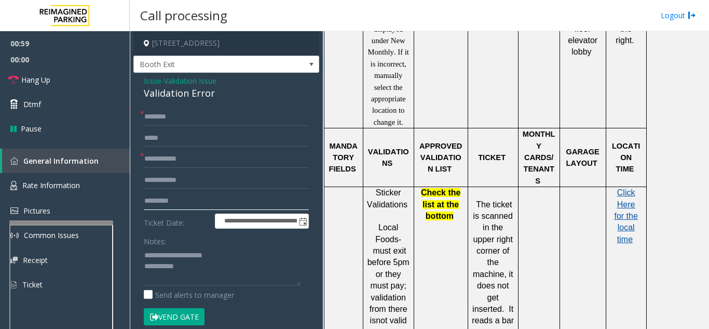
scroll to position [883, 0]
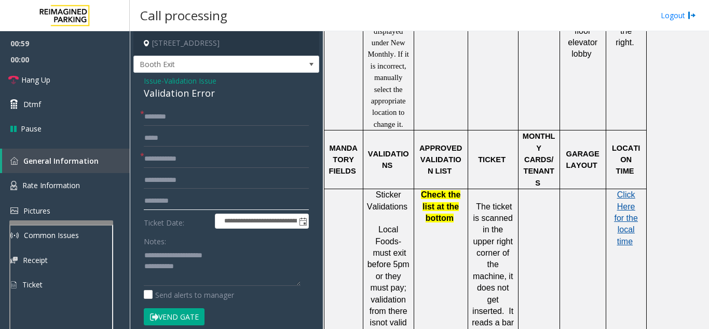
type input "********"
click at [622, 190] on span "Click Here for the local time" at bounding box center [625, 218] width 23 height 56
click at [211, 179] on input "text" at bounding box center [226, 180] width 165 height 18
type input "*******"
click at [156, 111] on input "text" at bounding box center [226, 117] width 165 height 18
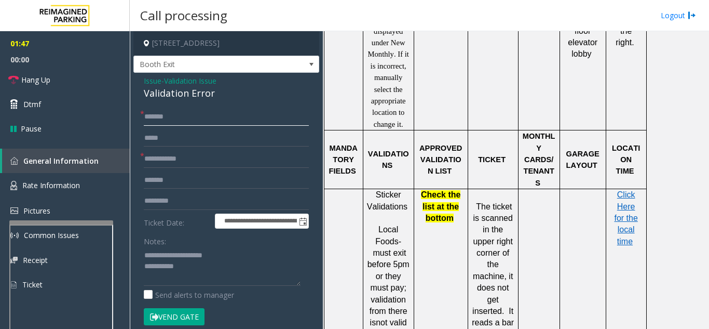
click at [165, 117] on input "*******" at bounding box center [226, 117] width 165 height 18
click at [182, 313] on button "Vend Gate" at bounding box center [174, 317] width 61 height 18
click at [168, 115] on input "*******" at bounding box center [226, 117] width 165 height 18
type input "******"
click at [211, 268] on textarea at bounding box center [222, 266] width 157 height 39
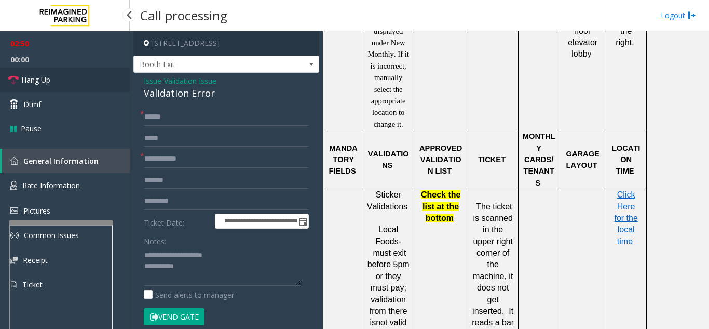
click at [68, 80] on link "Hang Up" at bounding box center [65, 80] width 130 height 24
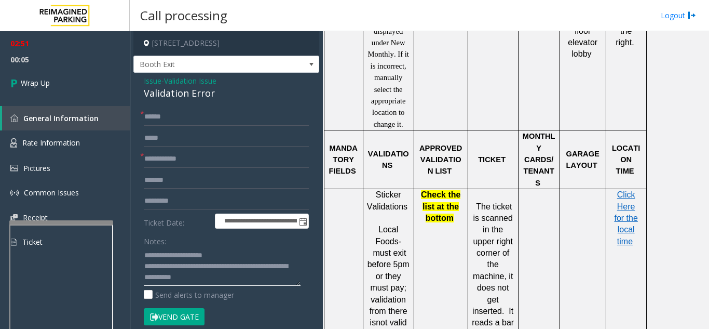
type textarea "**********"
click at [195, 244] on div "Notes:" at bounding box center [226, 258] width 165 height 53
click at [37, 75] on link "Wrap Up" at bounding box center [65, 83] width 130 height 31
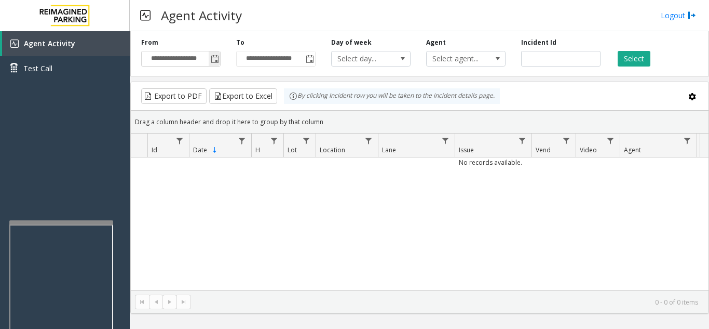
click at [217, 61] on span "Toggle popup" at bounding box center [215, 59] width 8 height 8
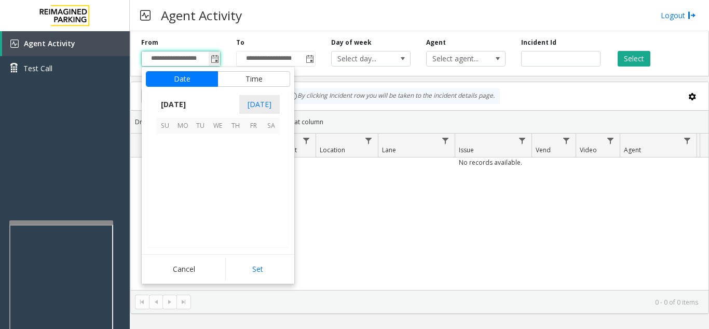
scroll to position [186495, 0]
click at [199, 161] on span "7" at bounding box center [201, 160] width 18 height 18
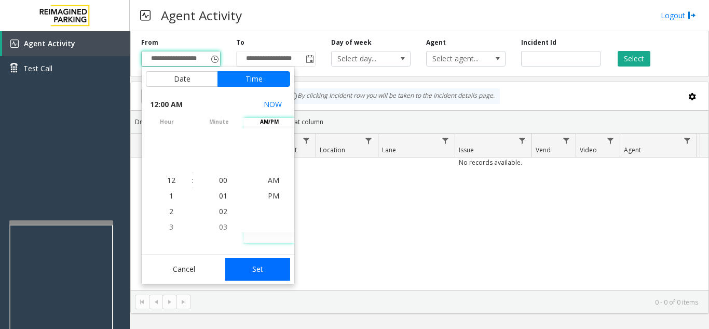
click at [265, 273] on button "Set" at bounding box center [257, 269] width 65 height 23
type input "**********"
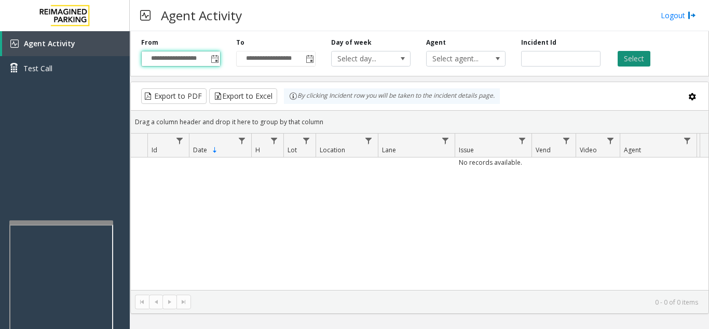
click at [642, 58] on button "Select" at bounding box center [634, 59] width 33 height 16
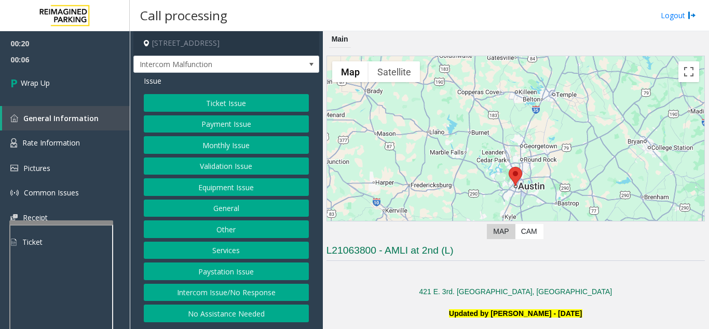
click at [223, 298] on button "Intercom Issue/No Response" at bounding box center [226, 293] width 165 height 18
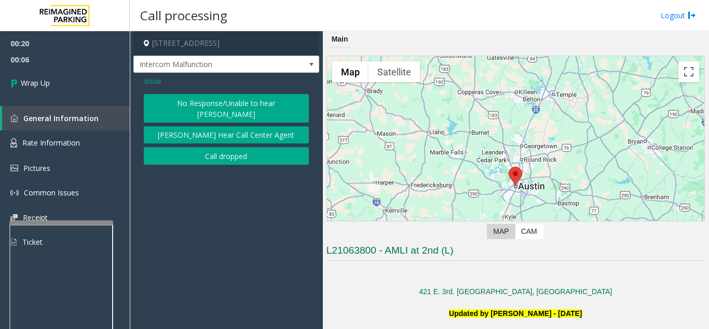
click at [212, 150] on button "Call dropped" at bounding box center [226, 156] width 165 height 18
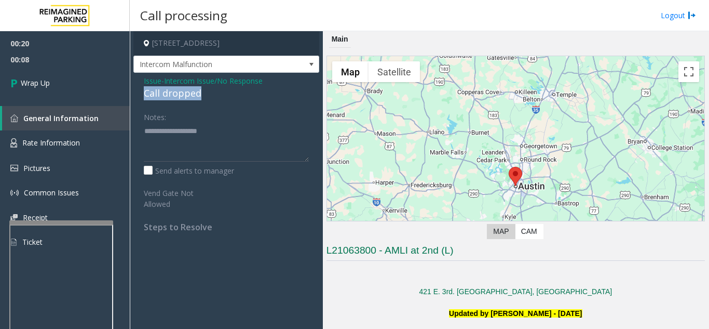
drag, startPoint x: 137, startPoint y: 98, endPoint x: 212, endPoint y: 95, distance: 74.9
click at [218, 95] on div "Issue - Intercom Issue/No Response Call dropped Notes: Send alerts to manager V…" at bounding box center [226, 158] width 186 height 170
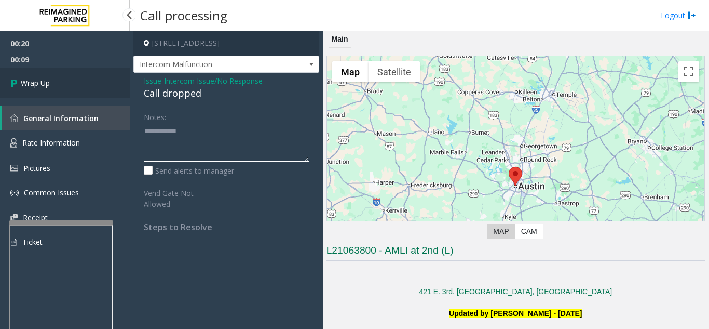
type textarea "**********"
click at [68, 87] on link "Wrap Up" at bounding box center [65, 83] width 130 height 31
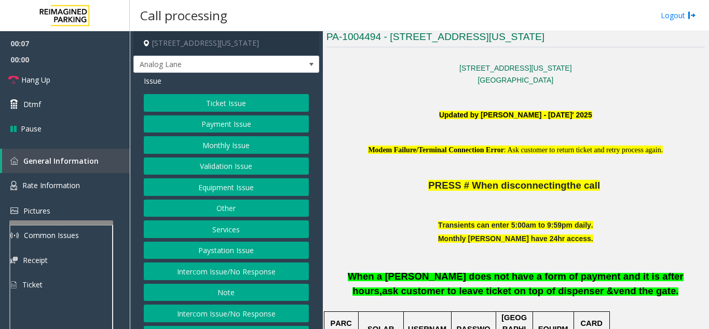
scroll to position [312, 0]
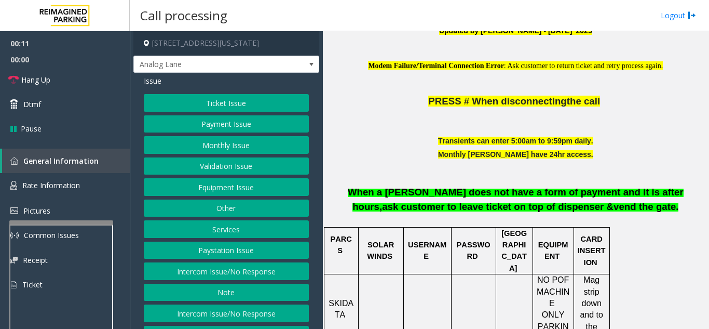
click at [231, 280] on button "Intercom Issue/No Response" at bounding box center [226, 271] width 165 height 18
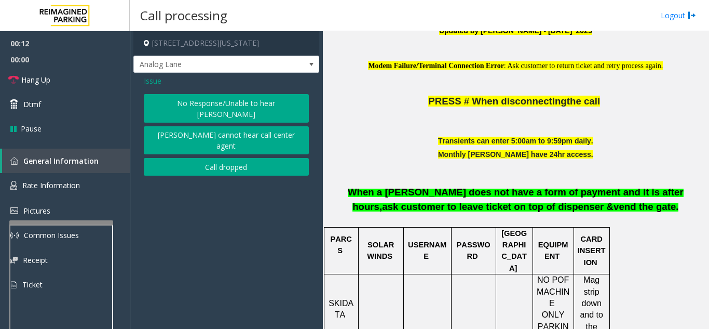
click at [198, 107] on button "No Response/Unable to hear [PERSON_NAME]" at bounding box center [226, 108] width 165 height 29
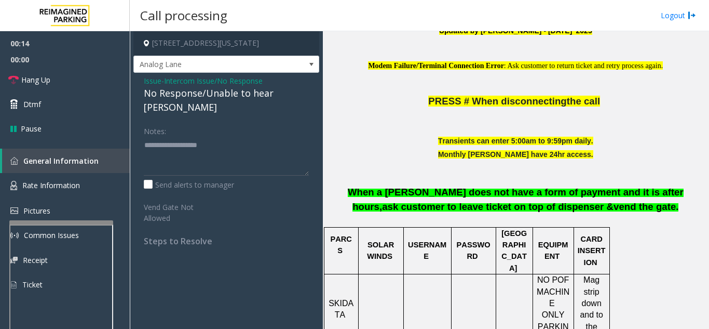
click at [209, 107] on div "Issue - Intercom Issue/No Response No Response/Unable to hear parker Notes: Sen…" at bounding box center [226, 165] width 186 height 184
click at [100, 86] on link "Hang Up" at bounding box center [65, 80] width 130 height 24
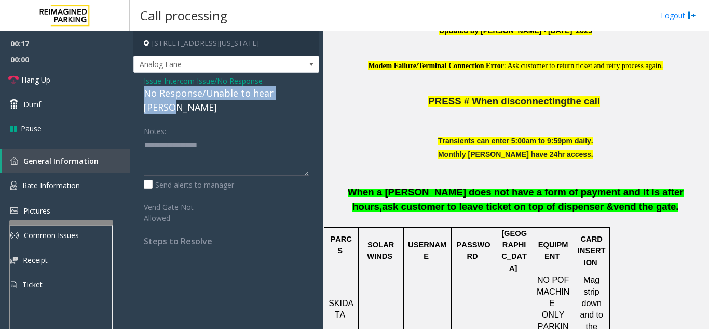
drag, startPoint x: 312, startPoint y: 95, endPoint x: 144, endPoint y: 96, distance: 168.2
click at [144, 96] on div "Issue - Intercom Issue/No Response No Response/Unable to hear parker Notes: Sen…" at bounding box center [226, 165] width 186 height 184
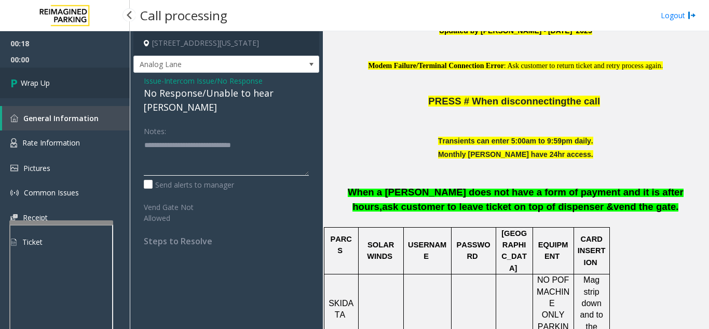
type textarea "**********"
click at [85, 87] on link "Wrap Up" at bounding box center [65, 83] width 130 height 31
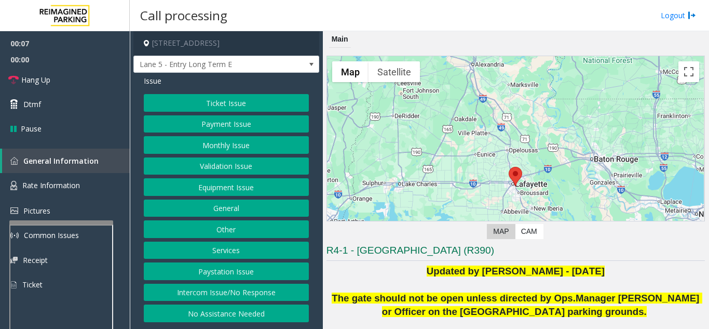
click at [245, 298] on button "Intercom Issue/No Response" at bounding box center [226, 293] width 165 height 18
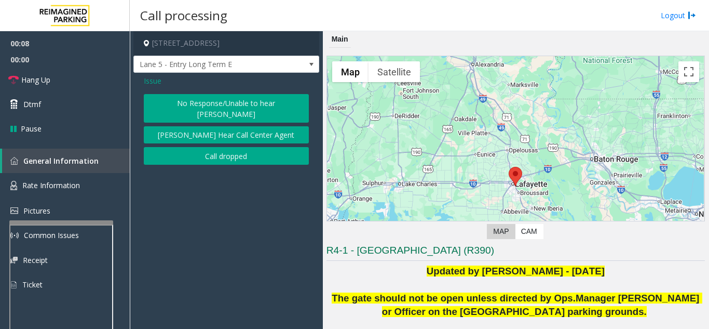
click at [220, 105] on button "No Response/Unable to hear [PERSON_NAME]" at bounding box center [226, 108] width 165 height 29
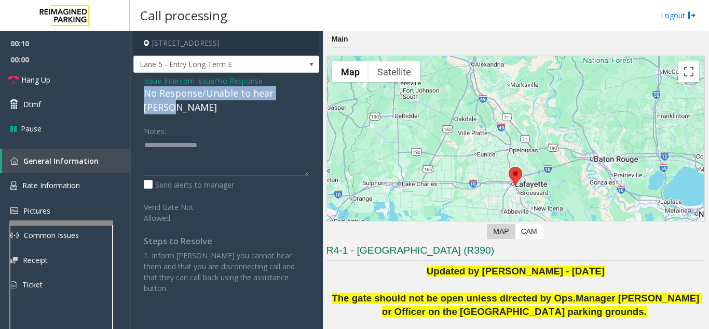
drag, startPoint x: 140, startPoint y: 96, endPoint x: 304, endPoint y: 97, distance: 164.6
click at [304, 97] on div "Issue - Intercom Issue/No Response No Response/Unable to hear [PERSON_NAME] Not…" at bounding box center [226, 188] width 186 height 231
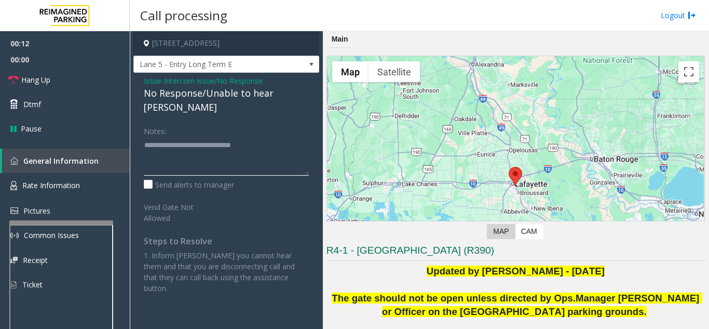
click at [279, 137] on textarea at bounding box center [226, 156] width 165 height 39
type textarea "**********"
click at [92, 86] on link "Hang Up" at bounding box center [65, 80] width 130 height 24
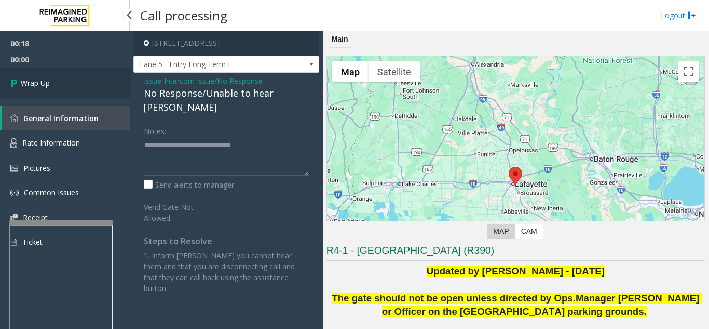
click at [104, 91] on link "Wrap Up" at bounding box center [65, 83] width 130 height 31
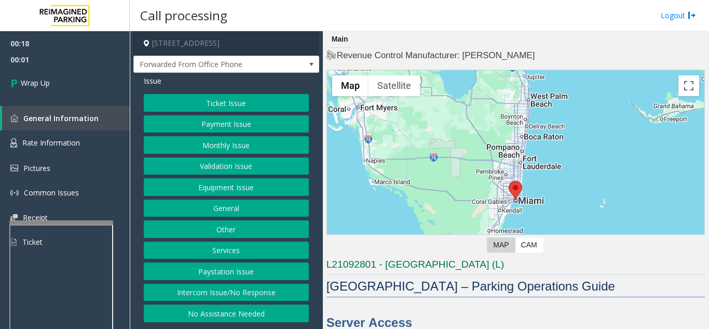
click at [230, 296] on button "Intercom Issue/No Response" at bounding box center [226, 293] width 165 height 18
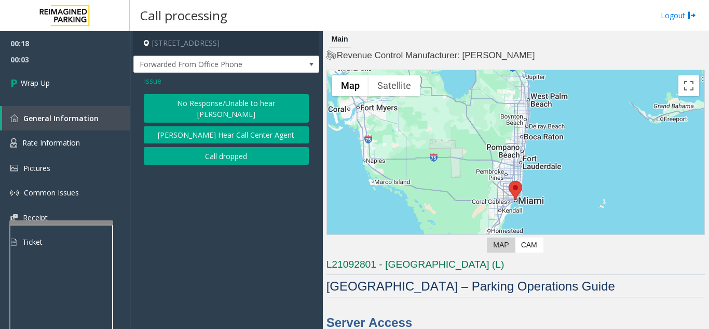
click at [152, 78] on span "Issue" at bounding box center [153, 80] width 18 height 11
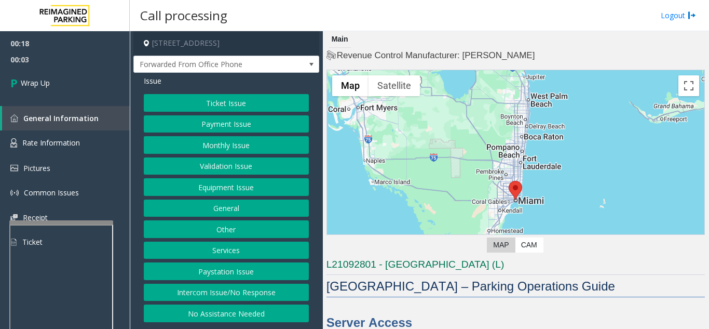
drag, startPoint x: 213, startPoint y: 312, endPoint x: 210, endPoint y: 304, distance: 8.6
click at [212, 312] on button "No Assistance Needed" at bounding box center [226, 313] width 165 height 18
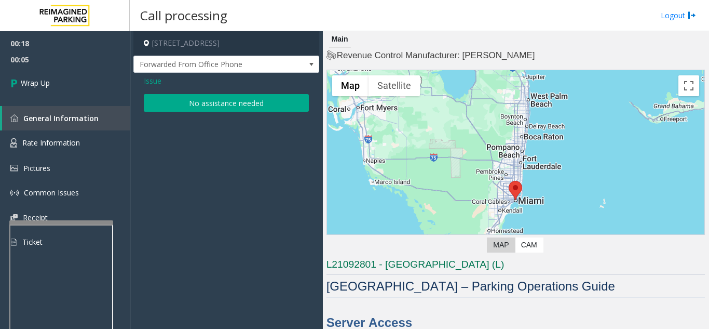
click at [157, 84] on span "Issue" at bounding box center [153, 80] width 18 height 11
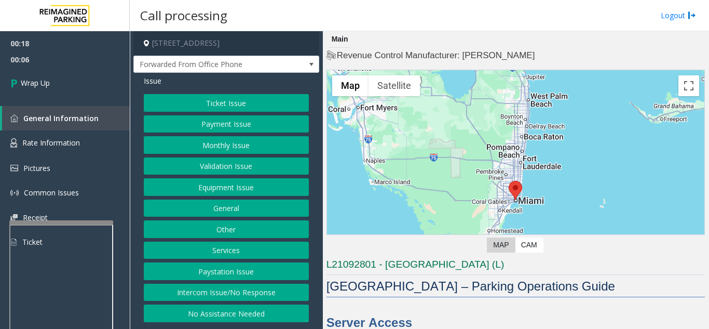
click at [208, 289] on button "Intercom Issue/No Response" at bounding box center [226, 293] width 165 height 18
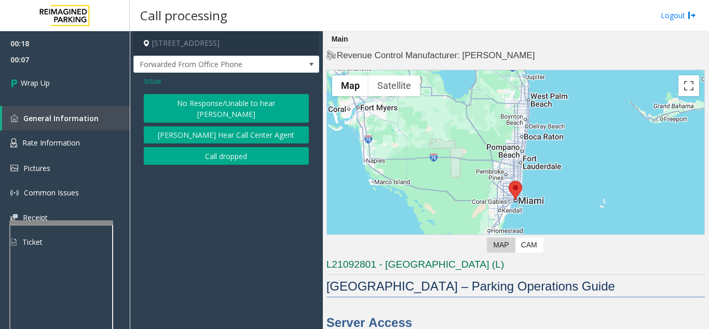
click at [204, 148] on button "Call dropped" at bounding box center [226, 156] width 165 height 18
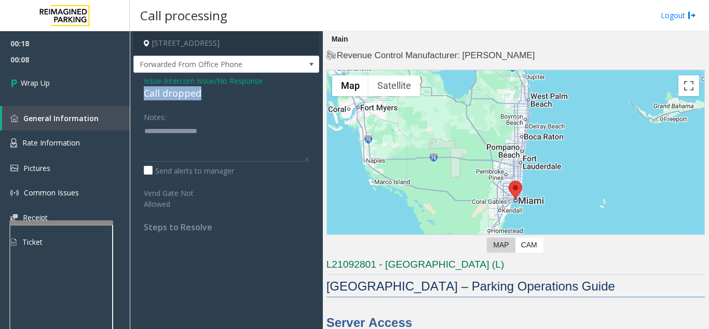
drag, startPoint x: 140, startPoint y: 95, endPoint x: 220, endPoint y: 97, distance: 79.5
click at [220, 97] on div "Issue - Intercom Issue/No Response Call dropped Notes: Send alerts to manager V…" at bounding box center [226, 158] width 186 height 170
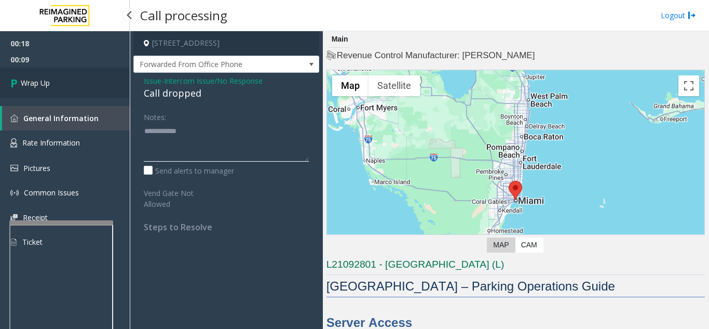
type textarea "**********"
click at [91, 94] on link "Wrap Up" at bounding box center [65, 83] width 130 height 31
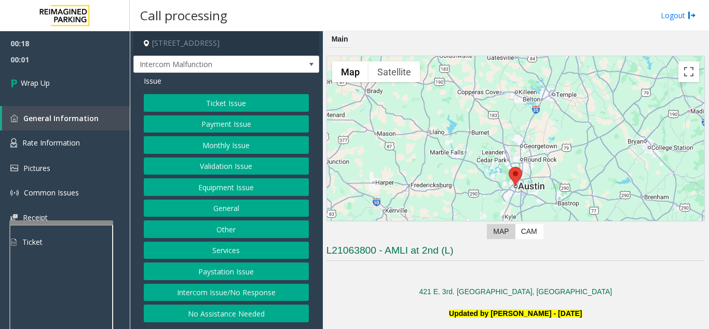
click at [212, 102] on button "Ticket Issue" at bounding box center [226, 103] width 165 height 18
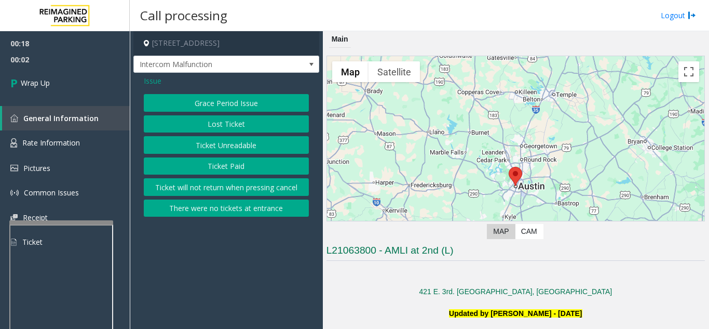
click at [217, 149] on button "Ticket Unreadable" at bounding box center [226, 145] width 165 height 18
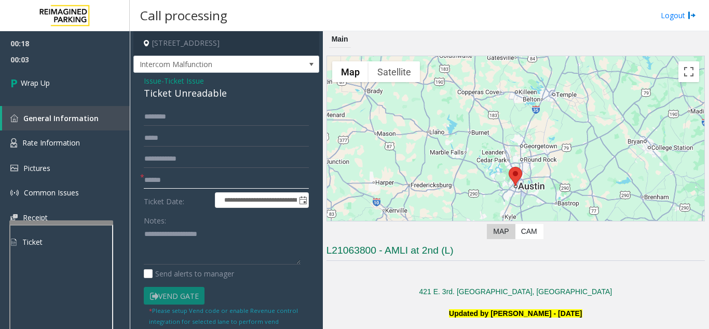
click at [164, 177] on input "text" at bounding box center [226, 180] width 165 height 18
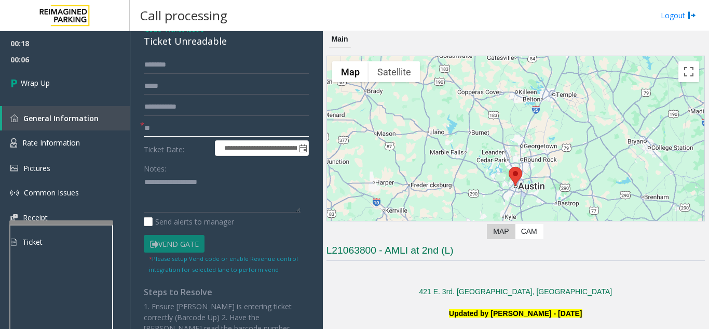
type input "**"
click at [190, 182] on textarea at bounding box center [222, 193] width 157 height 39
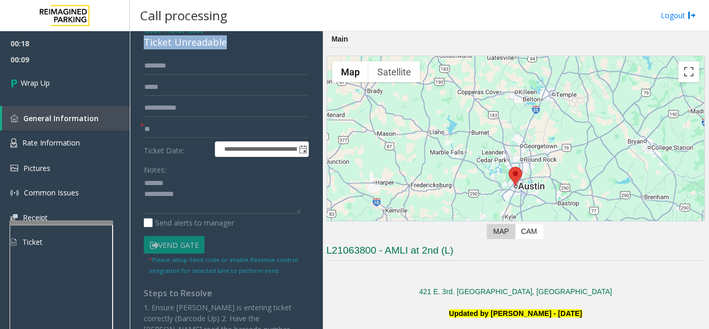
drag, startPoint x: 139, startPoint y: 38, endPoint x: 184, endPoint y: 41, distance: 44.7
click at [233, 48] on div "**********" at bounding box center [226, 227] width 186 height 410
click at [196, 187] on textarea at bounding box center [222, 194] width 157 height 39
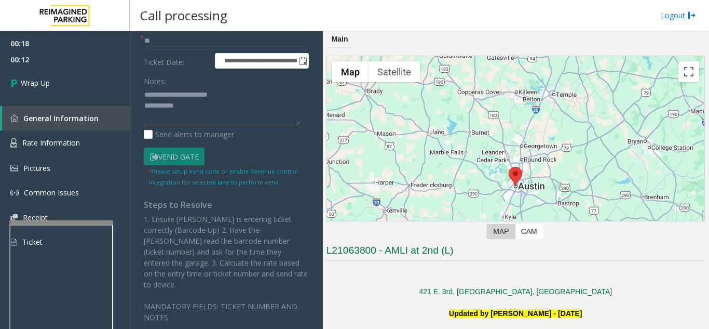
scroll to position [143, 0]
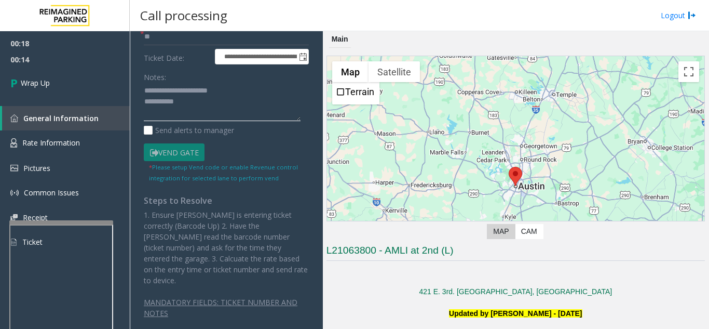
click at [192, 102] on textarea at bounding box center [222, 102] width 157 height 39
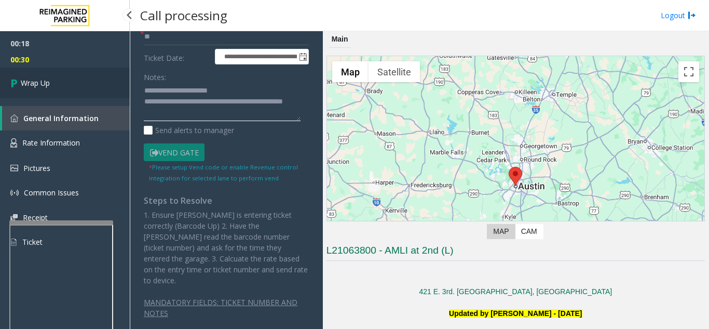
type textarea "**********"
click at [103, 95] on link "Wrap Up" at bounding box center [65, 83] width 130 height 31
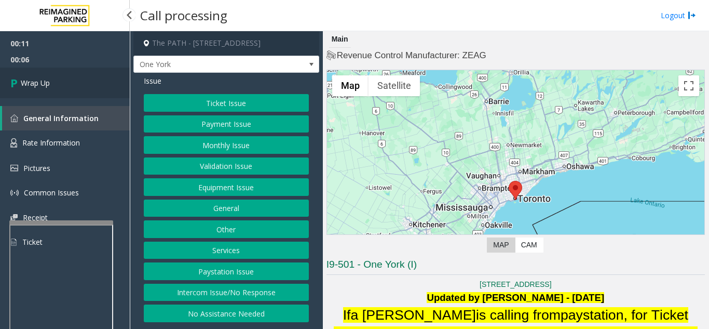
click at [48, 97] on link "Wrap Up" at bounding box center [65, 83] width 130 height 31
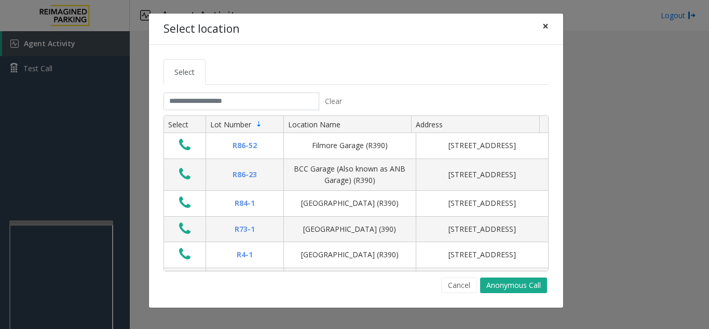
click at [545, 29] on span "×" at bounding box center [546, 26] width 6 height 15
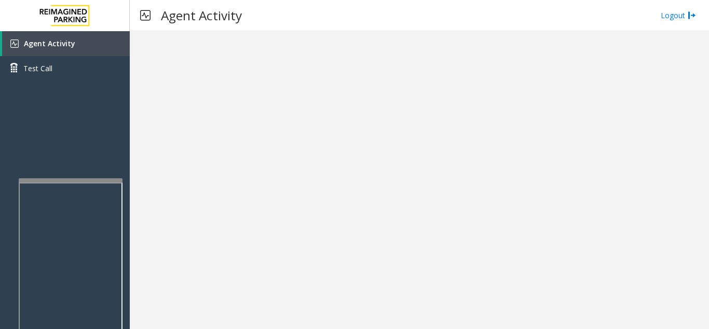
click at [72, 178] on div at bounding box center [71, 180] width 104 height 4
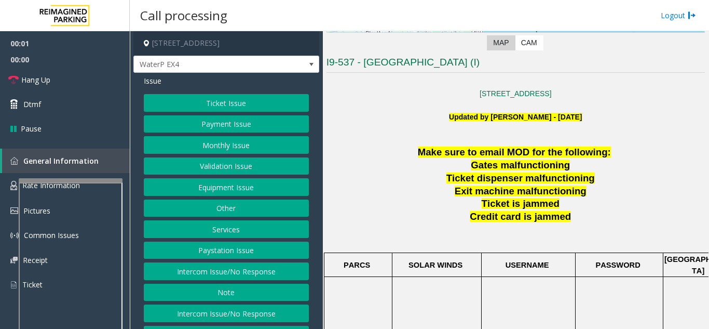
scroll to position [208, 0]
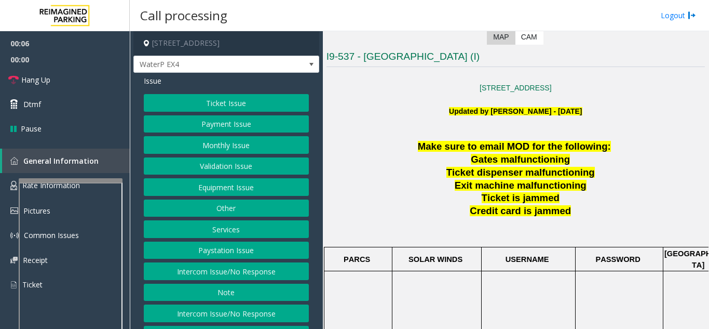
click at [241, 105] on button "Ticket Issue" at bounding box center [226, 103] width 165 height 18
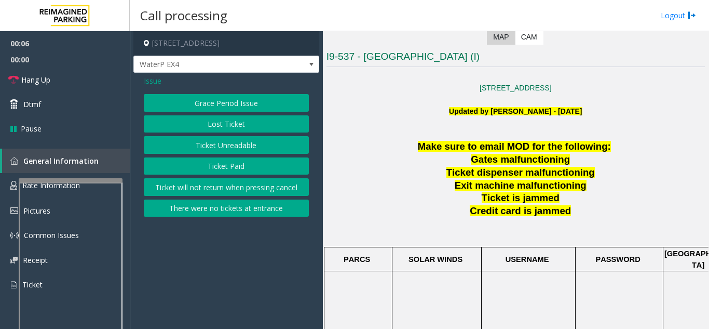
click at [231, 144] on button "Ticket Unreadable" at bounding box center [226, 145] width 165 height 18
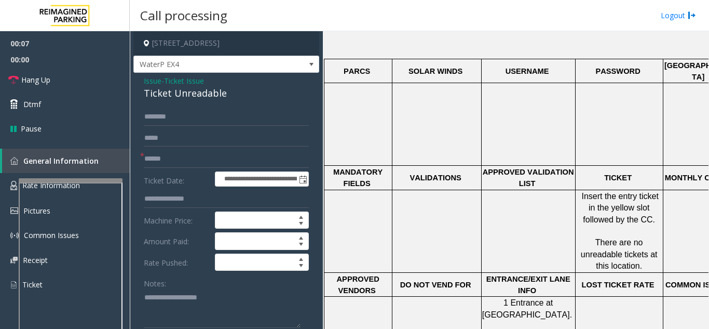
scroll to position [415, 0]
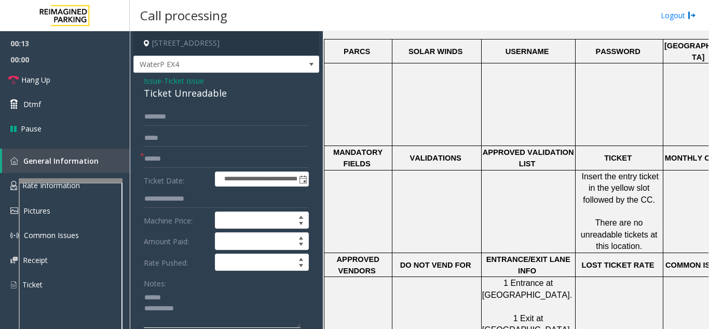
click at [182, 302] on textarea at bounding box center [222, 308] width 157 height 39
drag, startPoint x: 139, startPoint y: 99, endPoint x: 253, endPoint y: 98, distance: 114.2
click at [240, 306] on textarea at bounding box center [222, 308] width 157 height 39
type textarea "**********"
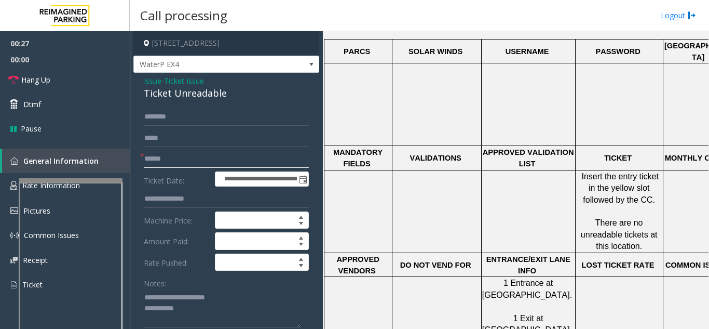
click at [206, 160] on input "text" at bounding box center [226, 159] width 165 height 18
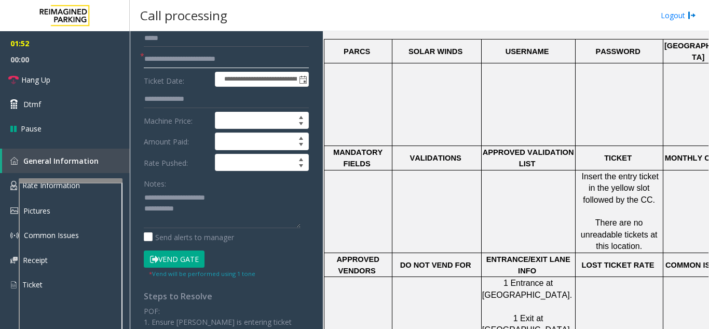
scroll to position [104, 0]
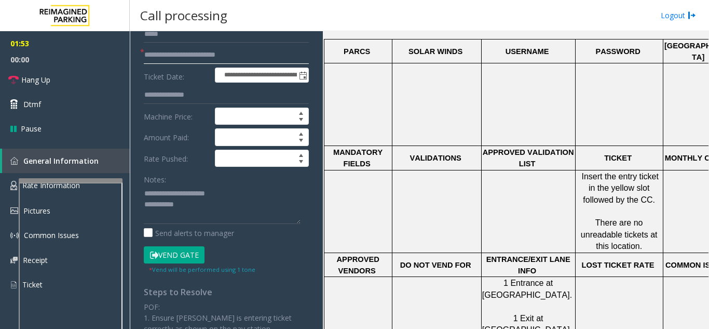
type input "**********"
click at [175, 251] on button "Vend Gate" at bounding box center [174, 255] width 61 height 18
click at [201, 207] on textarea at bounding box center [222, 204] width 157 height 39
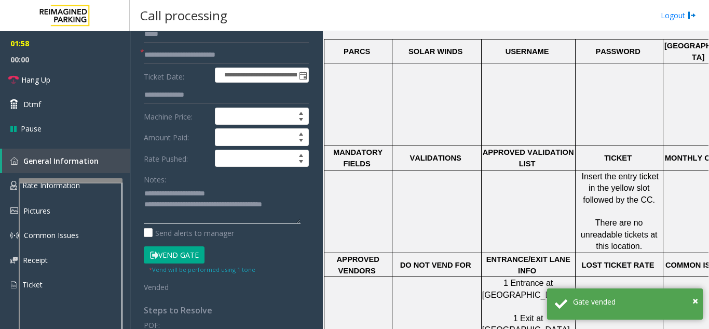
click at [244, 191] on textarea at bounding box center [222, 204] width 157 height 39
type textarea "**********"
click at [186, 255] on button "Vend Gate" at bounding box center [174, 255] width 61 height 18
click at [63, 85] on link "Hang Up" at bounding box center [65, 80] width 130 height 24
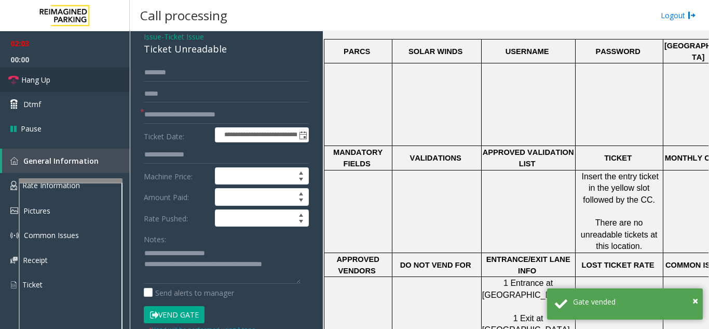
scroll to position [0, 0]
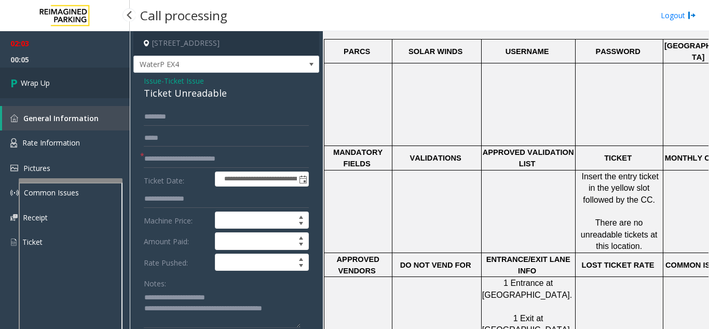
click at [50, 85] on span "Wrap Up" at bounding box center [35, 82] width 29 height 11
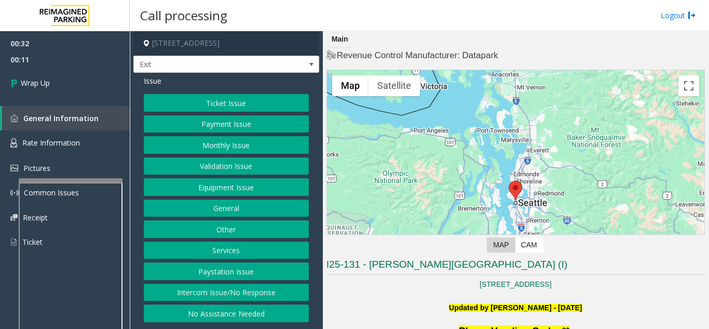
click at [222, 168] on button "Validation Issue" at bounding box center [226, 166] width 165 height 18
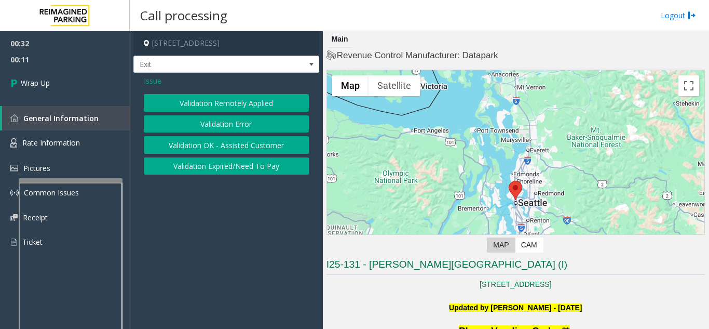
click at [217, 122] on button "Validation Error" at bounding box center [226, 124] width 165 height 18
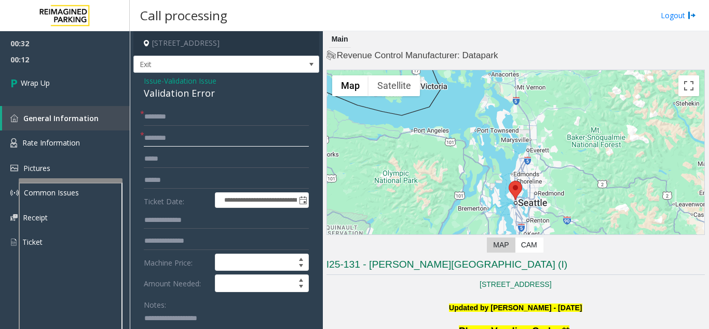
click at [190, 137] on input "text" at bounding box center [226, 138] width 165 height 18
click at [152, 80] on span "Issue" at bounding box center [153, 80] width 18 height 11
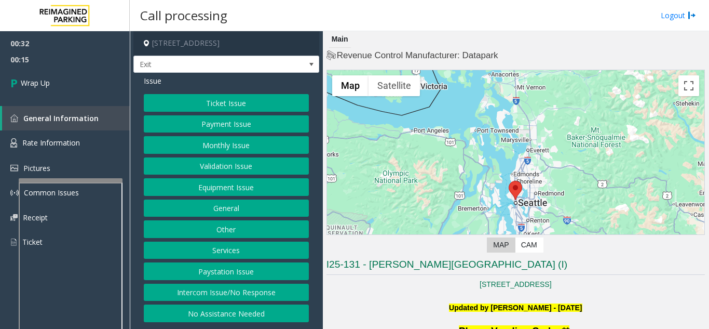
click at [209, 288] on button "Intercom Issue/No Response" at bounding box center [226, 293] width 165 height 18
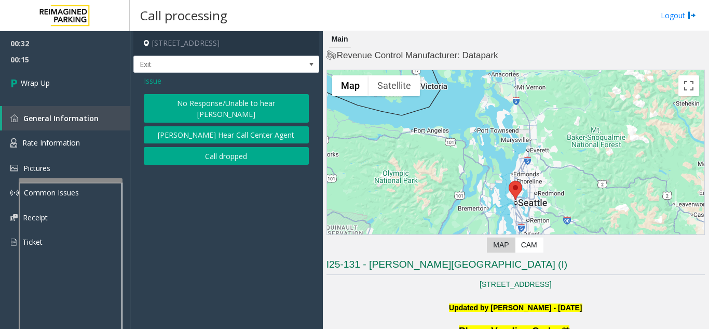
click at [198, 147] on button "Call dropped" at bounding box center [226, 156] width 165 height 18
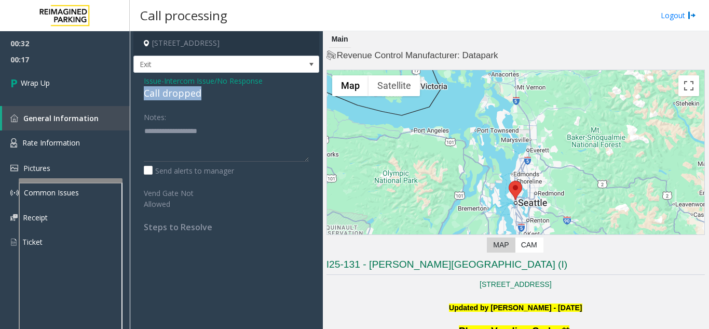
drag, startPoint x: 139, startPoint y: 96, endPoint x: 191, endPoint y: 92, distance: 52.0
click at [209, 95] on div "Issue - Intercom Issue/No Response Call dropped Notes: Send alerts to manager V…" at bounding box center [226, 158] width 186 height 170
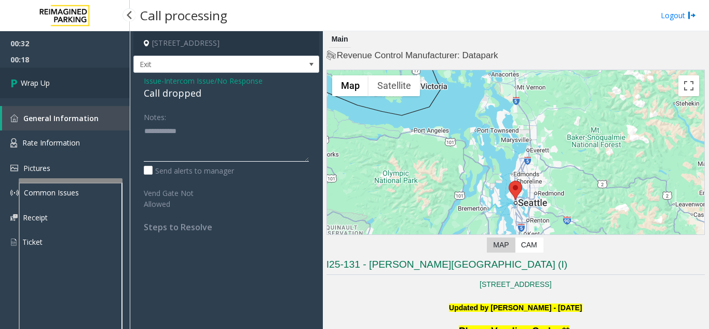
type textarea "**********"
click at [102, 91] on link "Wrap Up" at bounding box center [65, 83] width 130 height 31
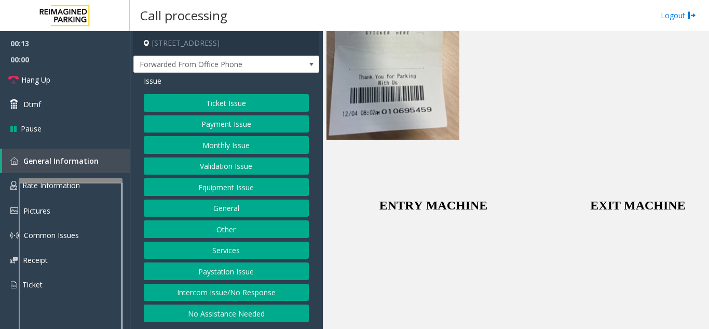
scroll to position [2233, 0]
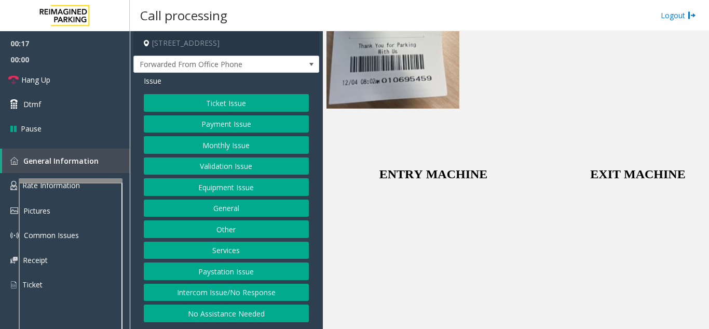
click at [263, 285] on button "Intercom Issue/No Response" at bounding box center [226, 293] width 165 height 18
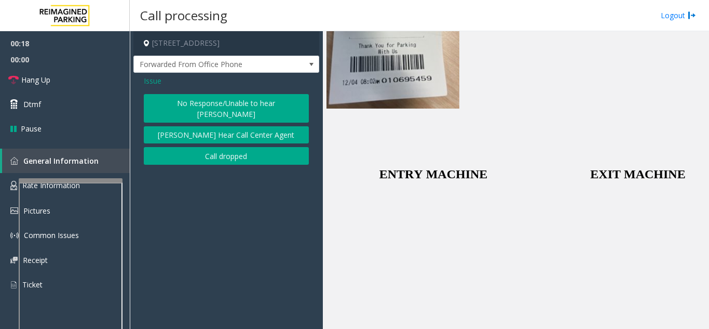
click at [267, 106] on button "No Response/Unable to hear [PERSON_NAME]" at bounding box center [226, 108] width 165 height 29
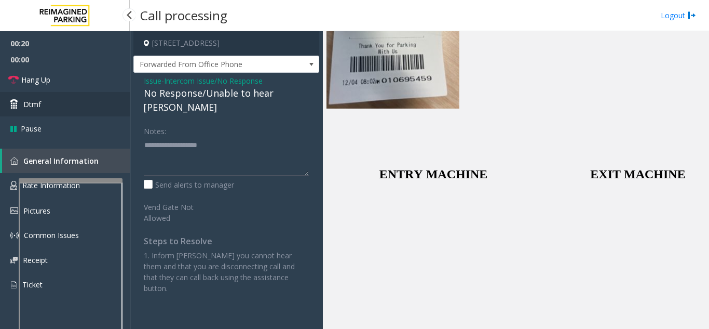
click at [98, 94] on link "Dtmf" at bounding box center [65, 104] width 130 height 24
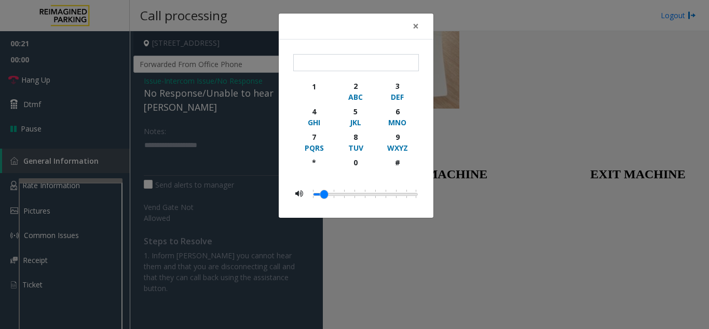
click at [104, 86] on div "× 1 2 ABC 3 DEF 4 GHI 5 JKL 6 MNO 7 PQRS 8 TUV 9 WXYZ * 0 #" at bounding box center [354, 164] width 709 height 329
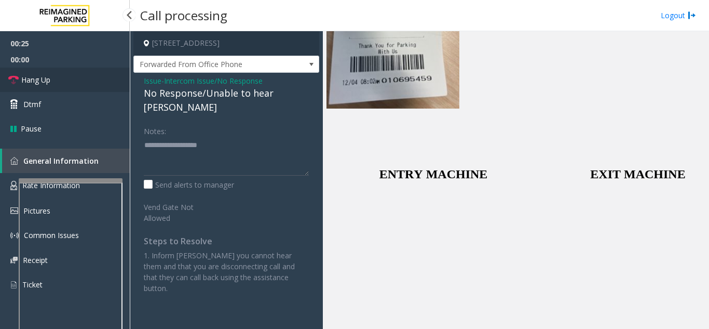
click at [91, 87] on link "Hang Up" at bounding box center [65, 80] width 130 height 24
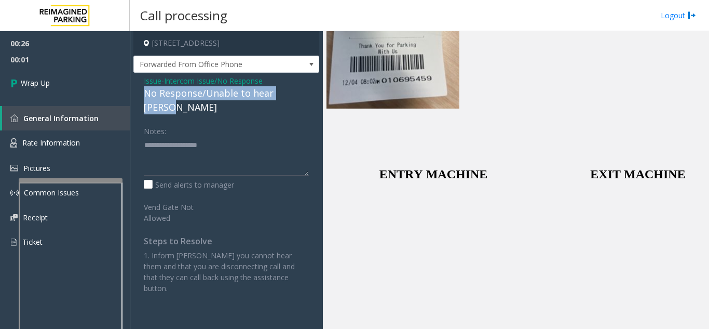
drag, startPoint x: 171, startPoint y: 96, endPoint x: 312, endPoint y: 97, distance: 141.2
click at [312, 97] on div "Issue - Intercom Issue/No Response No Response/Unable to hear [PERSON_NAME] Not…" at bounding box center [226, 188] width 186 height 231
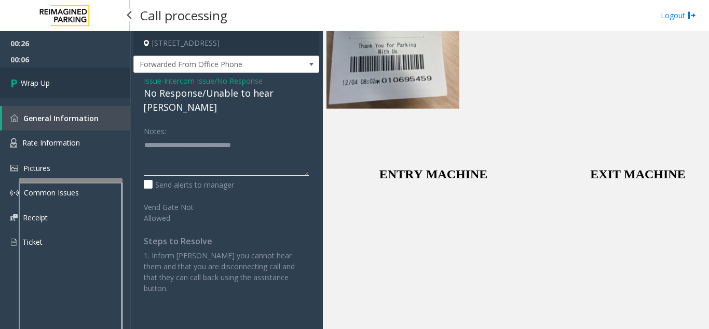
type textarea "**********"
click at [105, 96] on link "Wrap Up" at bounding box center [65, 83] width 130 height 31
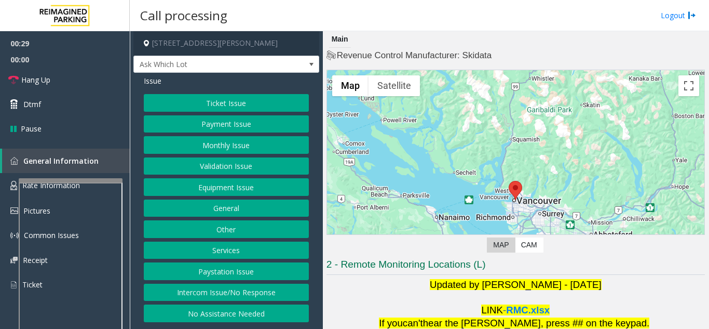
drag, startPoint x: 240, startPoint y: 298, endPoint x: 230, endPoint y: 277, distance: 22.5
click at [239, 294] on button "Intercom Issue/No Response" at bounding box center [226, 293] width 165 height 18
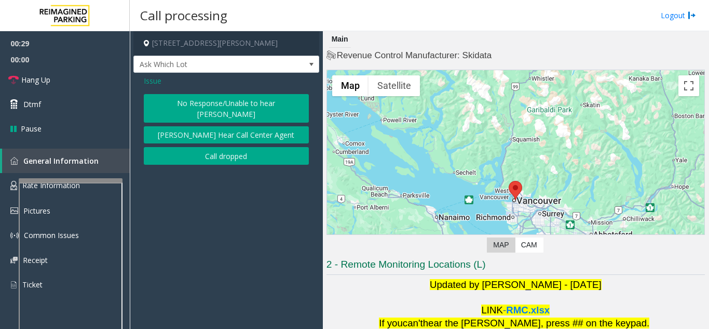
click at [198, 102] on button "No Response/Unable to hear [PERSON_NAME]" at bounding box center [226, 108] width 165 height 29
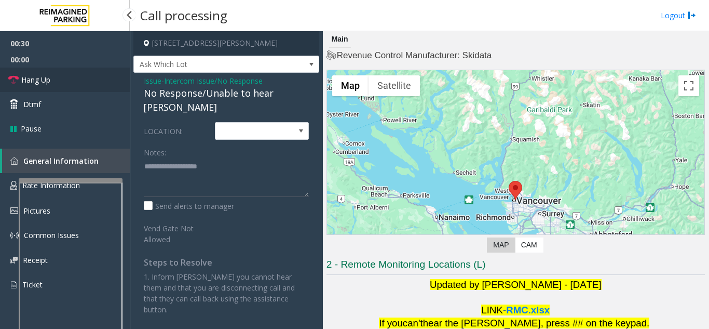
click at [90, 90] on link "Hang Up" at bounding box center [65, 80] width 130 height 24
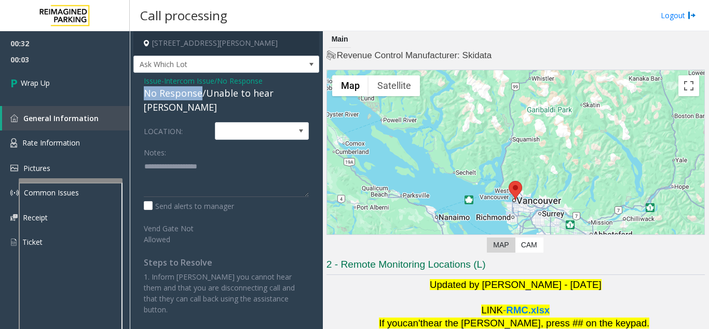
drag, startPoint x: 200, startPoint y: 93, endPoint x: 144, endPoint y: 94, distance: 55.6
click at [144, 94] on div "No Response/Unable to hear [PERSON_NAME]" at bounding box center [226, 100] width 165 height 28
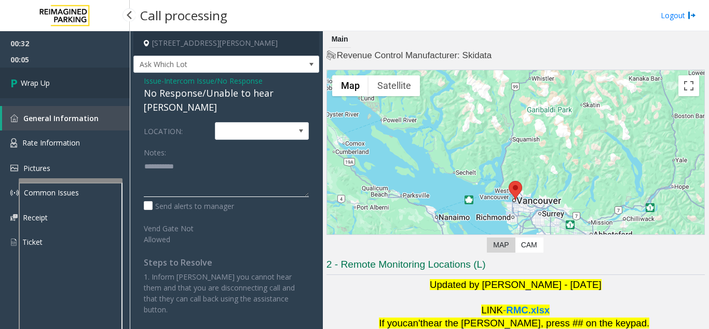
type textarea "**********"
click at [70, 84] on link "Wrap Up" at bounding box center [65, 83] width 130 height 31
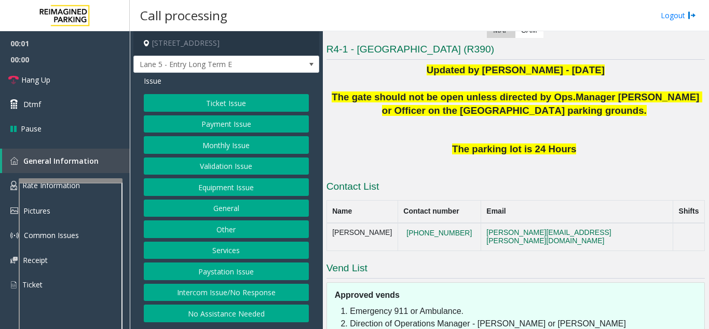
scroll to position [208, 0]
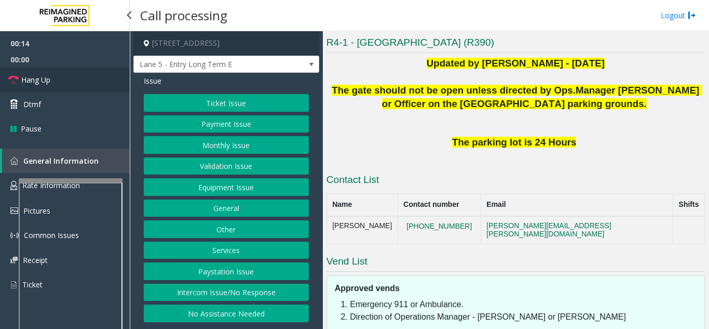
click at [96, 86] on link "Hang Up" at bounding box center [65, 80] width 130 height 24
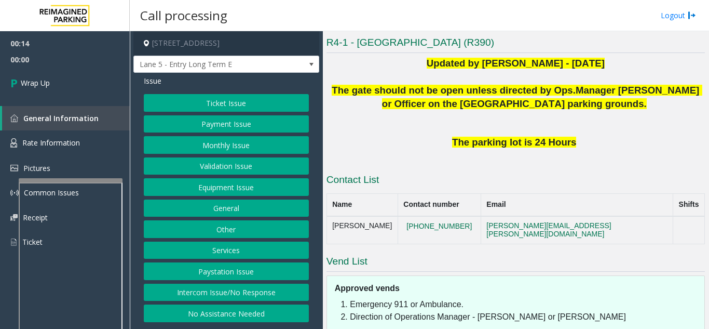
click at [262, 292] on button "Intercom Issue/No Response" at bounding box center [226, 293] width 165 height 18
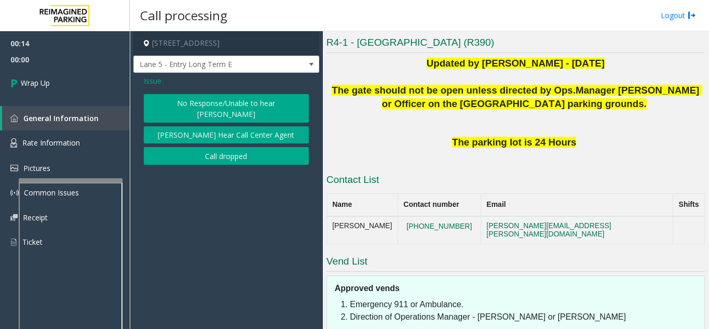
click at [228, 105] on button "No Response/Unable to hear [PERSON_NAME]" at bounding box center [226, 108] width 165 height 29
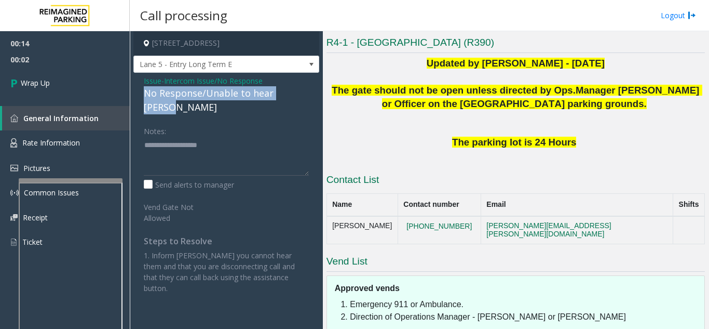
drag, startPoint x: 156, startPoint y: 92, endPoint x: 312, endPoint y: 95, distance: 155.3
click at [312, 95] on div "Issue - Intercom Issue/No Response No Response/Unable to hear [PERSON_NAME] Not…" at bounding box center [226, 188] width 186 height 231
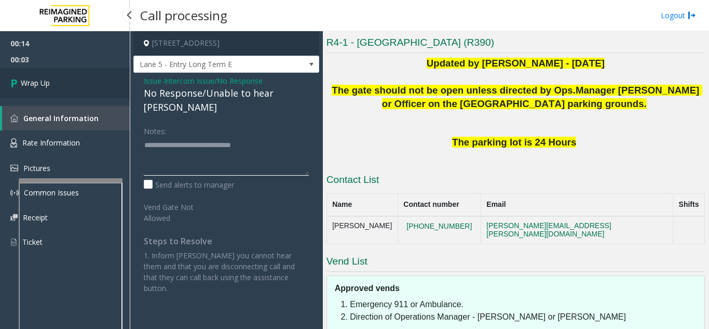
type textarea "**********"
click at [66, 77] on link "Wrap Up" at bounding box center [65, 83] width 130 height 31
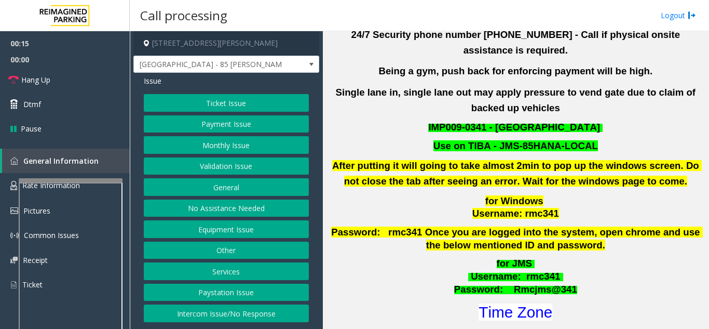
scroll to position [312, 0]
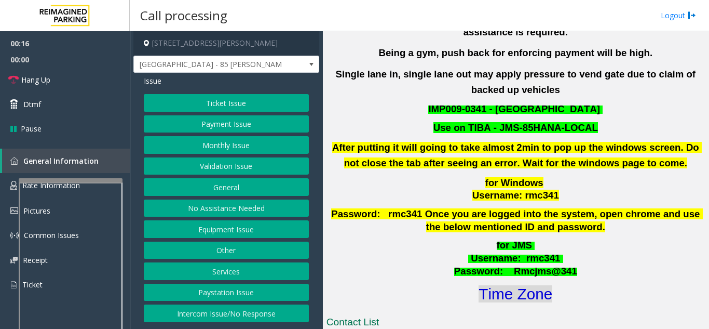
click at [521, 285] on font "Time Zone" at bounding box center [516, 293] width 74 height 17
click at [214, 168] on button "Validation Issue" at bounding box center [226, 166] width 165 height 18
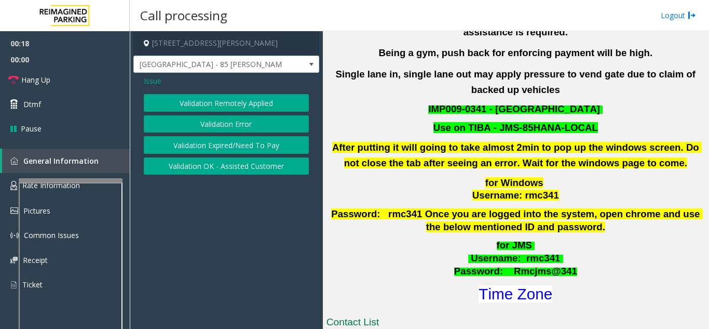
click at [214, 126] on button "Validation Error" at bounding box center [226, 124] width 165 height 18
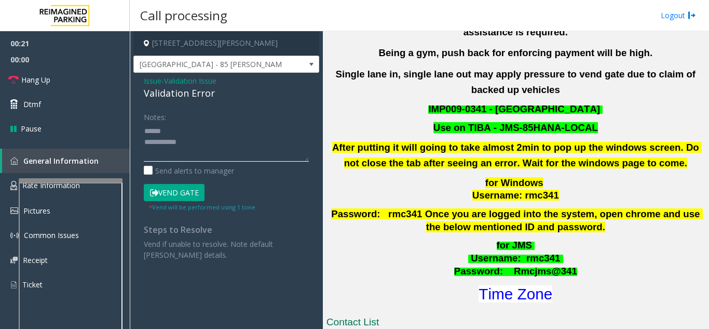
click at [201, 142] on textarea at bounding box center [226, 142] width 165 height 39
drag, startPoint x: 139, startPoint y: 95, endPoint x: 188, endPoint y: 95, distance: 49.3
click at [218, 97] on div "Issue - Validation Issue Validation Error Notes: Send alerts to manager Vend Ga…" at bounding box center [226, 172] width 186 height 198
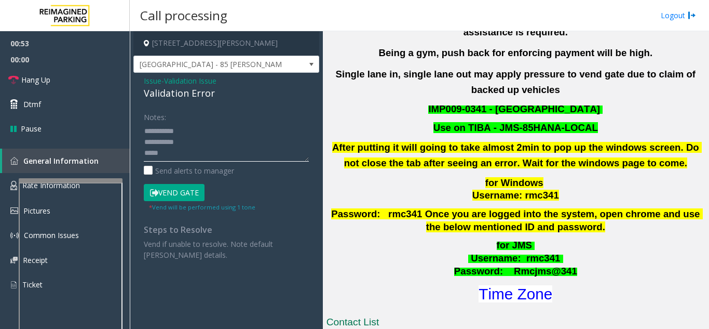
click at [196, 150] on textarea at bounding box center [226, 142] width 165 height 39
click at [203, 145] on textarea at bounding box center [226, 142] width 165 height 39
drag, startPoint x: 195, startPoint y: 191, endPoint x: 231, endPoint y: 151, distance: 54.1
click at [201, 187] on button "Vend Gate" at bounding box center [174, 193] width 61 height 18
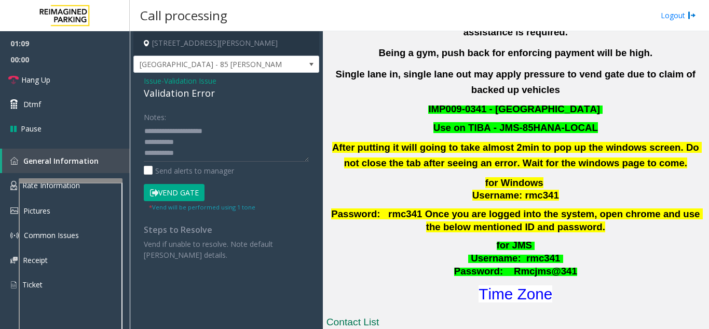
drag, startPoint x: 251, startPoint y: 122, endPoint x: 243, endPoint y: 129, distance: 10.7
click at [248, 124] on div "Notes:" at bounding box center [226, 134] width 165 height 53
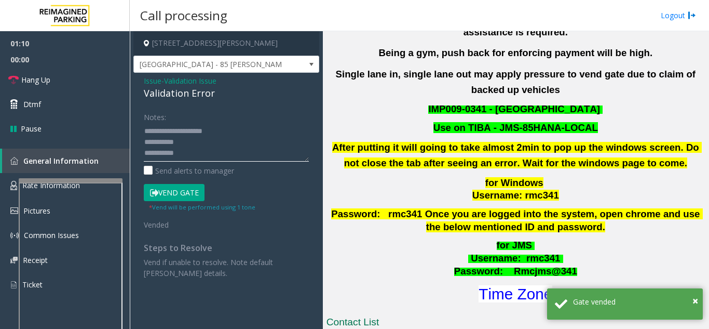
click at [240, 137] on textarea at bounding box center [226, 142] width 165 height 39
click at [244, 134] on textarea at bounding box center [226, 142] width 165 height 39
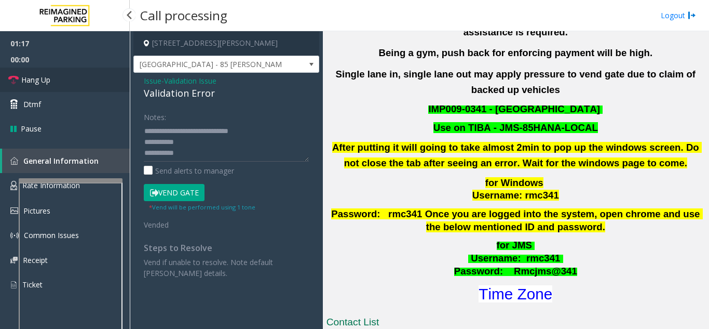
click at [53, 89] on link "Hang Up" at bounding box center [65, 80] width 130 height 24
click at [236, 146] on textarea at bounding box center [226, 142] width 165 height 39
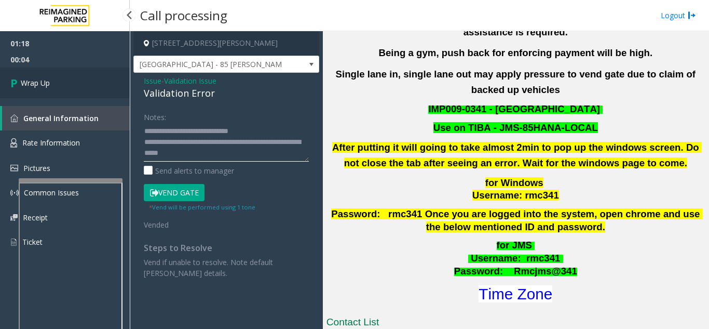
type textarea "**********"
click at [70, 79] on link "Wrap Up" at bounding box center [65, 83] width 130 height 31
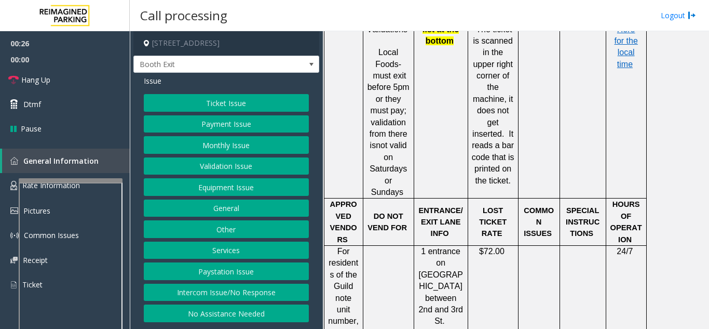
scroll to position [1090, 0]
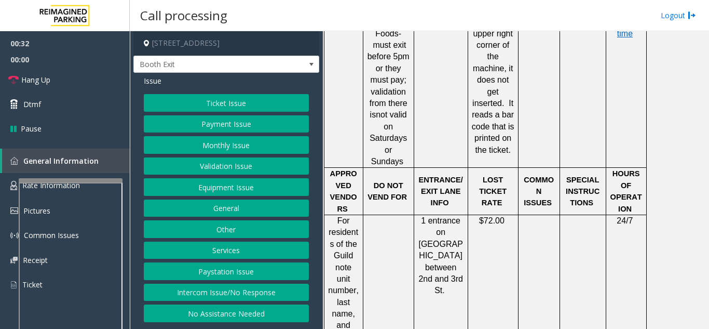
click at [196, 168] on button "Validation Issue" at bounding box center [226, 166] width 165 height 18
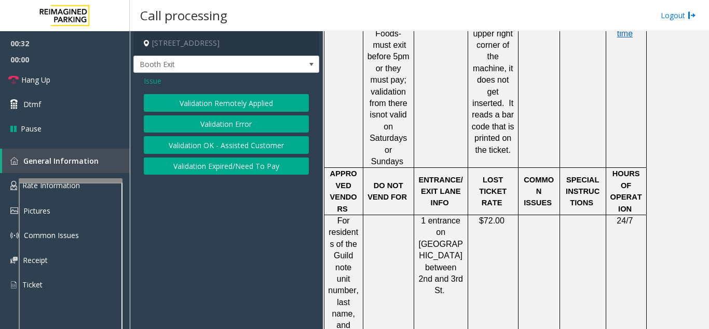
click at [209, 129] on button "Validation Error" at bounding box center [226, 124] width 165 height 18
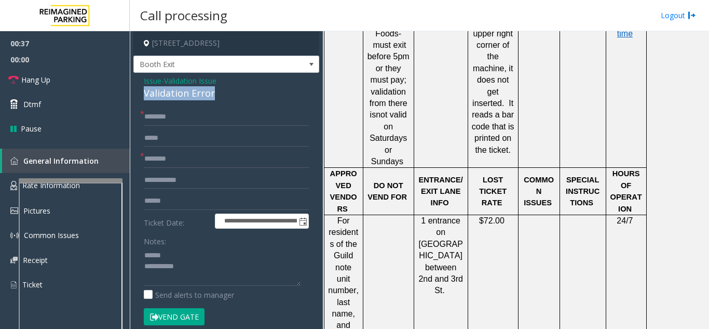
drag, startPoint x: 142, startPoint y: 93, endPoint x: 214, endPoint y: 93, distance: 71.7
click at [225, 93] on div "**********" at bounding box center [226, 294] width 186 height 442
type textarea "**********"
click at [203, 188] on input "text" at bounding box center [226, 180] width 165 height 18
click at [199, 198] on input "text" at bounding box center [226, 201] width 165 height 18
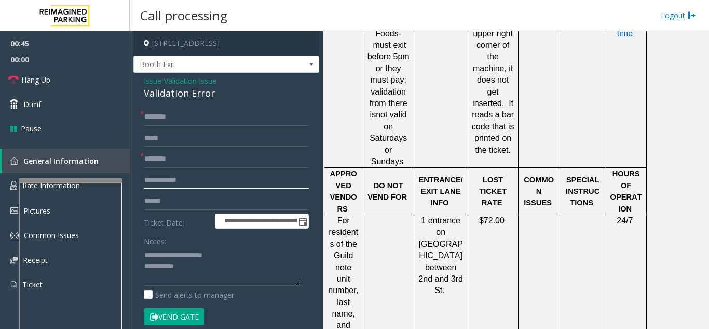
click at [243, 184] on input "text" at bounding box center [226, 180] width 165 height 18
click at [242, 204] on input "text" at bounding box center [226, 201] width 165 height 18
click at [164, 202] on input "*****" at bounding box center [226, 201] width 165 height 18
type input "*******"
click at [200, 178] on input "text" at bounding box center [226, 180] width 165 height 18
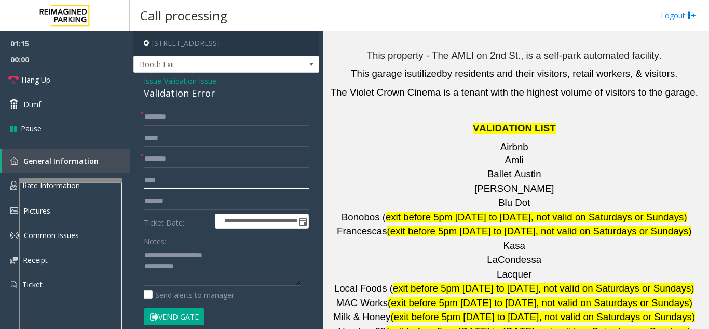
scroll to position [1506, 0]
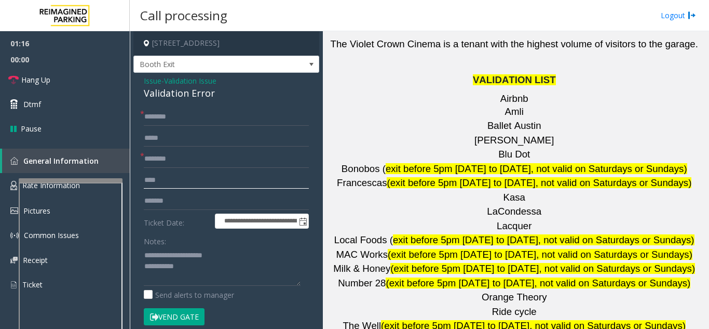
type input "***"
drag, startPoint x: 501, startPoint y: 233, endPoint x: 445, endPoint y: 238, distance: 56.3
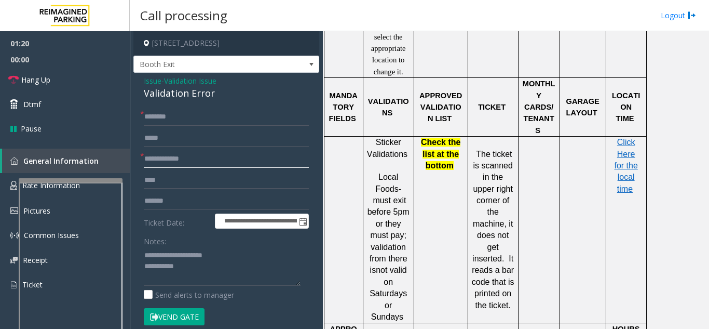
scroll to position [935, 0]
type input "**********"
click at [622, 138] on span "Click Here for the local time" at bounding box center [625, 166] width 23 height 56
click at [207, 180] on input "***" at bounding box center [226, 180] width 165 height 18
type input "********"
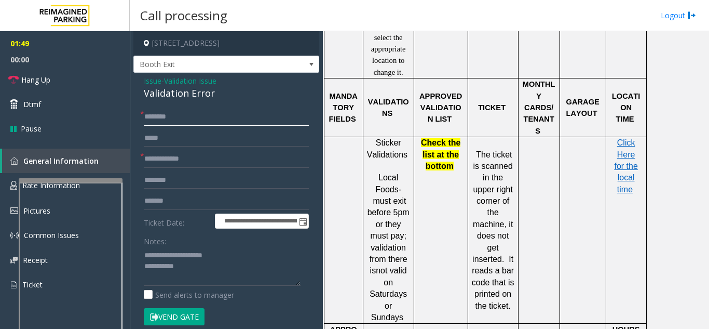
click at [211, 119] on input "text" at bounding box center [226, 117] width 165 height 18
type input "****"
click at [41, 83] on span "Hang Up" at bounding box center [35, 79] width 29 height 11
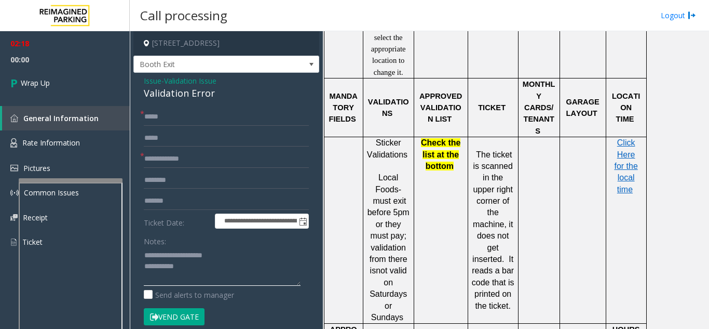
click at [203, 261] on textarea at bounding box center [222, 266] width 157 height 39
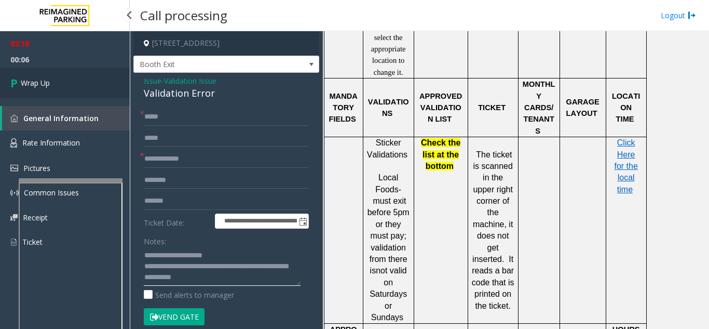
type textarea "**********"
click at [82, 92] on link "Wrap Up" at bounding box center [65, 83] width 130 height 31
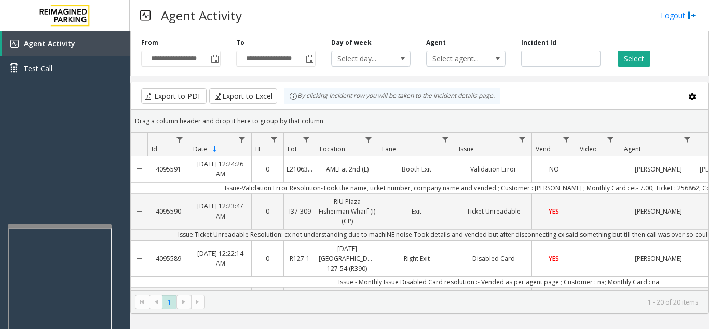
click at [56, 225] on div at bounding box center [60, 226] width 104 height 4
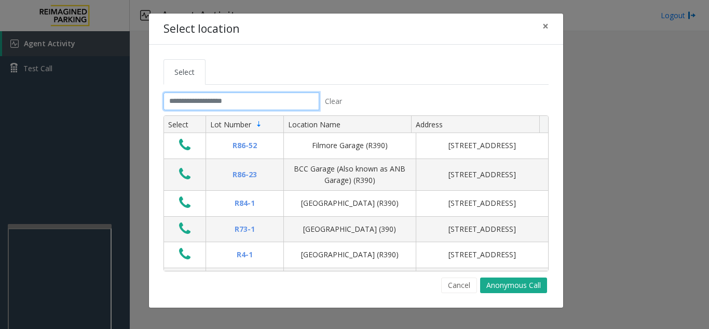
click at [223, 99] on input "text" at bounding box center [242, 101] width 156 height 18
click at [546, 30] on span "×" at bounding box center [546, 26] width 6 height 15
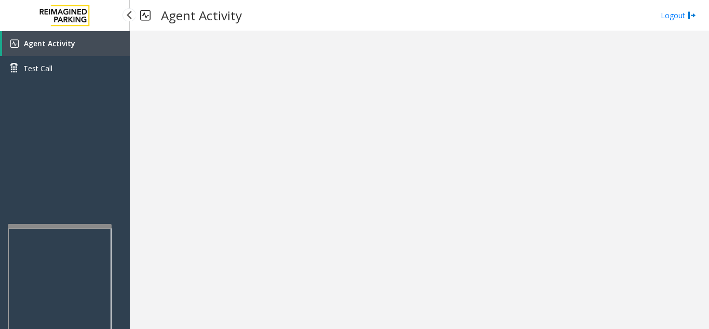
click at [90, 48] on link "Agent Activity" at bounding box center [66, 43] width 128 height 25
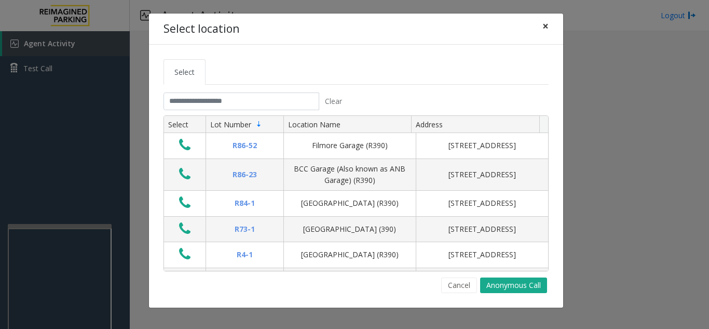
drag, startPoint x: 544, startPoint y: 26, endPoint x: 520, endPoint y: 36, distance: 25.4
click at [544, 26] on span "×" at bounding box center [546, 26] width 6 height 15
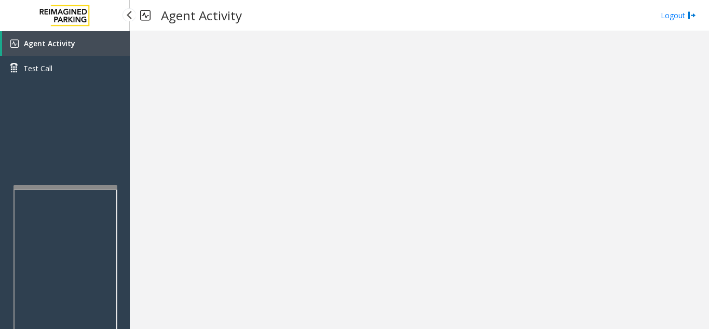
click at [66, 186] on div at bounding box center [66, 187] width 104 height 4
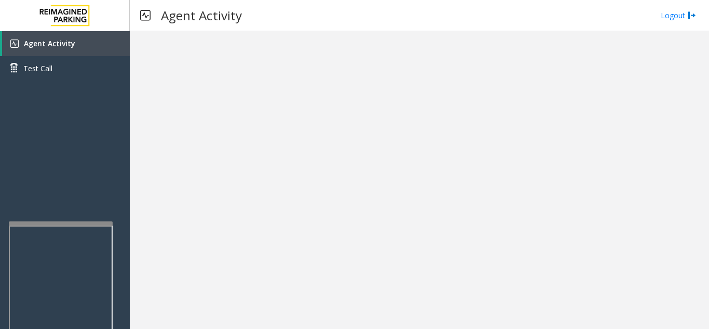
click at [68, 223] on div at bounding box center [61, 223] width 104 height 4
click at [107, 49] on link "Agent Activity" at bounding box center [66, 43] width 128 height 25
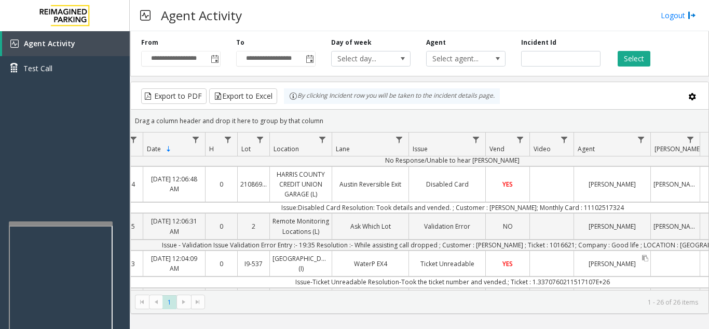
scroll to position [920, 46]
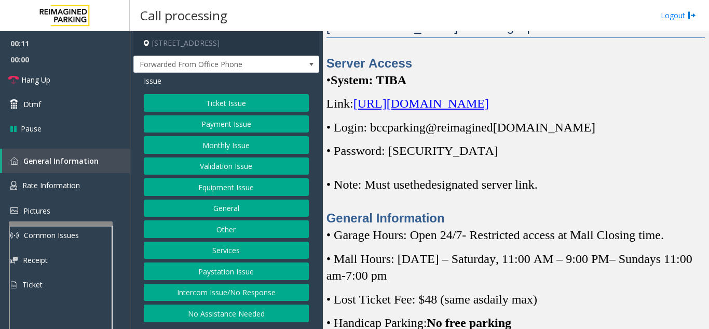
scroll to position [260, 0]
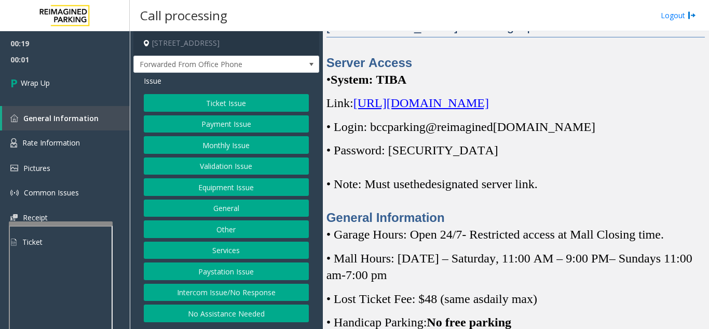
click at [221, 316] on button "No Assistance Needed" at bounding box center [226, 313] width 165 height 18
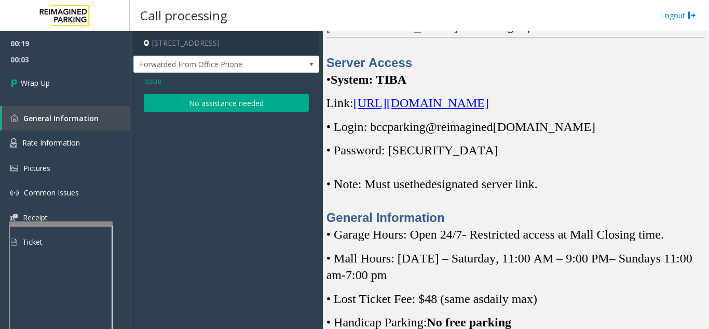
click at [166, 102] on button "No assistance needed" at bounding box center [226, 103] width 165 height 18
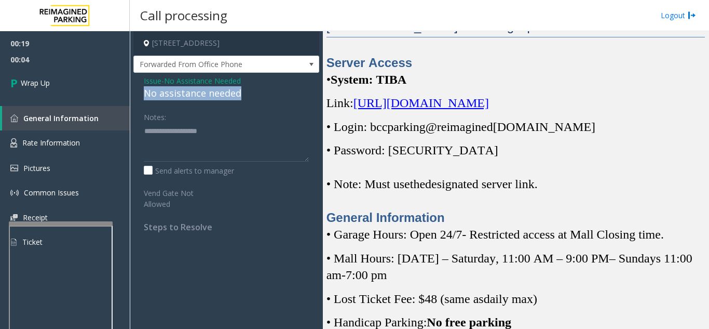
drag, startPoint x: 134, startPoint y: 91, endPoint x: 250, endPoint y: 95, distance: 115.3
click at [250, 95] on div "Issue - No Assistance Needed No assistance needed Notes: Send alerts to manager…" at bounding box center [226, 158] width 186 height 170
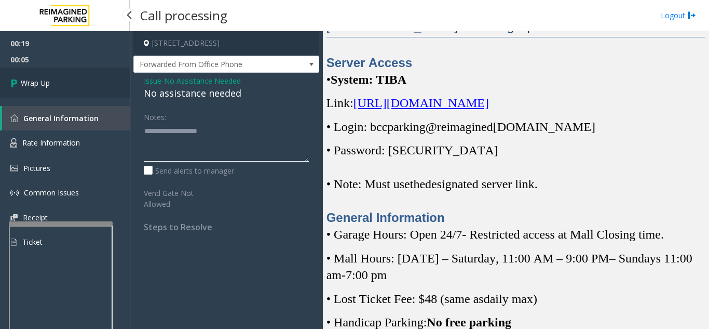
type textarea "**********"
click at [103, 88] on link "Wrap Up" at bounding box center [65, 83] width 130 height 31
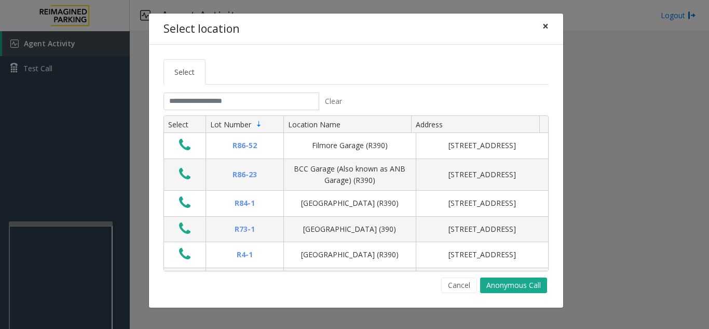
click at [535, 25] on button "×" at bounding box center [545, 26] width 21 height 25
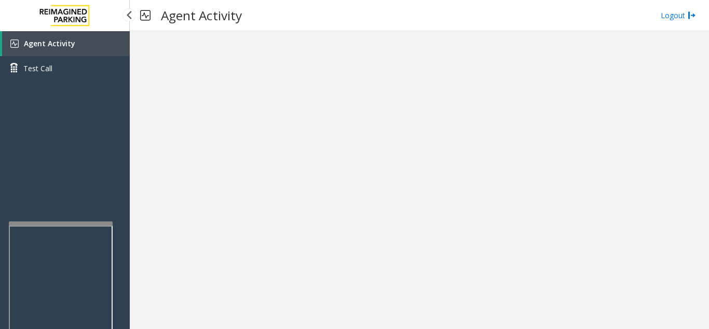
click at [88, 44] on link "Agent Activity" at bounding box center [66, 43] width 128 height 25
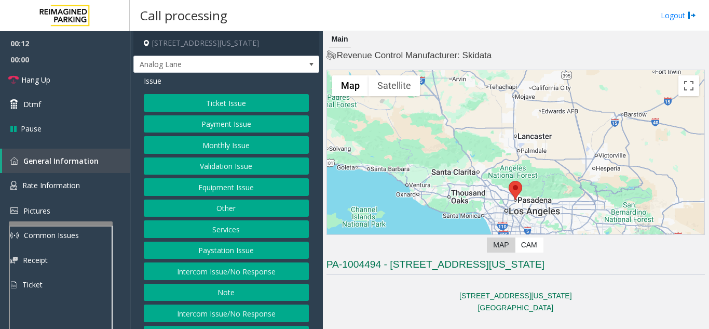
drag, startPoint x: 238, startPoint y: 283, endPoint x: 238, endPoint y: 266, distance: 17.1
click at [239, 280] on button "Intercom Issue/No Response" at bounding box center [226, 271] width 165 height 18
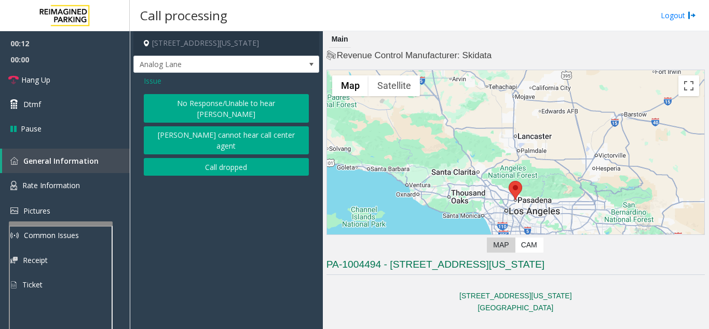
click at [212, 98] on button "No Response/Unable to hear [PERSON_NAME]" at bounding box center [226, 108] width 165 height 29
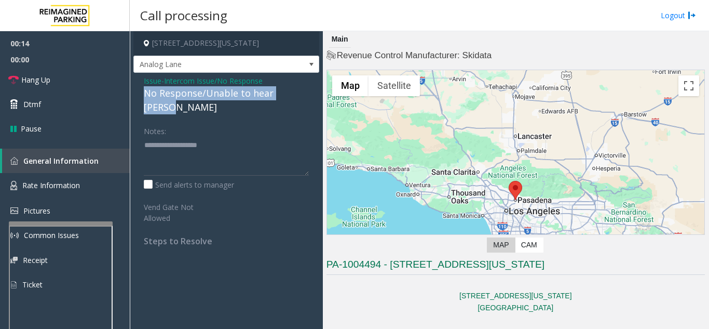
drag, startPoint x: 134, startPoint y: 97, endPoint x: 307, endPoint y: 91, distance: 172.5
click at [307, 91] on div "Issue - Intercom Issue/No Response No Response/Unable to hear parker Notes: Sen…" at bounding box center [226, 165] width 186 height 184
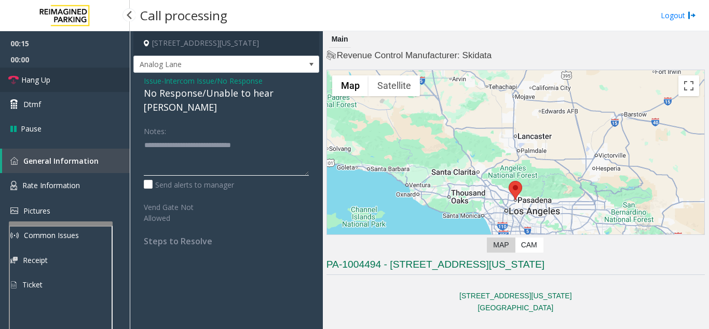
type textarea "**********"
click at [91, 89] on link "Hang Up" at bounding box center [65, 80] width 130 height 24
click at [102, 91] on link "Hang Up" at bounding box center [65, 80] width 130 height 24
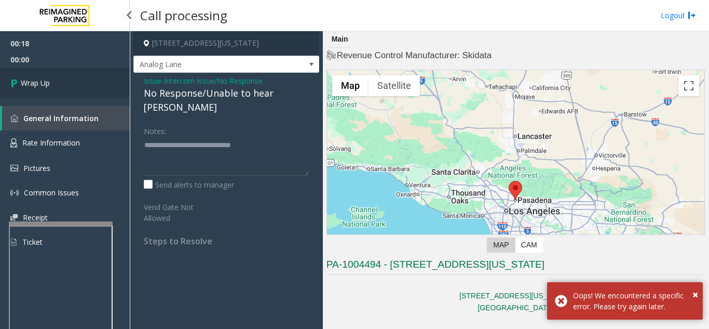
click at [28, 89] on link "Wrap Up" at bounding box center [65, 83] width 130 height 31
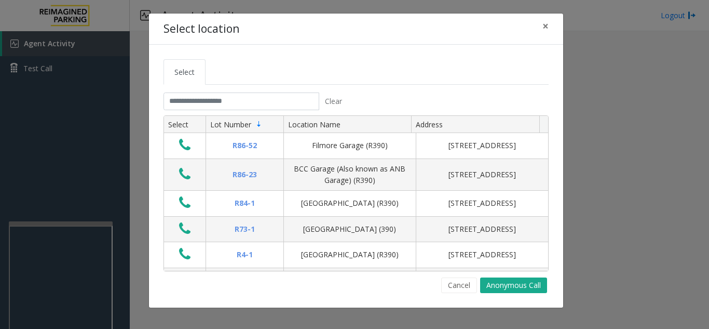
click at [619, 231] on div "Select location × Select Clear Select Lot Number Location Name Address R86-52 F…" at bounding box center [354, 164] width 709 height 329
click at [551, 25] on button "×" at bounding box center [545, 26] width 21 height 25
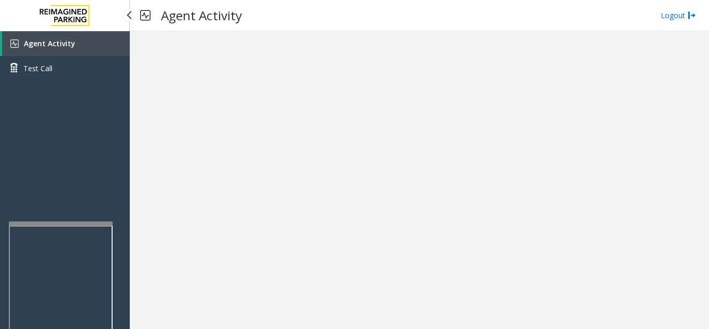
click at [103, 52] on link "Agent Activity" at bounding box center [66, 43] width 128 height 25
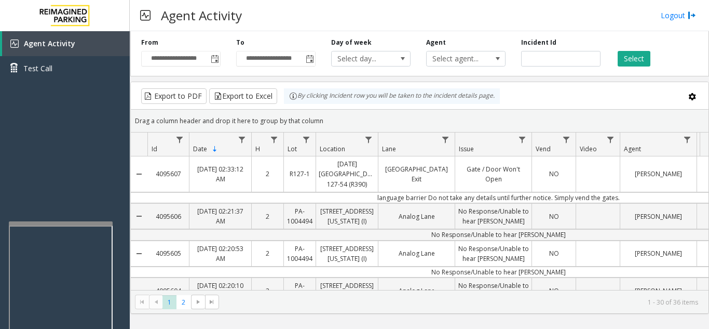
click at [2, 31] on link "Agent Activity" at bounding box center [66, 43] width 128 height 25
